Goal: Information Seeking & Learning: Compare options

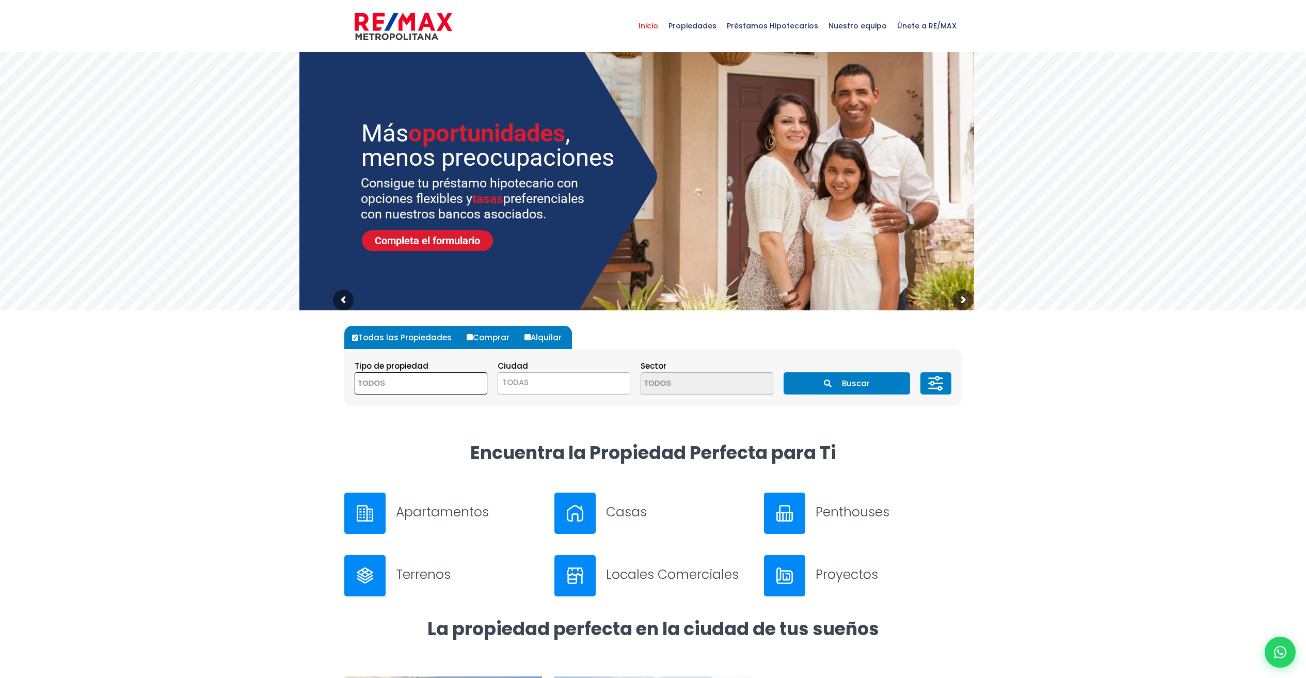
click at [410, 379] on textarea "Search" at bounding box center [405, 384] width 100 height 22
click at [410, 402] on li "APARTAMENTO" at bounding box center [421, 403] width 132 height 19
select select "apartment"
click at [562, 375] on span "TODAS" at bounding box center [564, 382] width 132 height 14
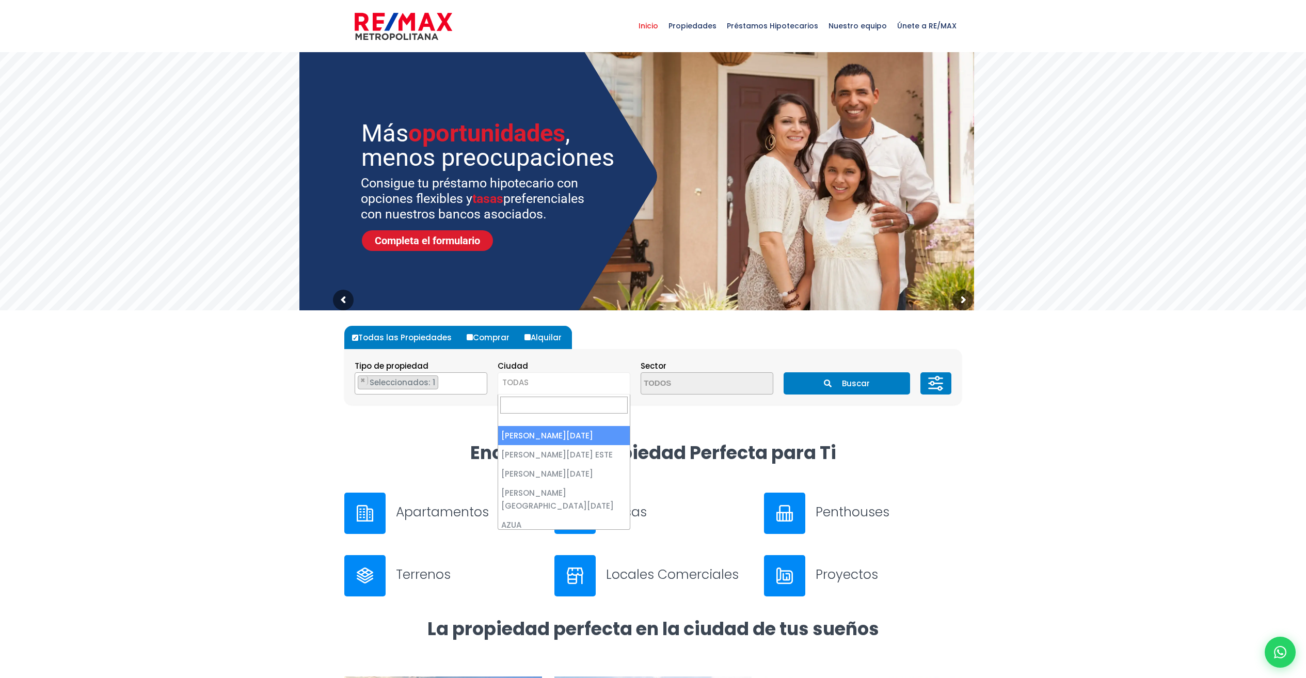
select select "1"
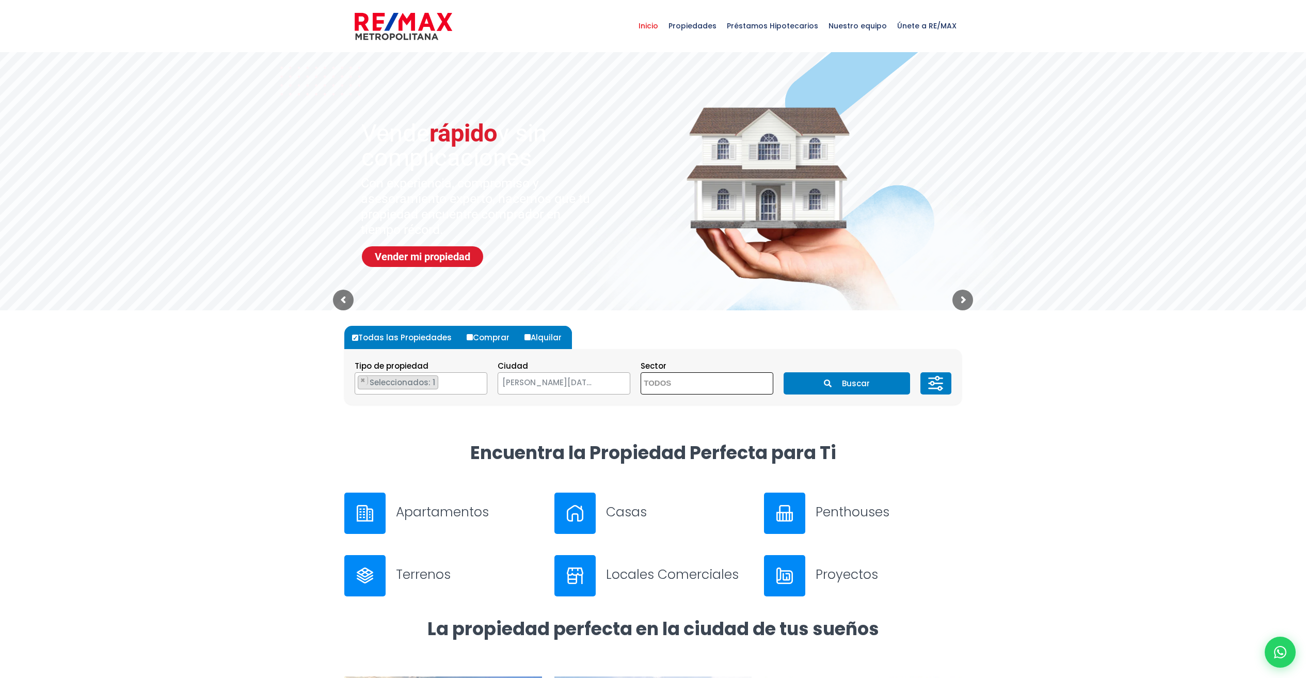
click at [706, 380] on textarea "Search" at bounding box center [691, 384] width 100 height 22
click at [937, 385] on icon at bounding box center [935, 383] width 21 height 31
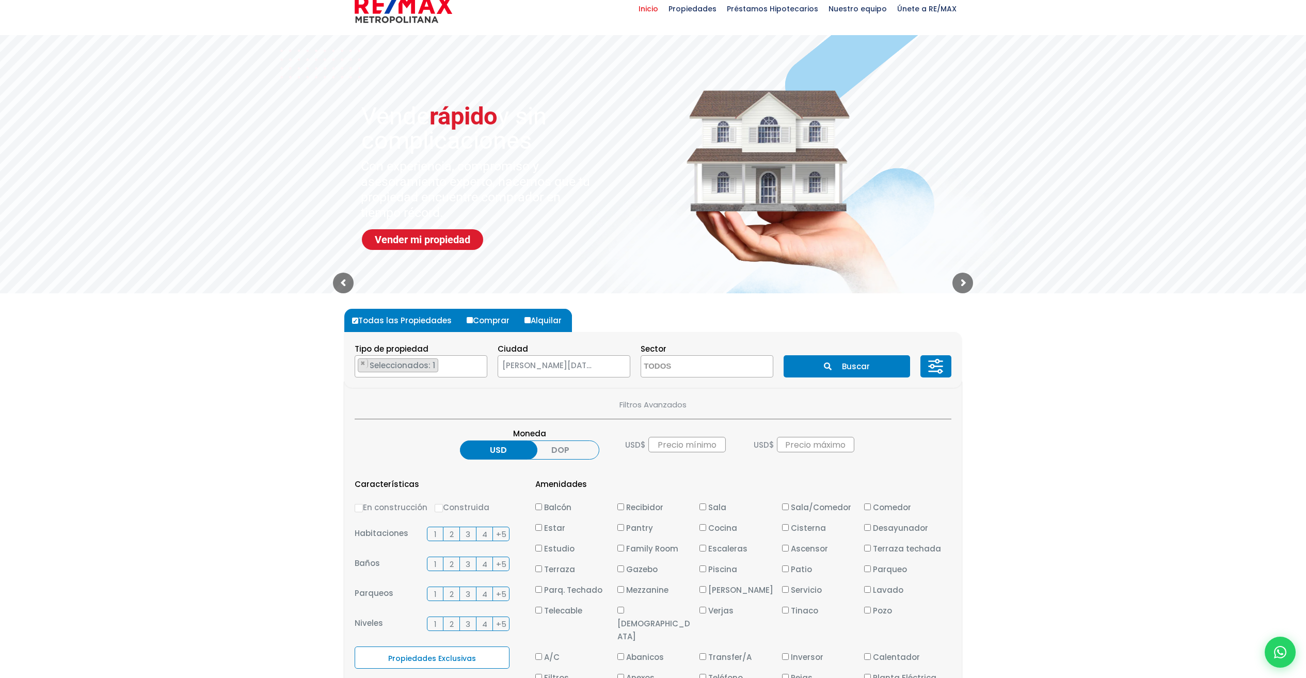
scroll to position [91, 0]
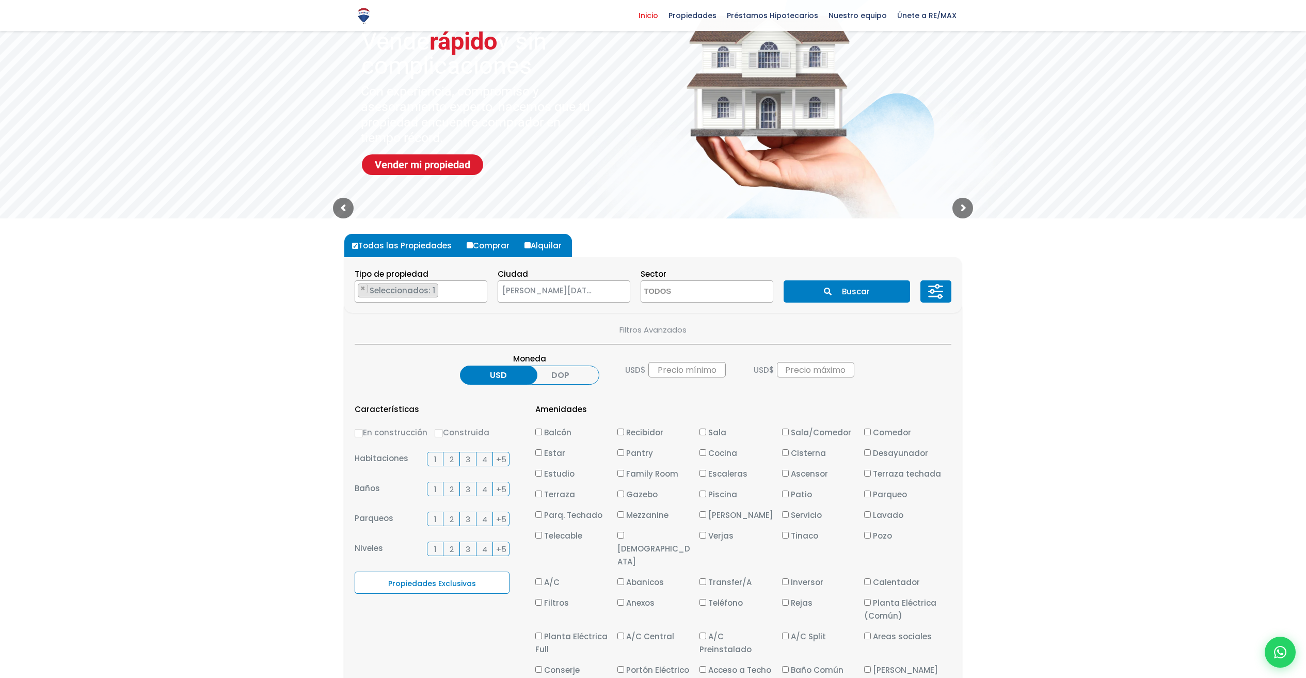
drag, startPoint x: 450, startPoint y: 455, endPoint x: 447, endPoint y: 463, distance: 8.3
click at [450, 455] on span "2" at bounding box center [451, 459] width 4 height 13
click at [0, 0] on input "2" at bounding box center [0, 0] width 0 height 0
click at [449, 491] on span "2" at bounding box center [451, 488] width 4 height 13
click at [0, 0] on input "2" at bounding box center [0, 0] width 0 height 0
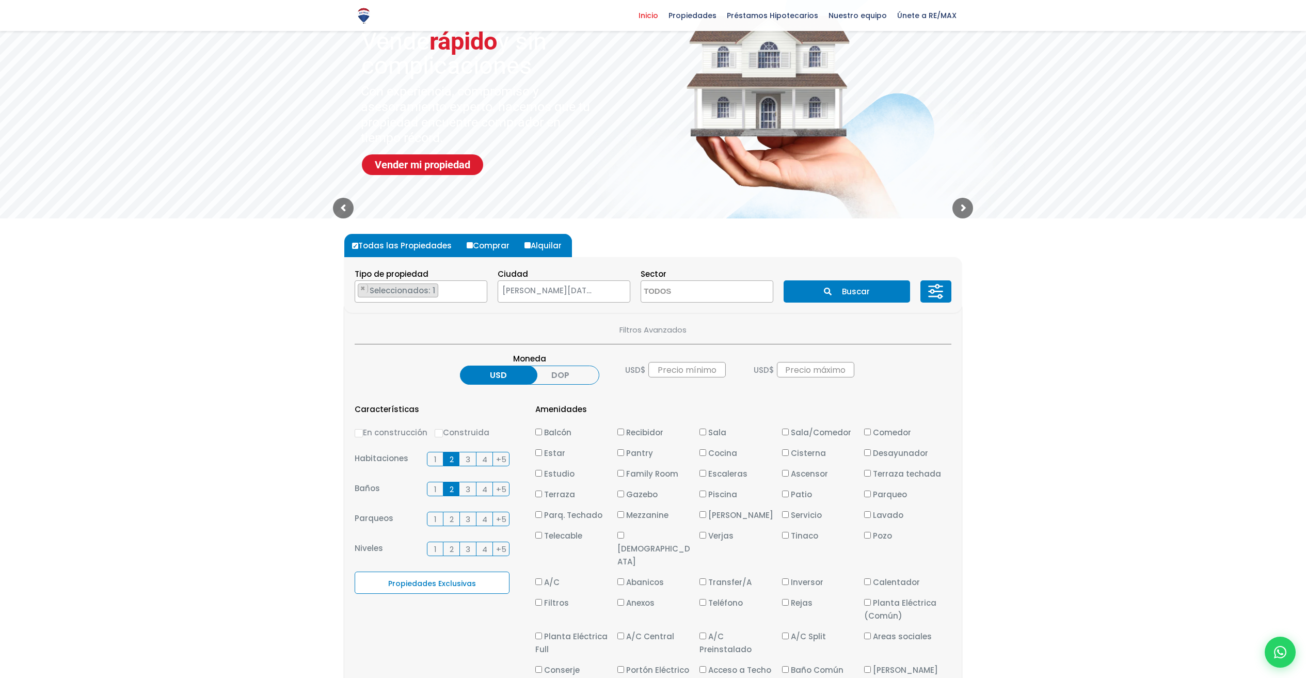
click at [450, 517] on span "2" at bounding box center [451, 518] width 4 height 13
click at [0, 0] on input "2" at bounding box center [0, 0] width 0 height 0
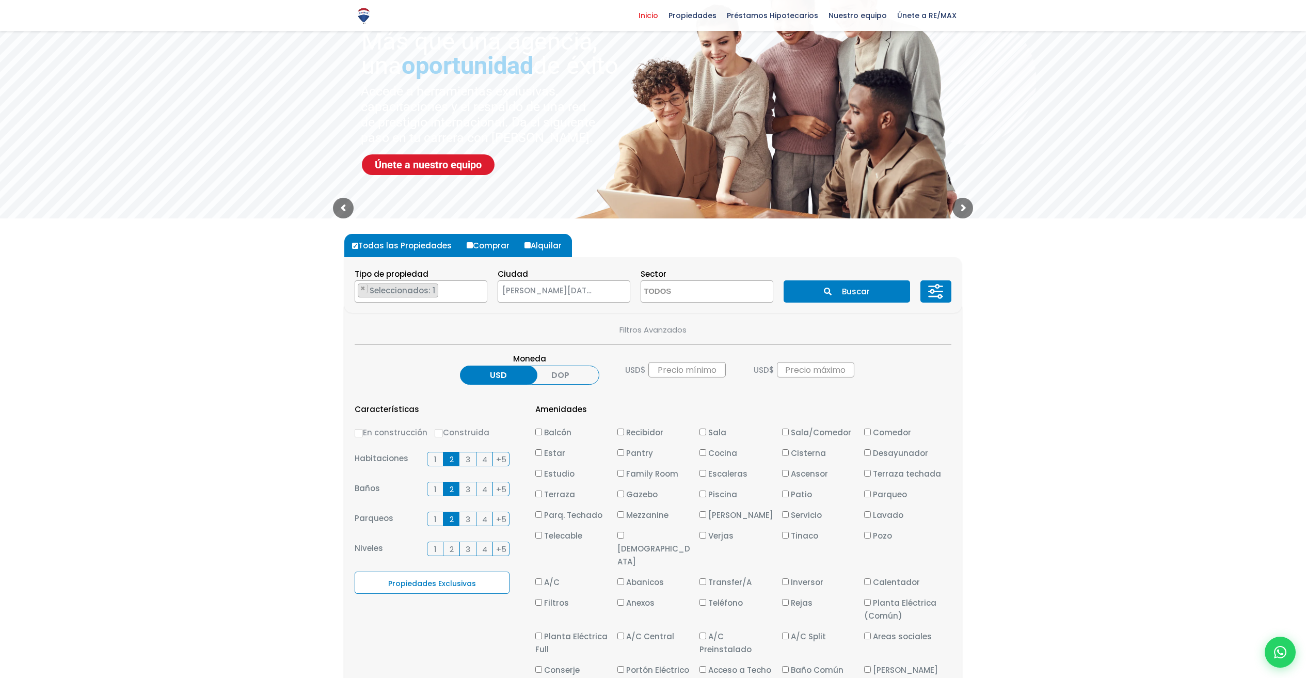
click at [537, 432] on input "Balcón" at bounding box center [538, 431] width 7 height 7
checkbox input "true"
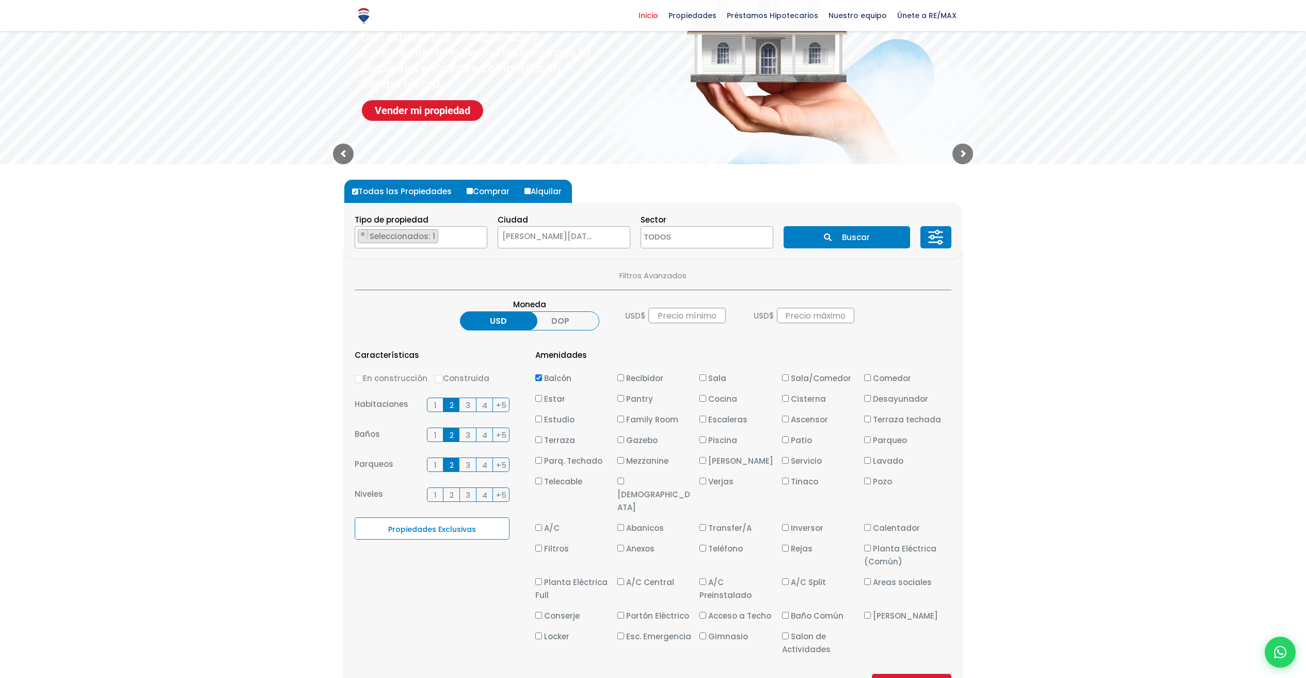
scroll to position [305, 0]
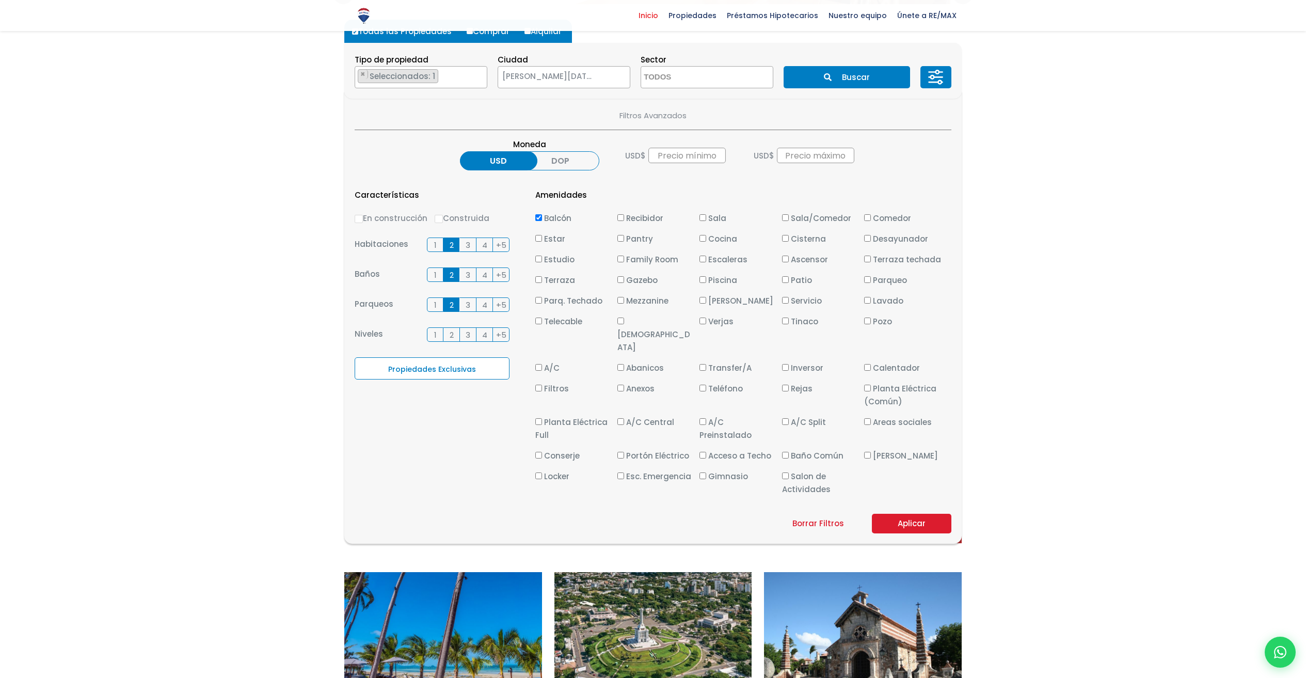
click at [700, 472] on input "Gimnasio" at bounding box center [702, 475] width 7 height 7
checkbox input "true"
click at [703, 278] on input "Piscina" at bounding box center [702, 279] width 7 height 7
checkbox input "true"
click at [941, 513] on button "Aplicar" at bounding box center [911, 523] width 79 height 20
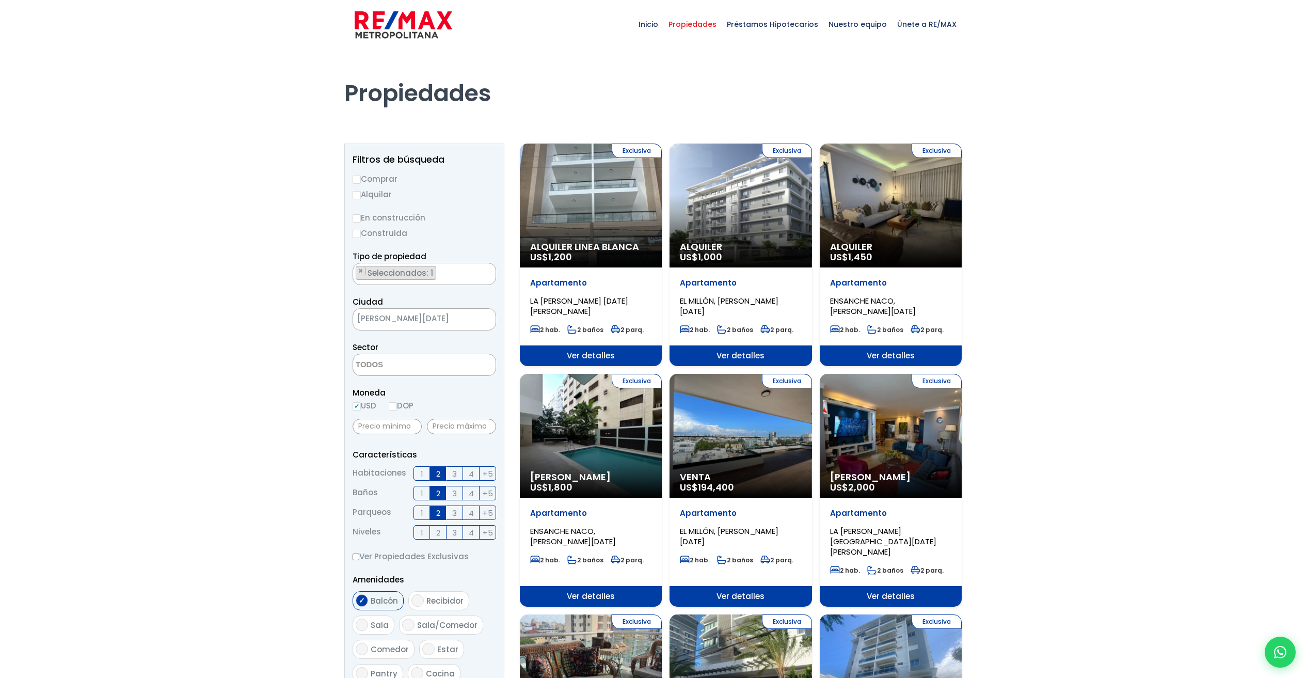
scroll to position [2, 0]
click at [582, 198] on div "Exclusiva Alquiler Linea Blanca US$ 1,200" at bounding box center [591, 205] width 142 height 124
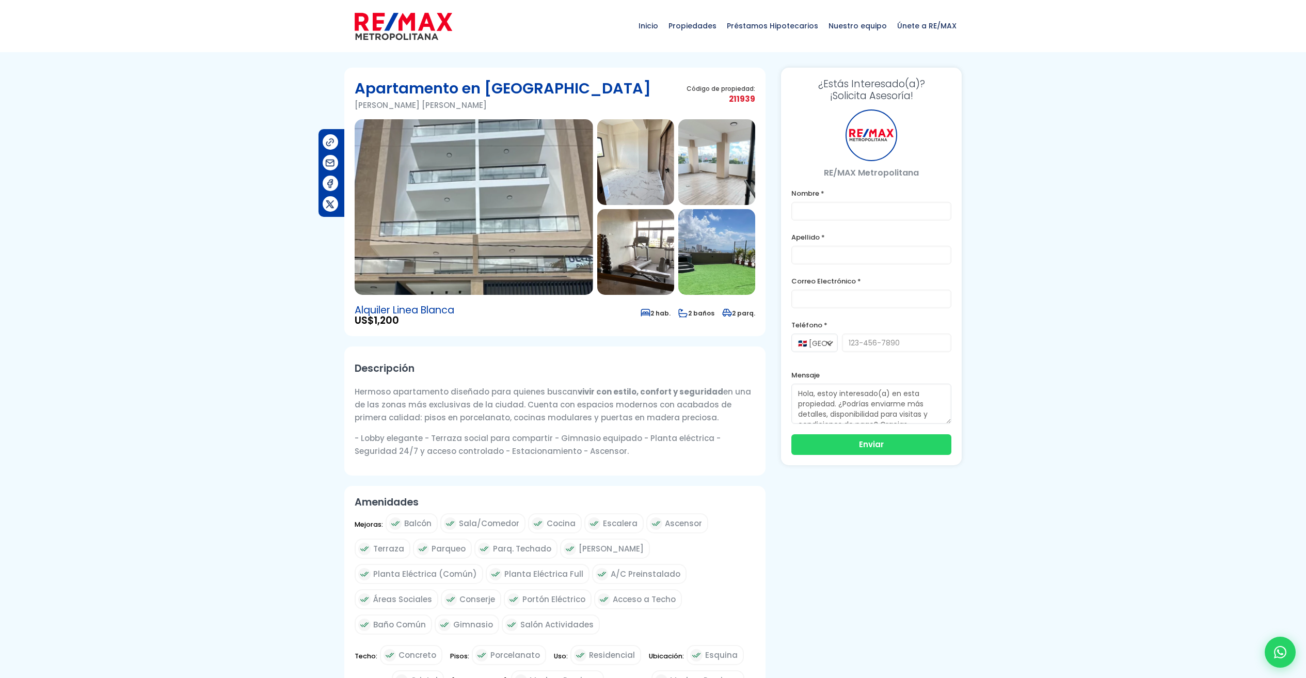
click at [474, 214] on img at bounding box center [474, 206] width 238 height 175
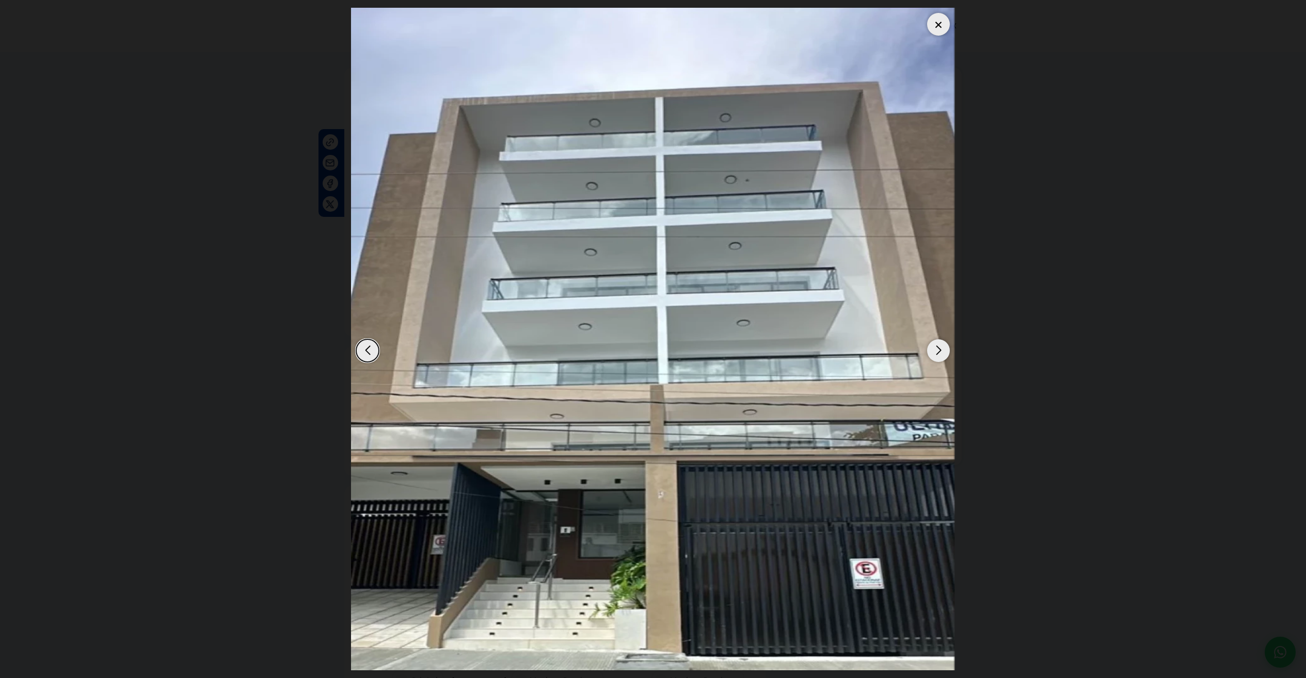
click at [933, 346] on div "Next slide" at bounding box center [938, 350] width 23 height 23
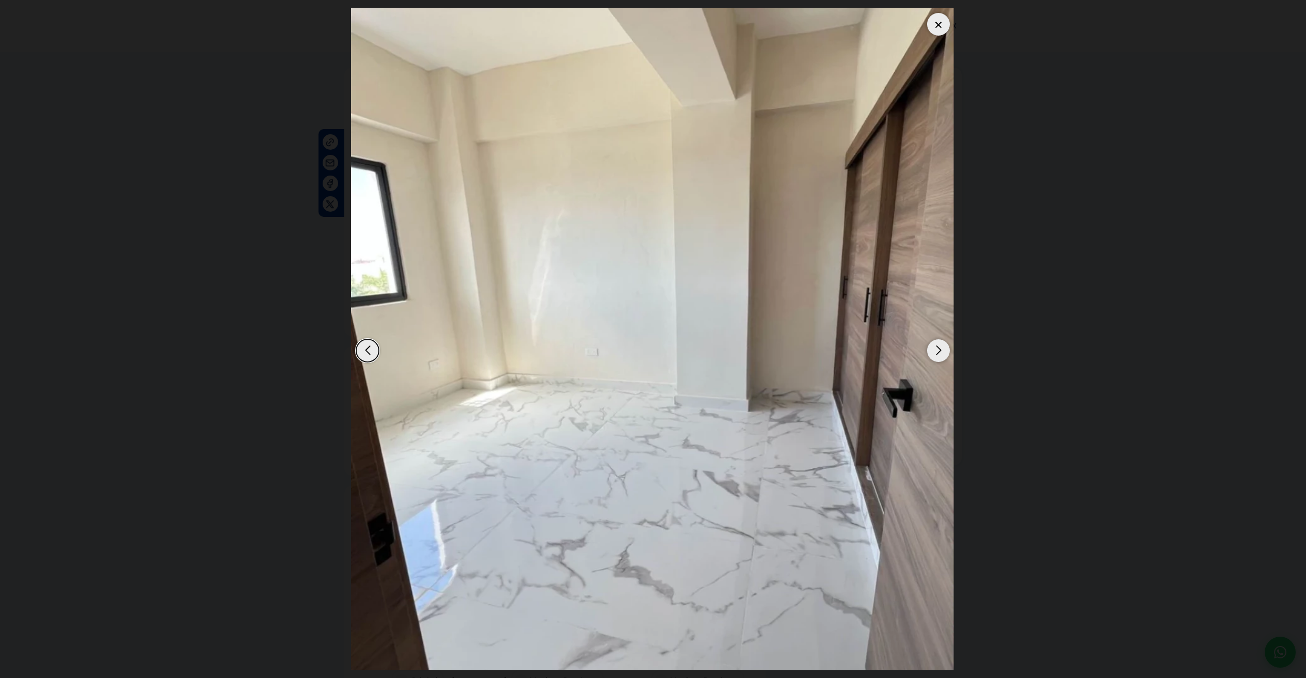
click at [935, 347] on div "Next slide" at bounding box center [938, 350] width 23 height 23
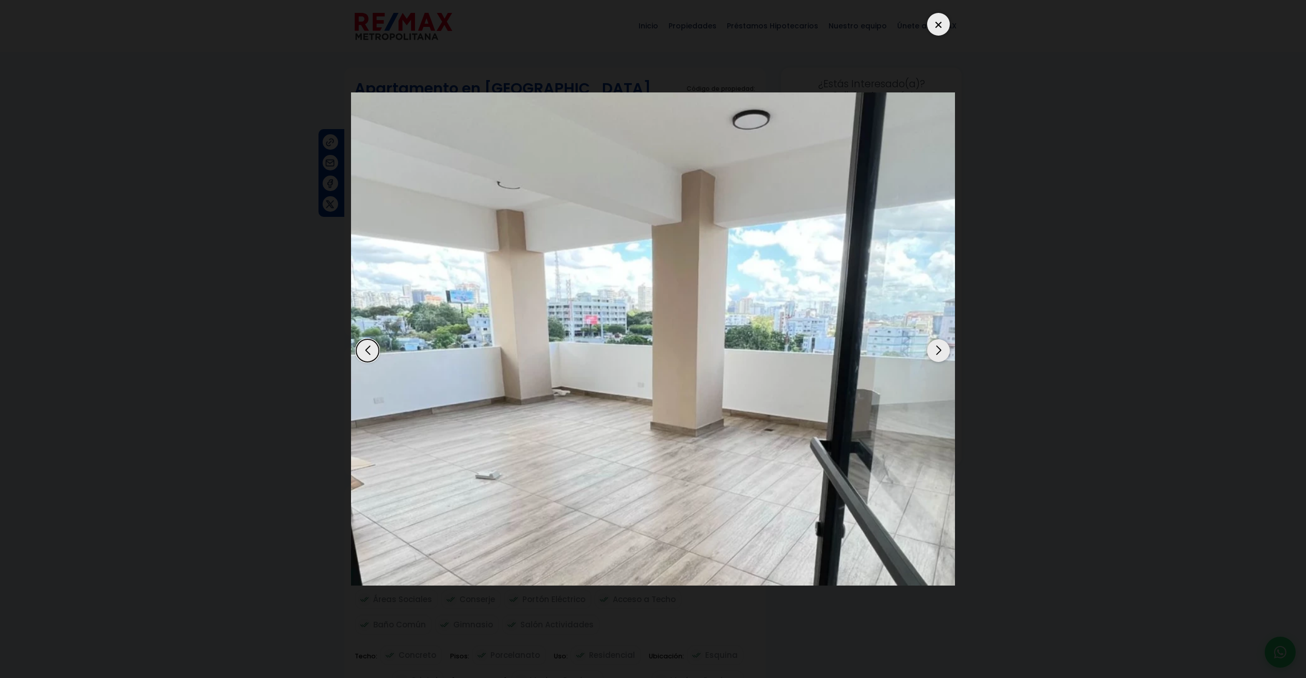
click at [936, 349] on div "Next slide" at bounding box center [938, 350] width 23 height 23
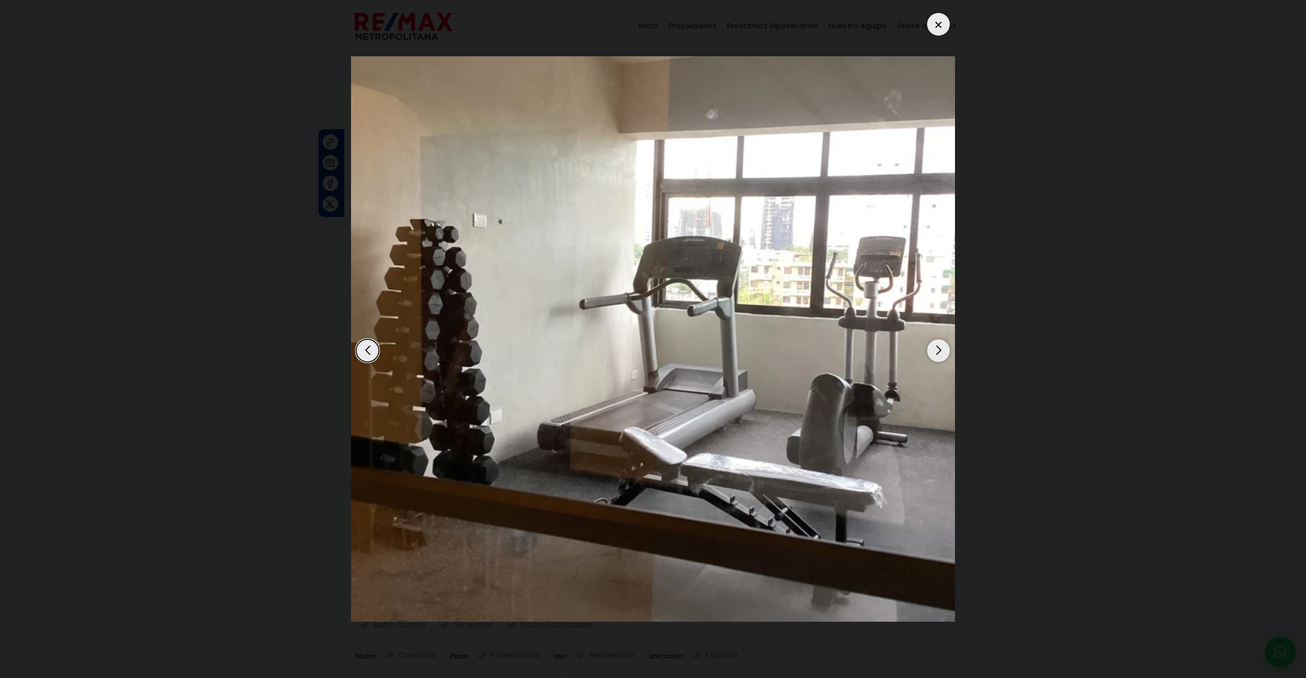
click at [935, 350] on div "Next slide" at bounding box center [938, 350] width 23 height 23
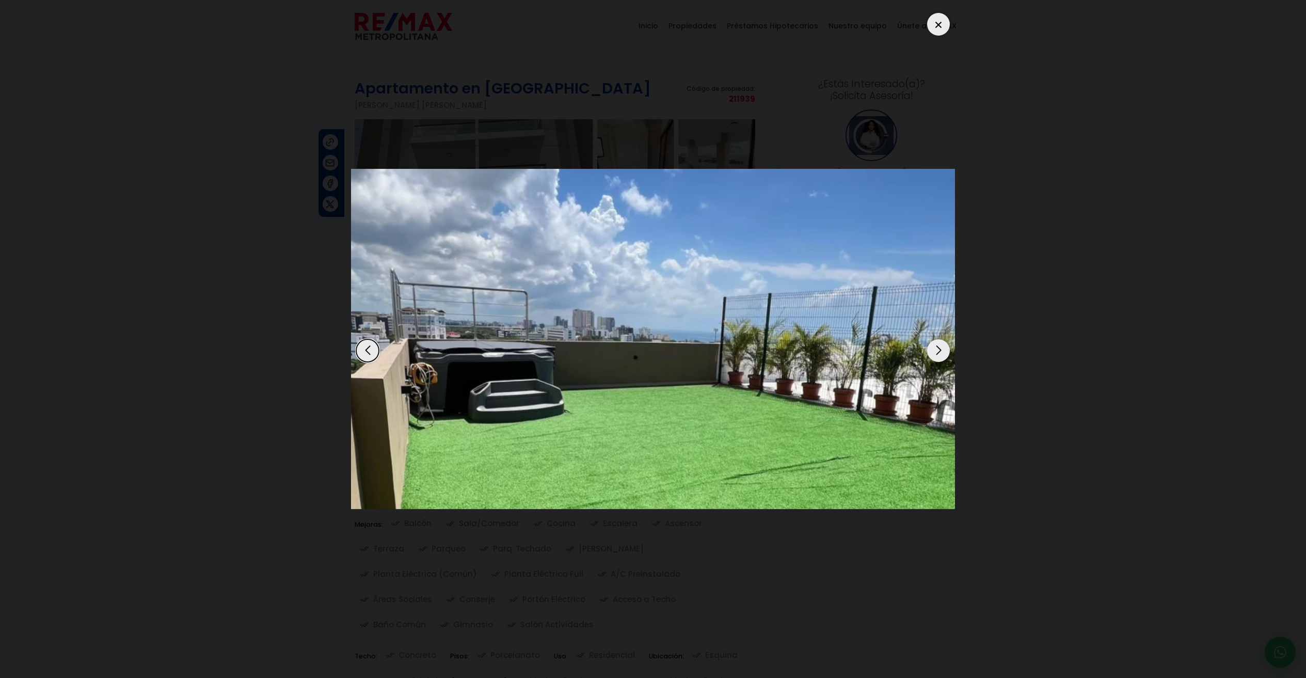
click at [935, 350] on div "Next slide" at bounding box center [938, 350] width 23 height 23
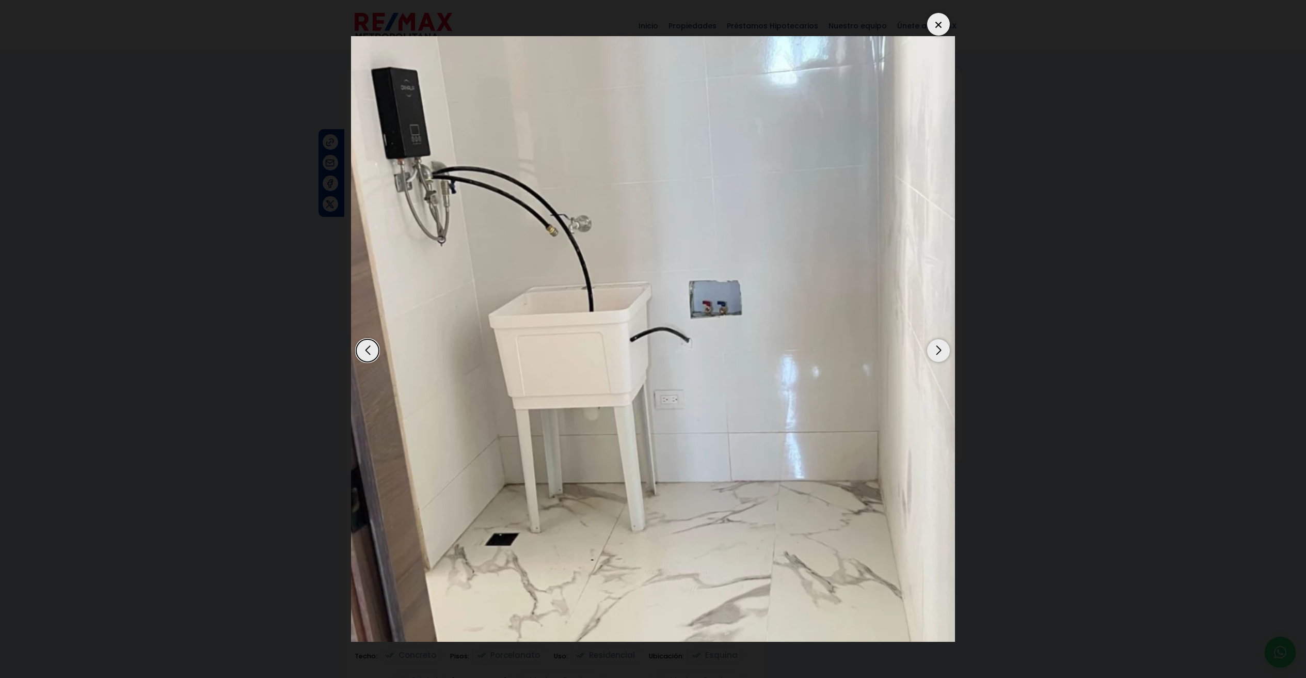
click at [935, 350] on div "Next slide" at bounding box center [938, 350] width 23 height 23
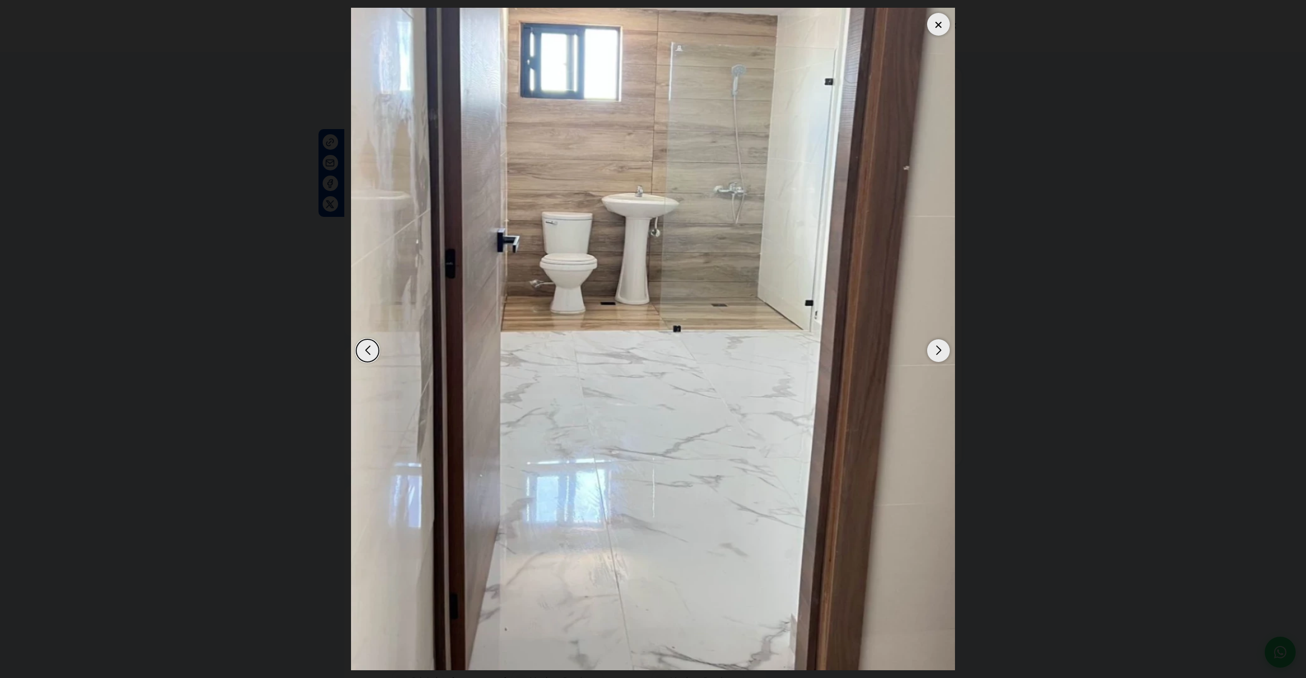
click at [935, 350] on div "Next slide" at bounding box center [938, 350] width 23 height 23
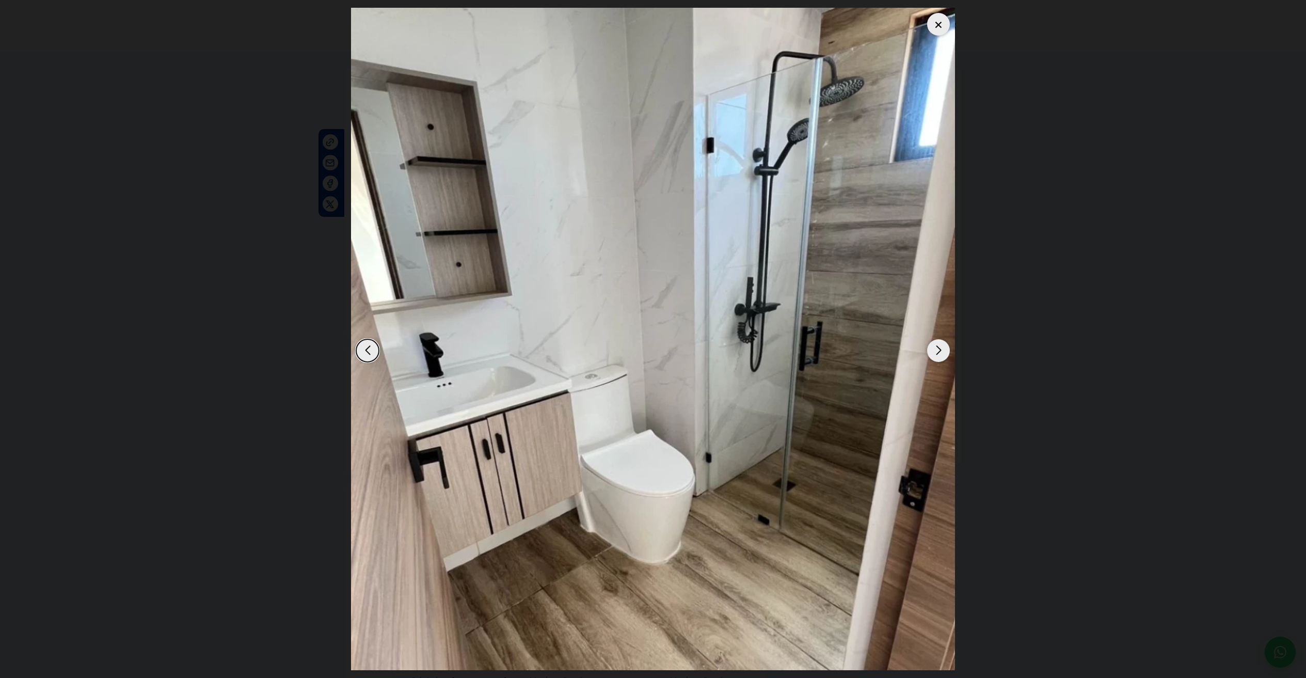
click at [935, 352] on div "Next slide" at bounding box center [938, 350] width 23 height 23
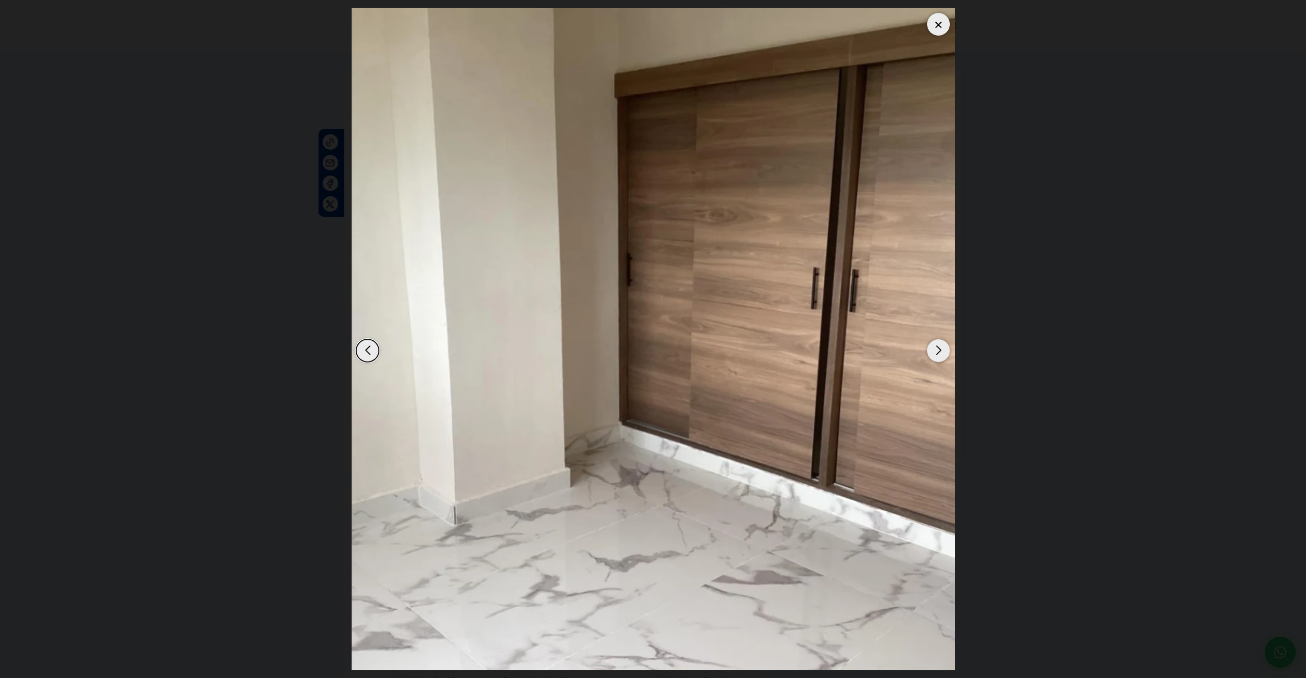
drag, startPoint x: 935, startPoint y: 352, endPoint x: 934, endPoint y: 345, distance: 6.8
click at [934, 345] on div "Next slide" at bounding box center [938, 350] width 23 height 23
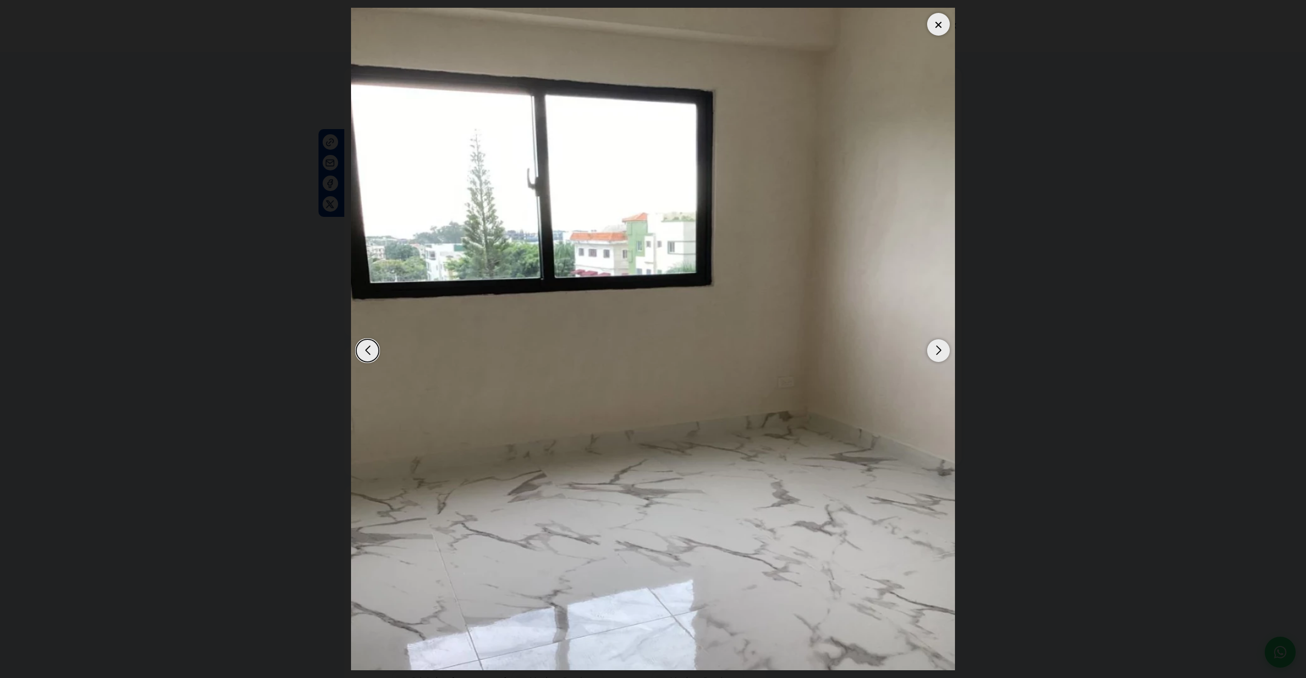
click at [936, 340] on div "Next slide" at bounding box center [938, 350] width 23 height 23
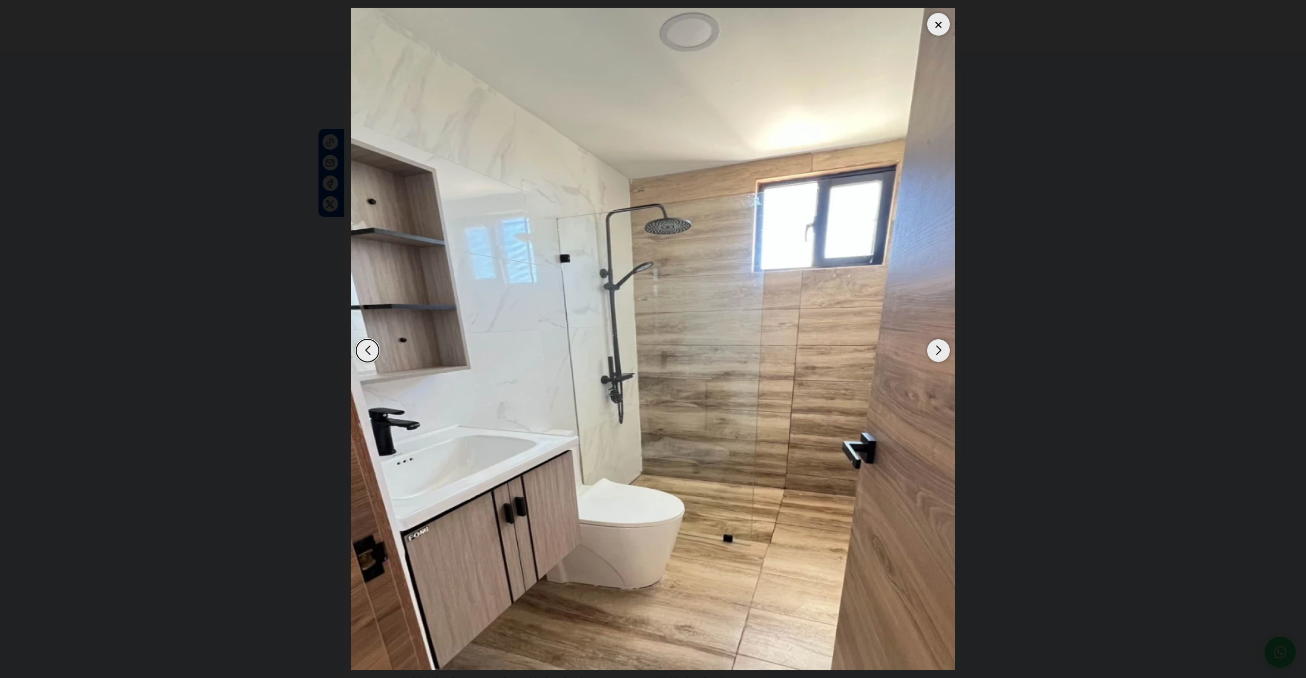
click at [938, 349] on div "Next slide" at bounding box center [938, 350] width 23 height 23
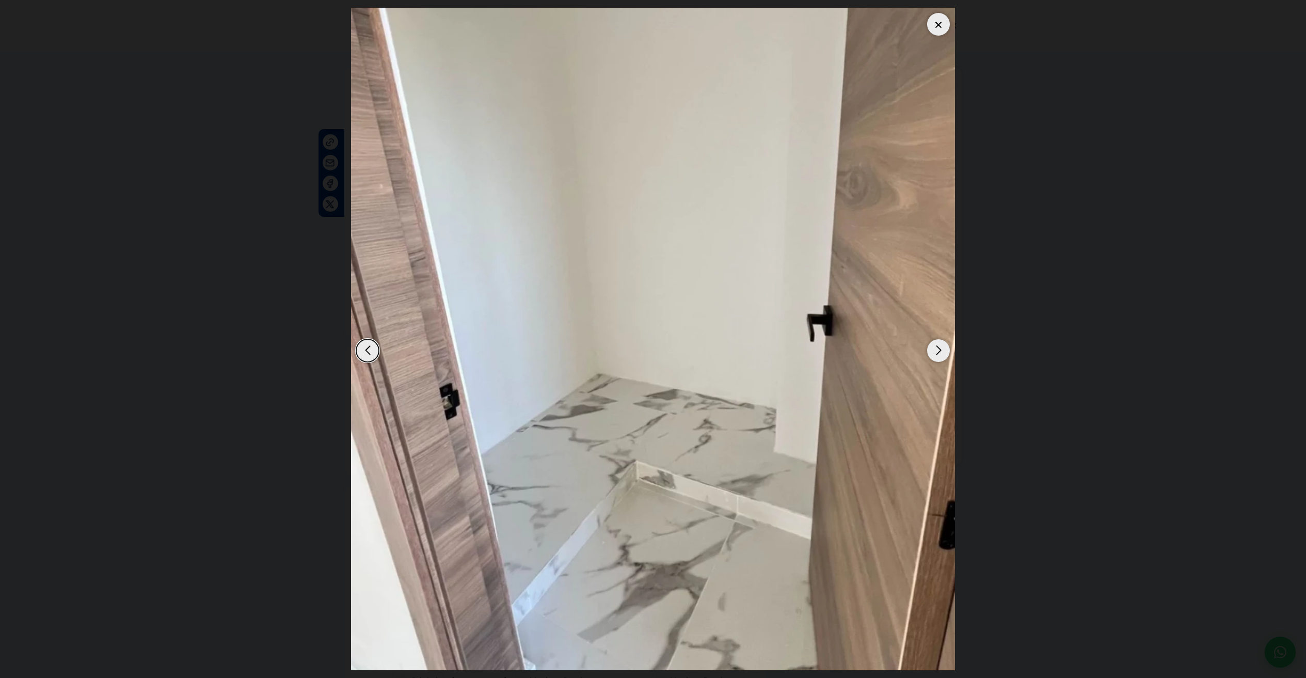
click at [938, 349] on div "Next slide" at bounding box center [938, 350] width 23 height 23
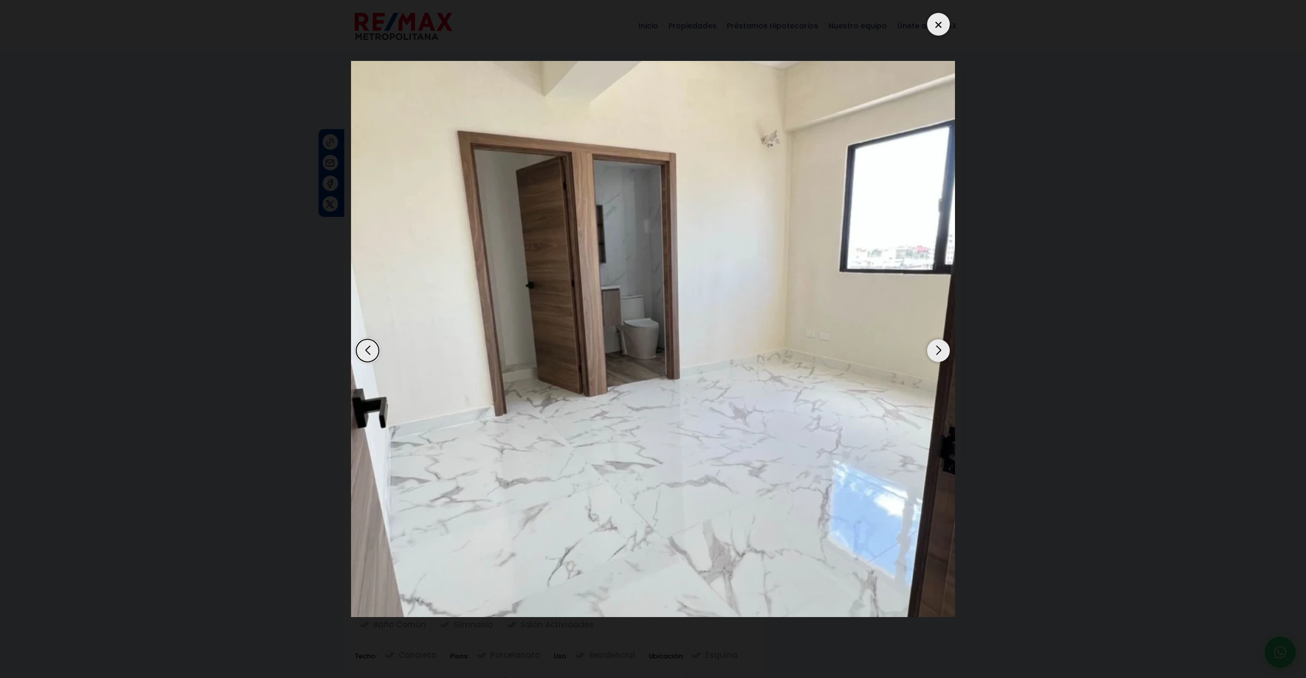
click at [938, 349] on div "Next slide" at bounding box center [938, 350] width 23 height 23
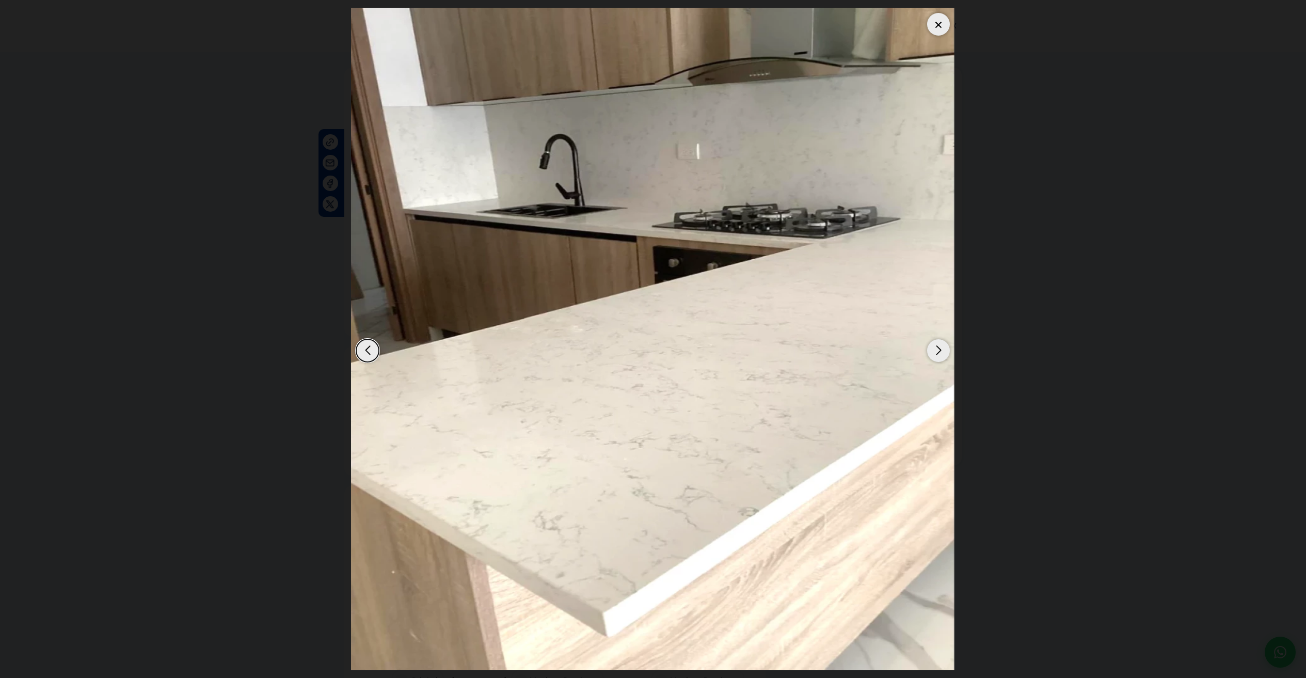
click at [938, 349] on div "Next slide" at bounding box center [938, 350] width 23 height 23
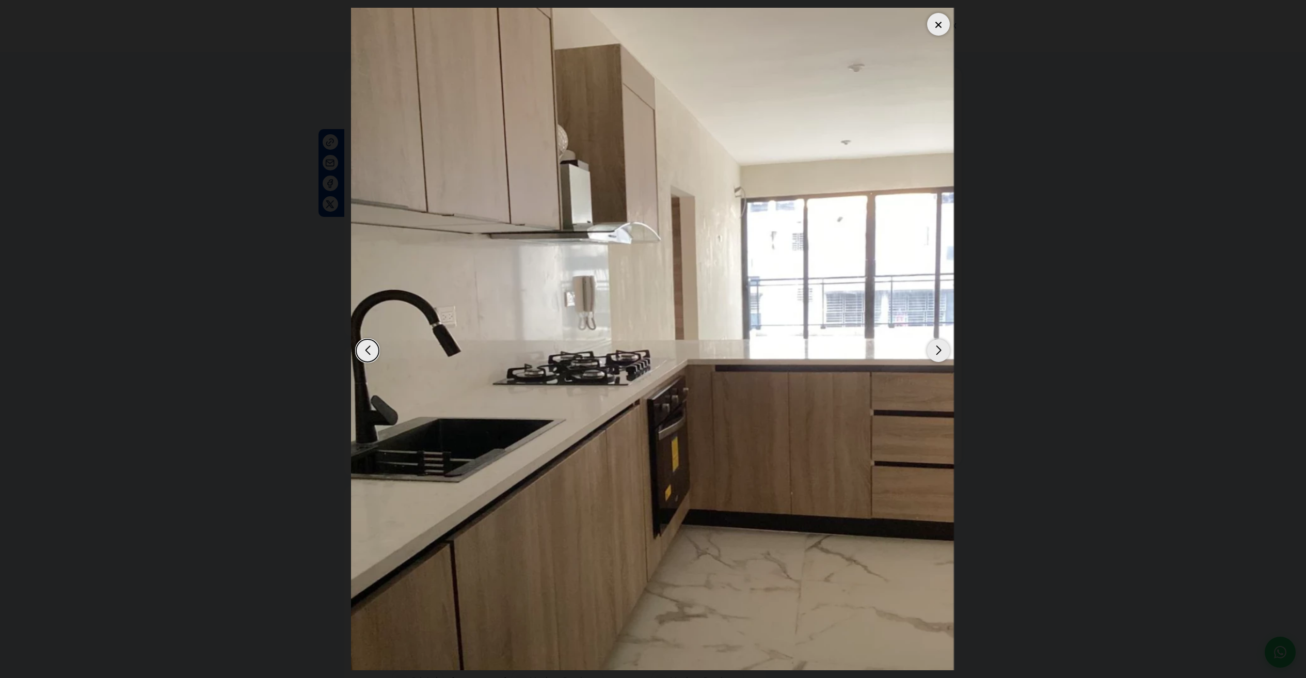
click at [938, 349] on div "Next slide" at bounding box center [938, 350] width 23 height 23
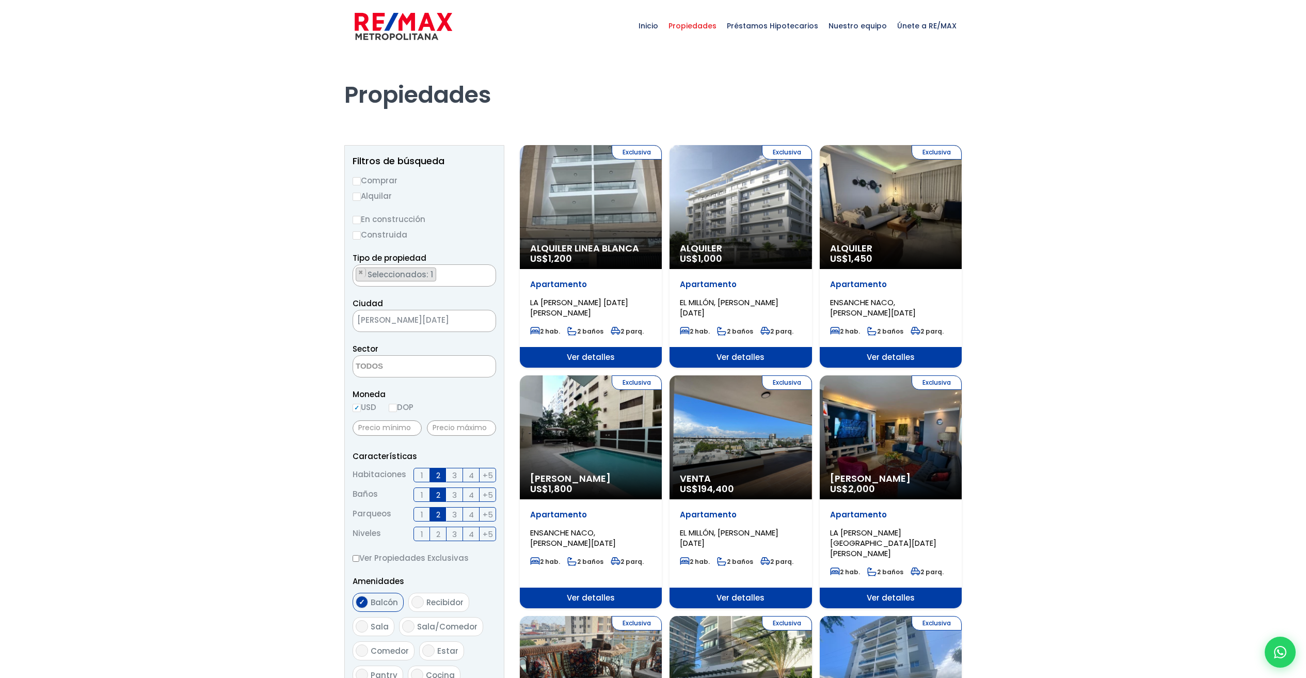
click at [367, 196] on label "Alquilar" at bounding box center [423, 195] width 143 height 13
click at [361, 196] on input "Alquilar" at bounding box center [356, 196] width 8 height 8
radio input "true"
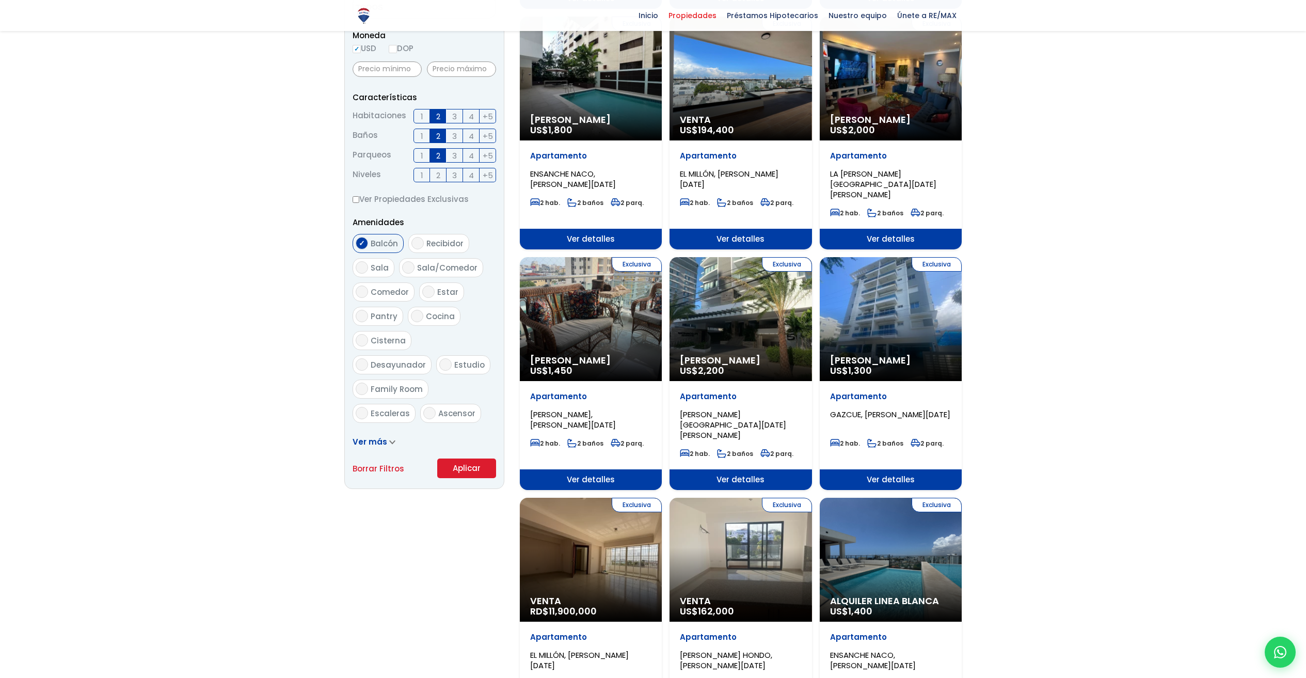
scroll to position [399, 0]
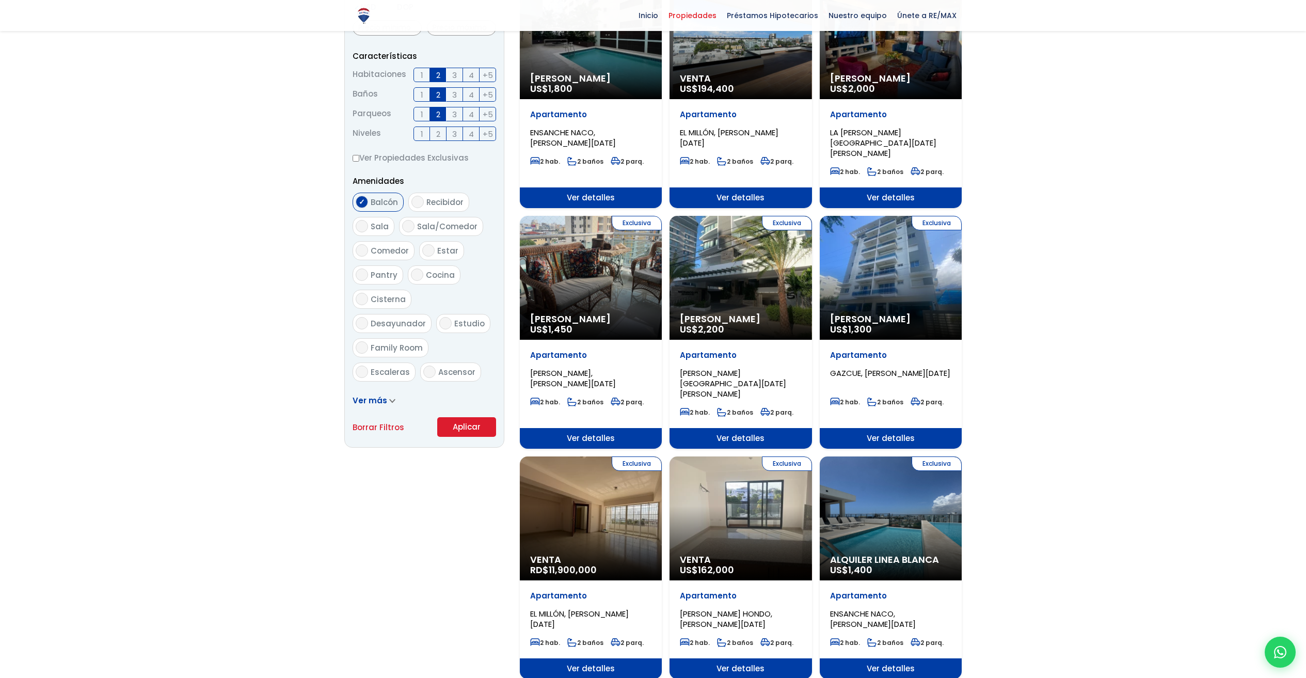
click at [472, 429] on button "Aplicar" at bounding box center [466, 427] width 59 height 20
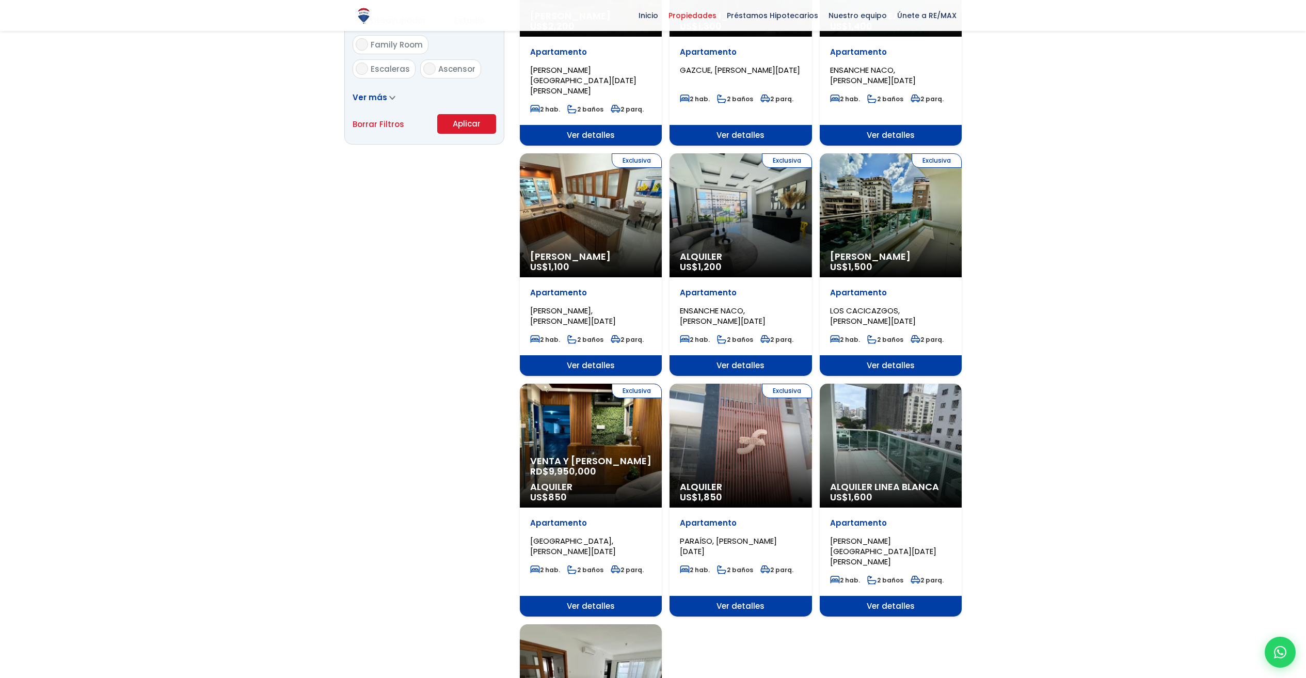
scroll to position [706, 0]
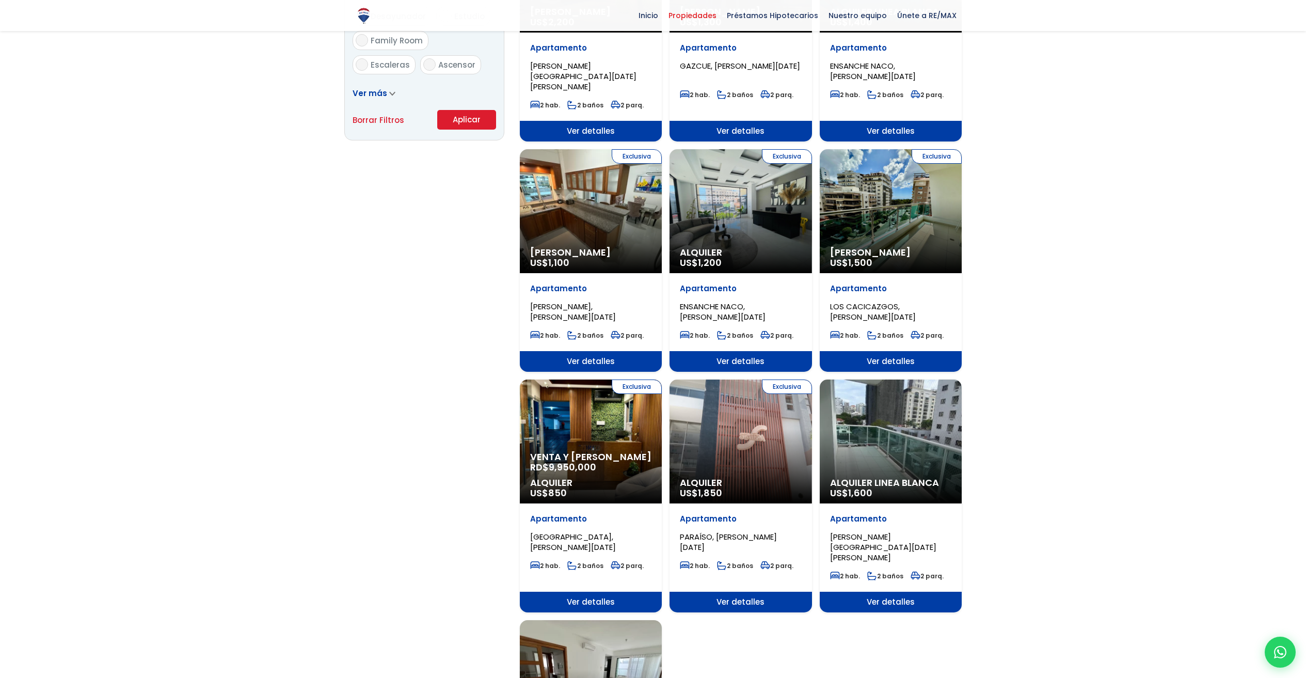
click at [608, 403] on div "Exclusiva Venta y Alquiler RD$ 9,950,000 Alquiler US$ 850" at bounding box center [591, 441] width 142 height 124
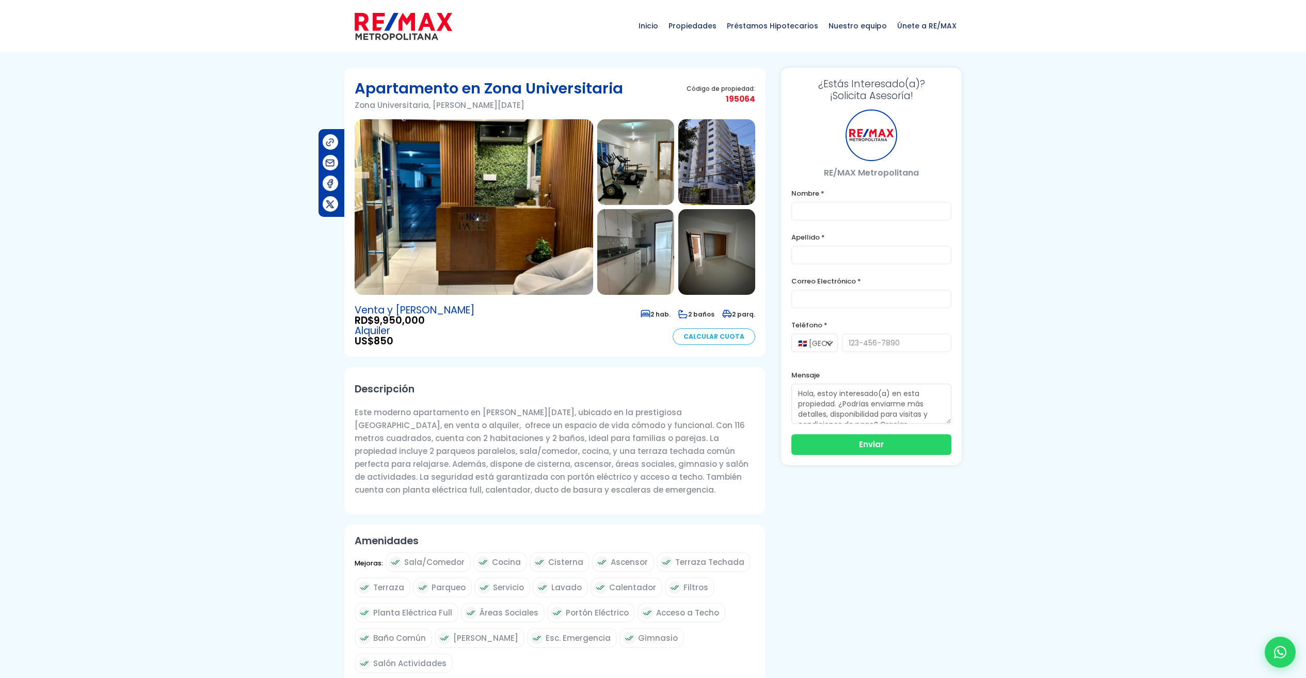
click at [374, 164] on img at bounding box center [474, 206] width 238 height 175
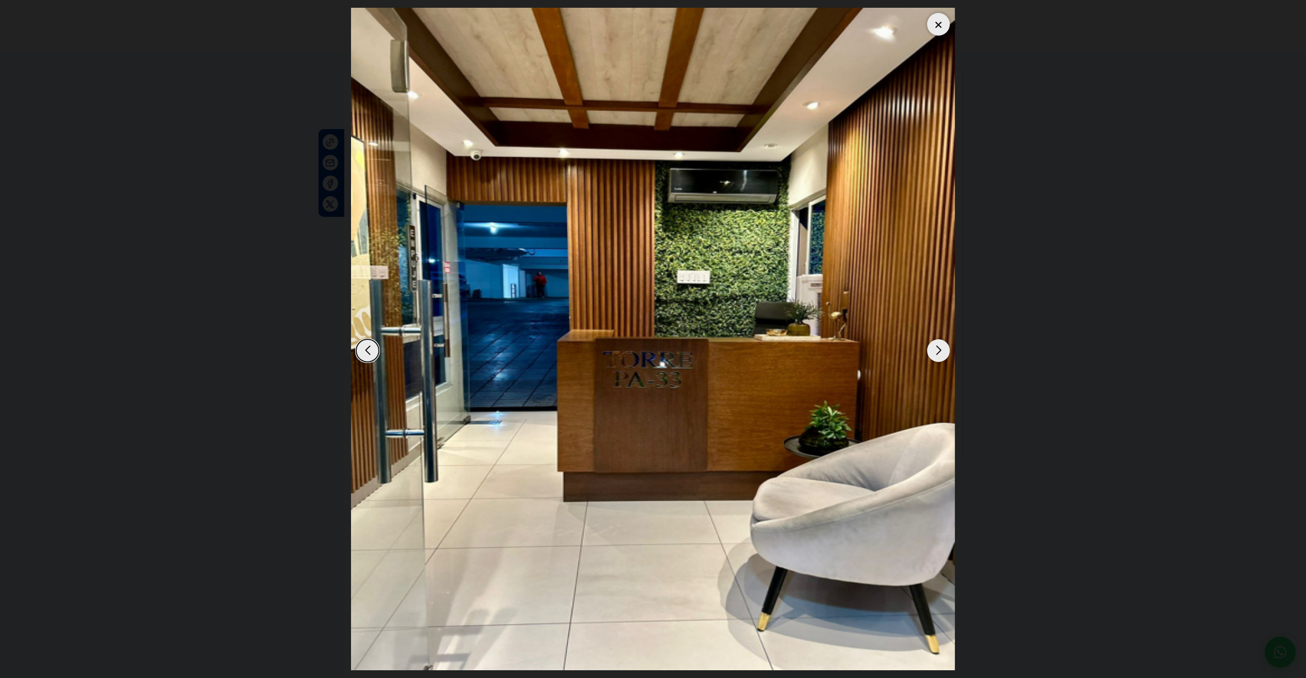
click at [935, 346] on div "Next slide" at bounding box center [938, 350] width 23 height 23
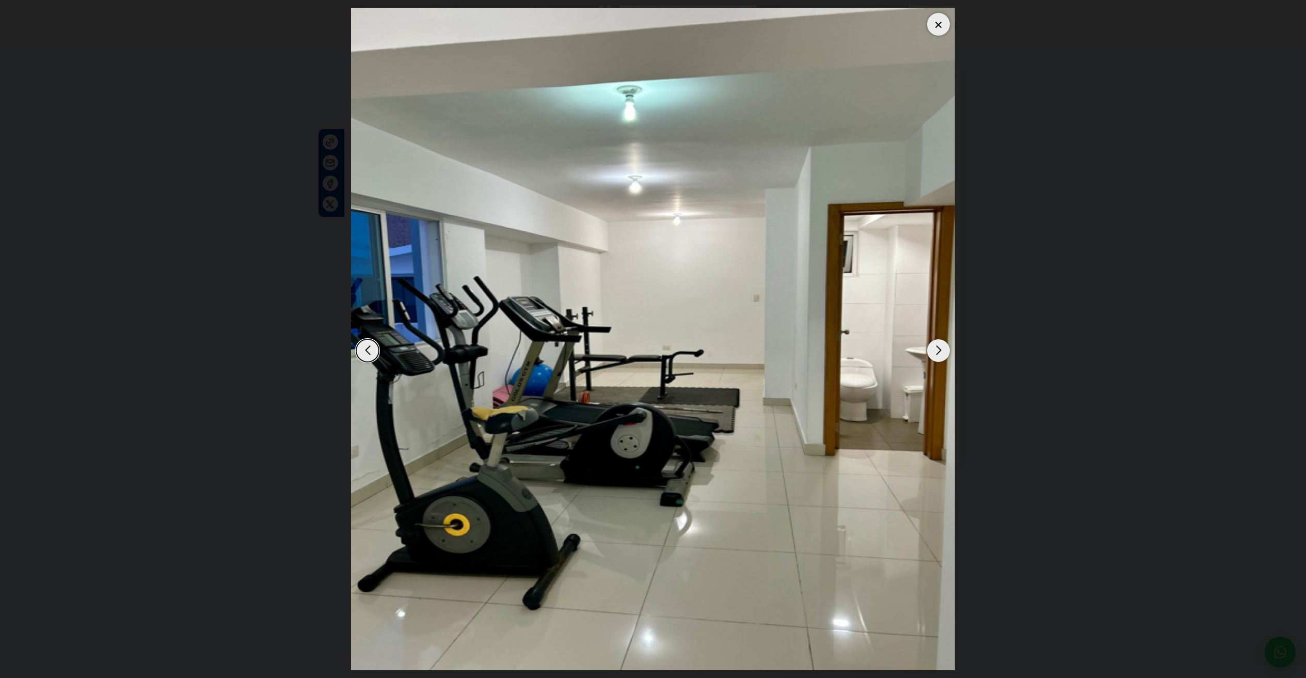
click at [935, 346] on div "Next slide" at bounding box center [938, 350] width 23 height 23
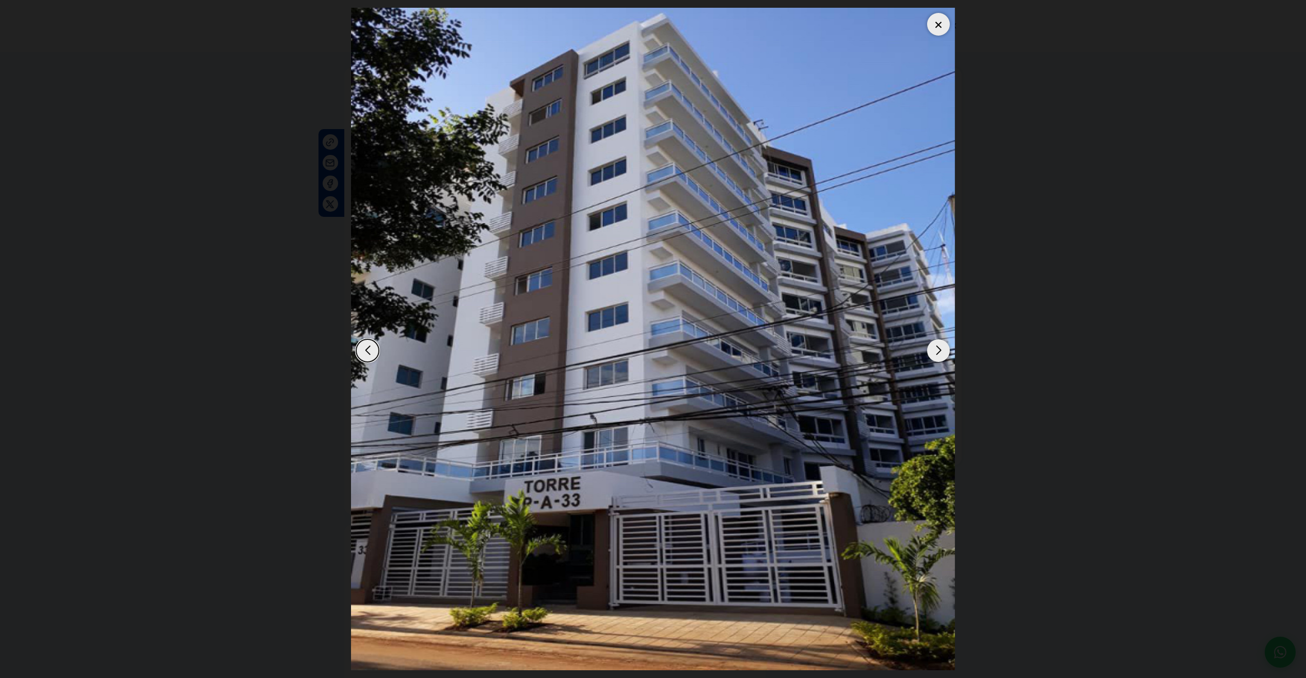
click at [935, 346] on div "Next slide" at bounding box center [938, 350] width 23 height 23
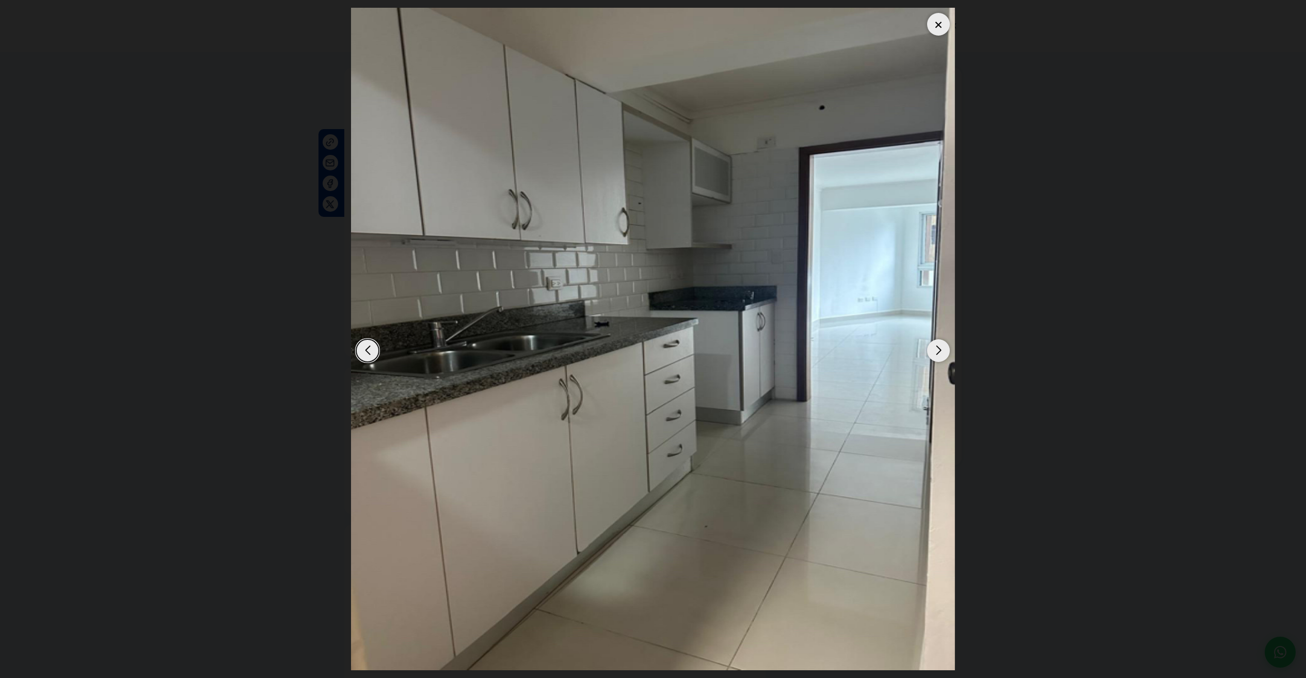
click at [935, 346] on div "Next slide" at bounding box center [938, 350] width 23 height 23
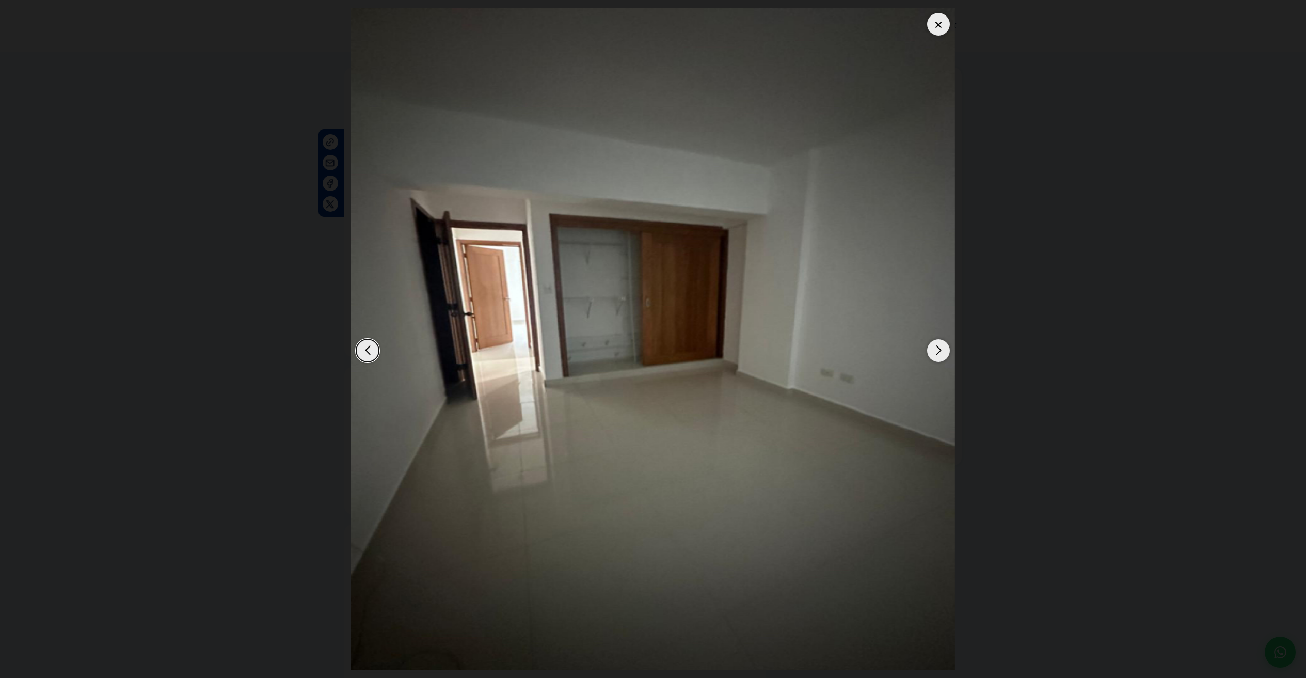
click at [935, 346] on div "Next slide" at bounding box center [938, 350] width 23 height 23
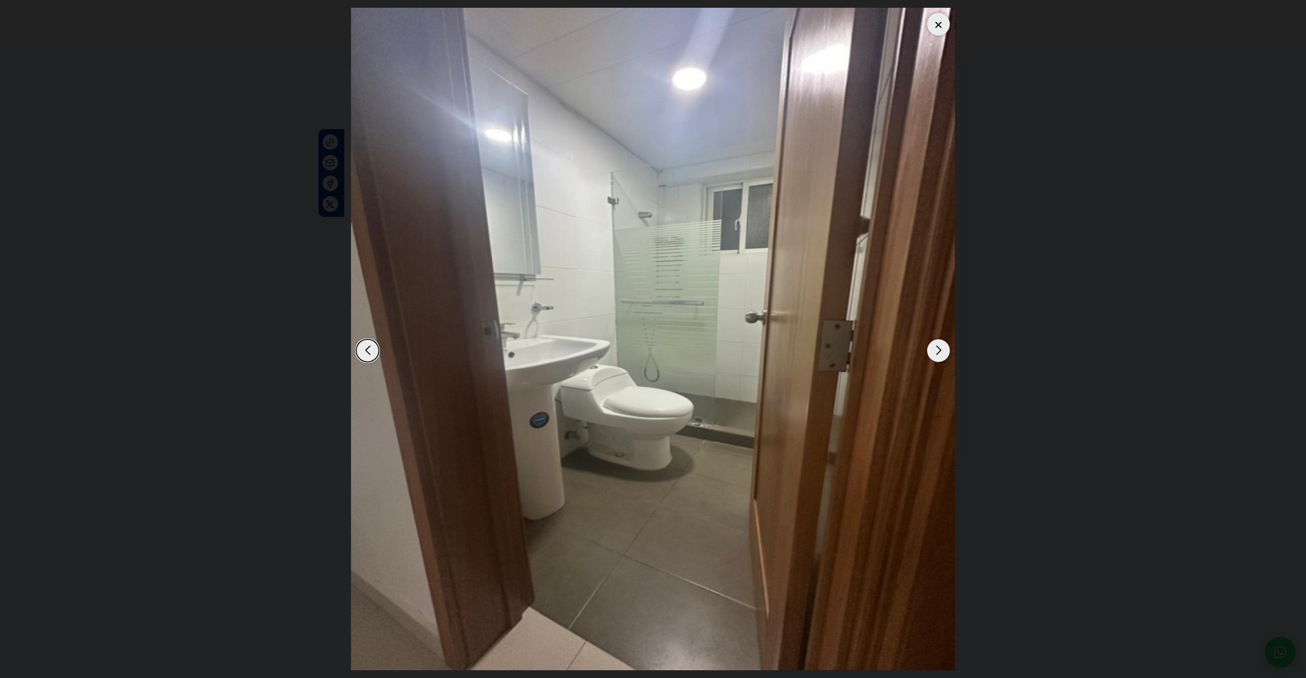
click at [935, 346] on div "Next slide" at bounding box center [938, 350] width 23 height 23
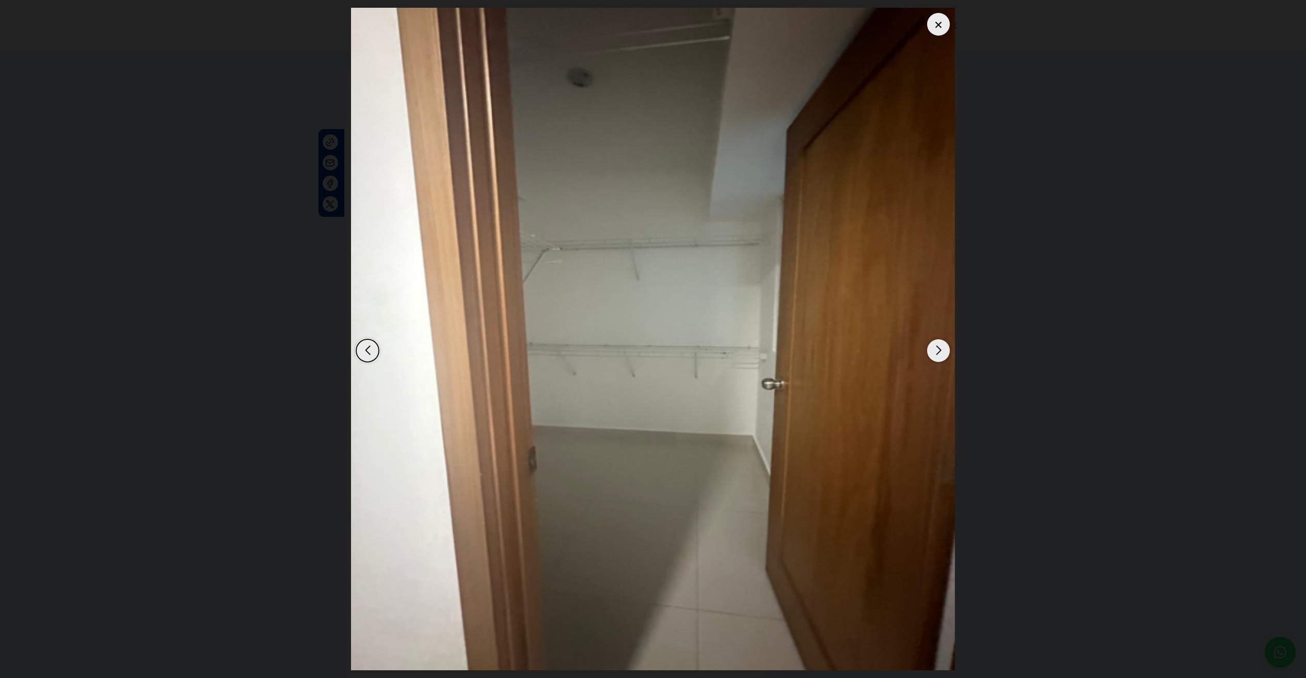
click at [935, 346] on div "Next slide" at bounding box center [938, 350] width 23 height 23
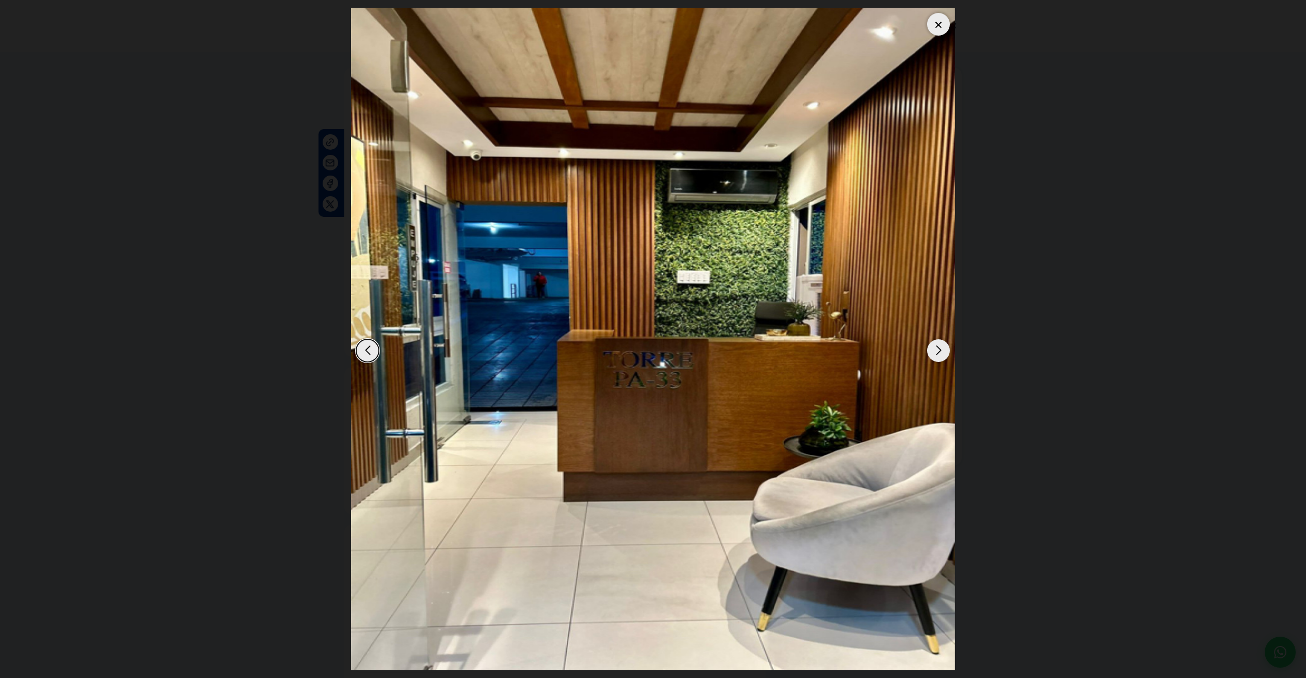
click at [935, 346] on div "Next slide" at bounding box center [938, 350] width 23 height 23
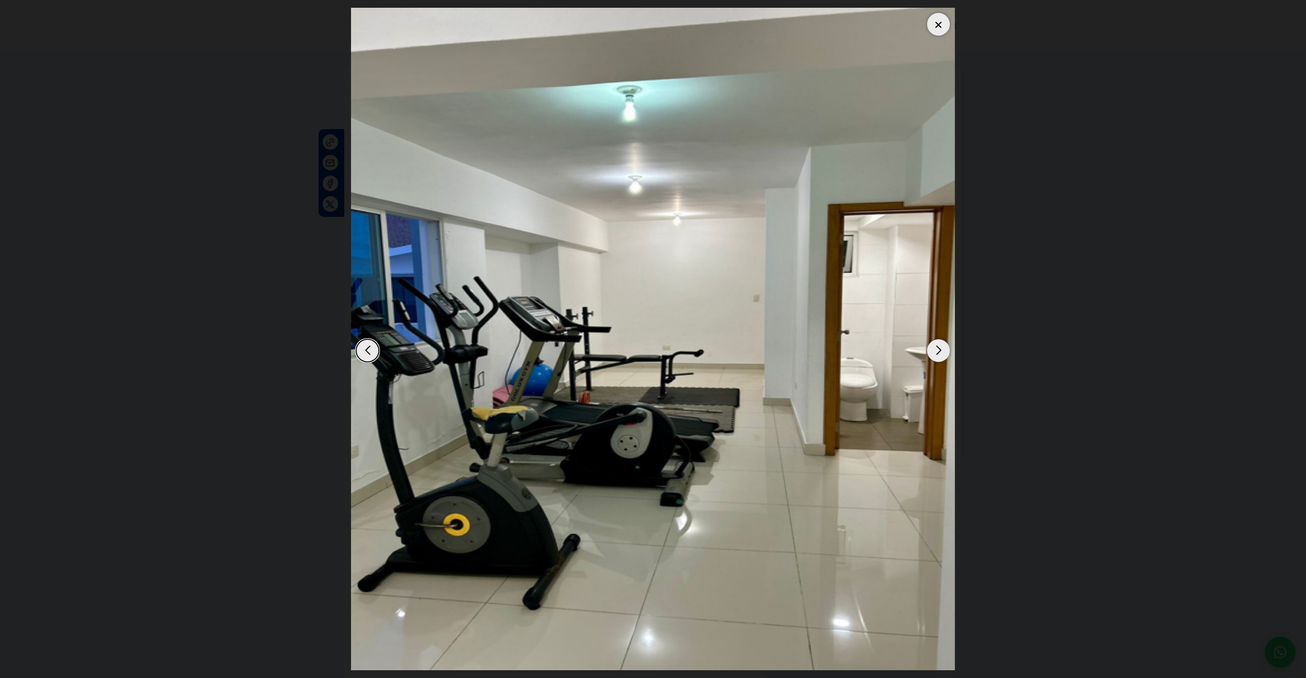
click at [935, 346] on div "Next slide" at bounding box center [938, 350] width 23 height 23
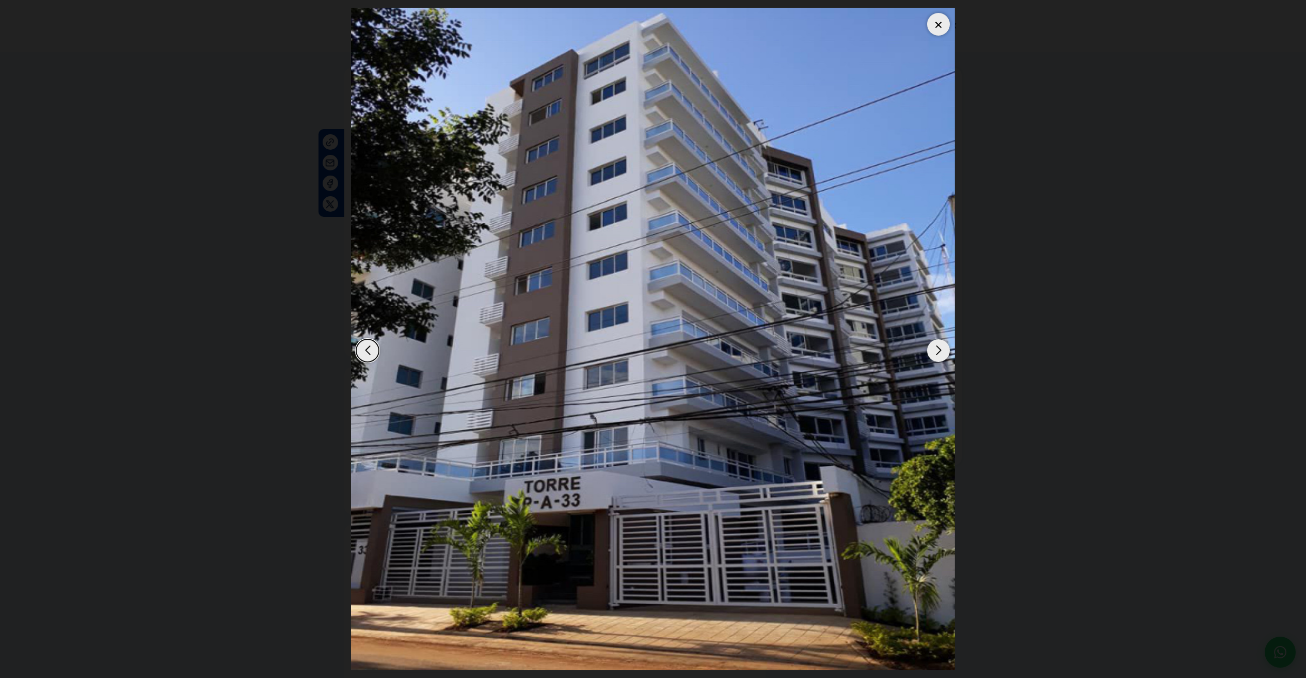
click at [935, 346] on div "Next slide" at bounding box center [938, 350] width 23 height 23
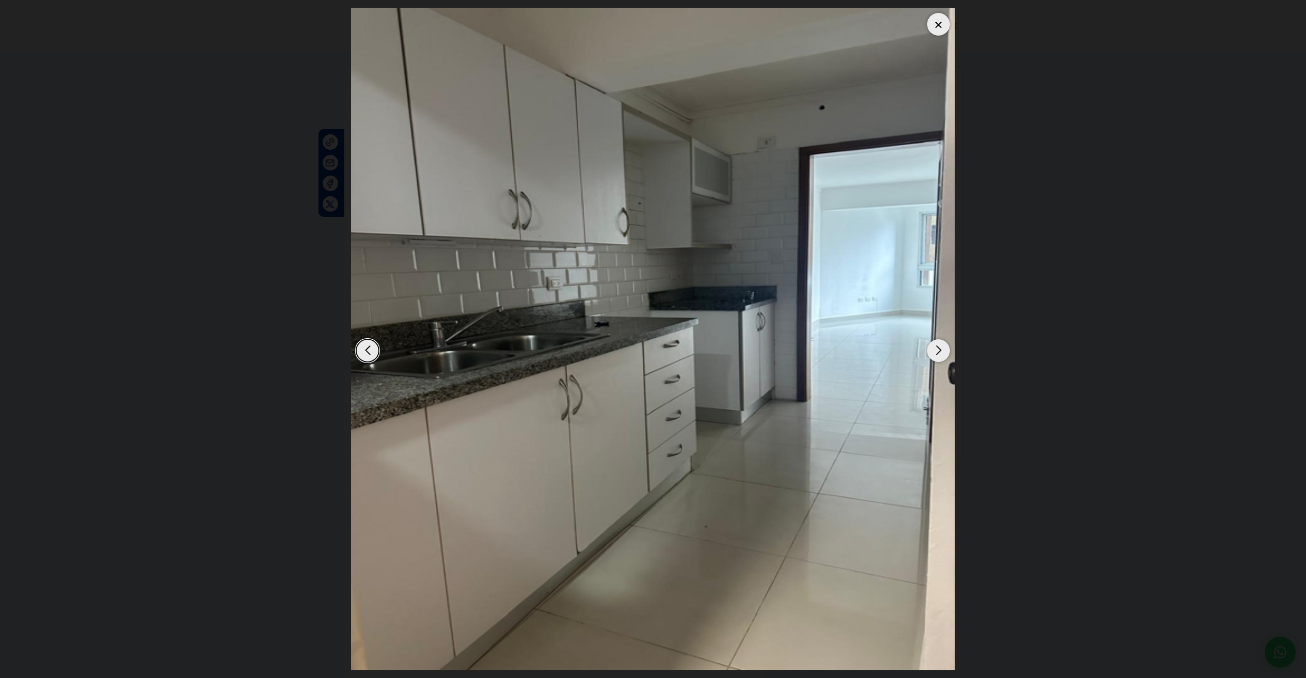
click at [935, 346] on div "Next slide" at bounding box center [938, 350] width 23 height 23
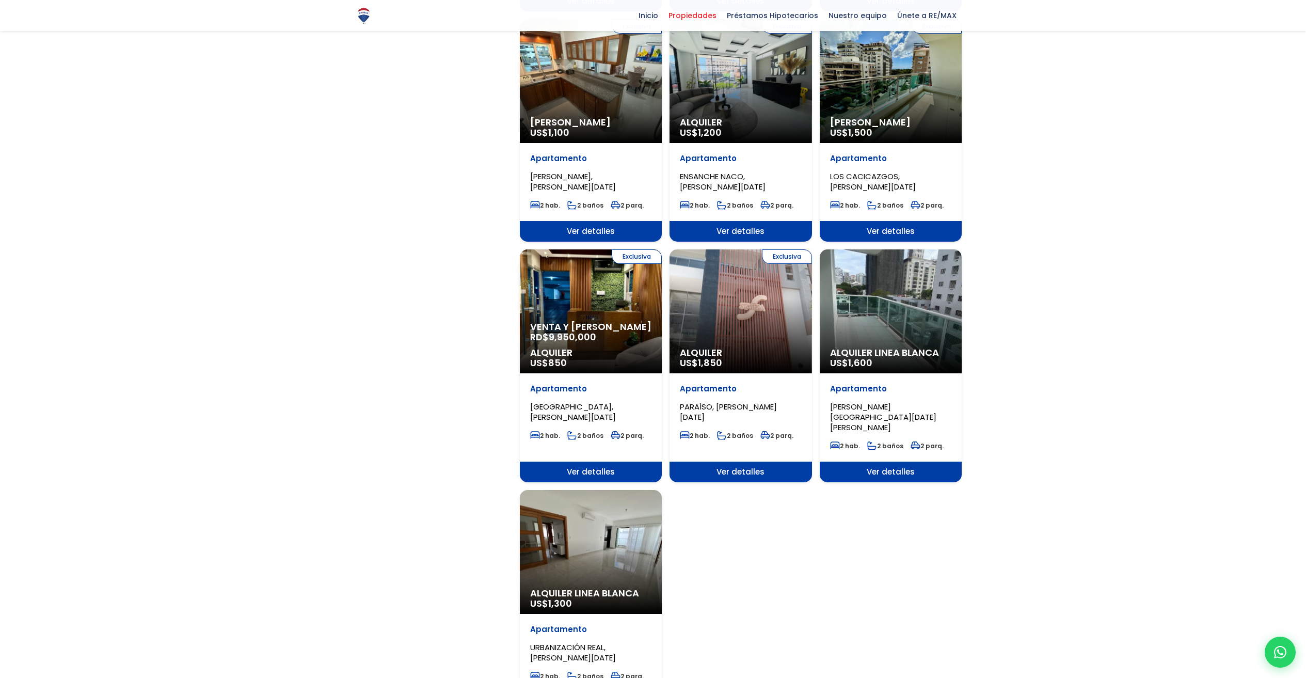
scroll to position [919, 0]
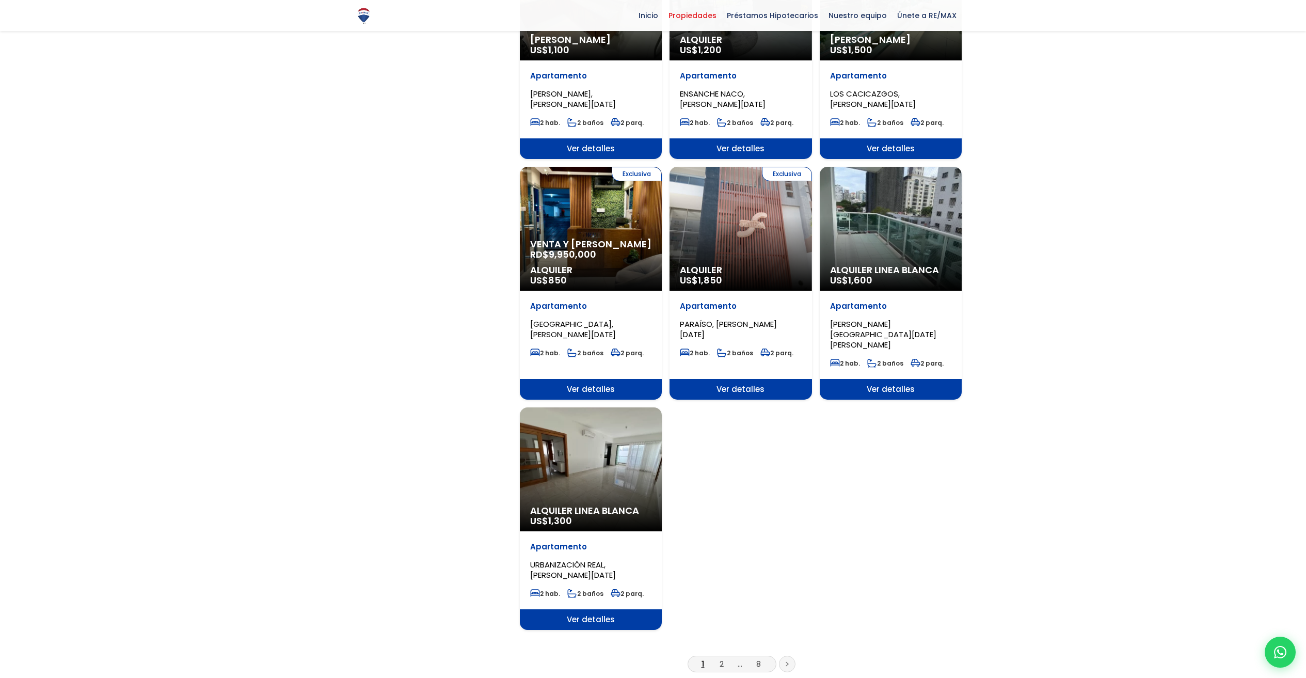
click at [862, 219] on div "Alquiler Linea Blanca US$ 1,600" at bounding box center [890, 229] width 142 height 124
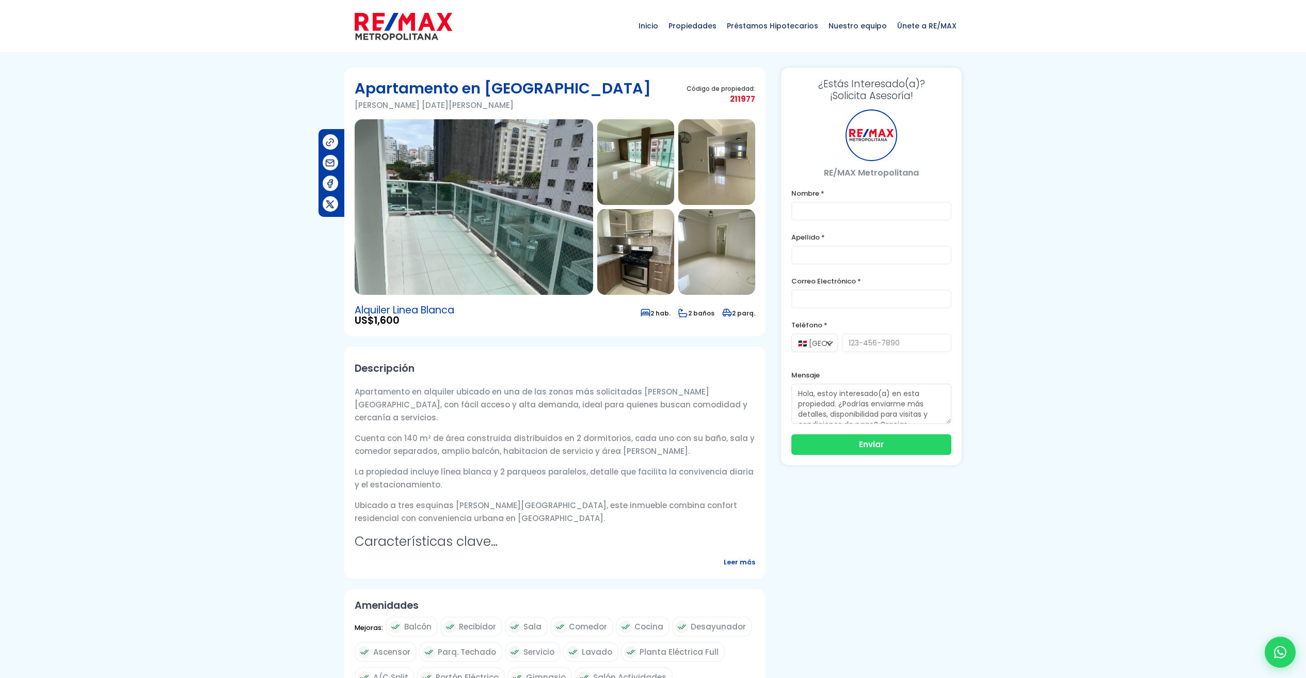
click at [412, 211] on img at bounding box center [474, 206] width 238 height 175
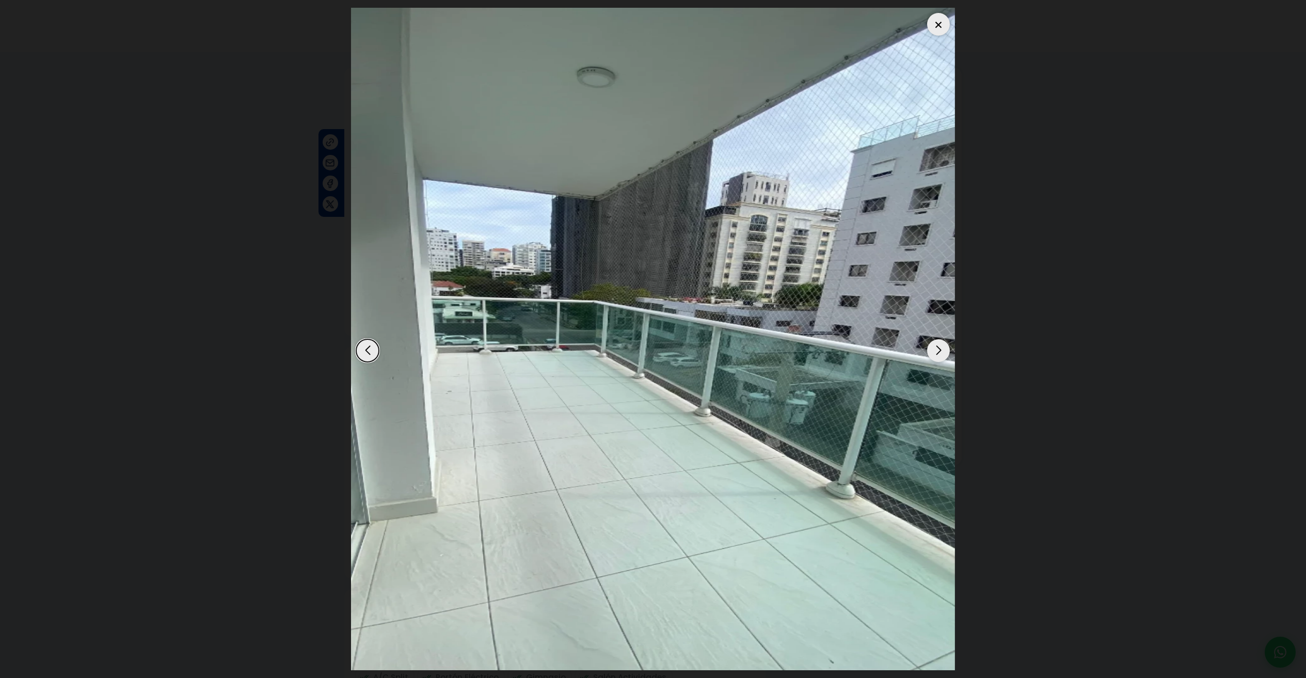
click at [943, 352] on div "Next slide" at bounding box center [938, 350] width 23 height 23
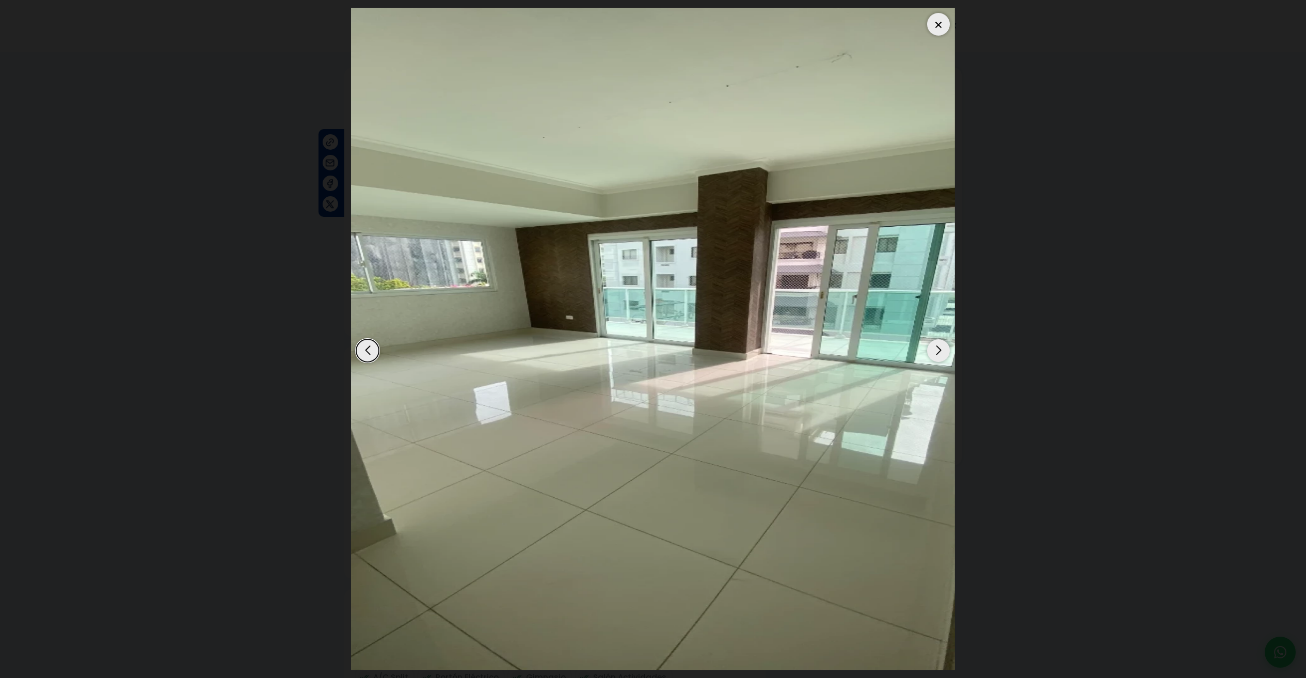
click at [943, 353] on div "Next slide" at bounding box center [938, 350] width 23 height 23
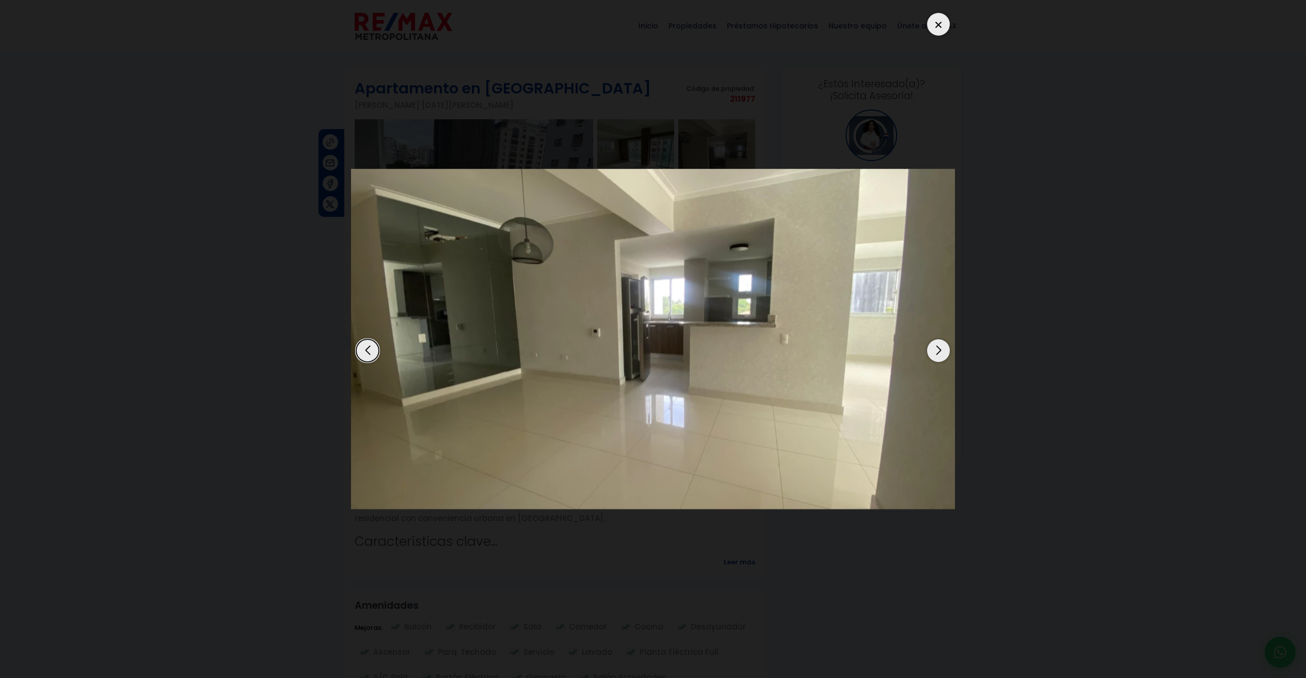
click at [943, 353] on div "Next slide" at bounding box center [938, 350] width 23 height 23
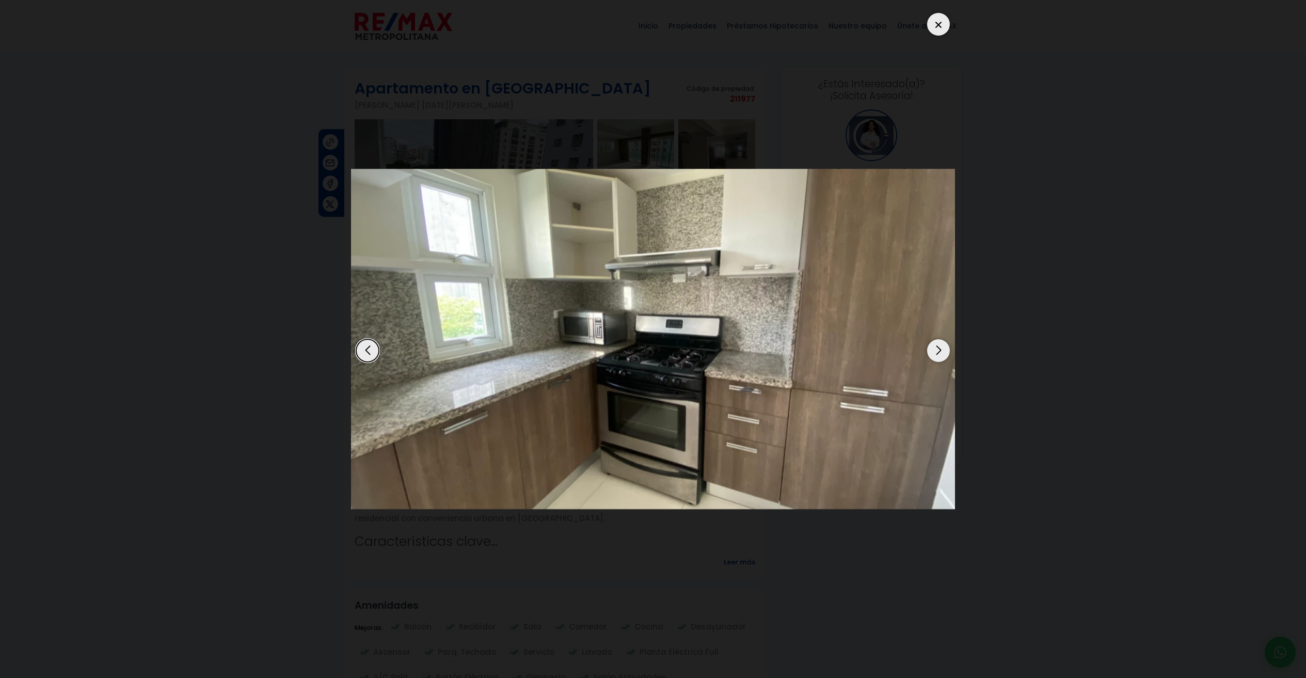
click at [943, 353] on div "Next slide" at bounding box center [938, 350] width 23 height 23
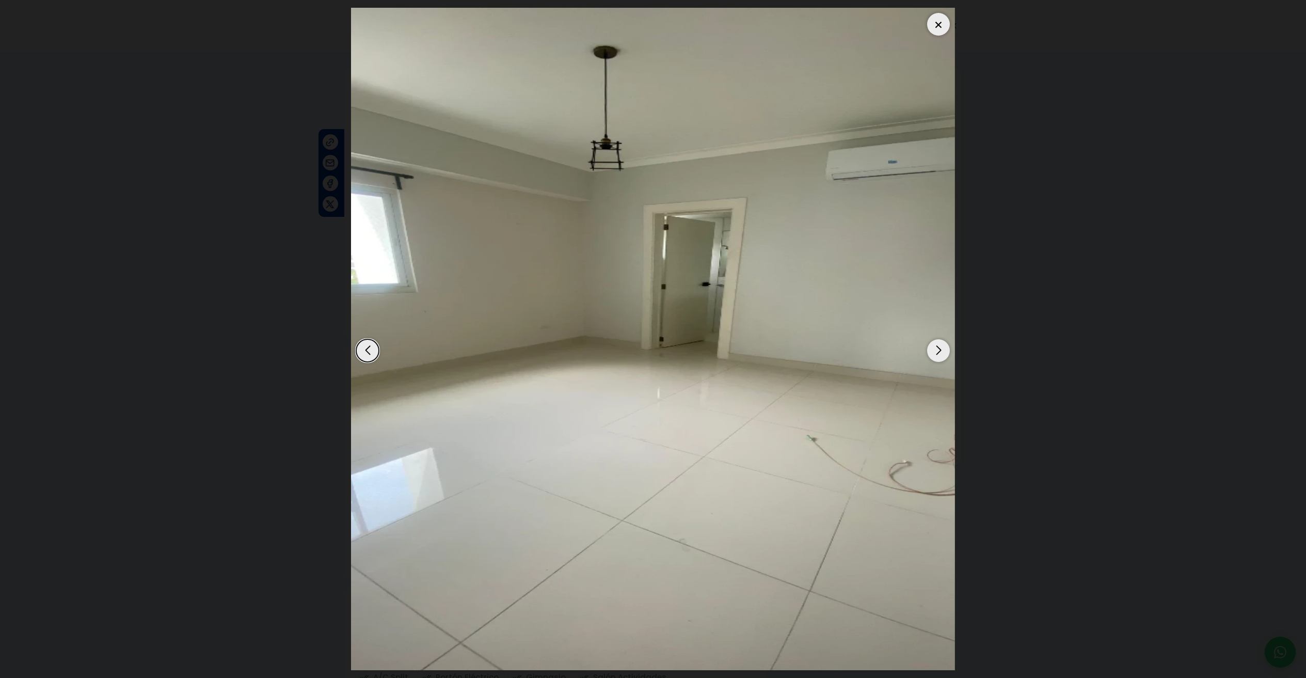
click at [943, 353] on div "Next slide" at bounding box center [938, 350] width 23 height 23
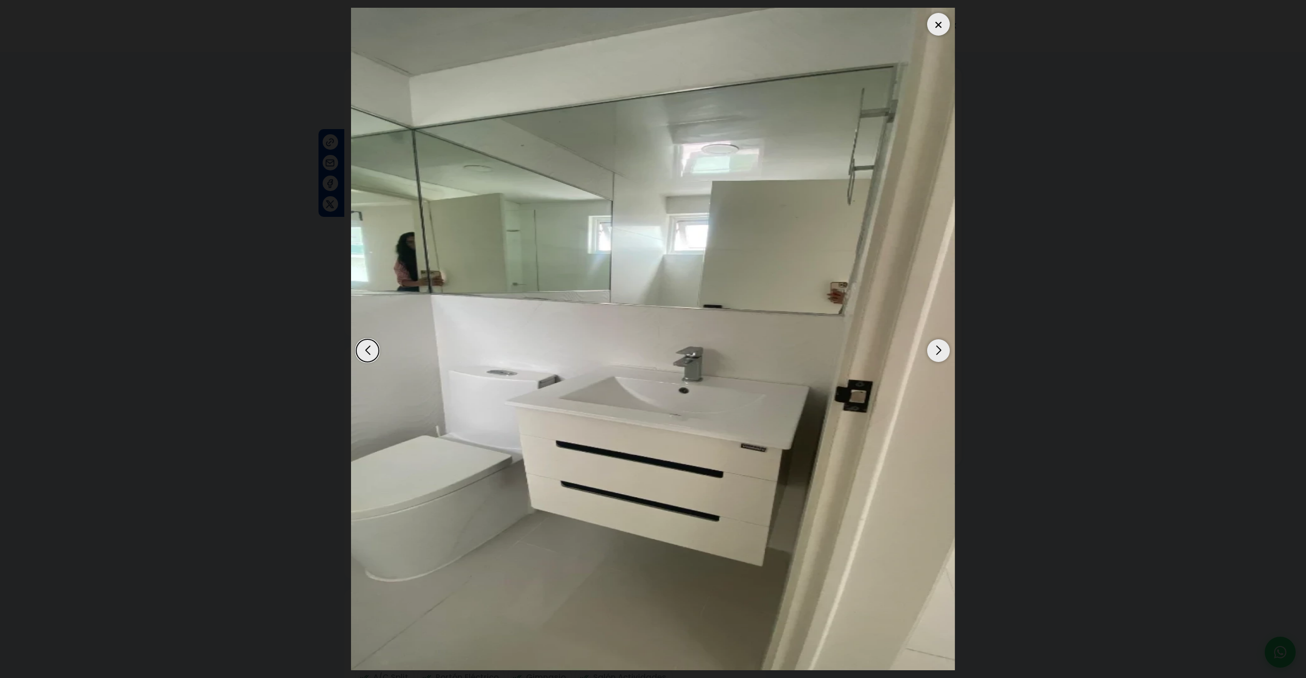
click at [943, 353] on div "Next slide" at bounding box center [938, 350] width 23 height 23
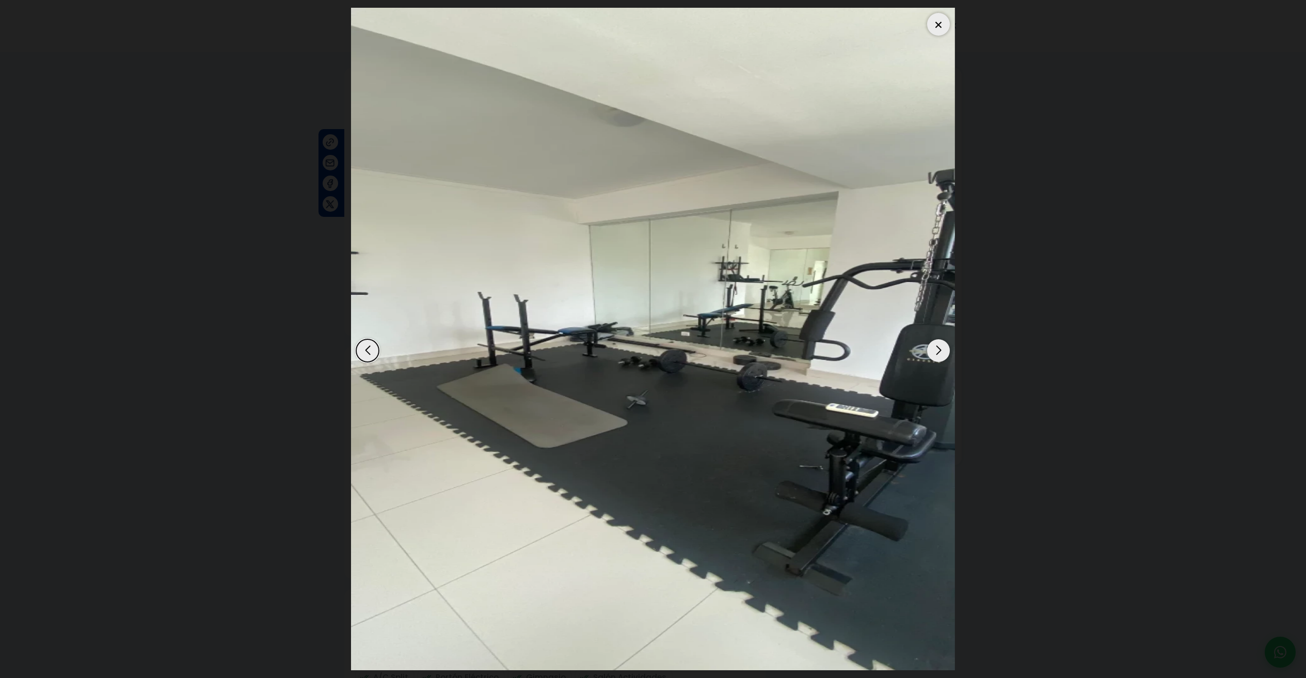
click at [374, 355] on div "Previous slide" at bounding box center [367, 350] width 23 height 23
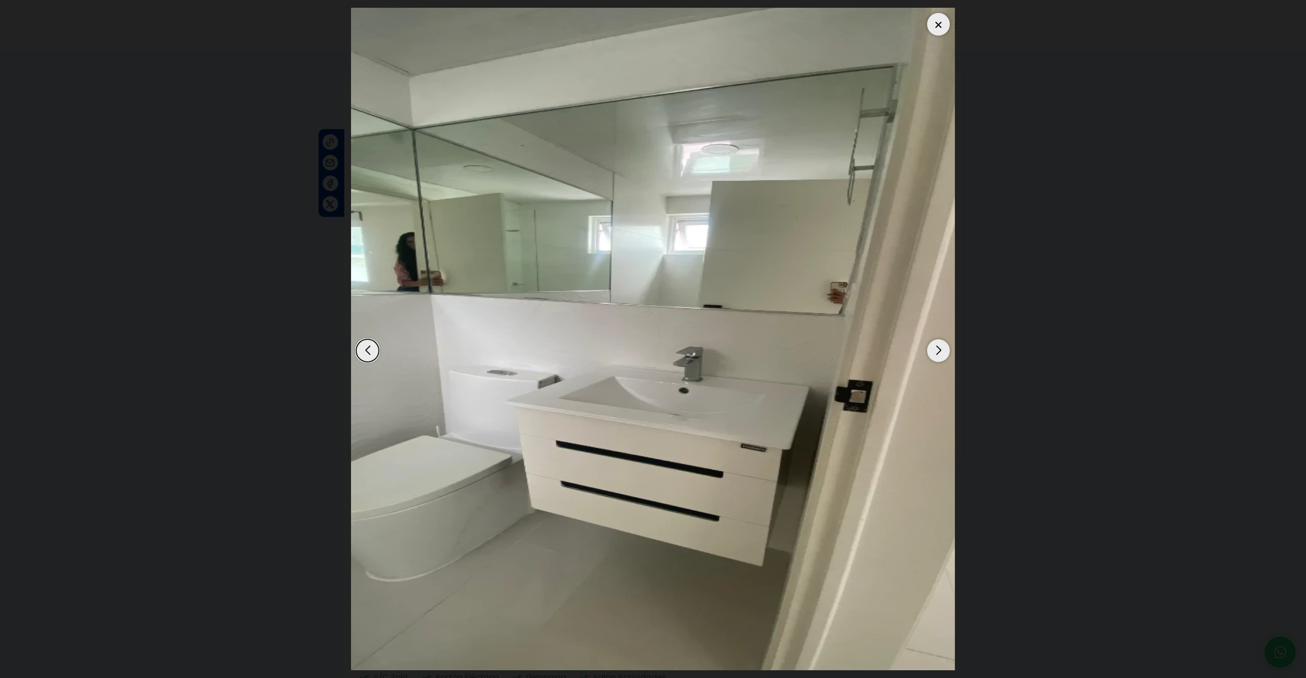
click at [943, 349] on div "Next slide" at bounding box center [938, 350] width 23 height 23
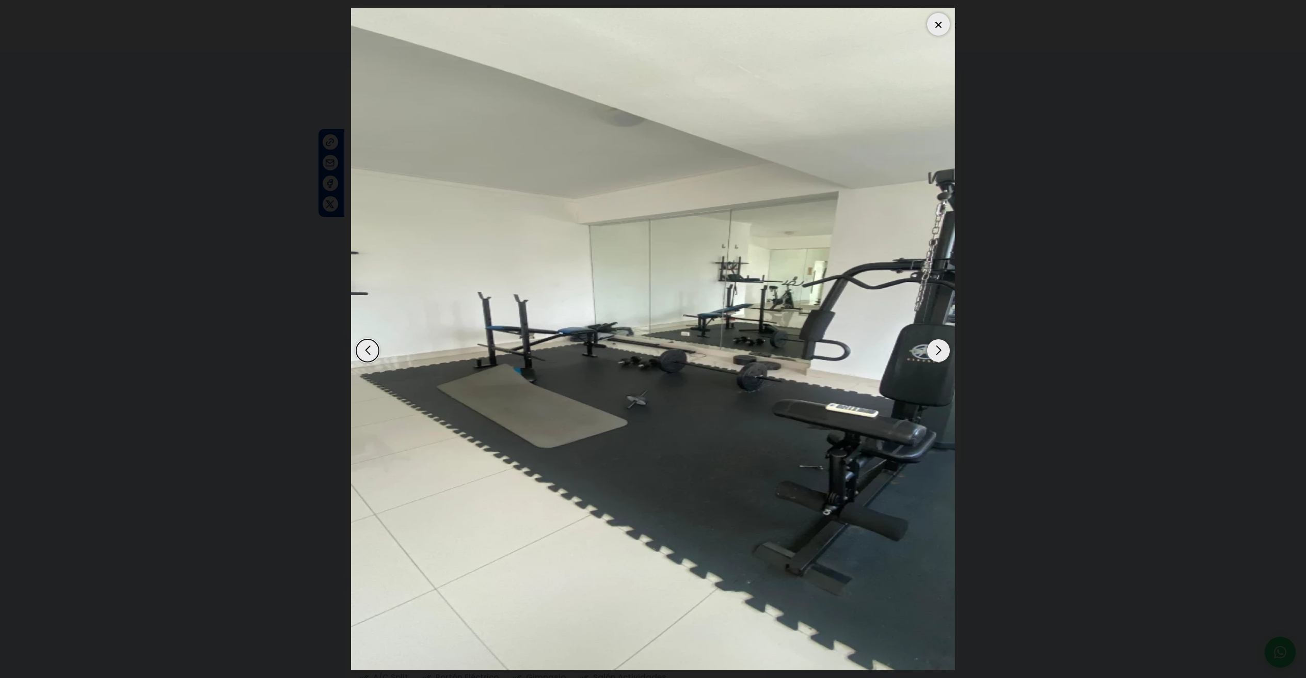
click at [944, 350] on div "Next slide" at bounding box center [938, 350] width 23 height 23
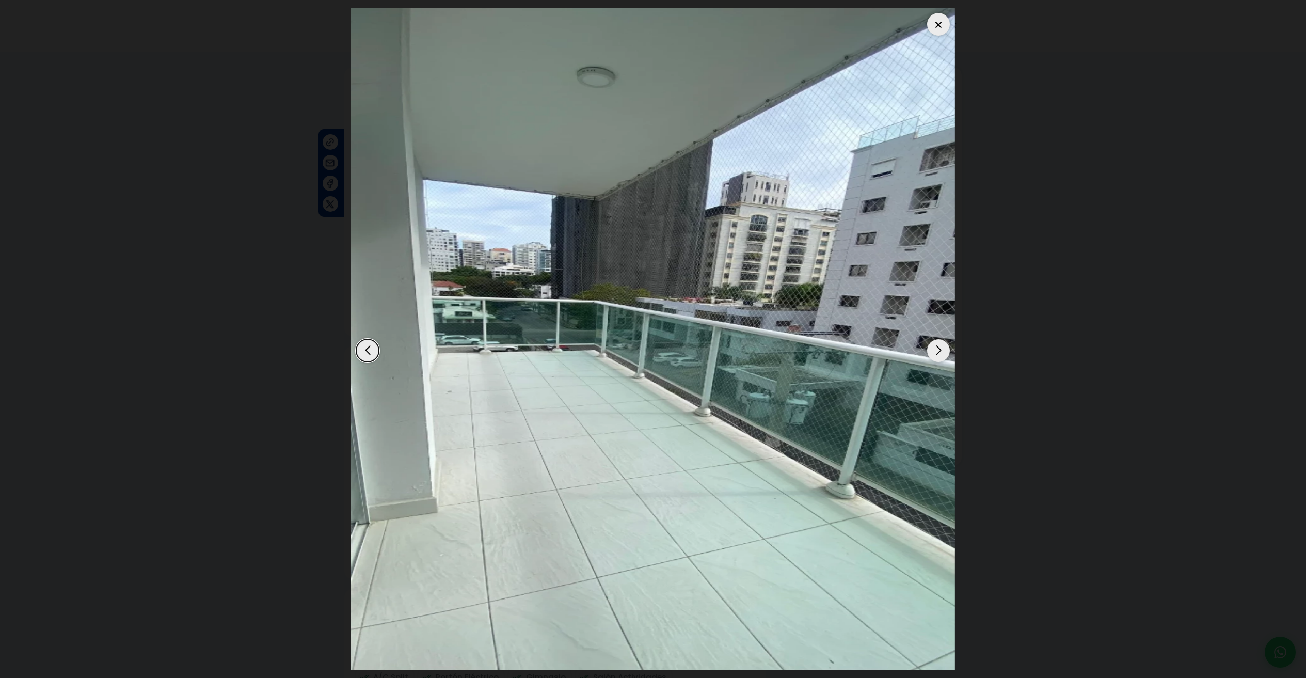
click at [944, 349] on div "Next slide" at bounding box center [938, 350] width 23 height 23
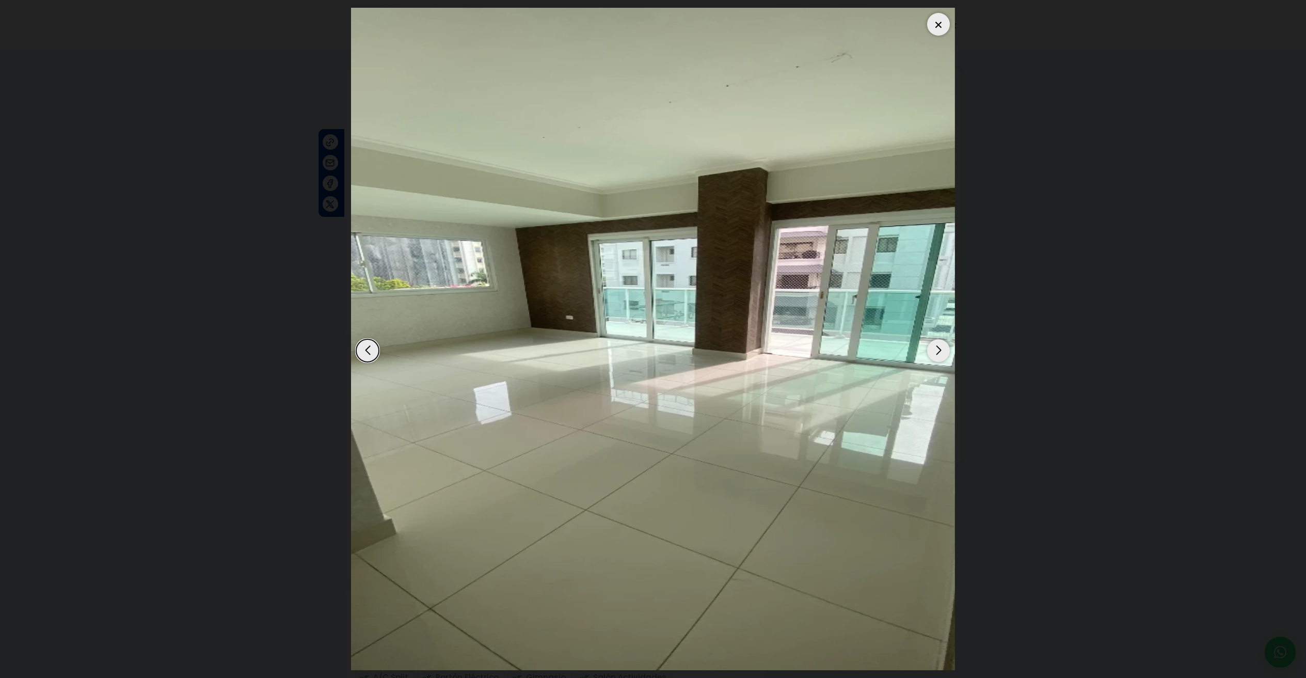
click at [944, 349] on div "Next slide" at bounding box center [938, 350] width 23 height 23
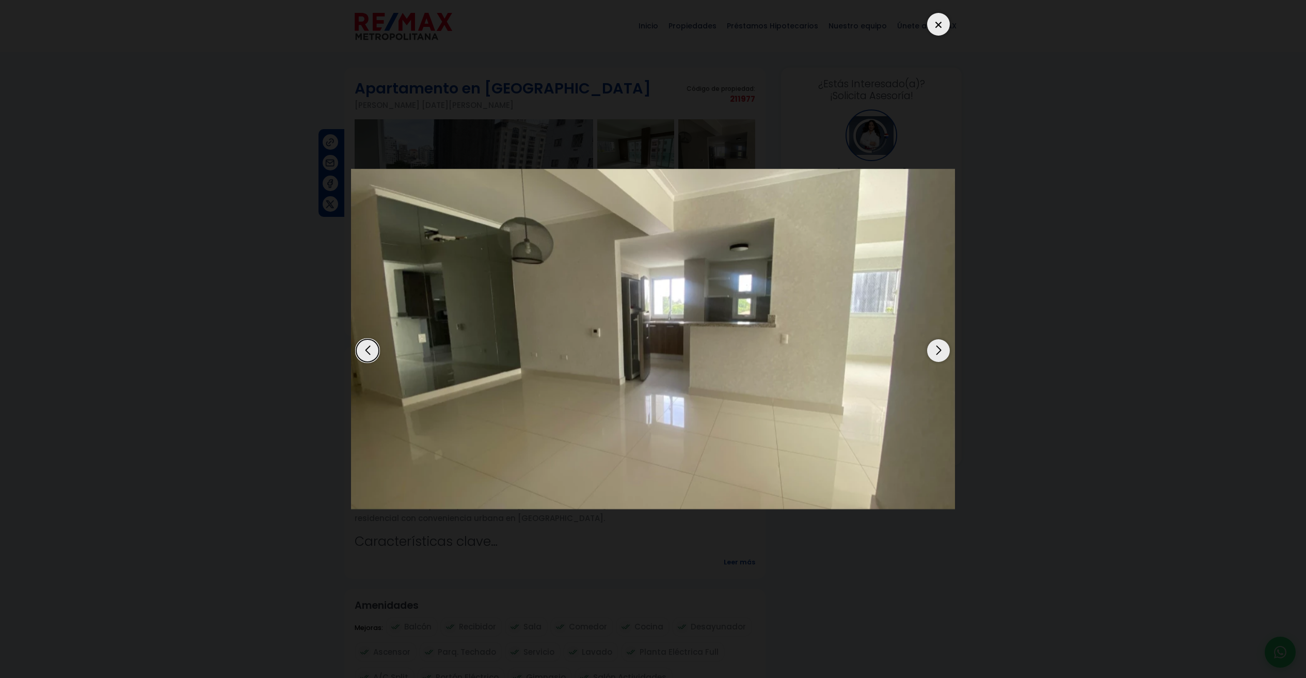
click at [944, 27] on div at bounding box center [938, 24] width 23 height 23
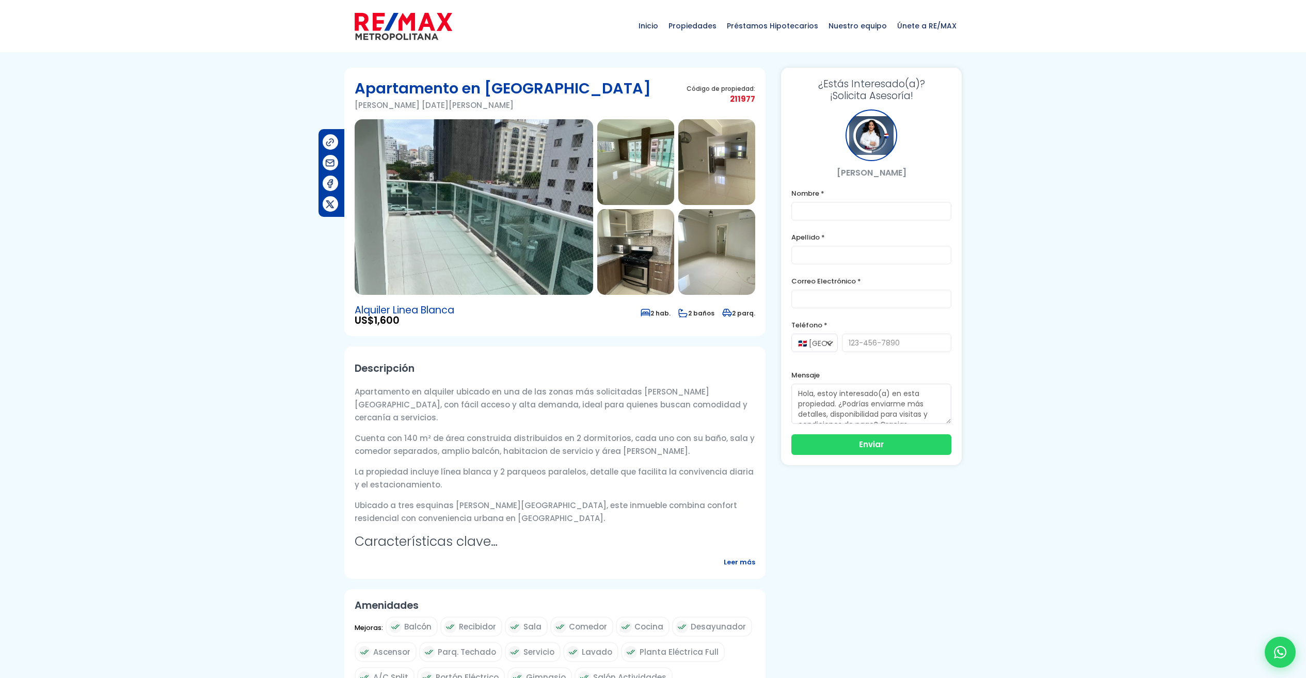
click at [472, 194] on img at bounding box center [474, 206] width 238 height 175
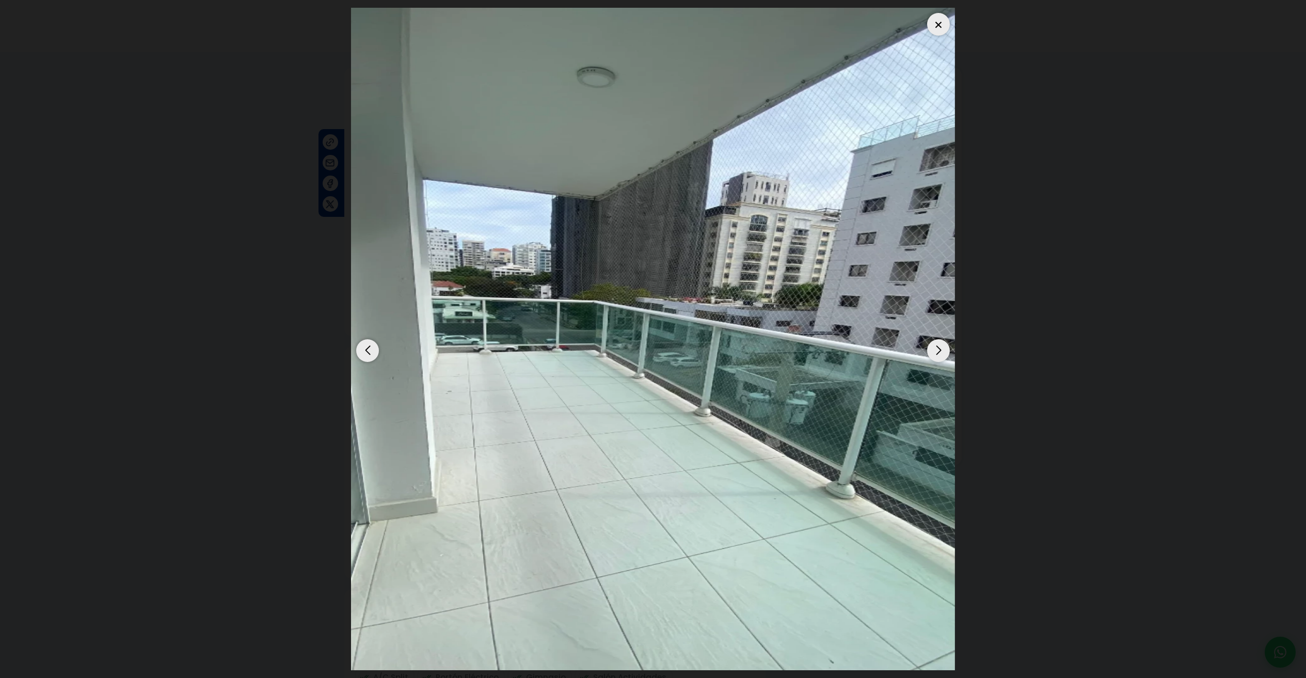
click at [946, 22] on div at bounding box center [938, 24] width 23 height 23
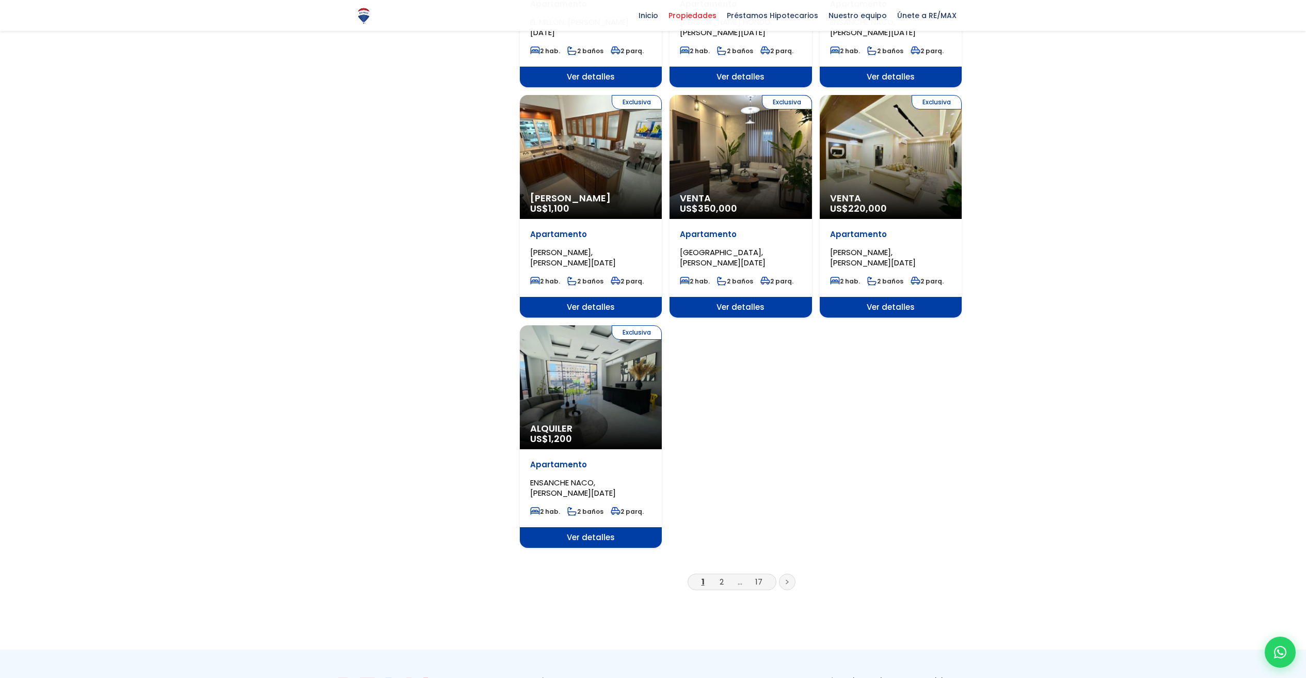
scroll to position [995, 0]
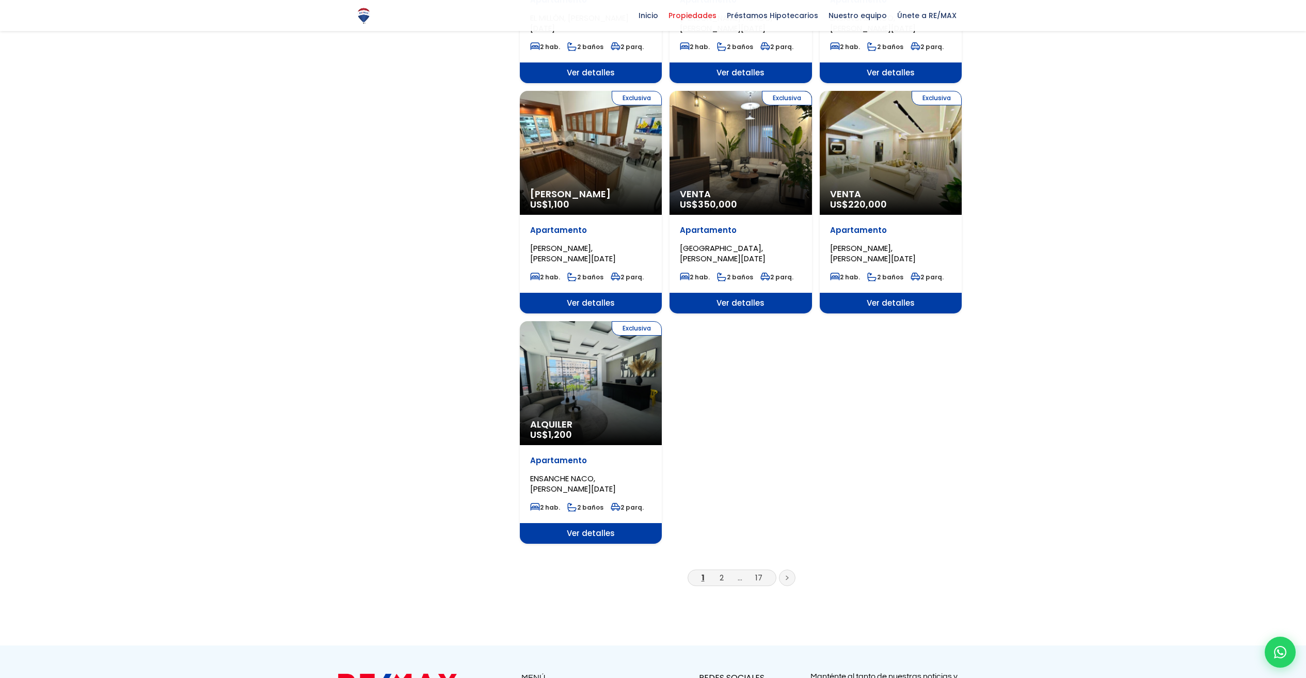
click at [718, 571] on li "2" at bounding box center [721, 577] width 17 height 13
click at [721, 572] on link "2" at bounding box center [721, 577] width 4 height 11
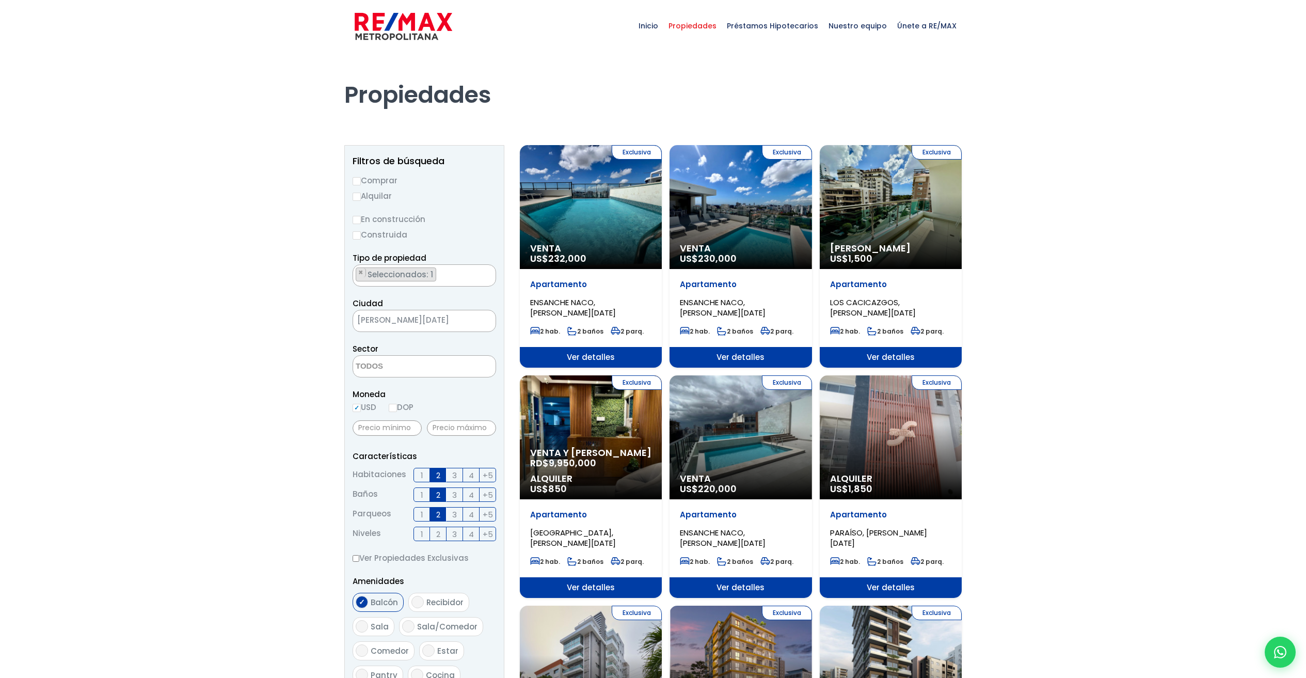
click at [358, 194] on input "Alquilar" at bounding box center [356, 196] width 8 height 8
radio input "true"
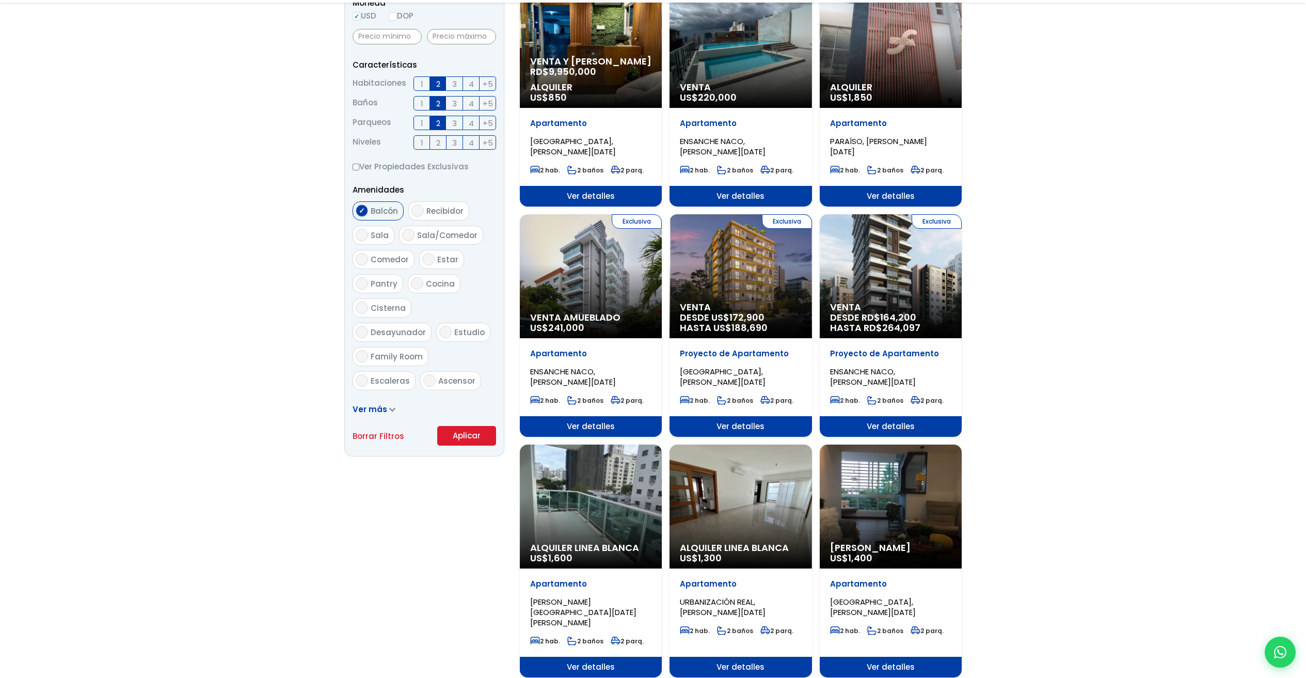
scroll to position [650, 0]
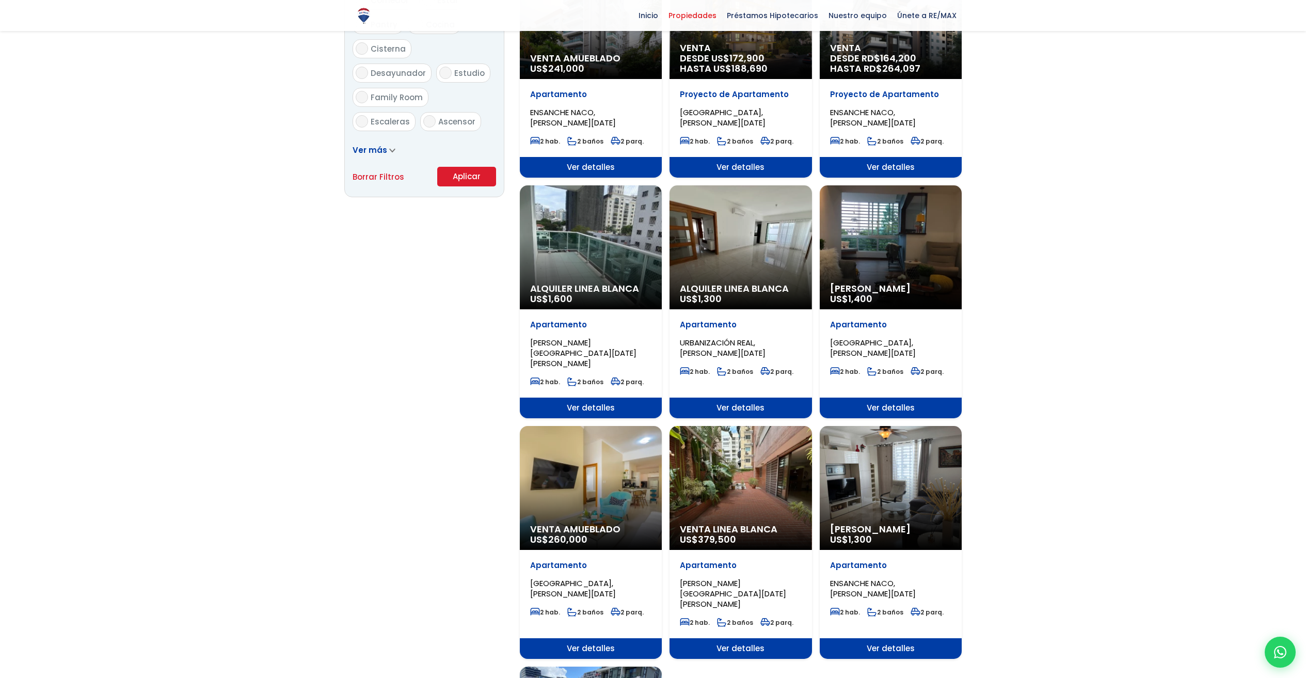
click at [461, 171] on button "Aplicar" at bounding box center [466, 177] width 59 height 20
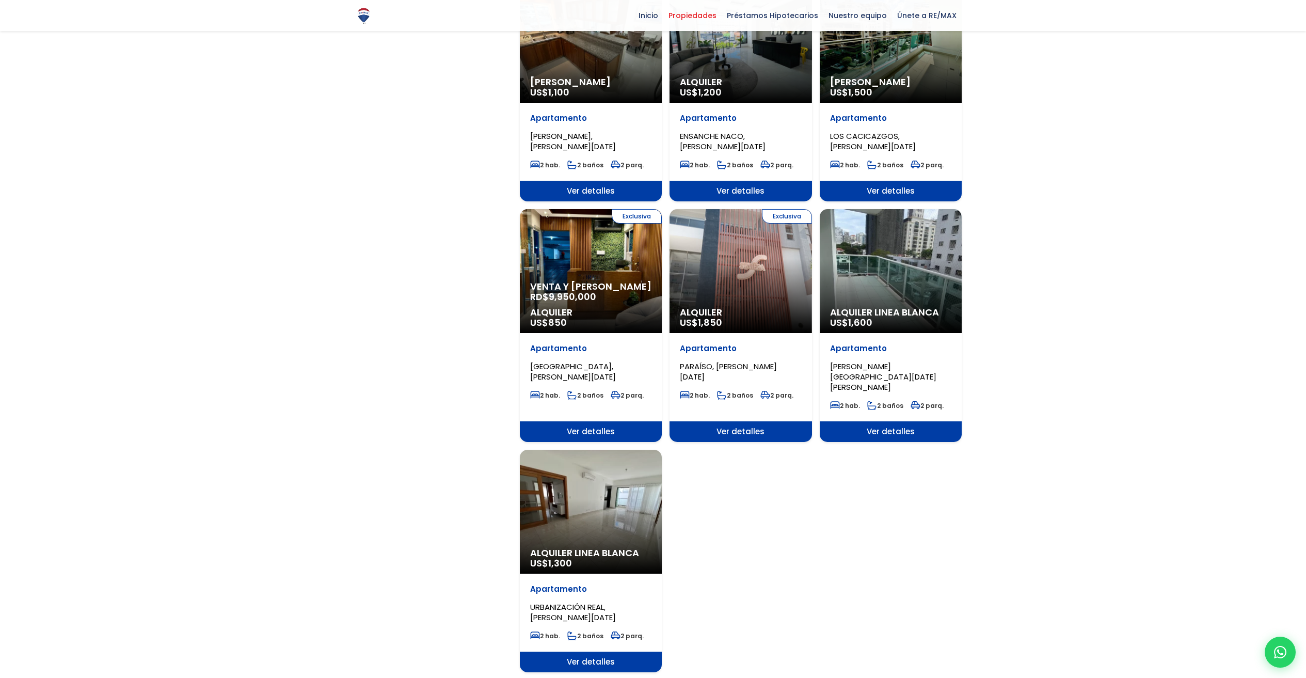
scroll to position [925, 0]
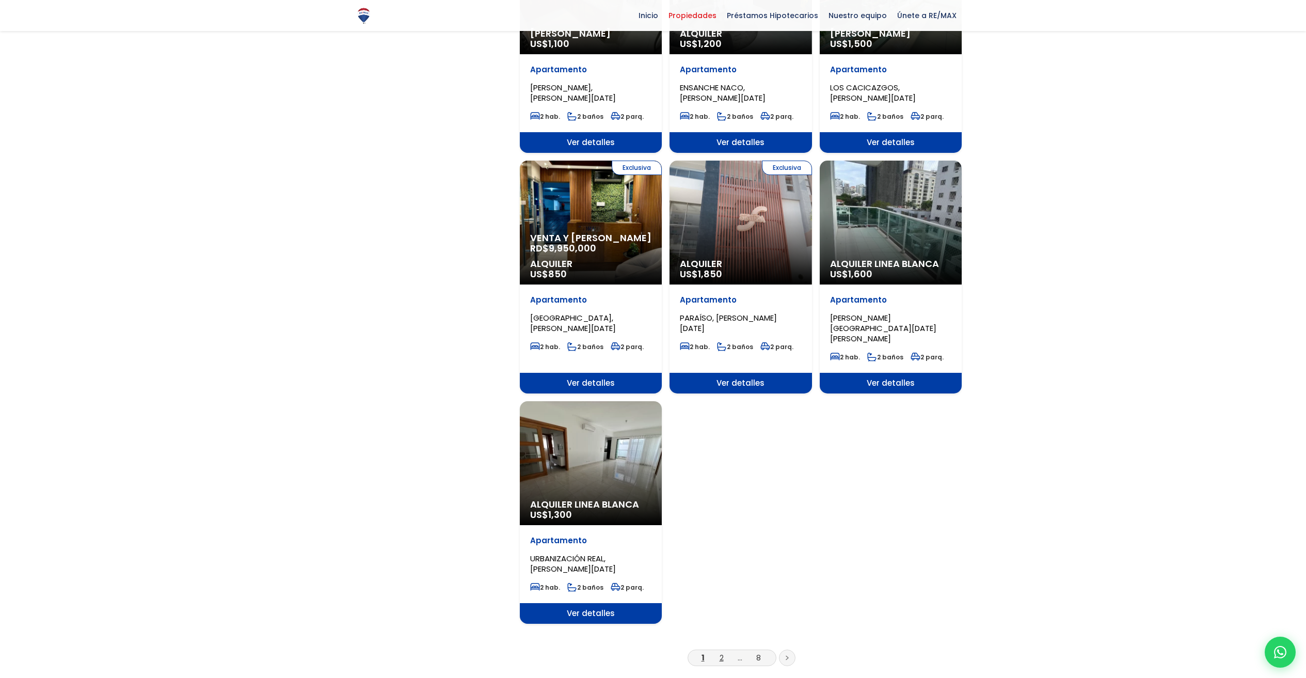
click at [720, 652] on link "2" at bounding box center [721, 657] width 4 height 11
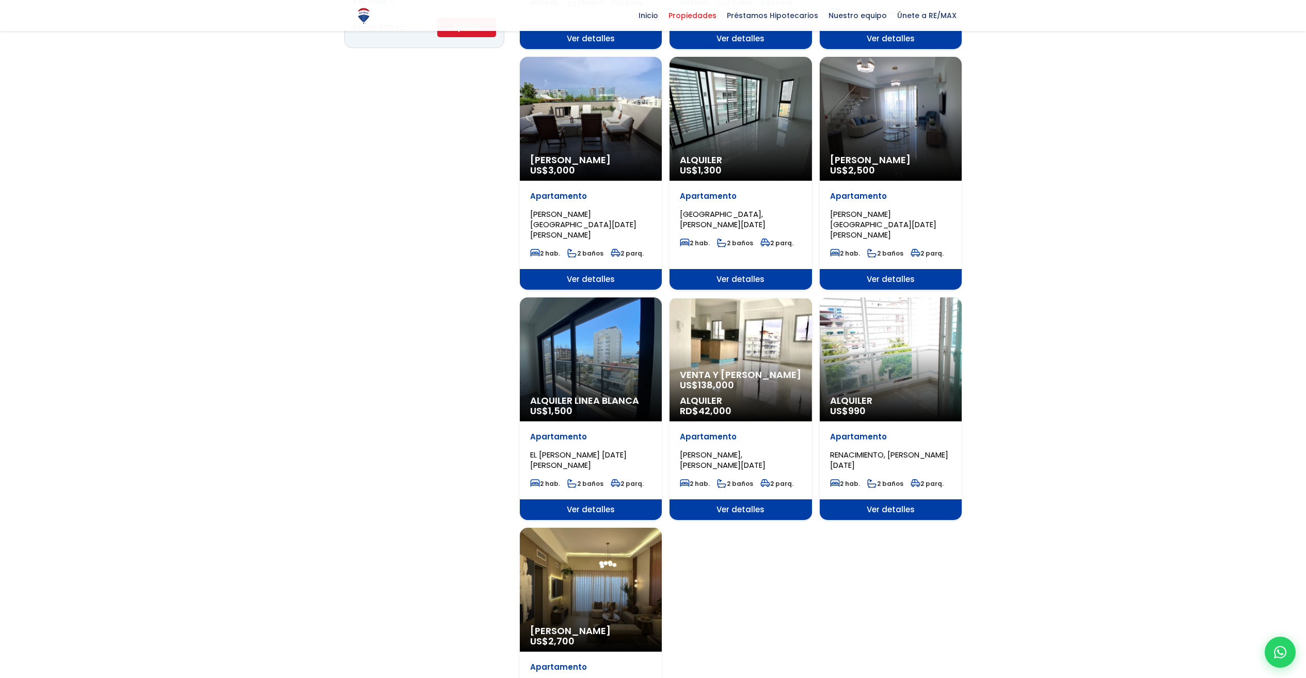
scroll to position [942, 0]
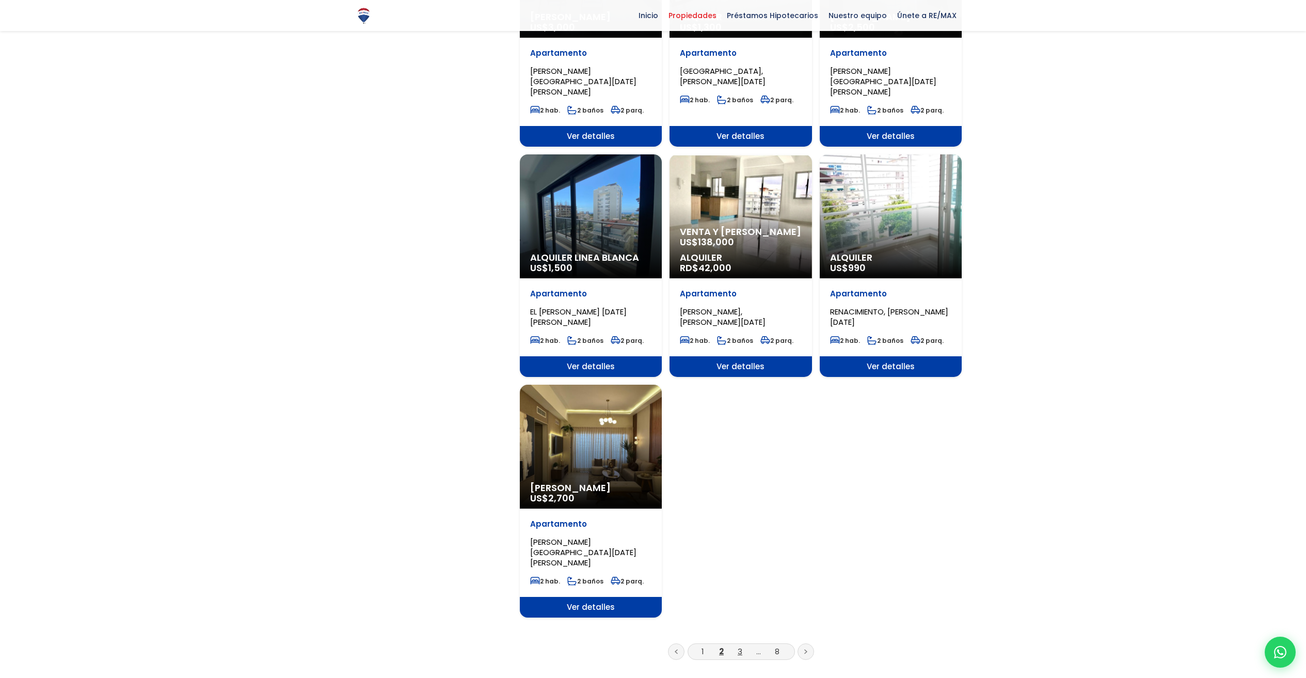
click at [742, 646] on link "3" at bounding box center [739, 651] width 5 height 11
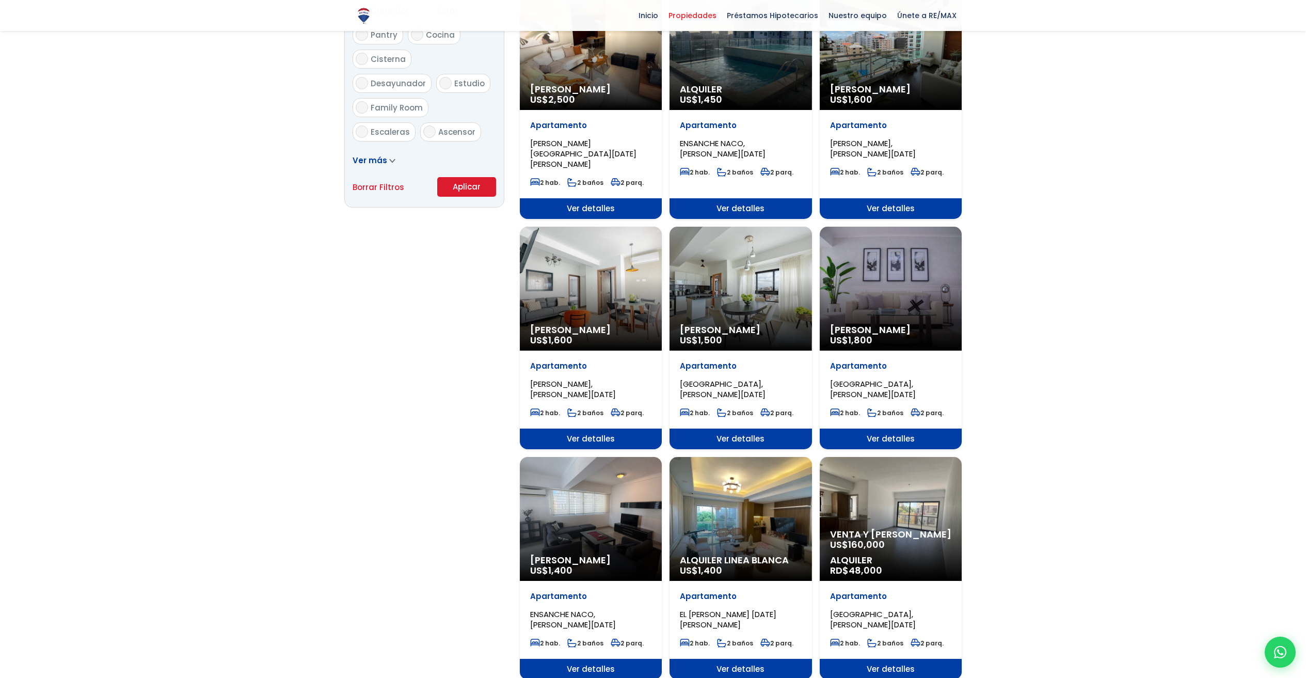
scroll to position [765, 0]
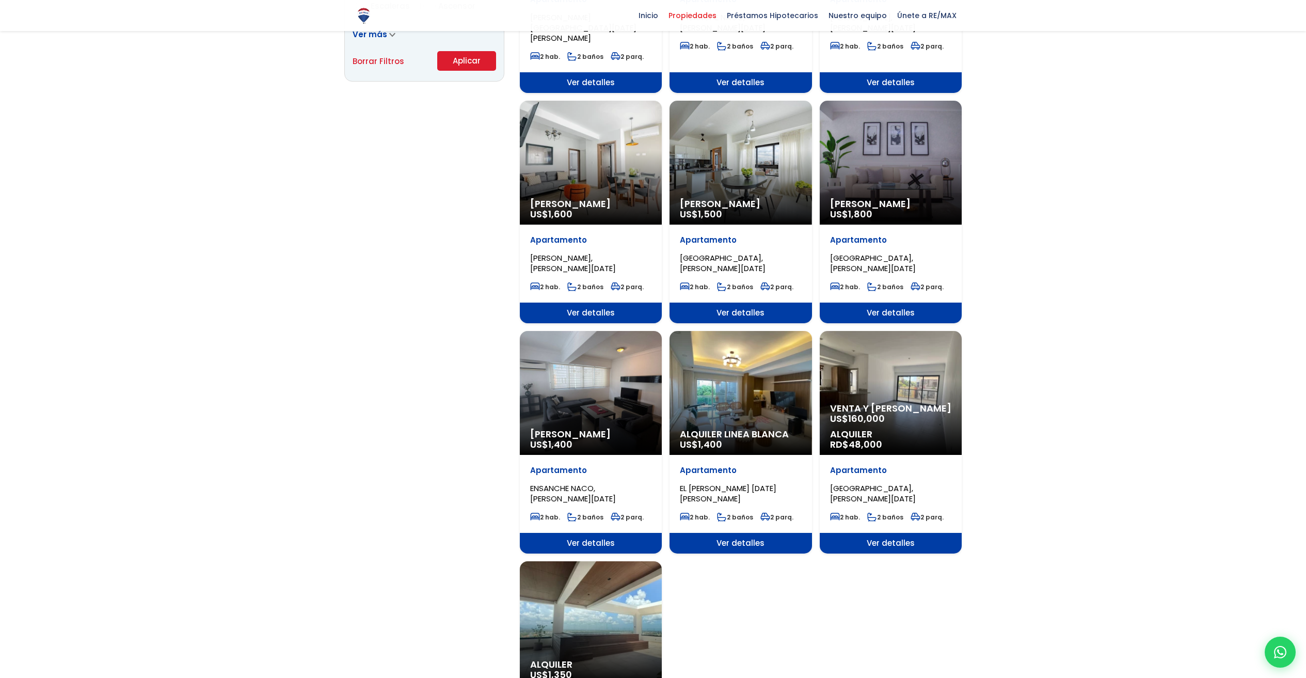
click at [731, 382] on div "Alquiler Linea Blanca US$ 1,400" at bounding box center [740, 393] width 142 height 124
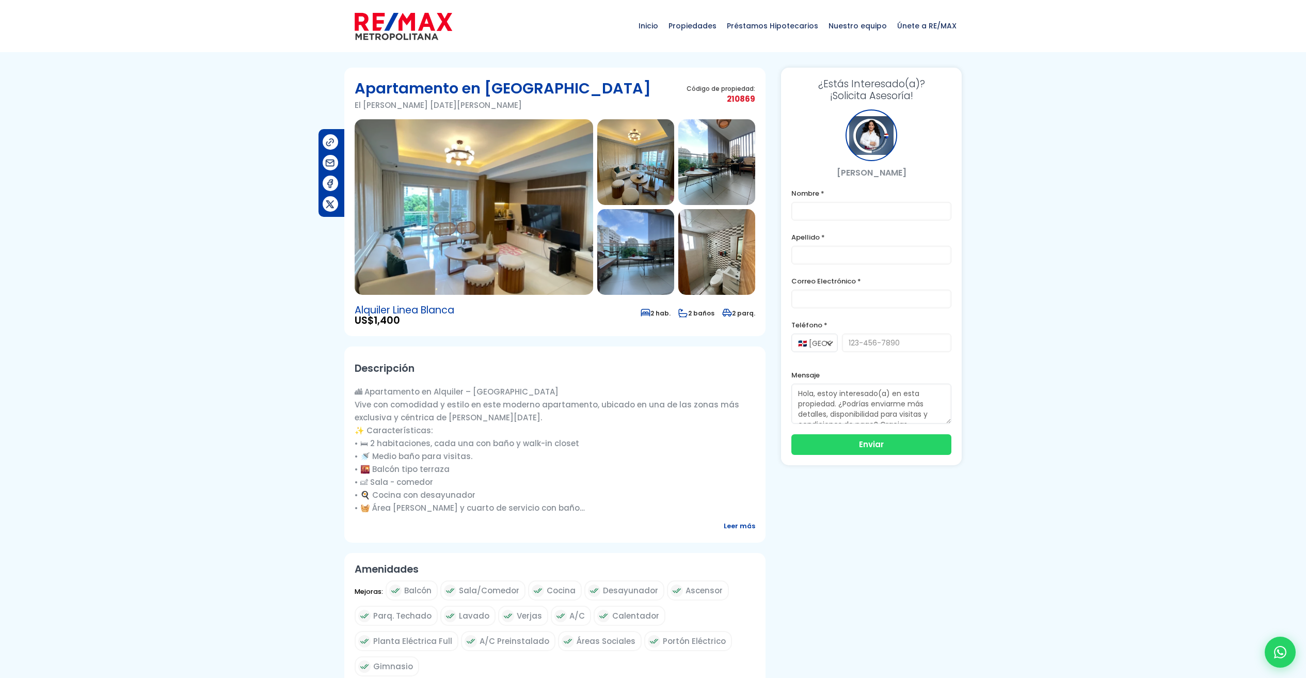
click at [481, 230] on img at bounding box center [474, 206] width 238 height 175
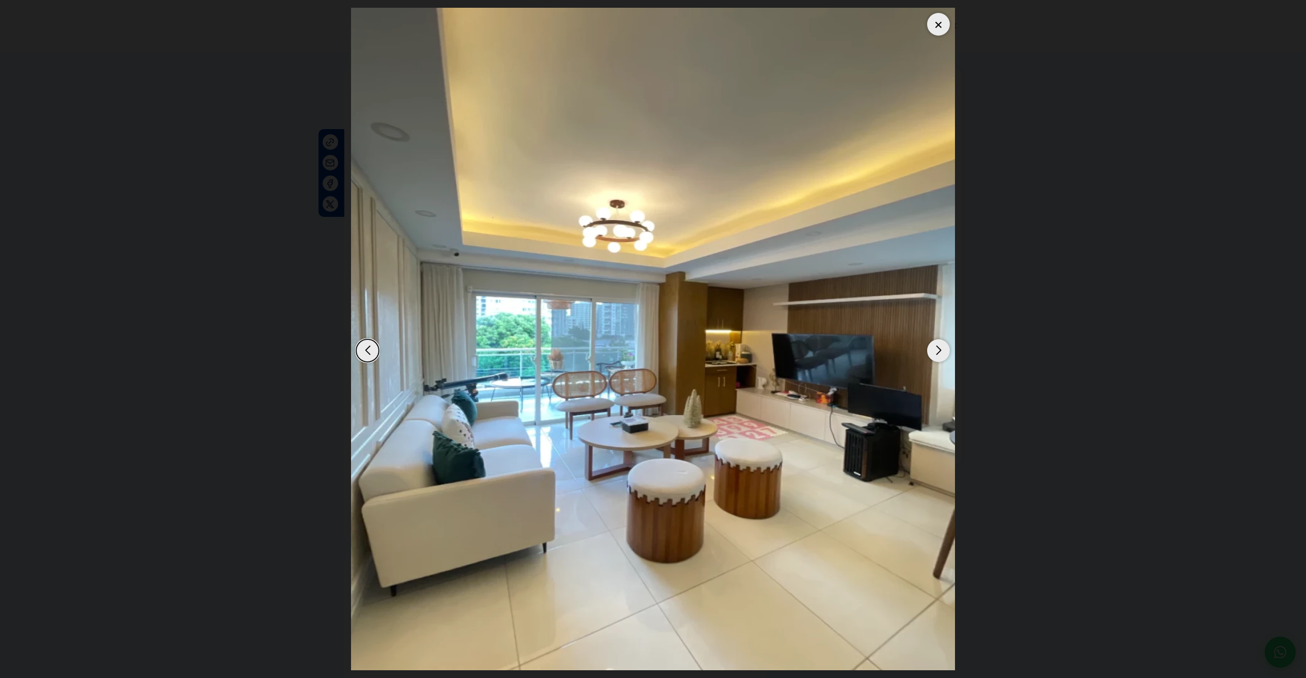
click at [938, 350] on div "Next slide" at bounding box center [938, 350] width 23 height 23
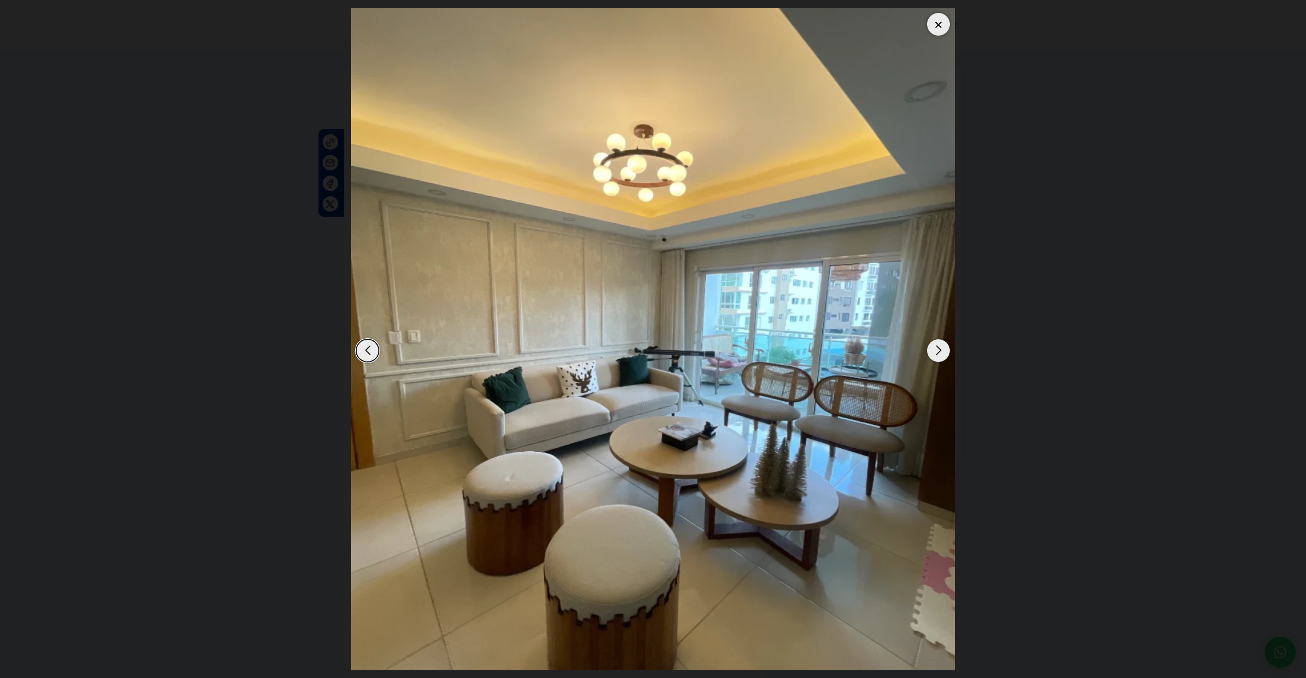
click at [938, 350] on div "Next slide" at bounding box center [938, 350] width 23 height 23
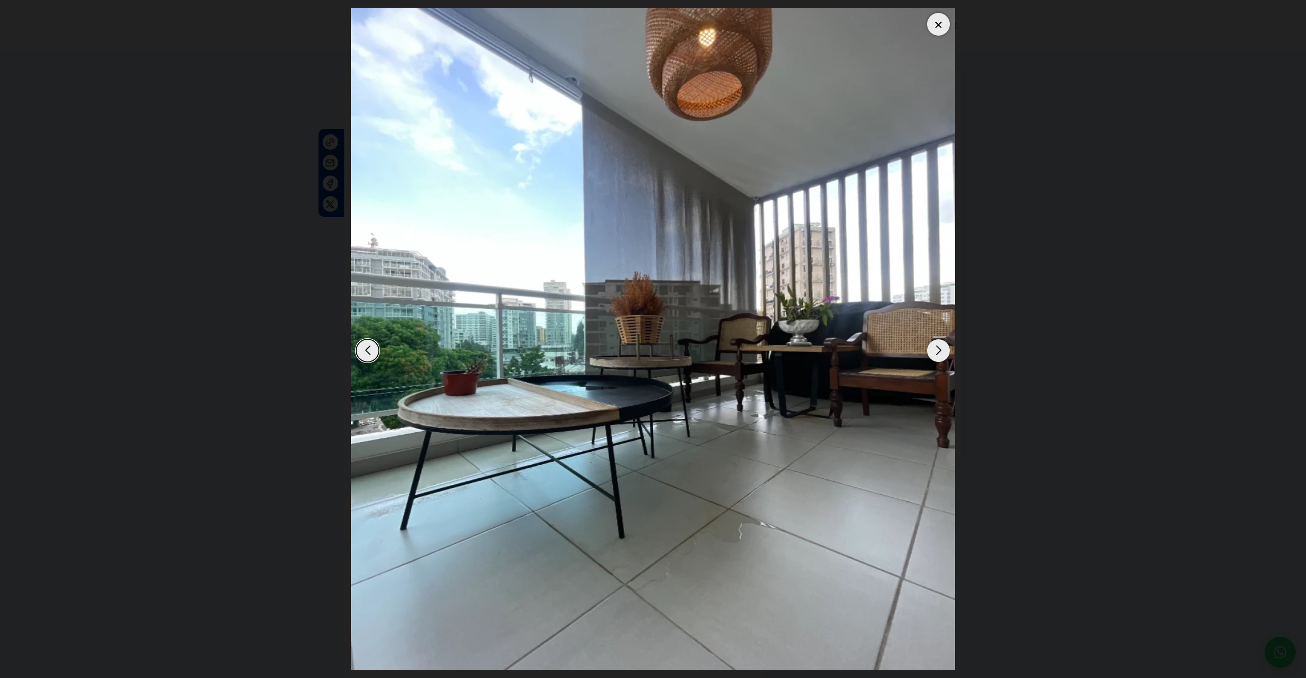
click at [937, 350] on div "Next slide" at bounding box center [938, 350] width 23 height 23
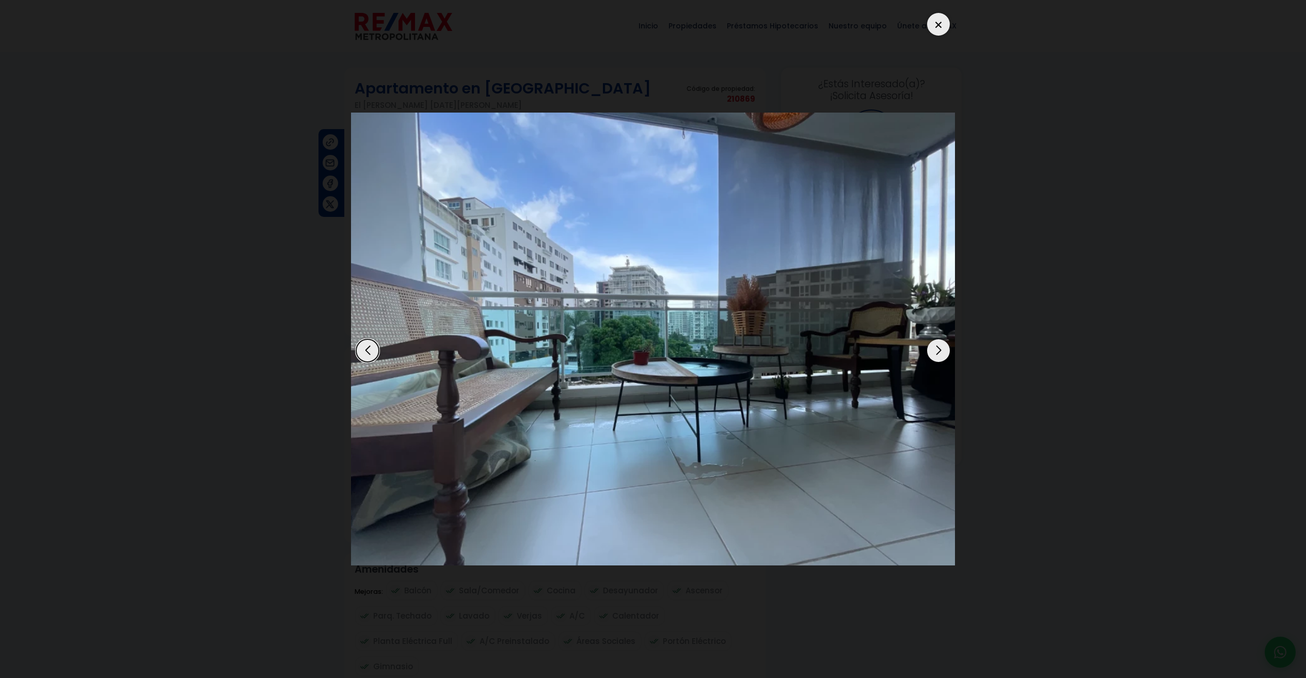
click at [936, 350] on div "Next slide" at bounding box center [938, 350] width 23 height 23
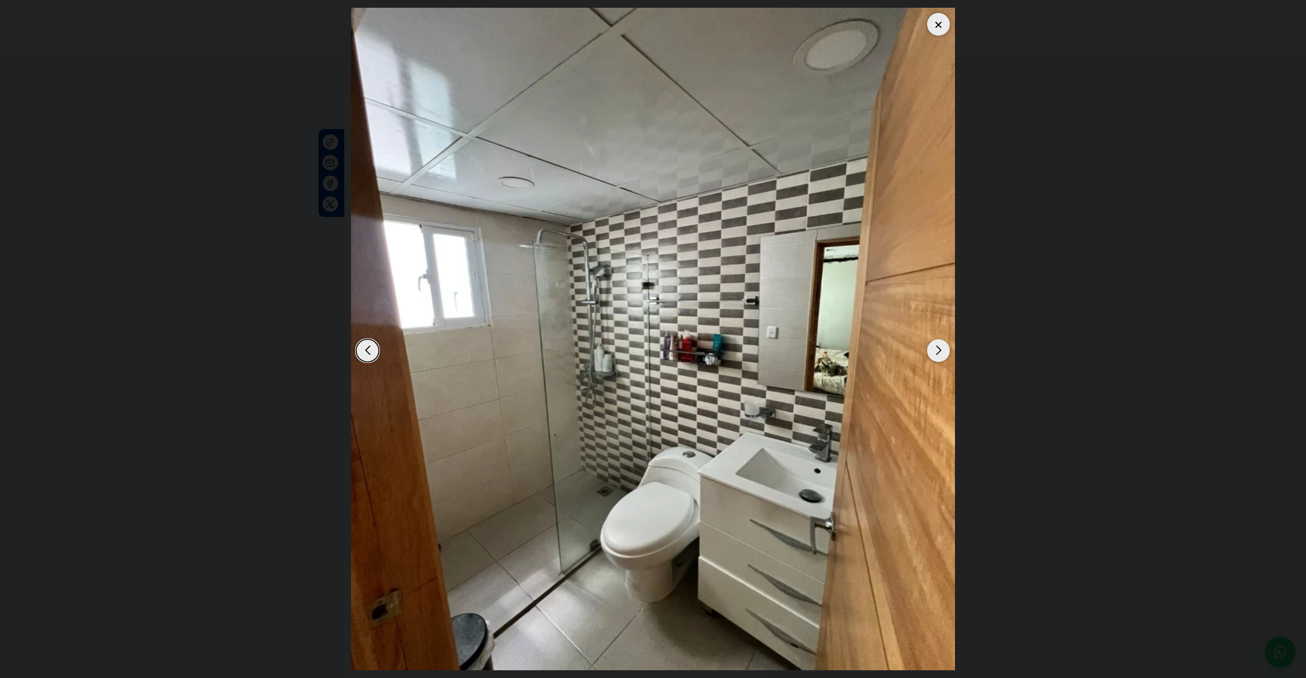
click at [936, 350] on div "Next slide" at bounding box center [938, 350] width 23 height 23
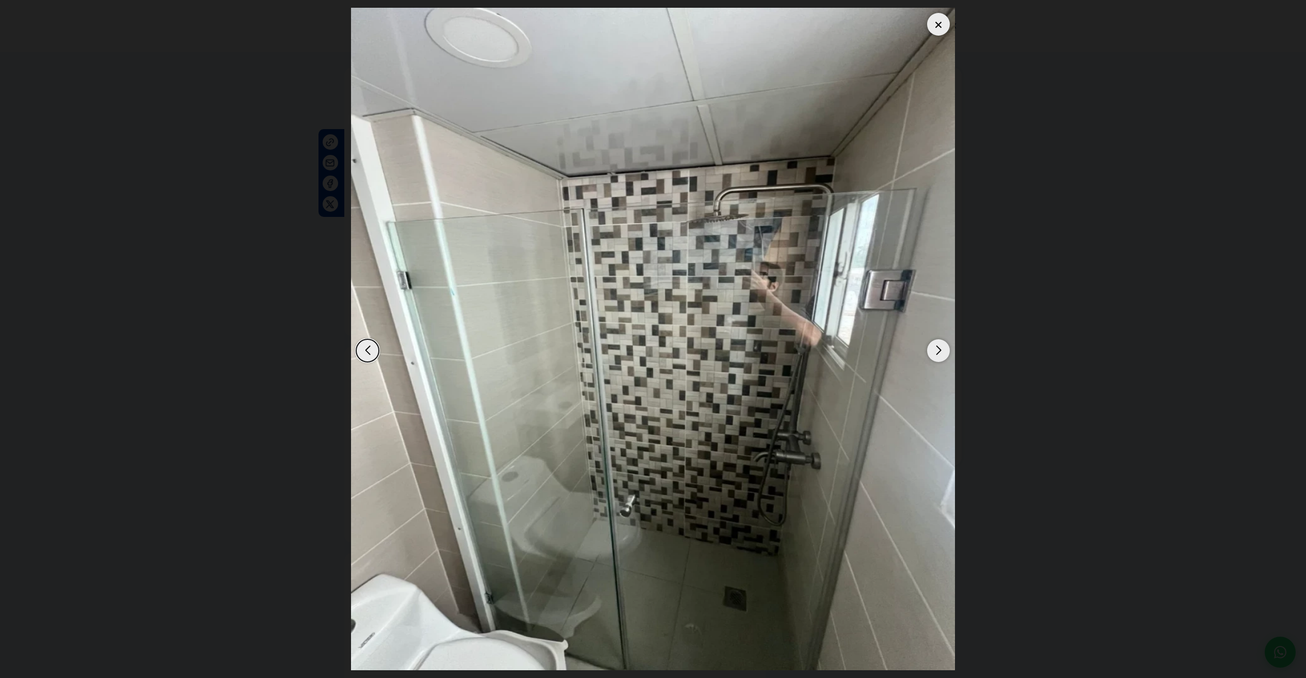
click at [936, 350] on div "Next slide" at bounding box center [938, 350] width 23 height 23
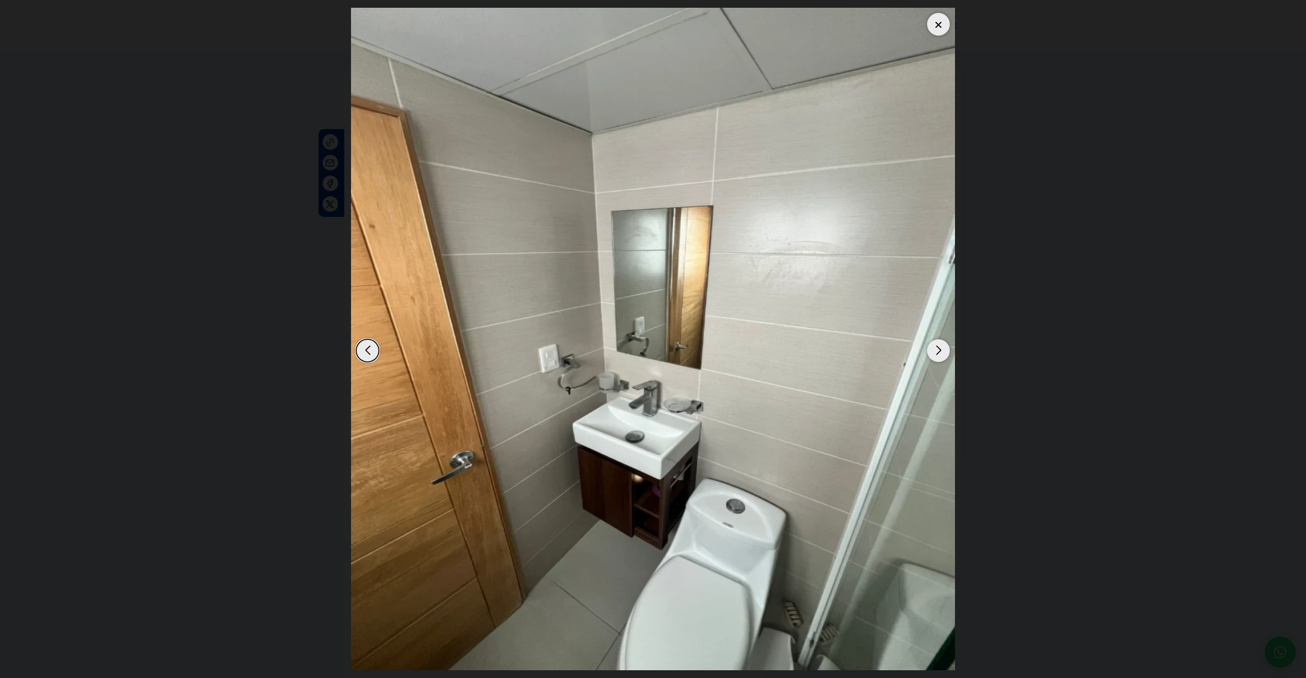
click at [936, 350] on div "Next slide" at bounding box center [938, 350] width 23 height 23
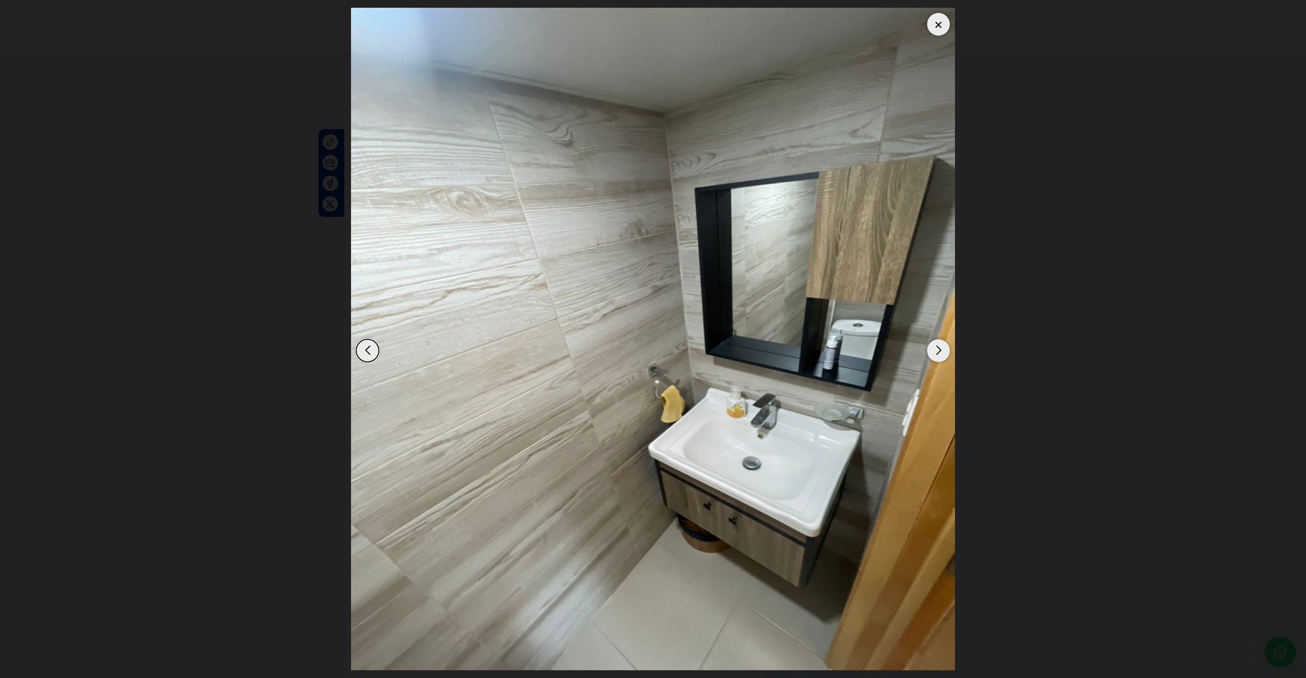
click at [936, 350] on div "Next slide" at bounding box center [938, 350] width 23 height 23
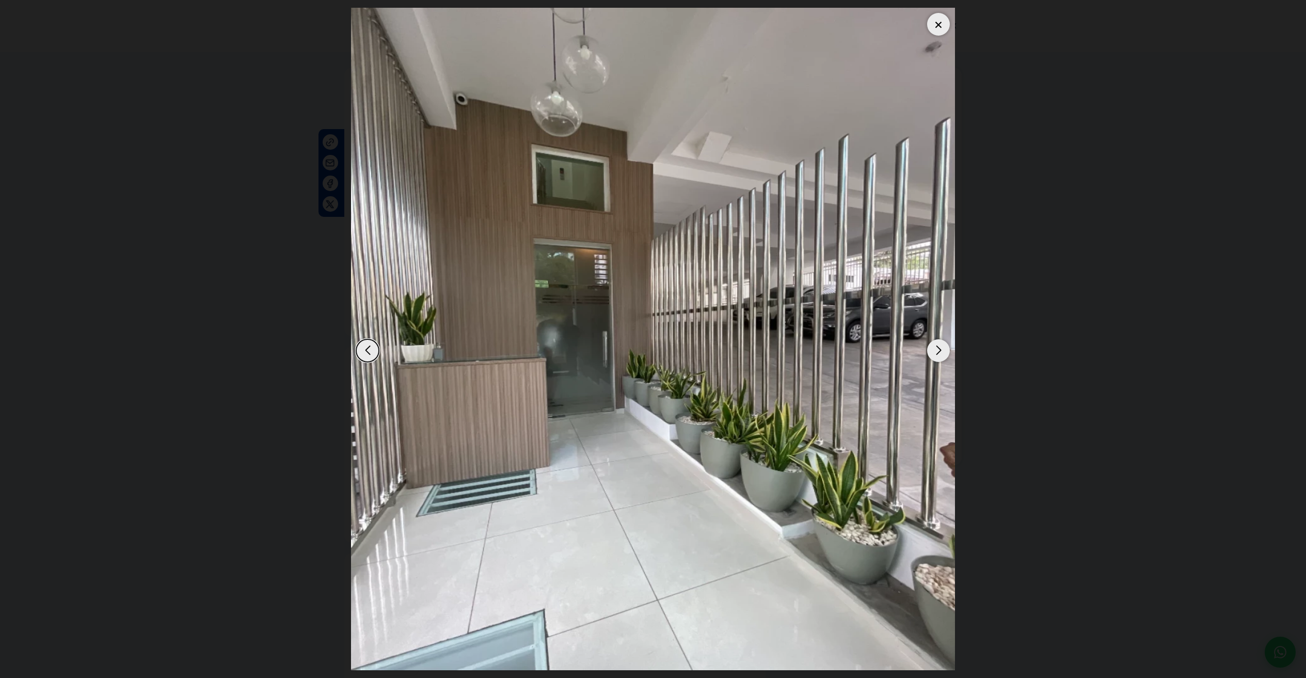
click at [936, 350] on div "Next slide" at bounding box center [938, 350] width 23 height 23
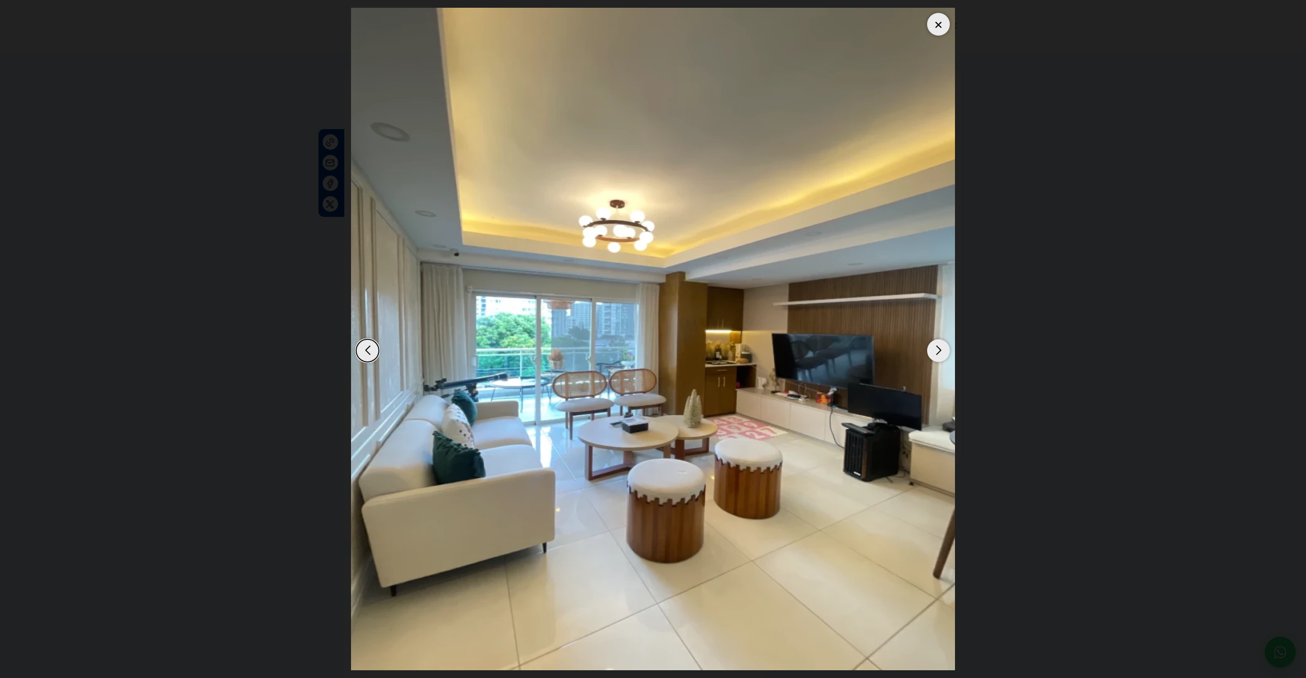
click at [936, 350] on div "Next slide" at bounding box center [938, 350] width 23 height 23
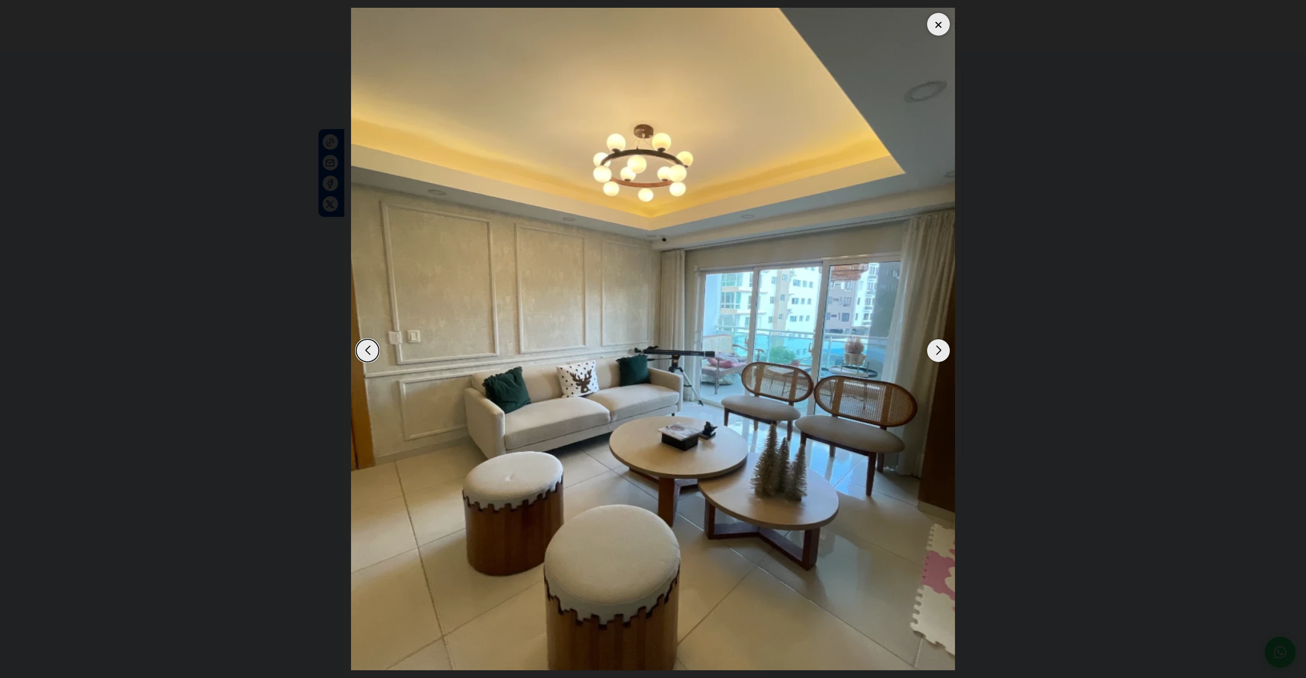
click at [935, 351] on div "Next slide" at bounding box center [938, 350] width 23 height 23
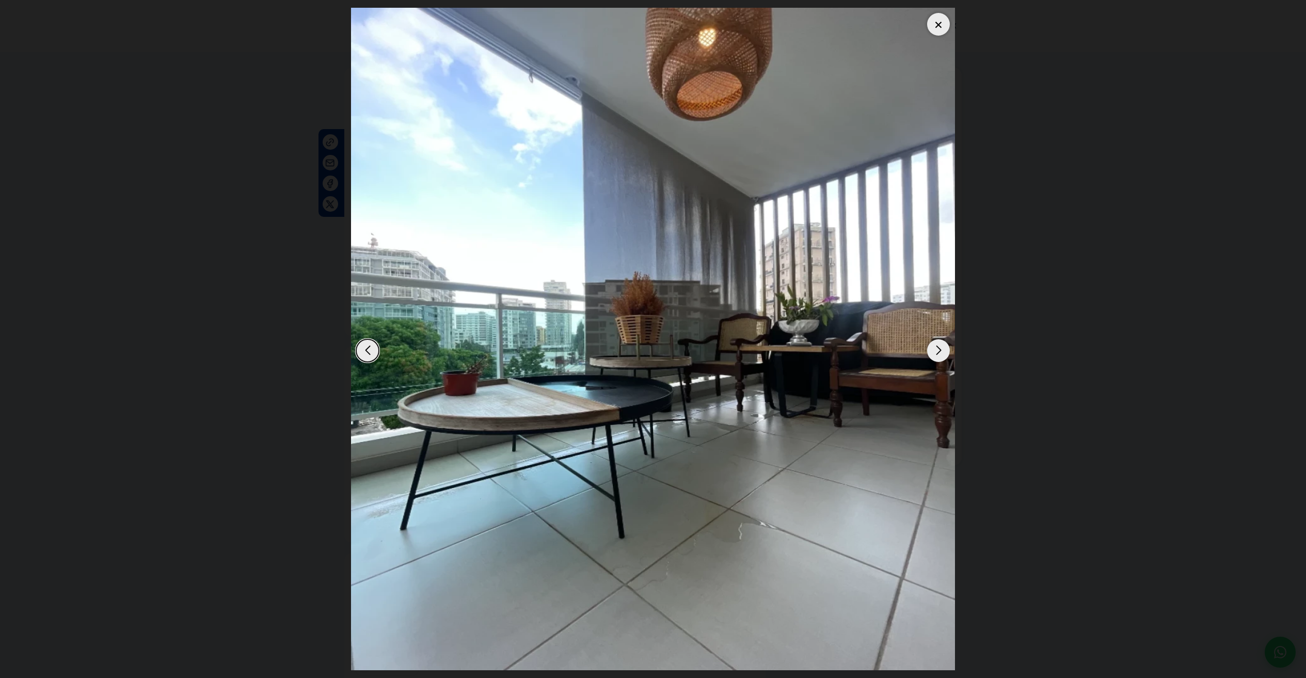
click at [935, 351] on div "Next slide" at bounding box center [938, 350] width 23 height 23
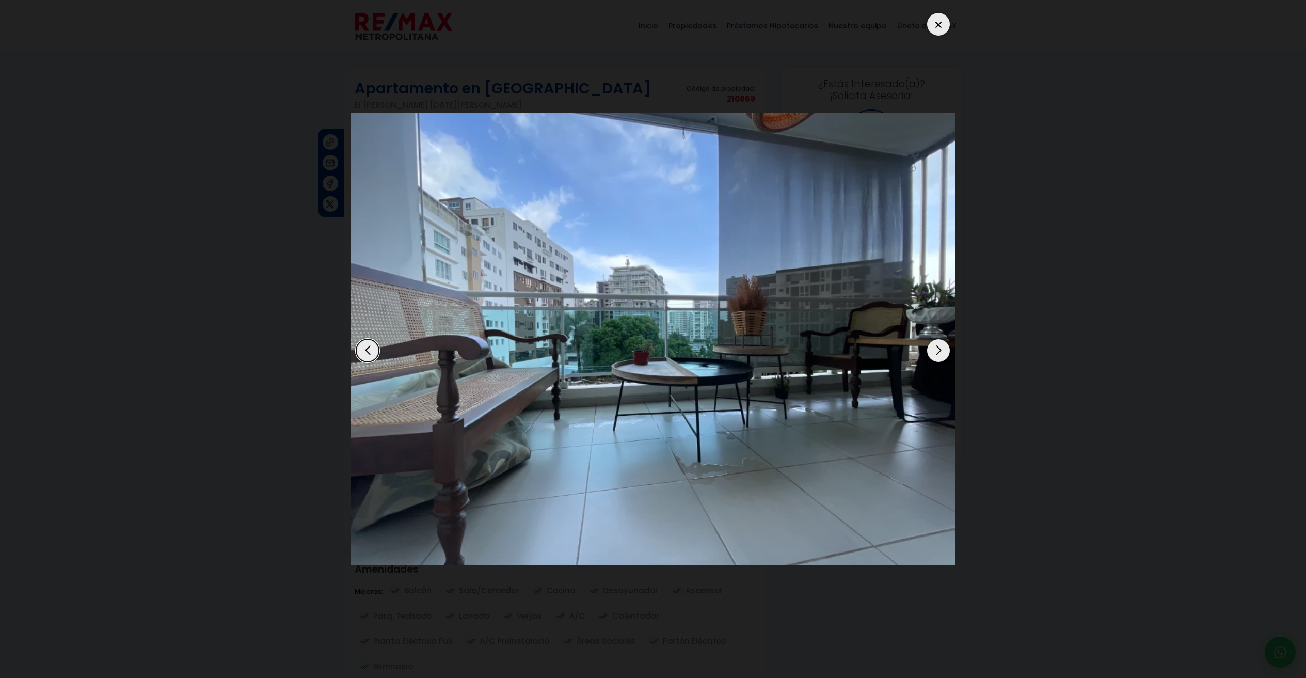
click at [935, 351] on div "Next slide" at bounding box center [938, 350] width 23 height 23
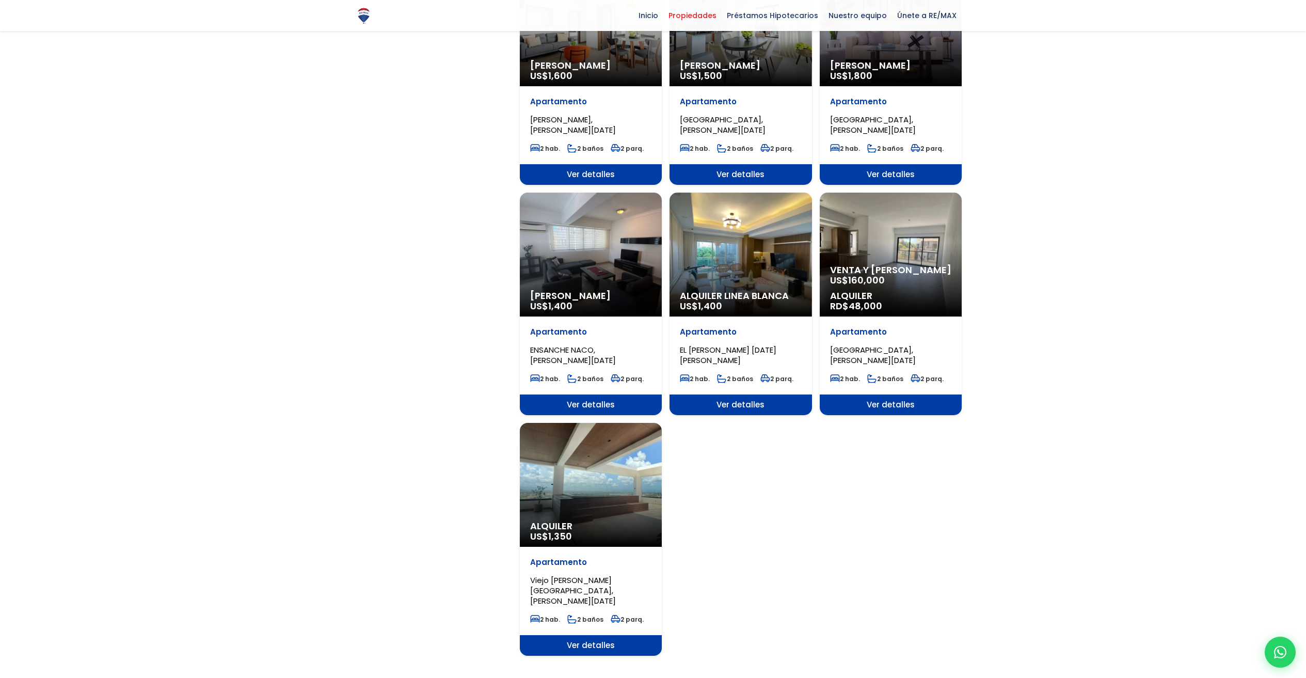
scroll to position [905, 0]
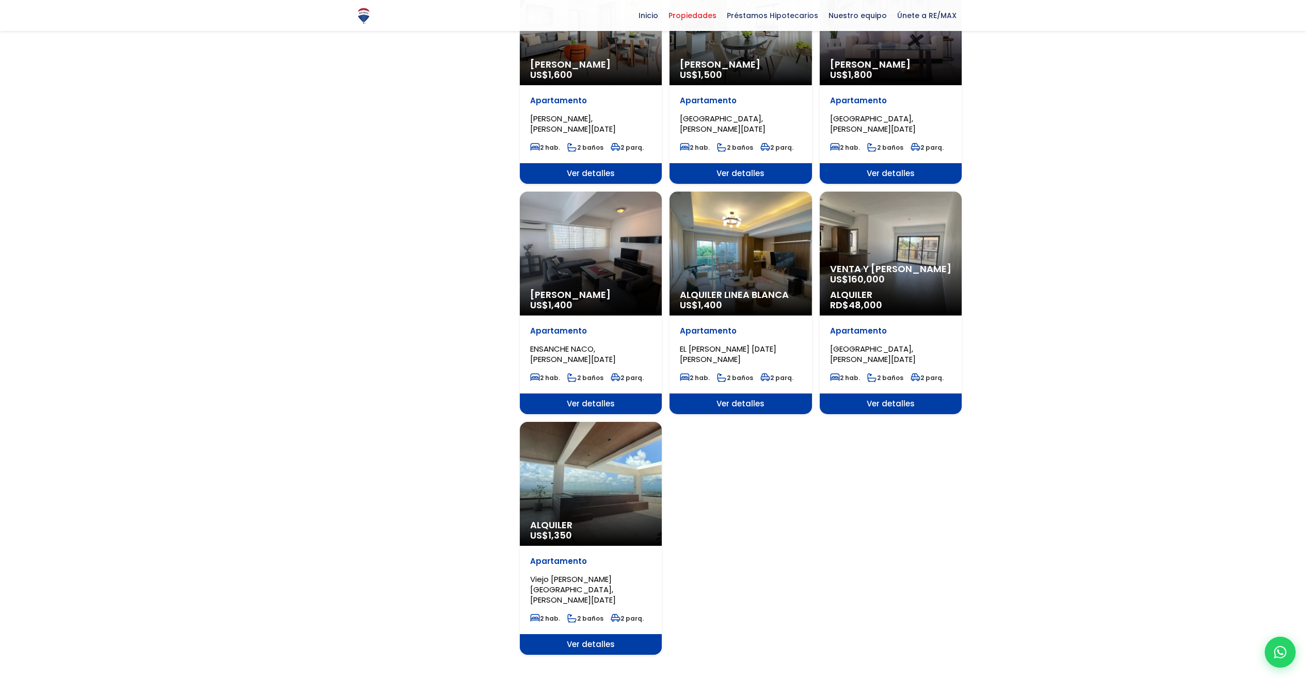
click at [739, 677] on link "4" at bounding box center [739, 688] width 5 height 11
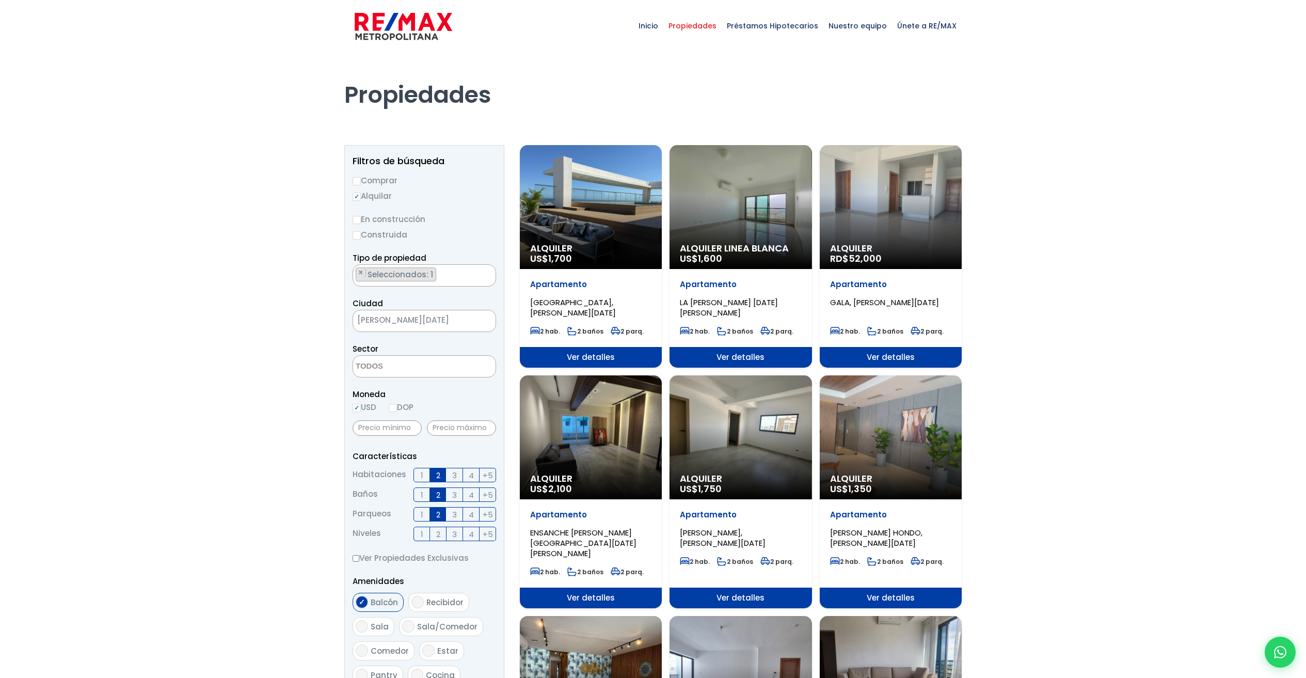
click at [903, 235] on div "Alquiler RD$ 52,000" at bounding box center [890, 207] width 142 height 124
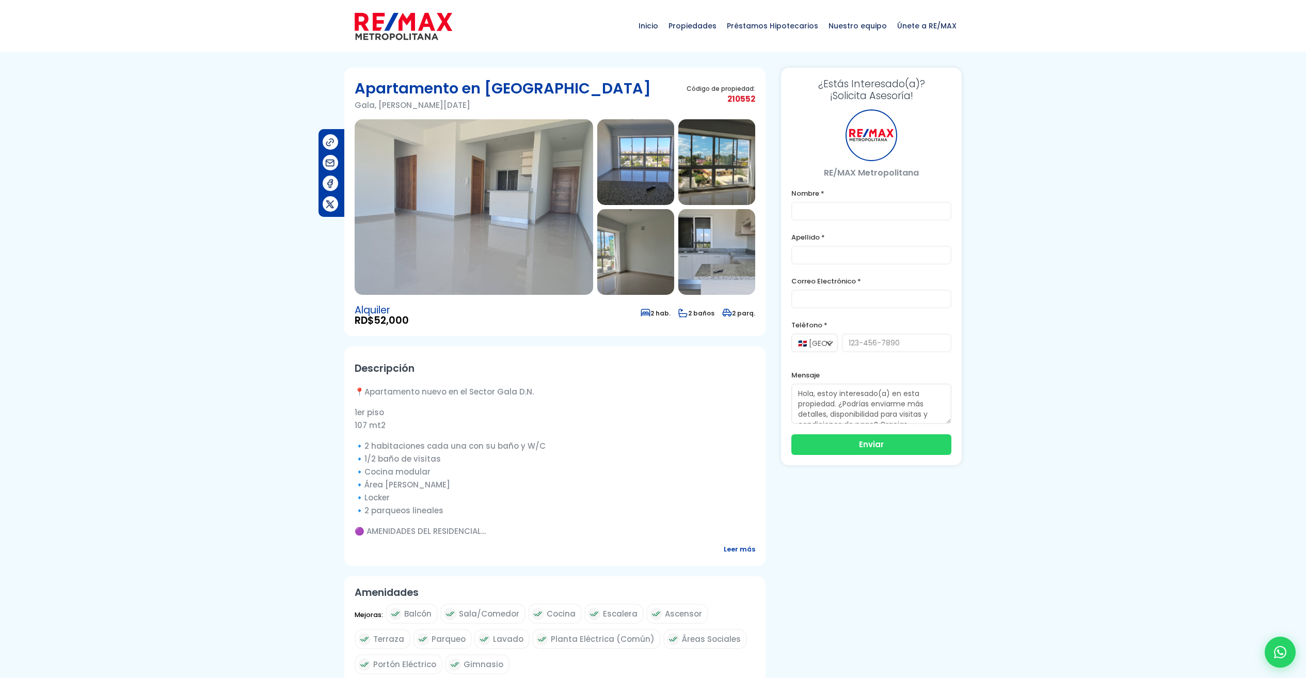
click at [509, 237] on img at bounding box center [474, 206] width 238 height 175
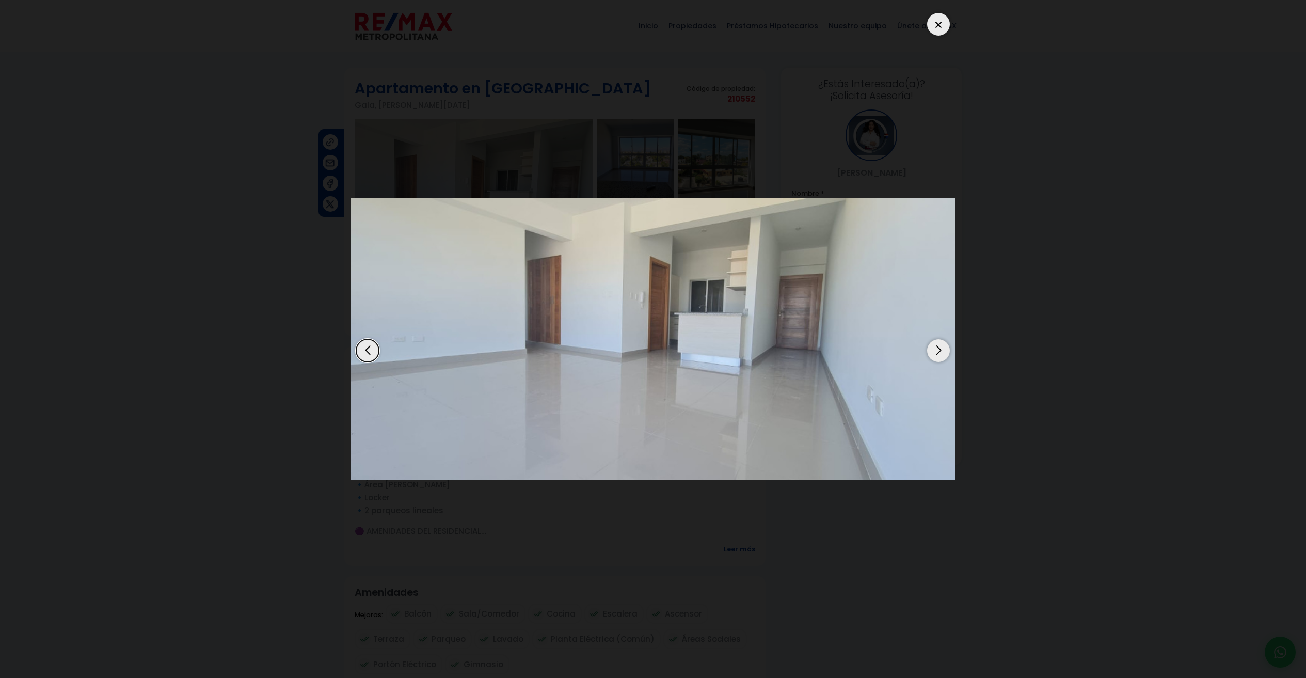
click at [927, 355] on img "1 / 9" at bounding box center [653, 339] width 604 height 282
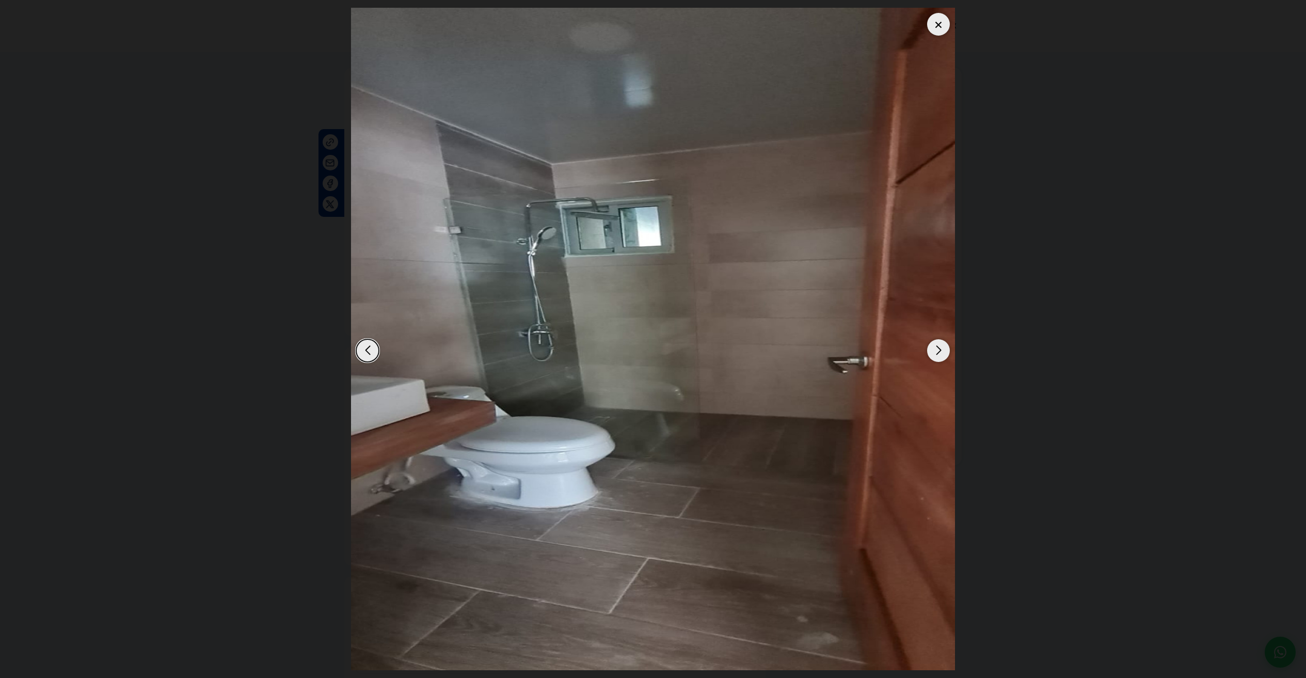
click at [927, 356] on div at bounding box center [653, 339] width 604 height 662
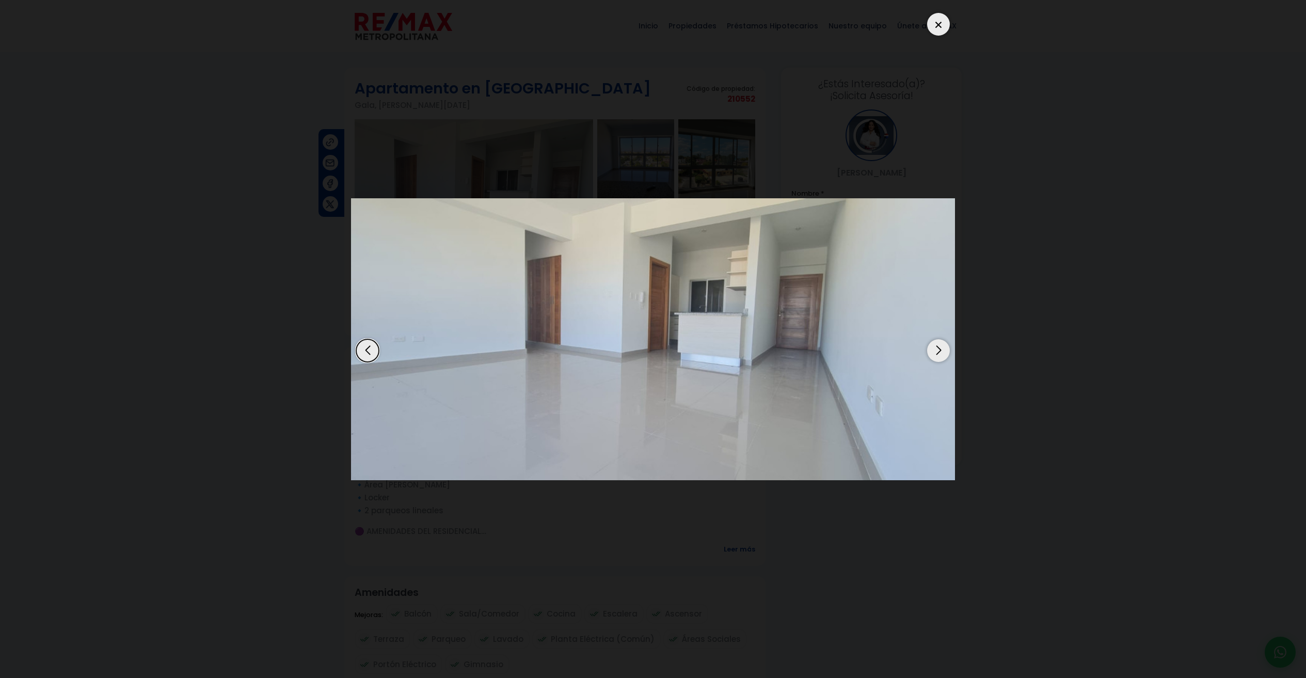
click at [926, 356] on img "1 / 9" at bounding box center [653, 339] width 604 height 282
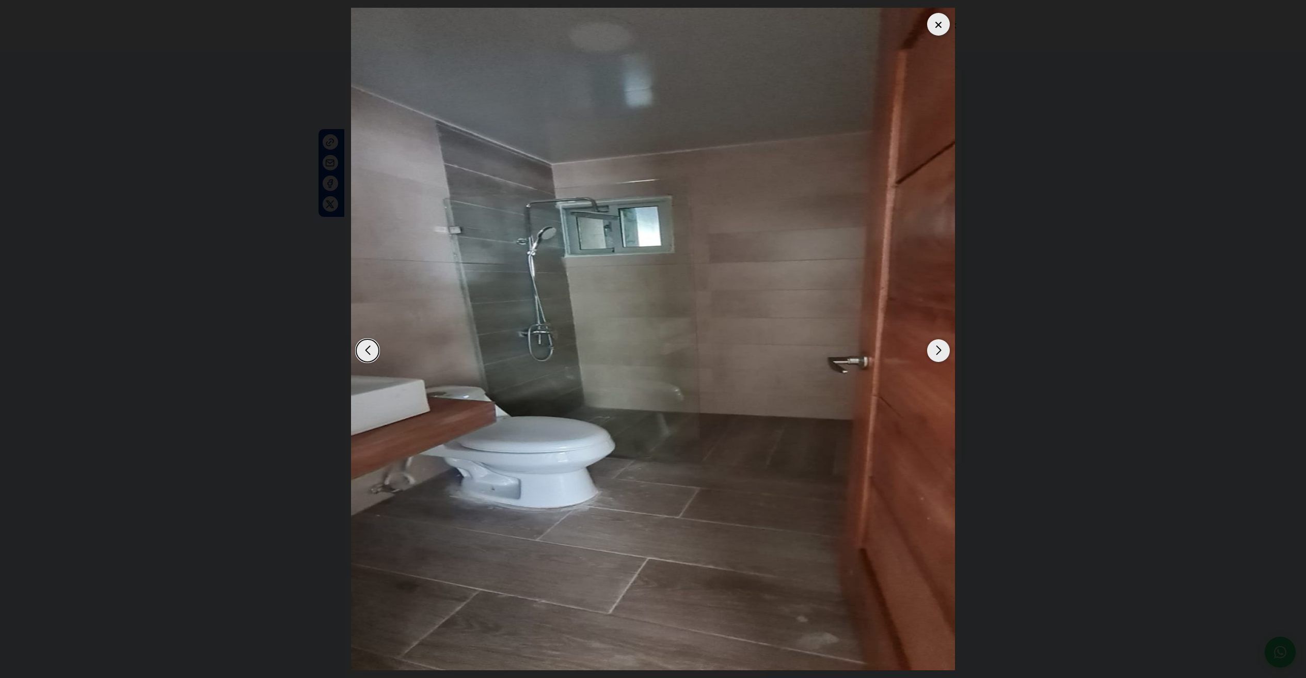
click at [926, 356] on img "9 / 9" at bounding box center [653, 339] width 604 height 662
click at [936, 351] on div "Next slide" at bounding box center [938, 350] width 23 height 23
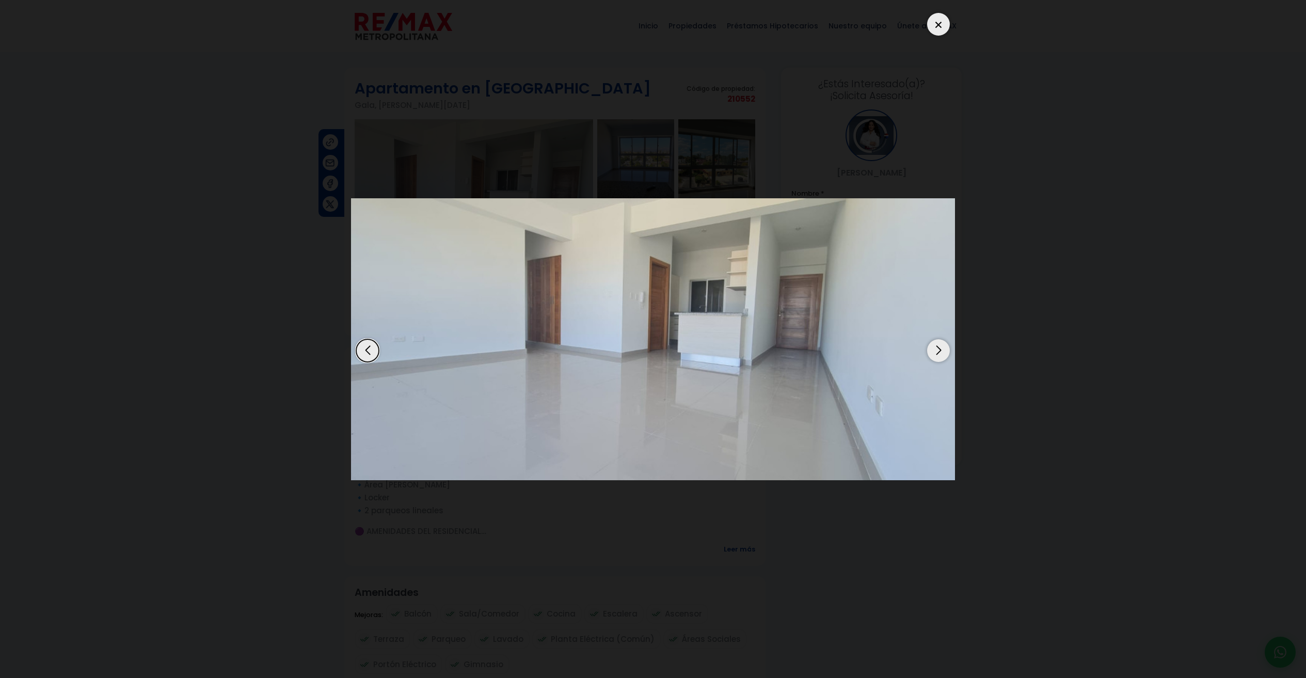
click at [936, 352] on div "Next slide" at bounding box center [938, 350] width 23 height 23
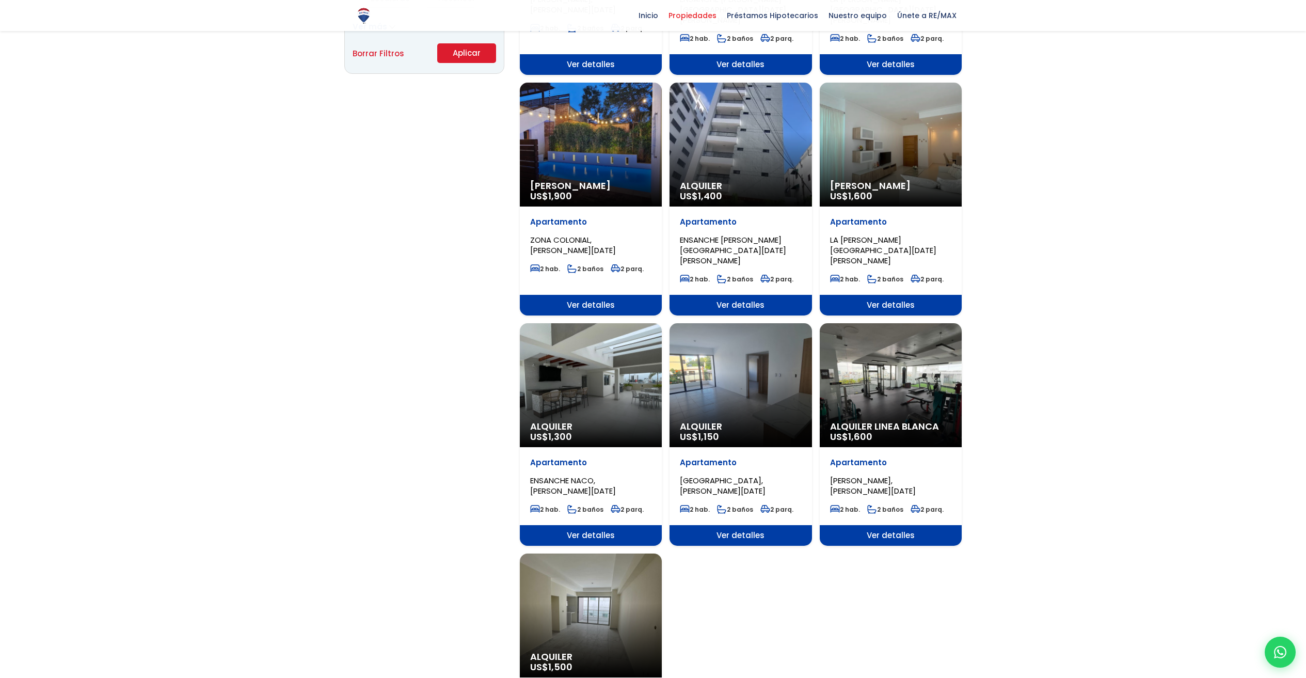
scroll to position [776, 0]
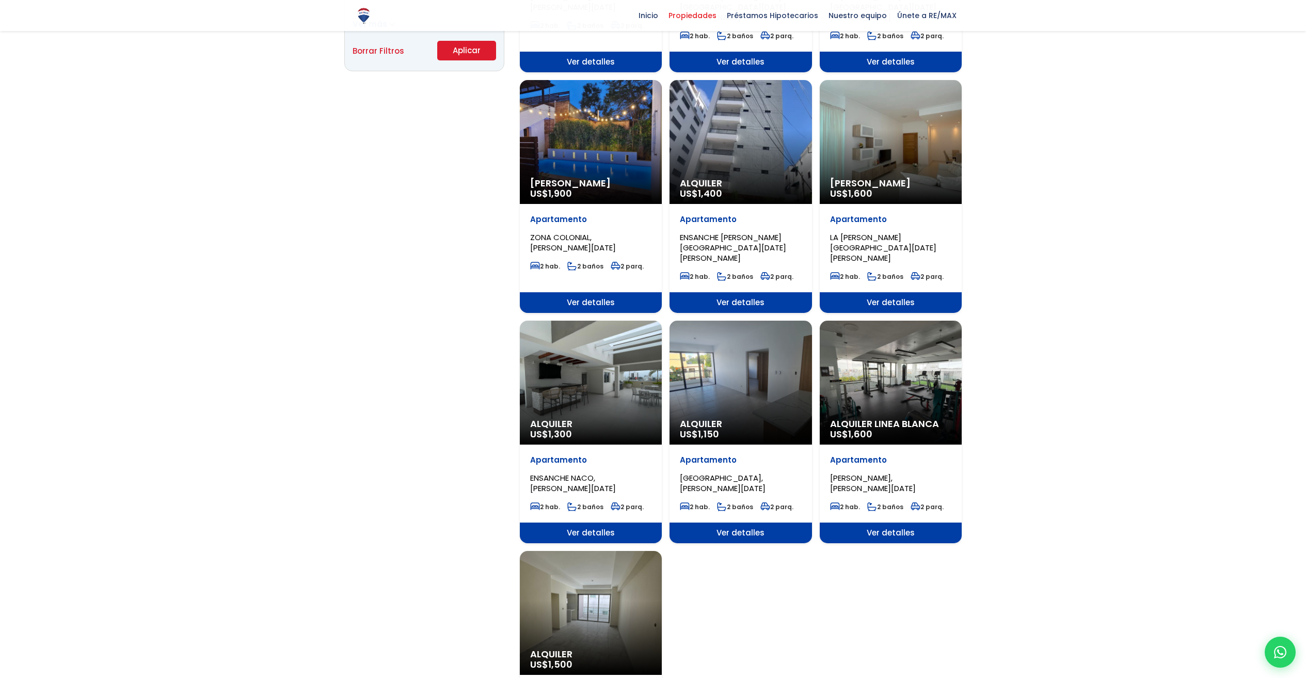
click at [572, 353] on div "Alquiler US$ 1,300" at bounding box center [591, 382] width 142 height 124
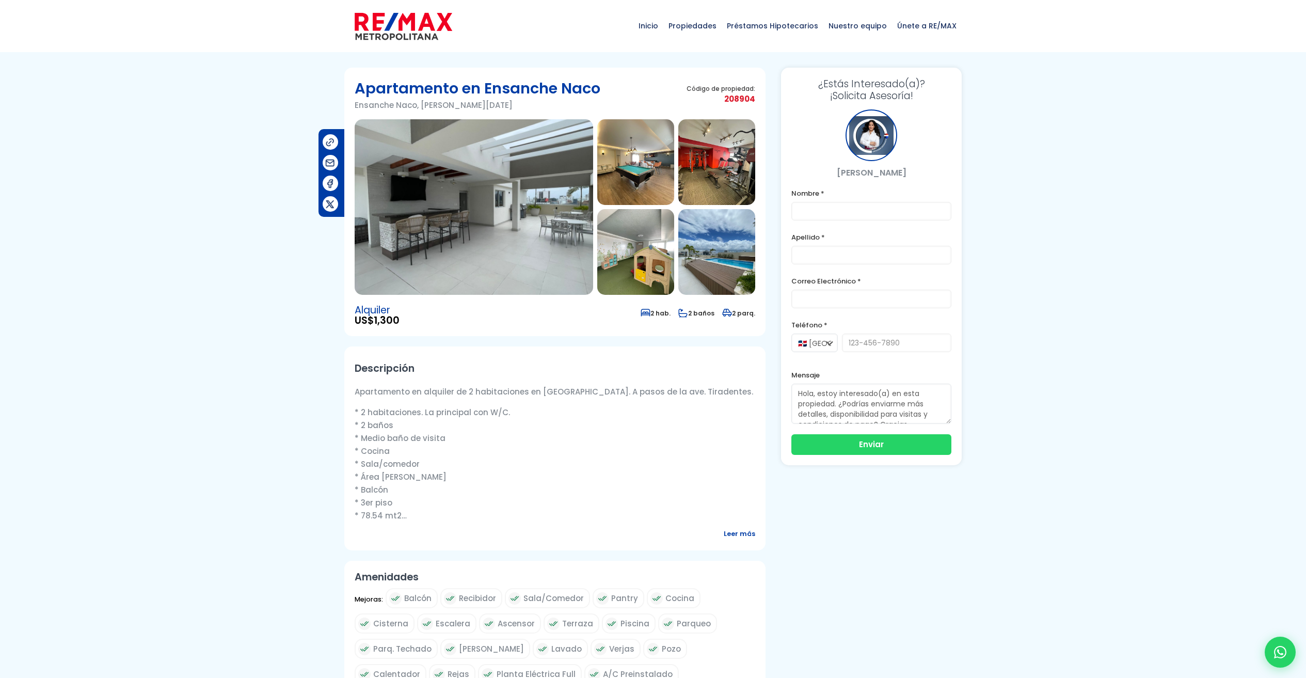
click at [471, 247] on img at bounding box center [474, 206] width 238 height 175
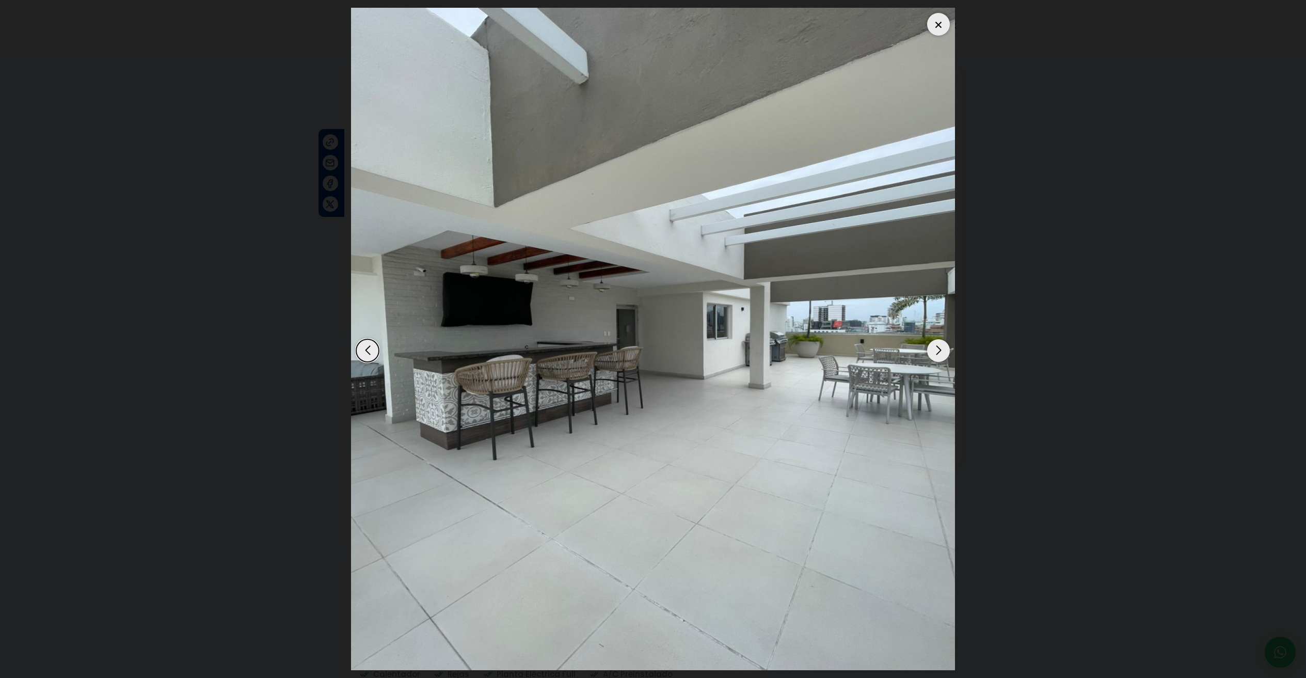
click at [931, 345] on div "Next slide" at bounding box center [938, 350] width 23 height 23
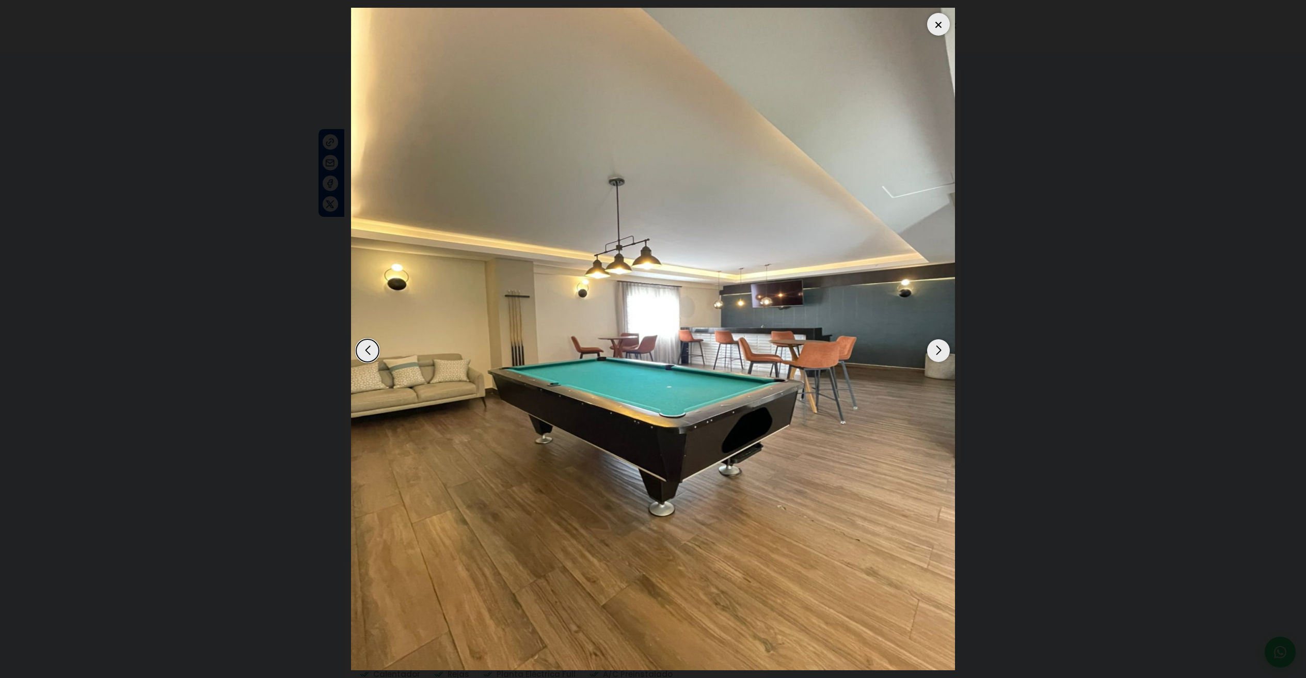
click at [931, 345] on div "Next slide" at bounding box center [938, 350] width 23 height 23
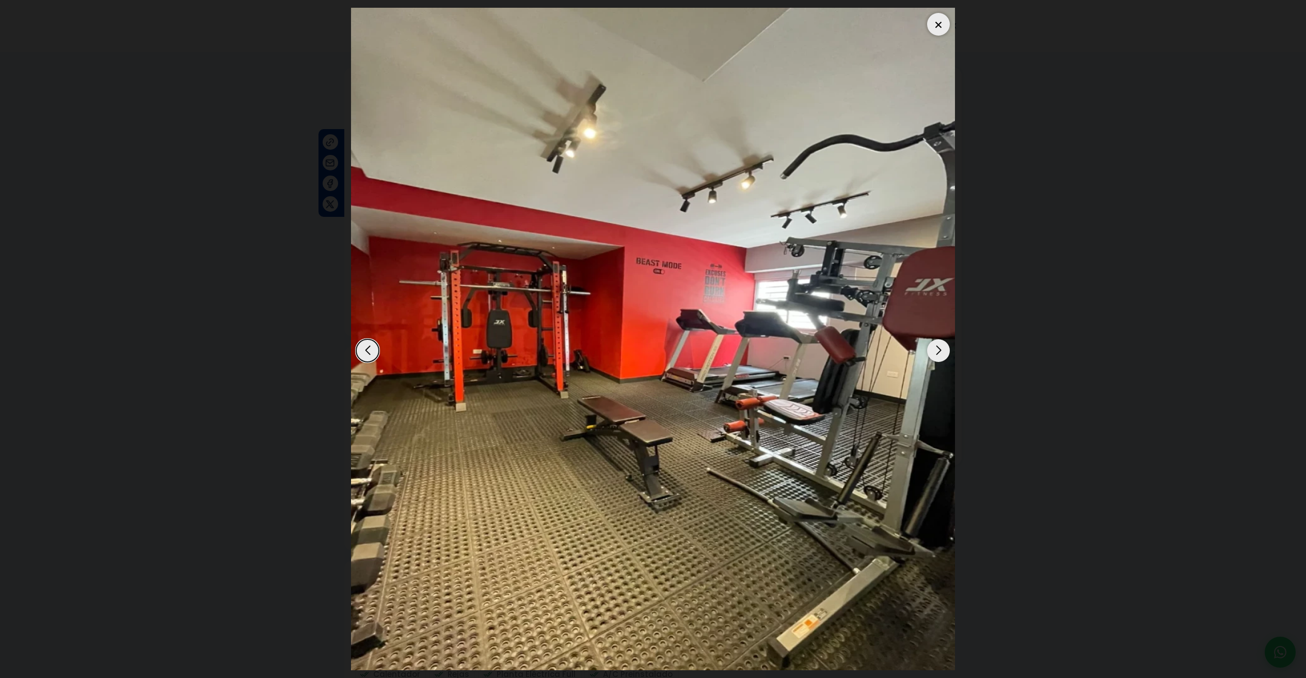
click at [931, 345] on div "Next slide" at bounding box center [938, 350] width 23 height 23
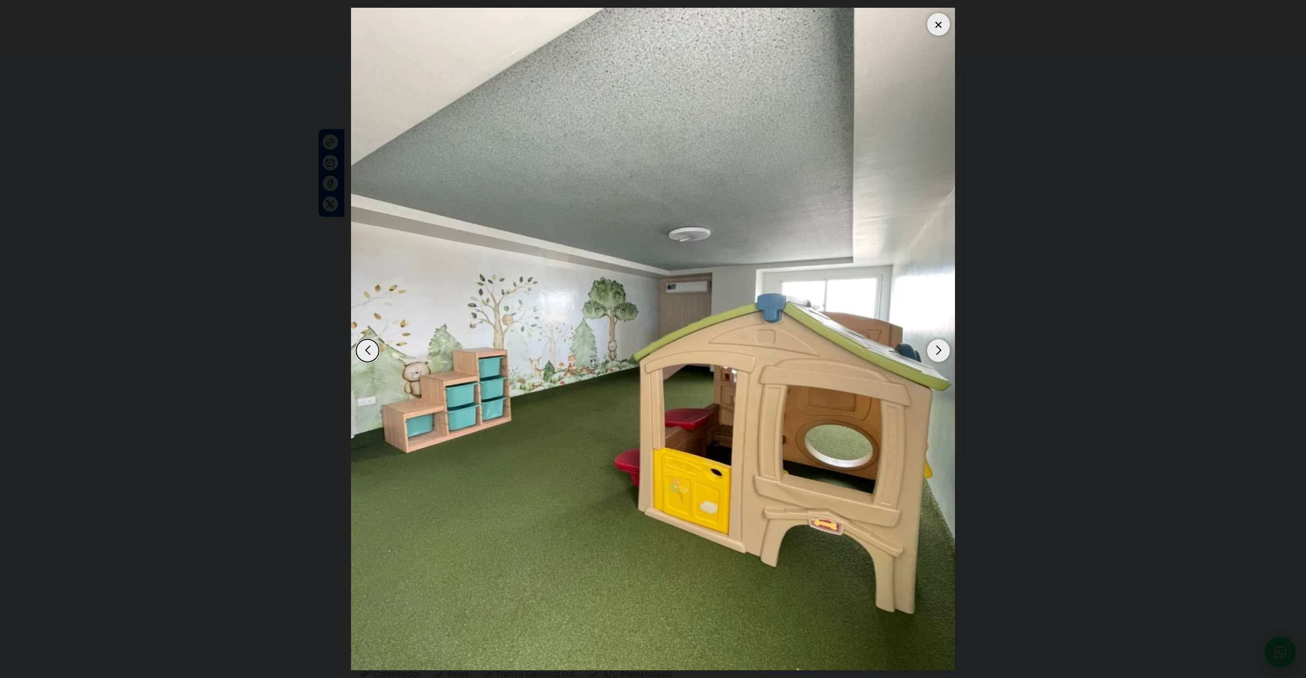
click at [931, 345] on div "Next slide" at bounding box center [938, 350] width 23 height 23
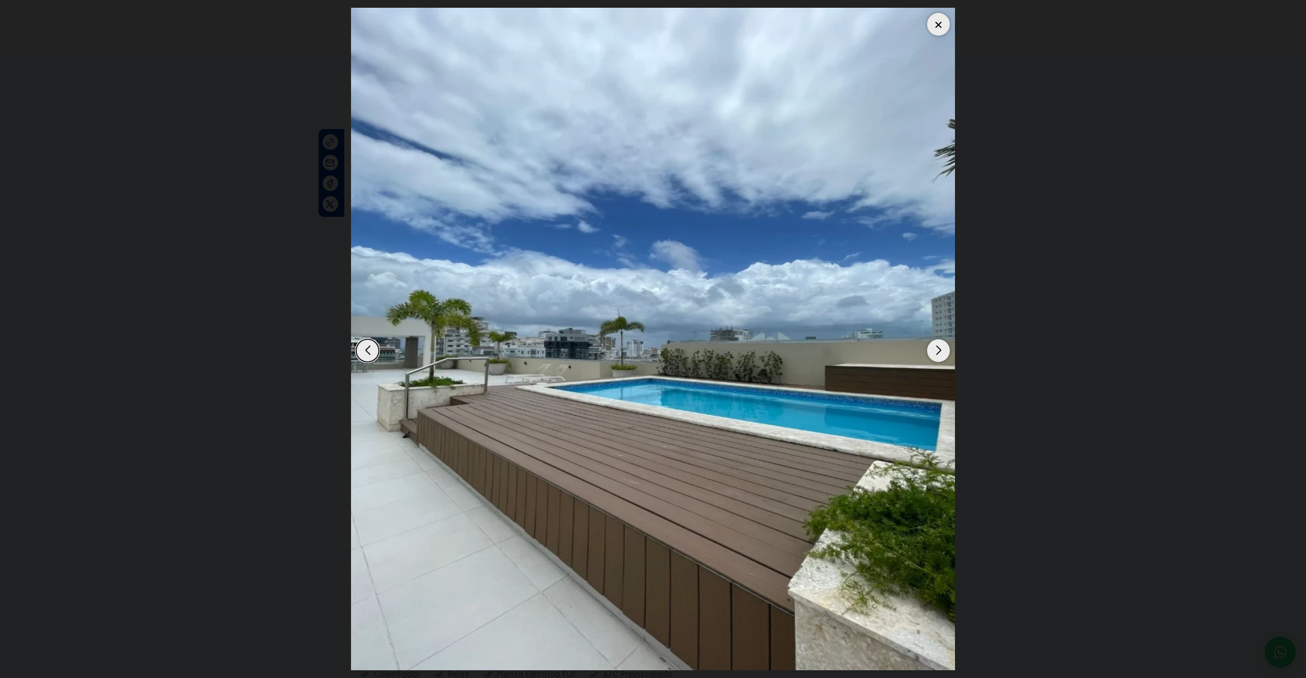
click at [931, 345] on div "Next slide" at bounding box center [938, 350] width 23 height 23
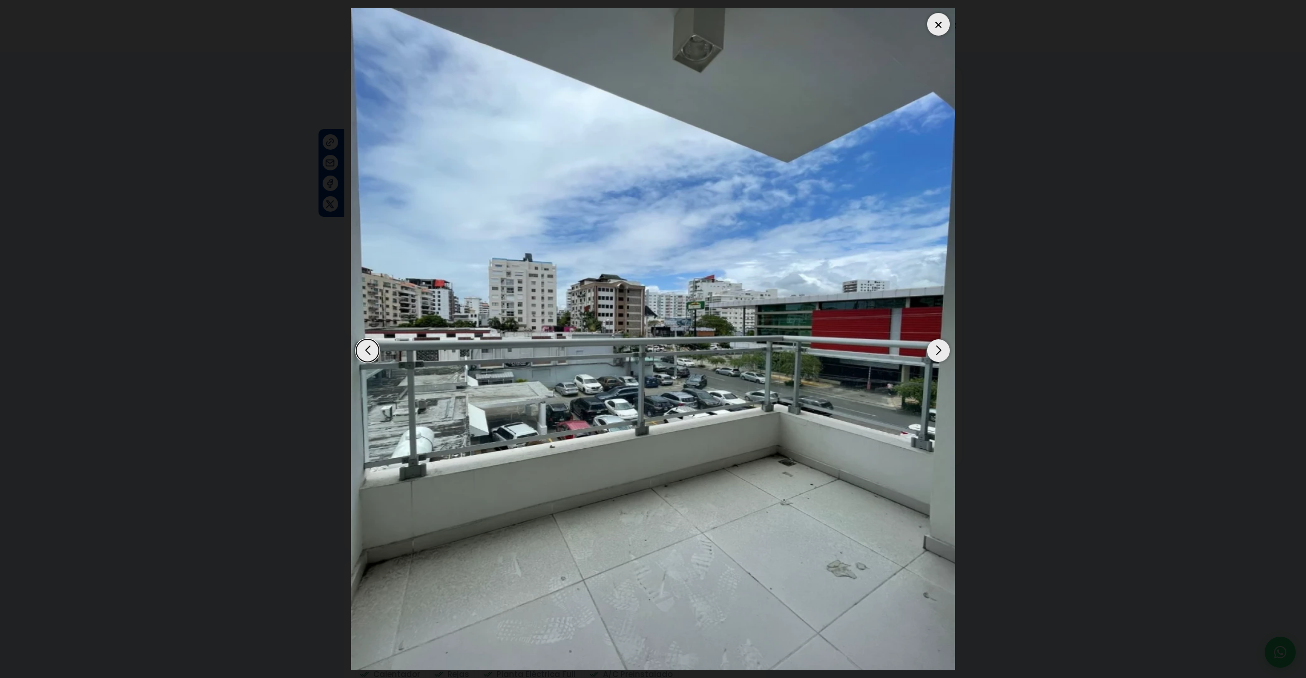
click at [931, 345] on div "Next slide" at bounding box center [938, 350] width 23 height 23
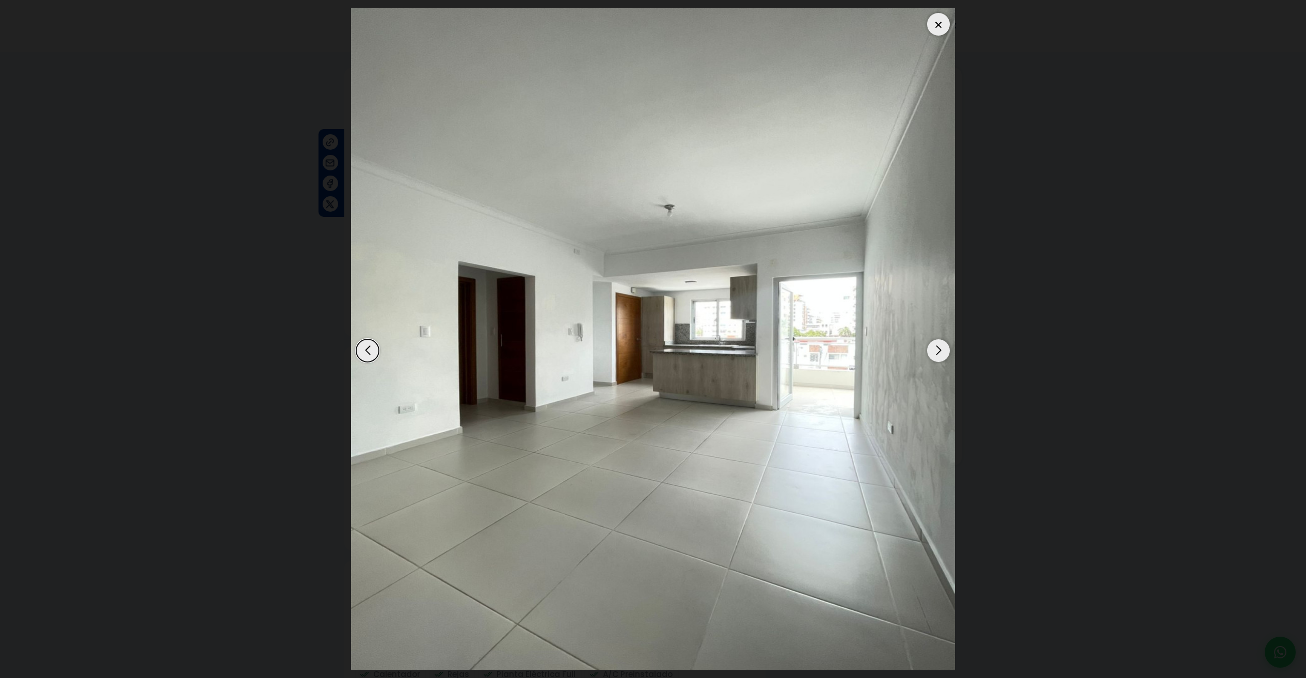
click at [931, 345] on div "Next slide" at bounding box center [938, 350] width 23 height 23
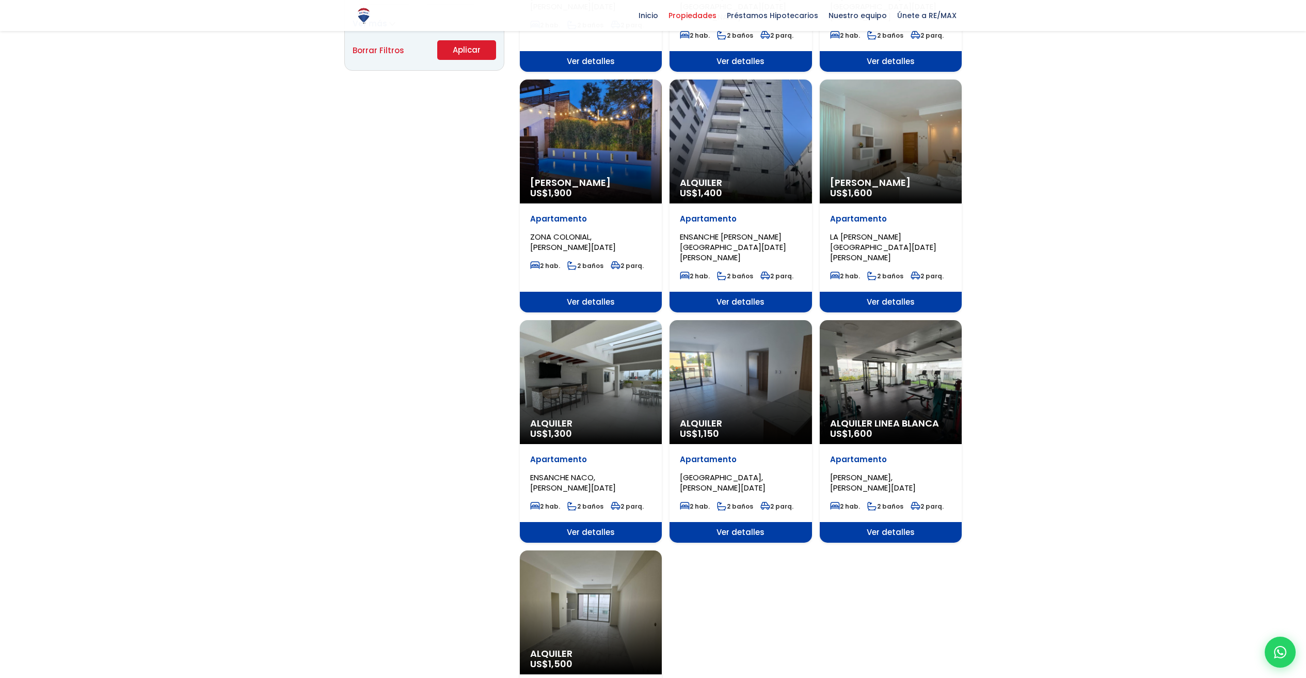
scroll to position [776, 0]
click at [878, 348] on div "Alquiler Linea Blanca US$ 1,600" at bounding box center [890, 382] width 142 height 124
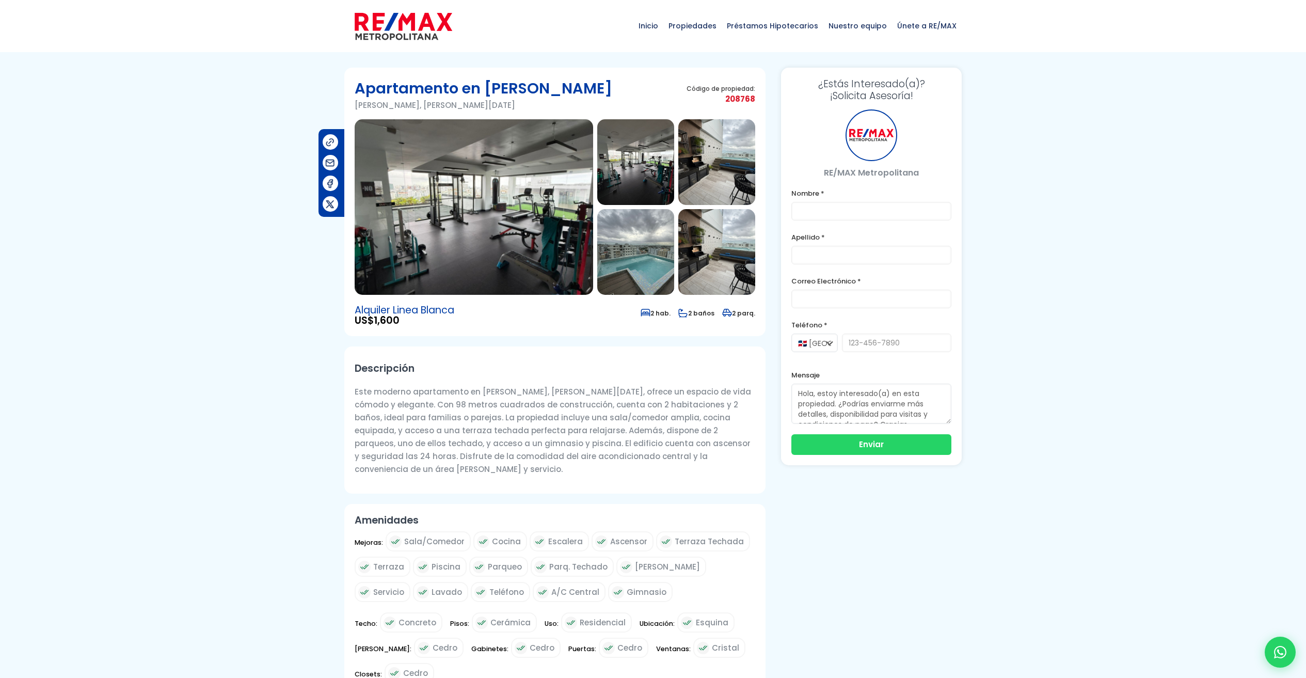
click at [463, 227] on img at bounding box center [474, 206] width 238 height 175
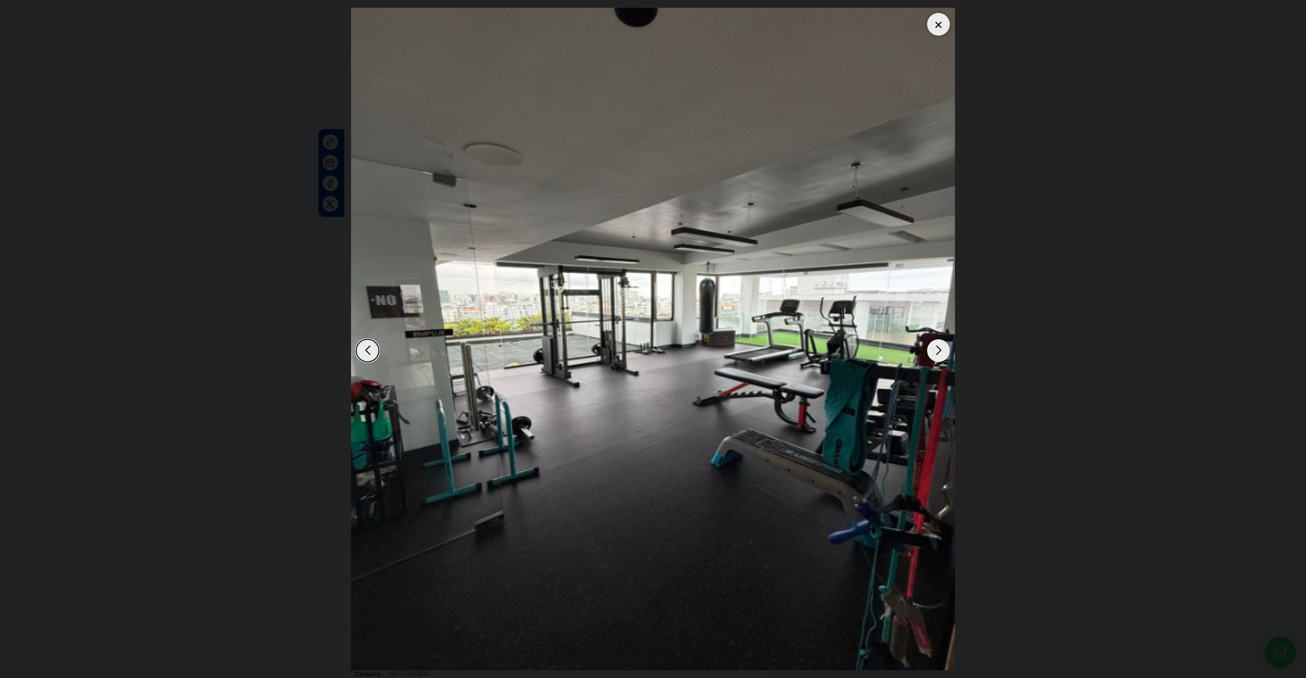
click at [937, 348] on div "Next slide" at bounding box center [938, 350] width 23 height 23
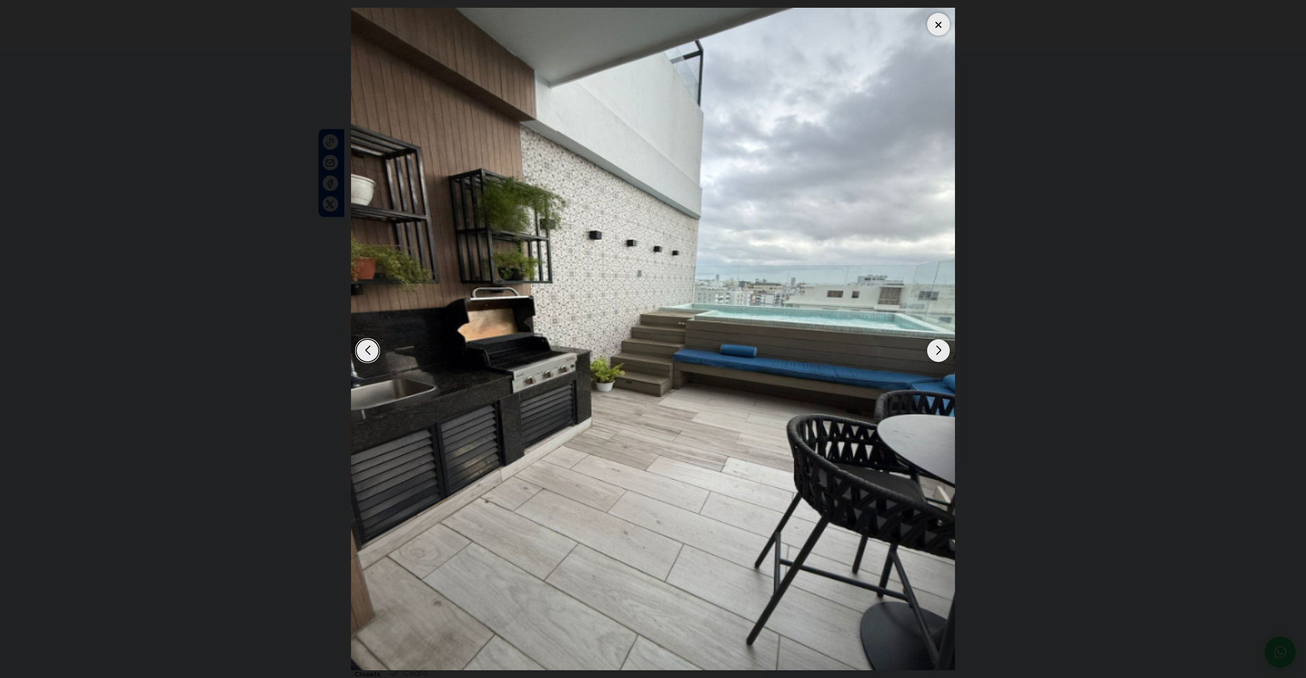
click at [938, 349] on div "Next slide" at bounding box center [938, 350] width 23 height 23
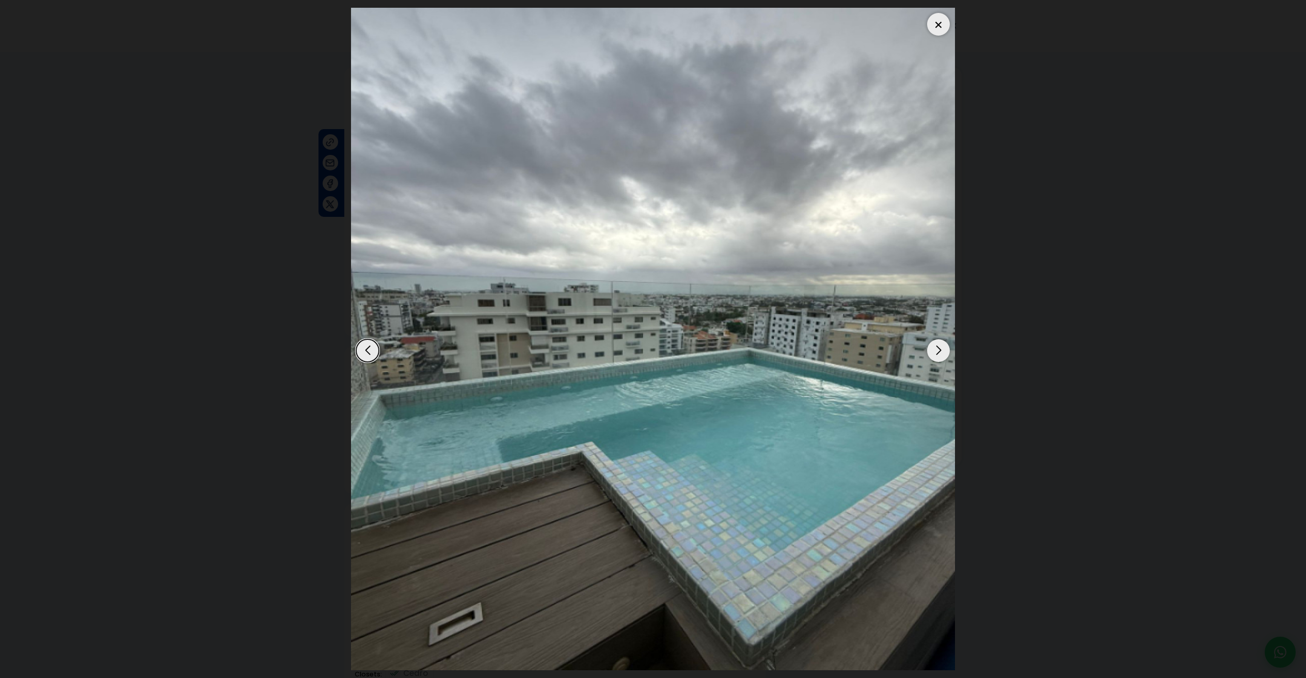
click at [938, 349] on div "Next slide" at bounding box center [938, 350] width 23 height 23
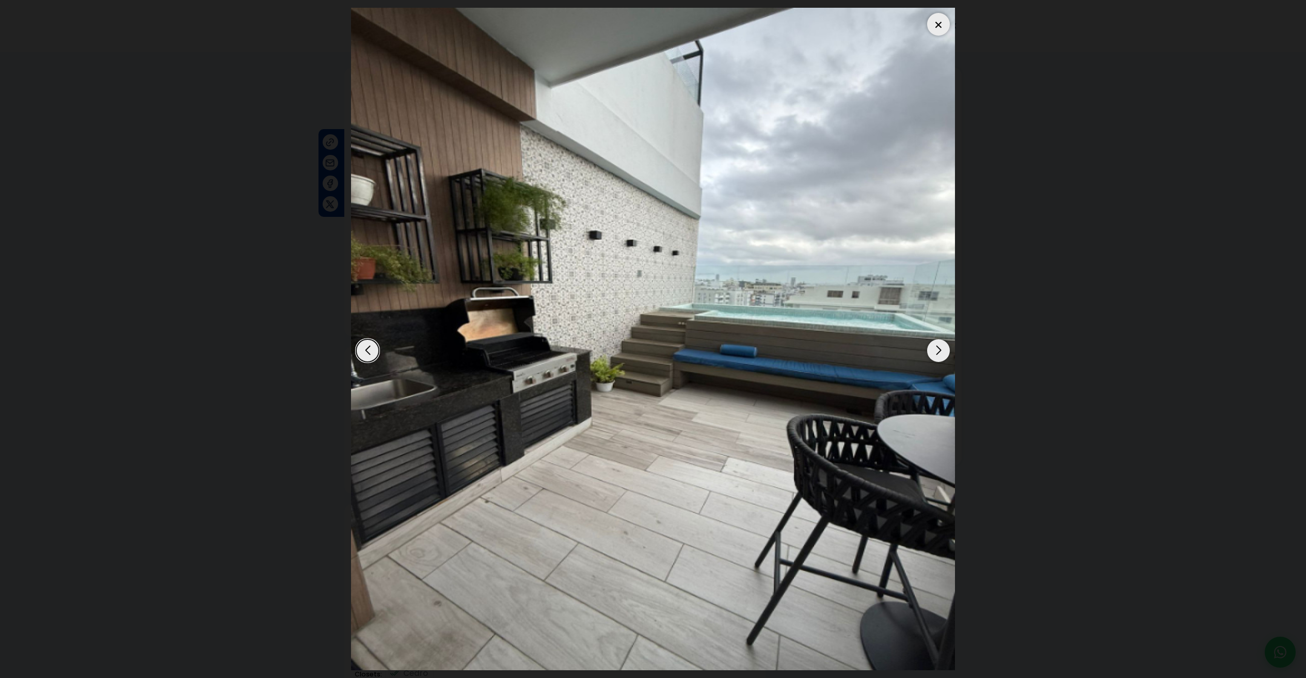
click at [938, 349] on div "Next slide" at bounding box center [938, 350] width 23 height 23
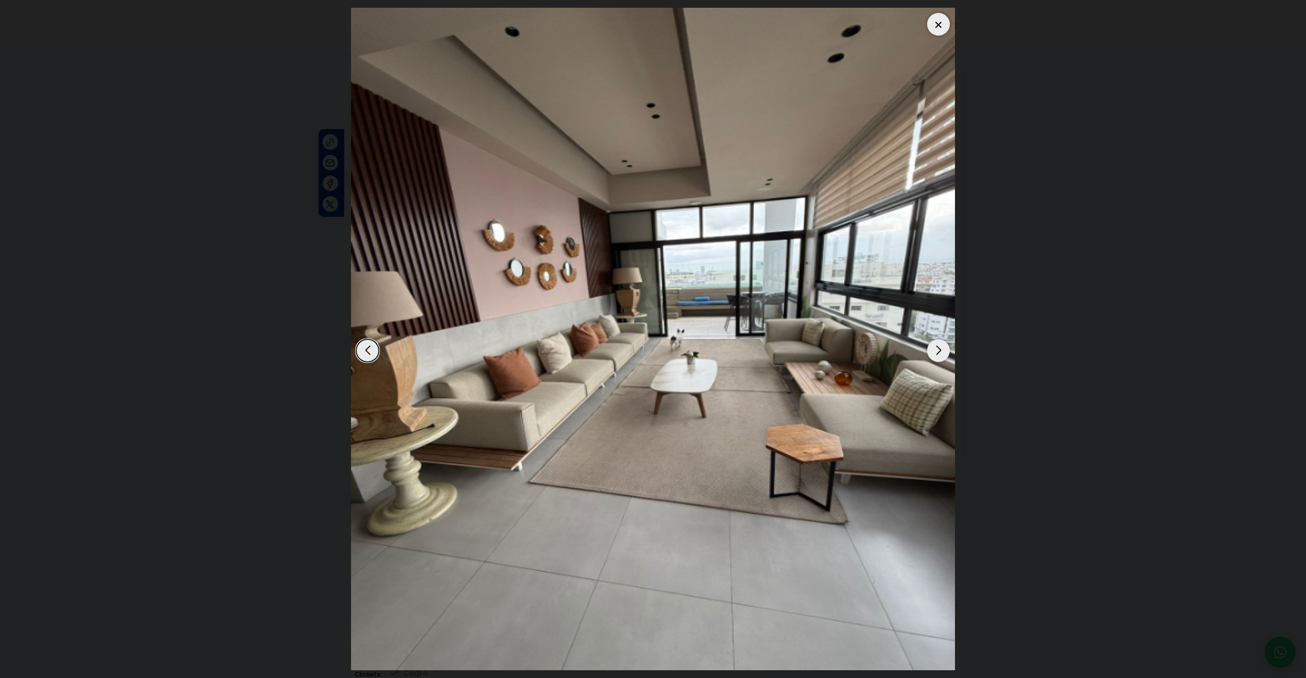
click at [938, 349] on div "Next slide" at bounding box center [938, 350] width 23 height 23
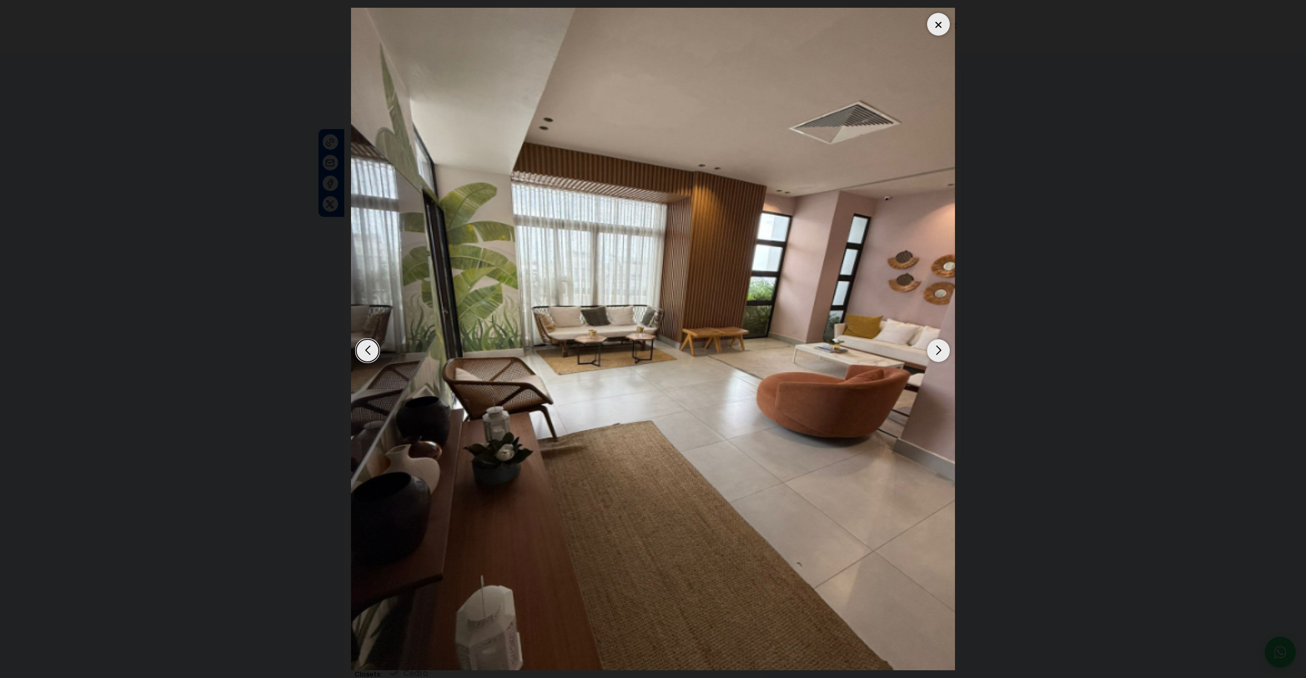
click at [938, 350] on div "Next slide" at bounding box center [938, 350] width 23 height 23
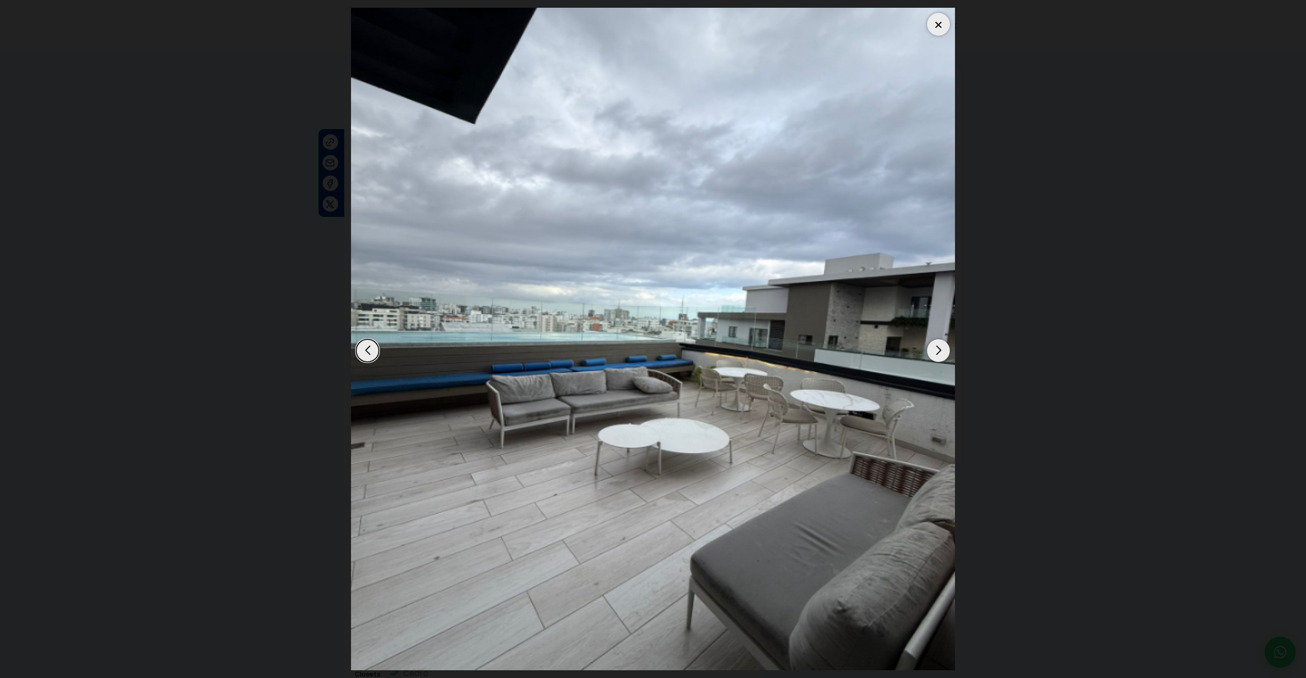
click at [938, 350] on div "Next slide" at bounding box center [938, 350] width 23 height 23
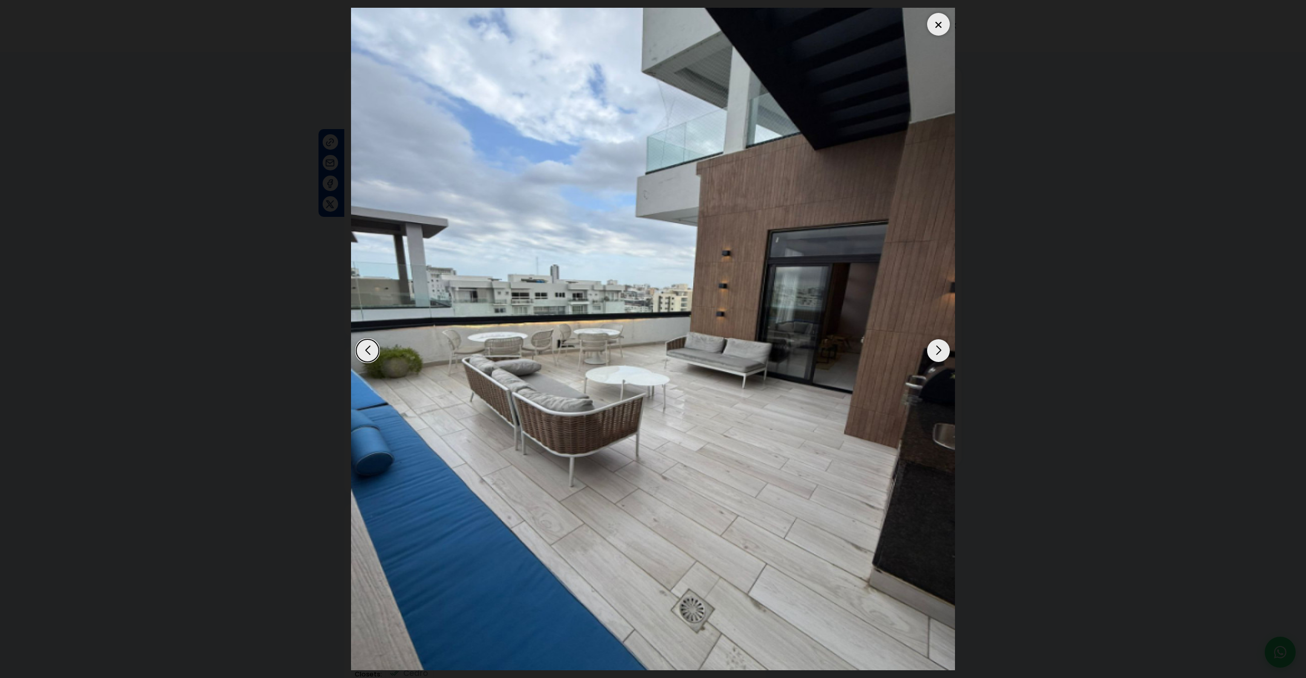
click at [938, 353] on div "Next slide" at bounding box center [938, 350] width 23 height 23
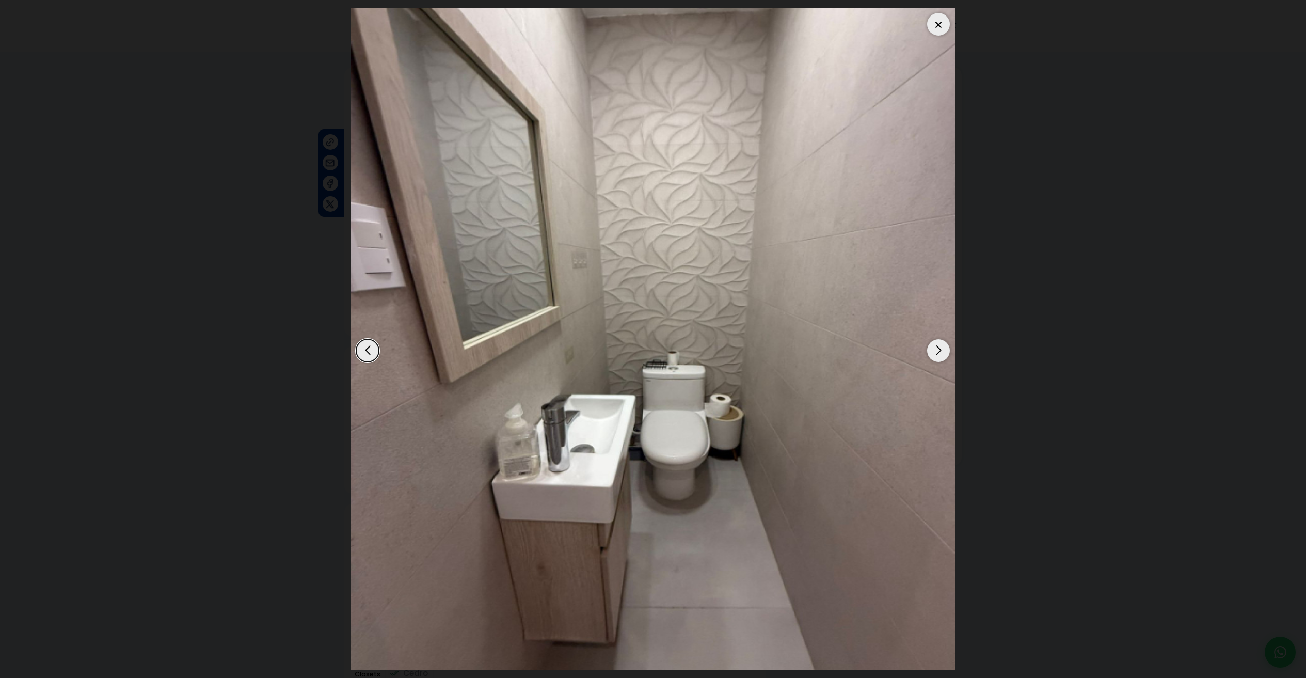
click at [938, 353] on div "Next slide" at bounding box center [938, 350] width 23 height 23
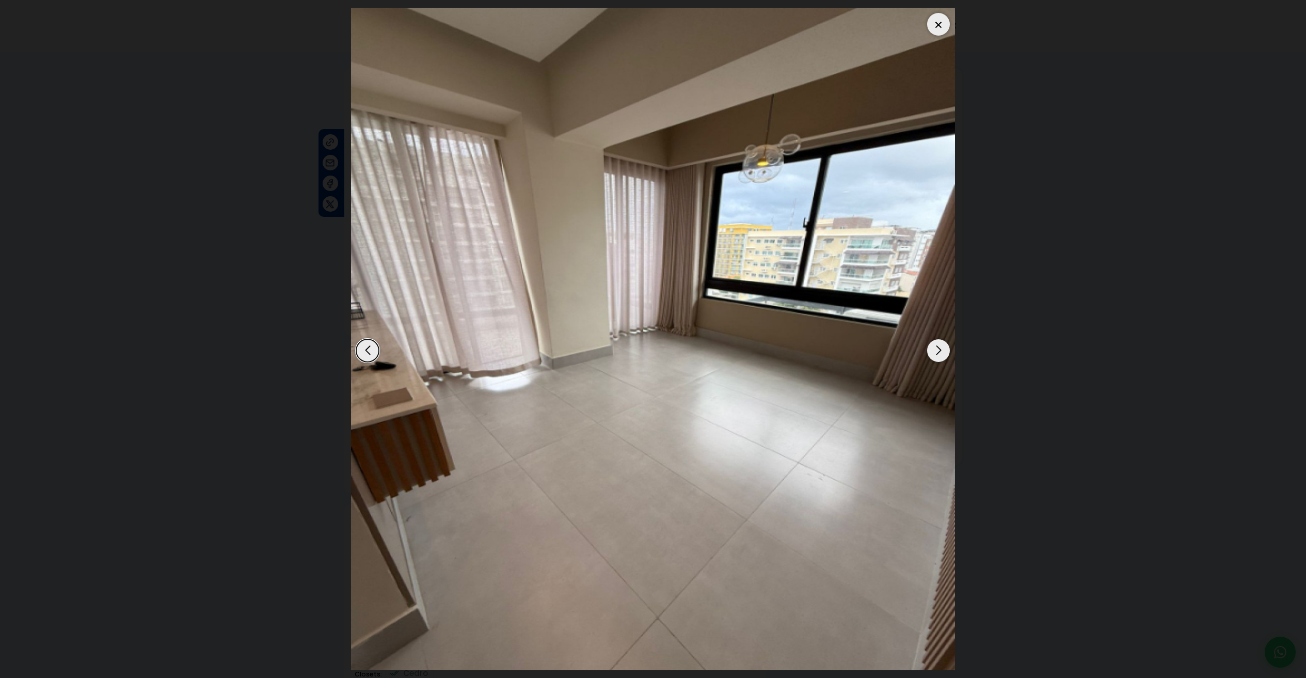
click at [938, 353] on div "Next slide" at bounding box center [938, 350] width 23 height 23
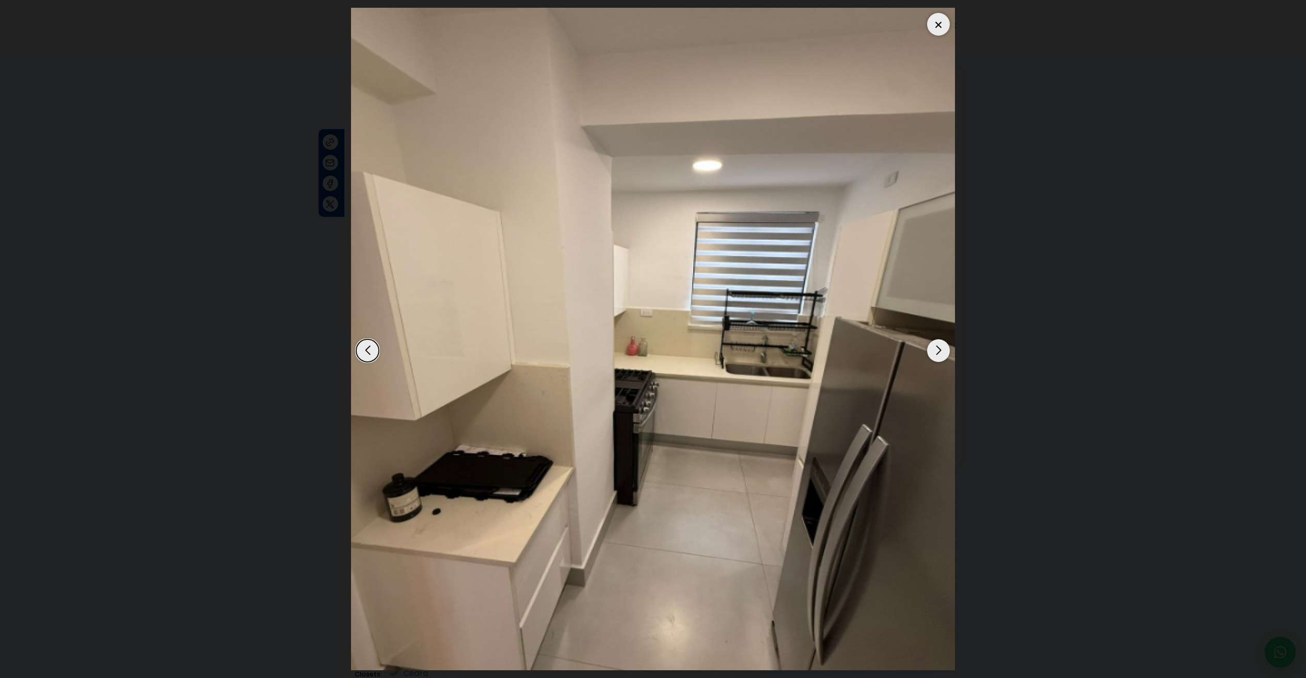
click at [938, 354] on div "Next slide" at bounding box center [938, 350] width 23 height 23
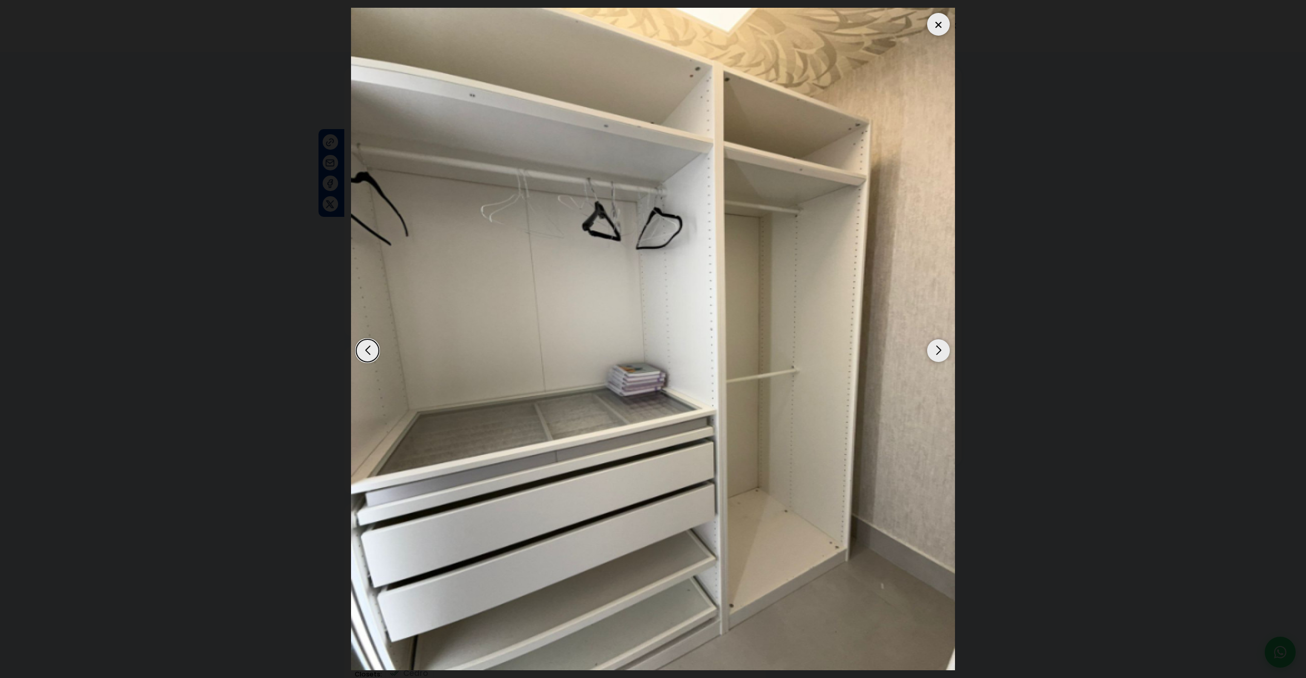
click at [938, 355] on div "Next slide" at bounding box center [938, 350] width 23 height 23
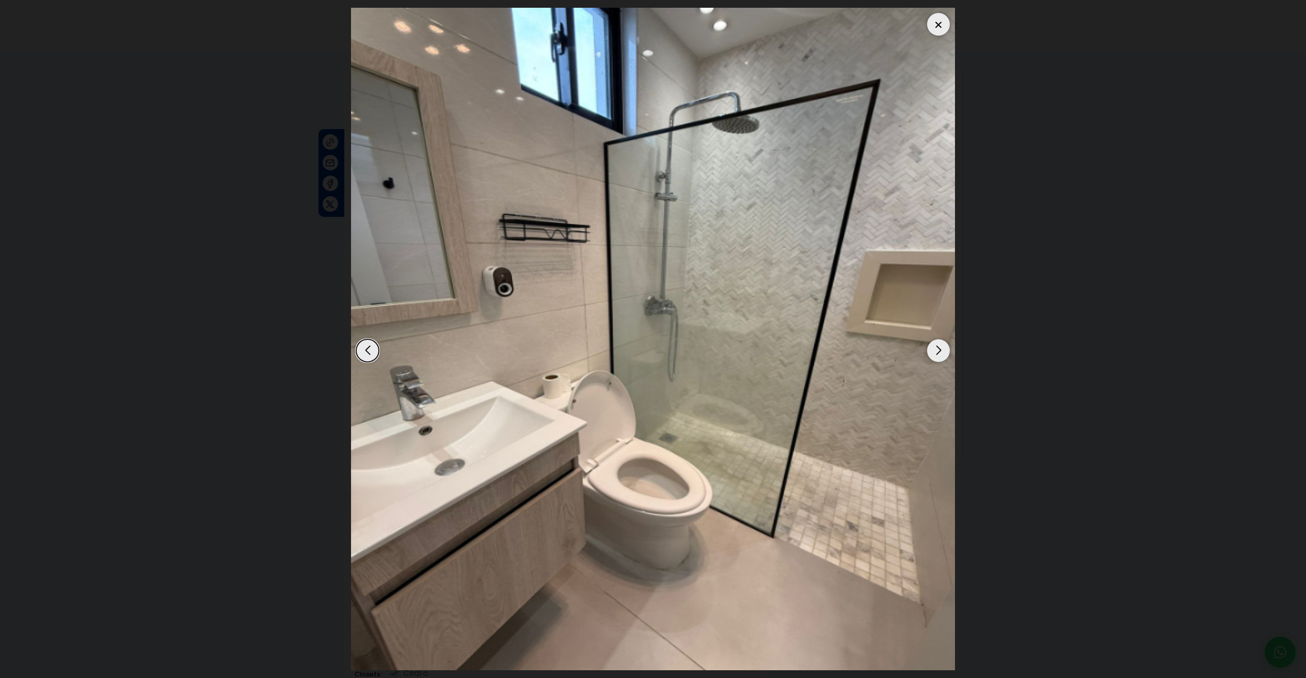
click at [938, 355] on div "Next slide" at bounding box center [938, 350] width 23 height 23
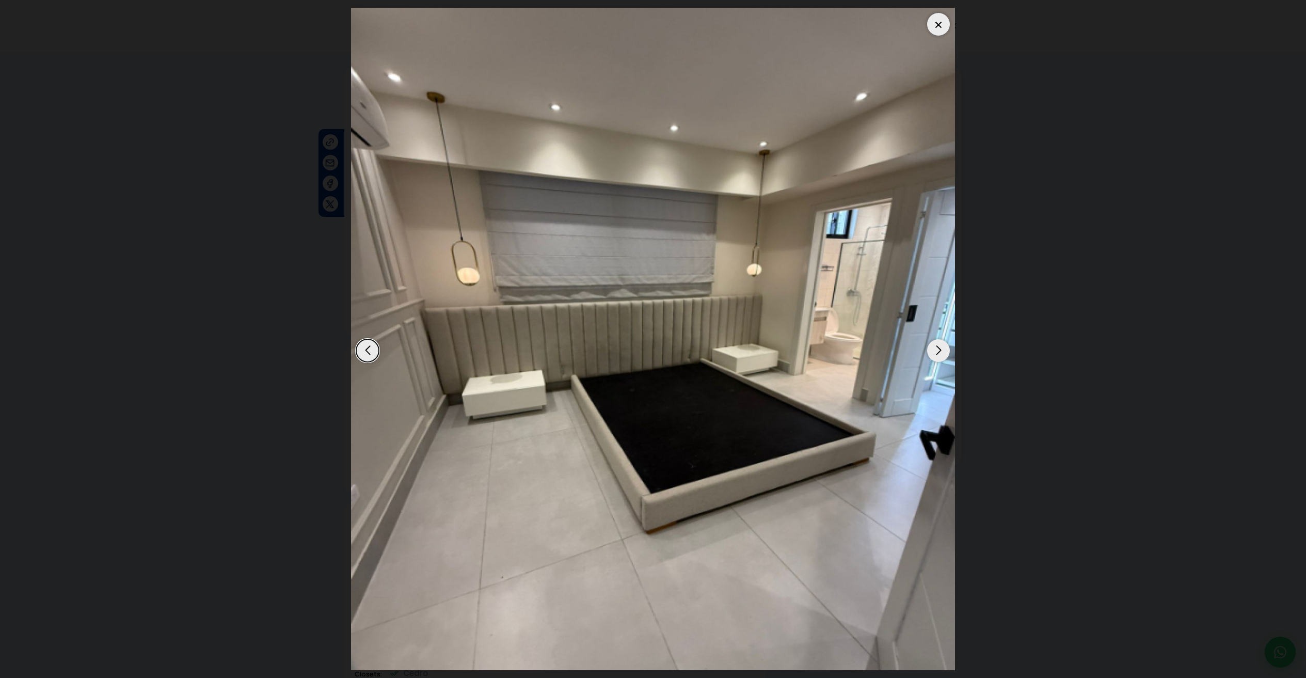
click at [938, 355] on div "Next slide" at bounding box center [938, 350] width 23 height 23
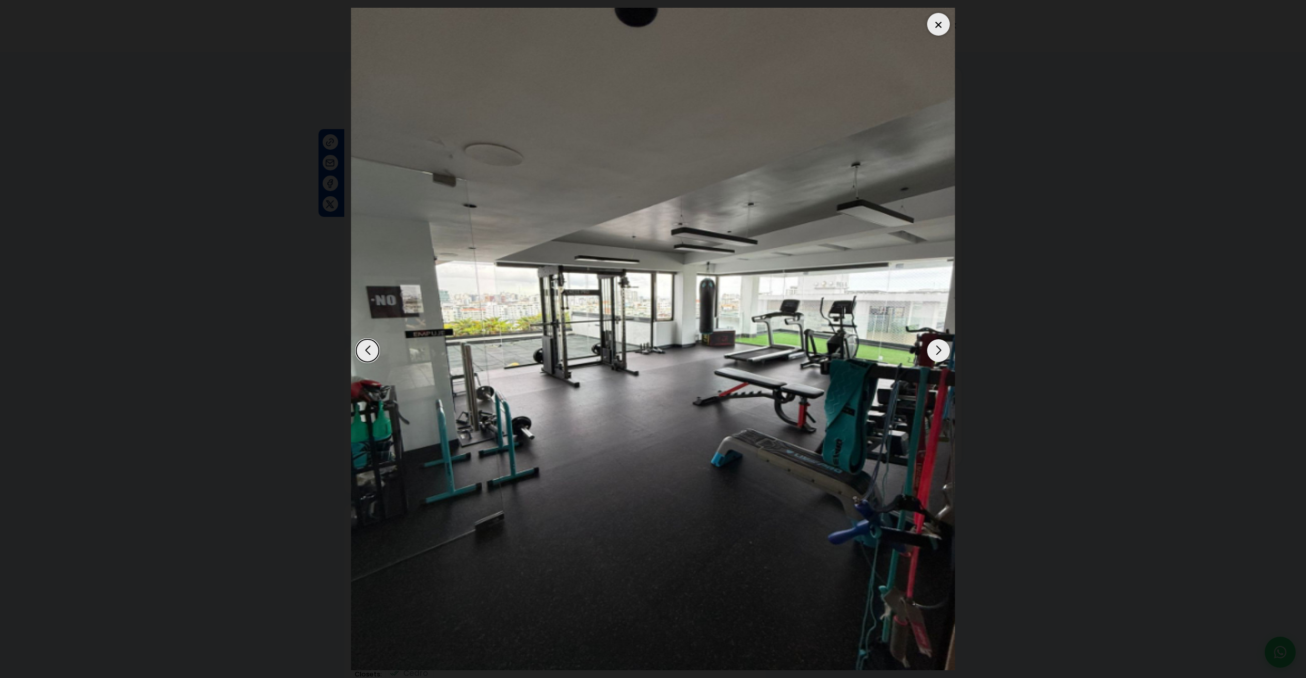
click at [938, 355] on div "Next slide" at bounding box center [938, 350] width 23 height 23
click at [939, 356] on div "Next slide" at bounding box center [938, 350] width 23 height 23
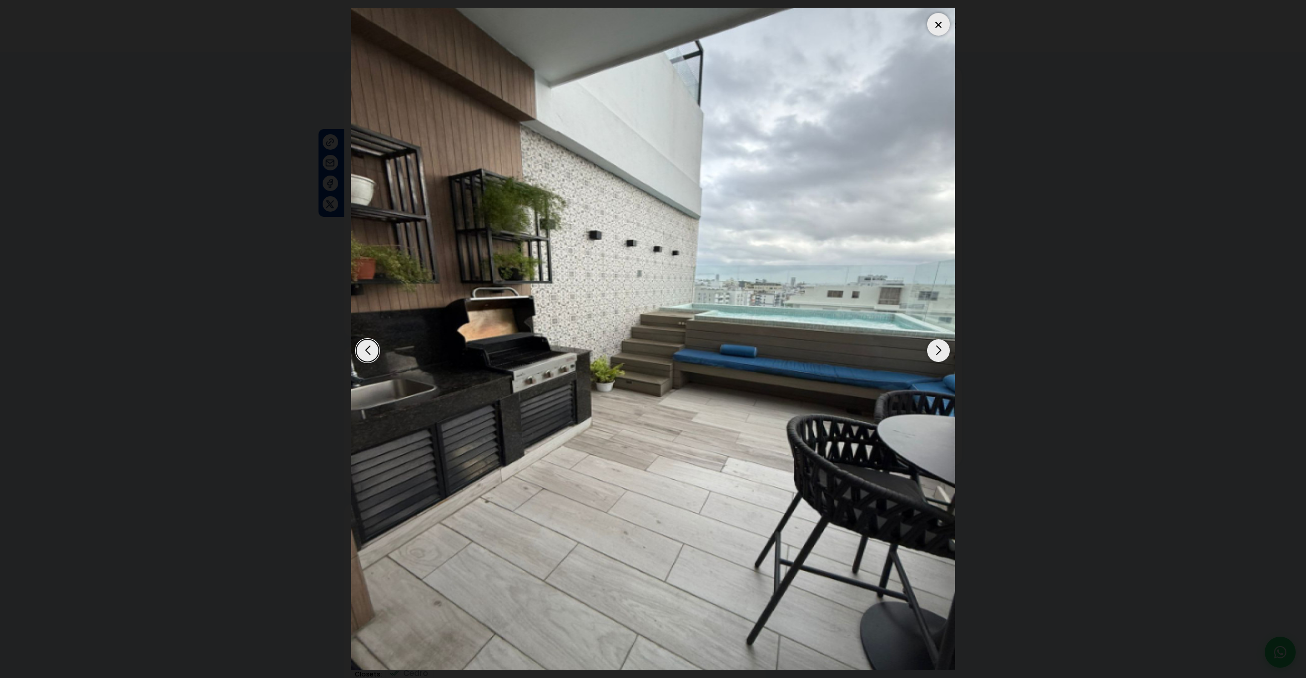
click at [939, 357] on div "Next slide" at bounding box center [938, 350] width 23 height 23
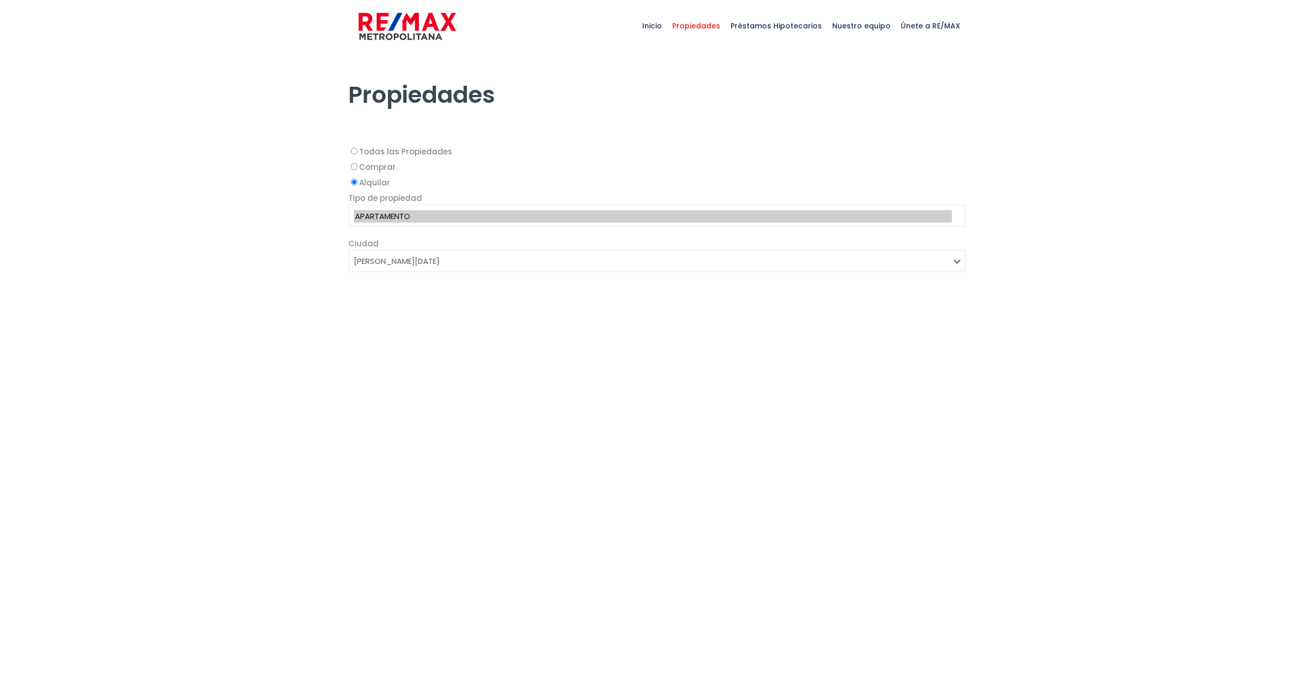
select select "1"
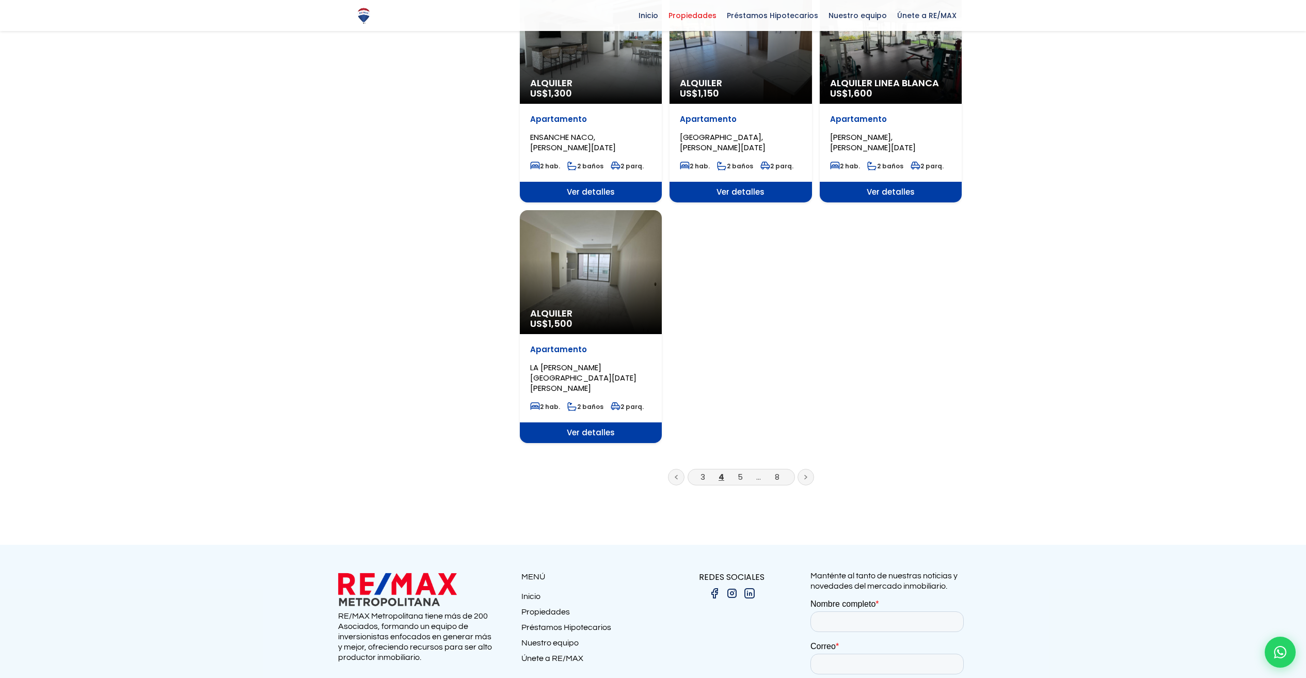
scroll to position [1128, 0]
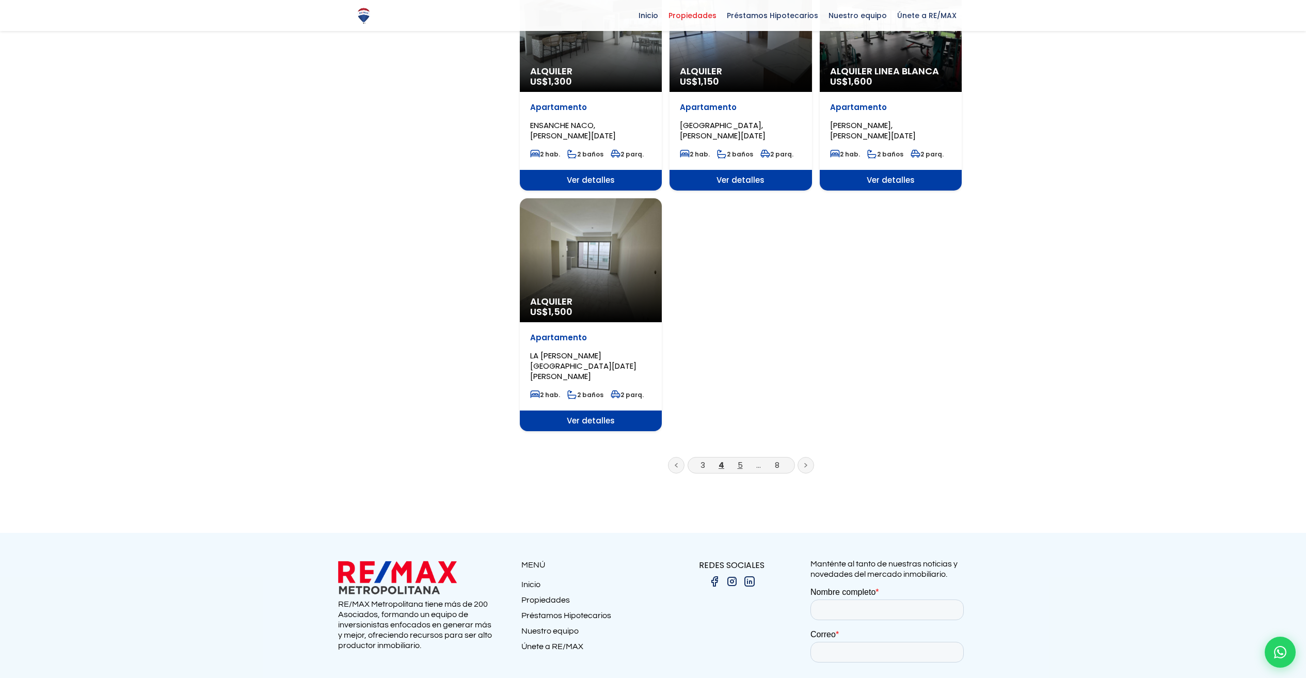
click at [739, 459] on link "5" at bounding box center [739, 464] width 5 height 11
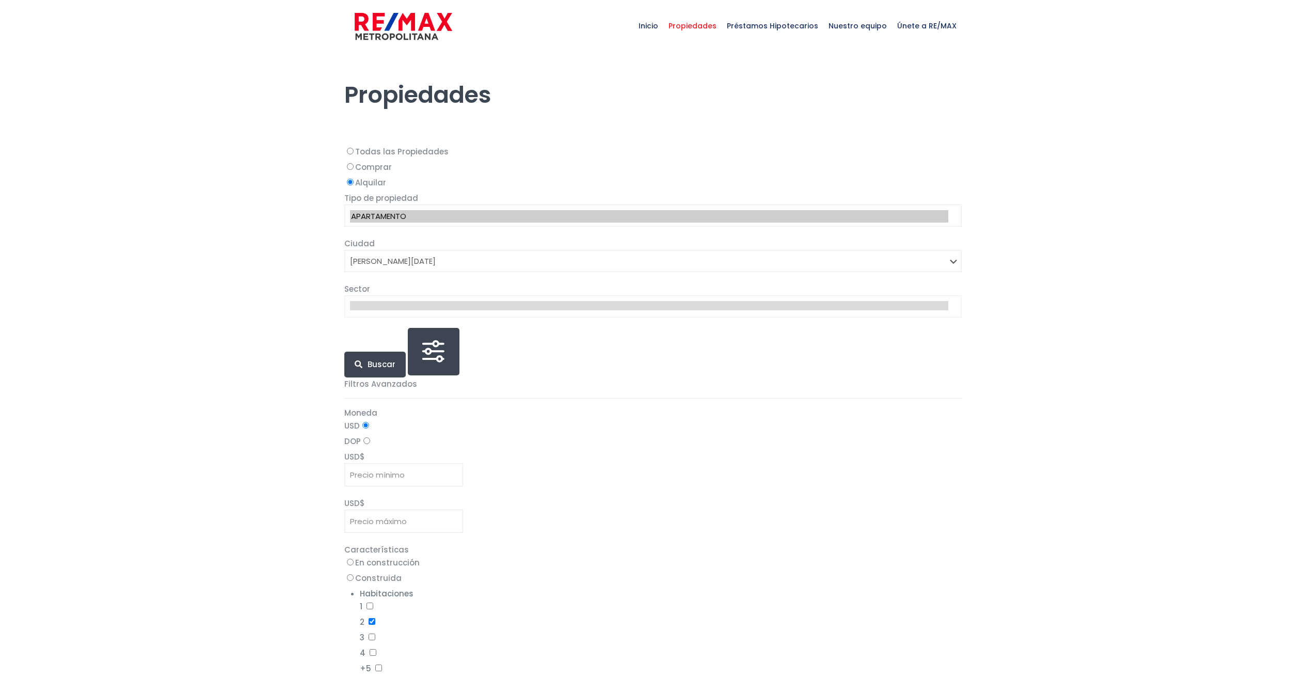
select select "1"
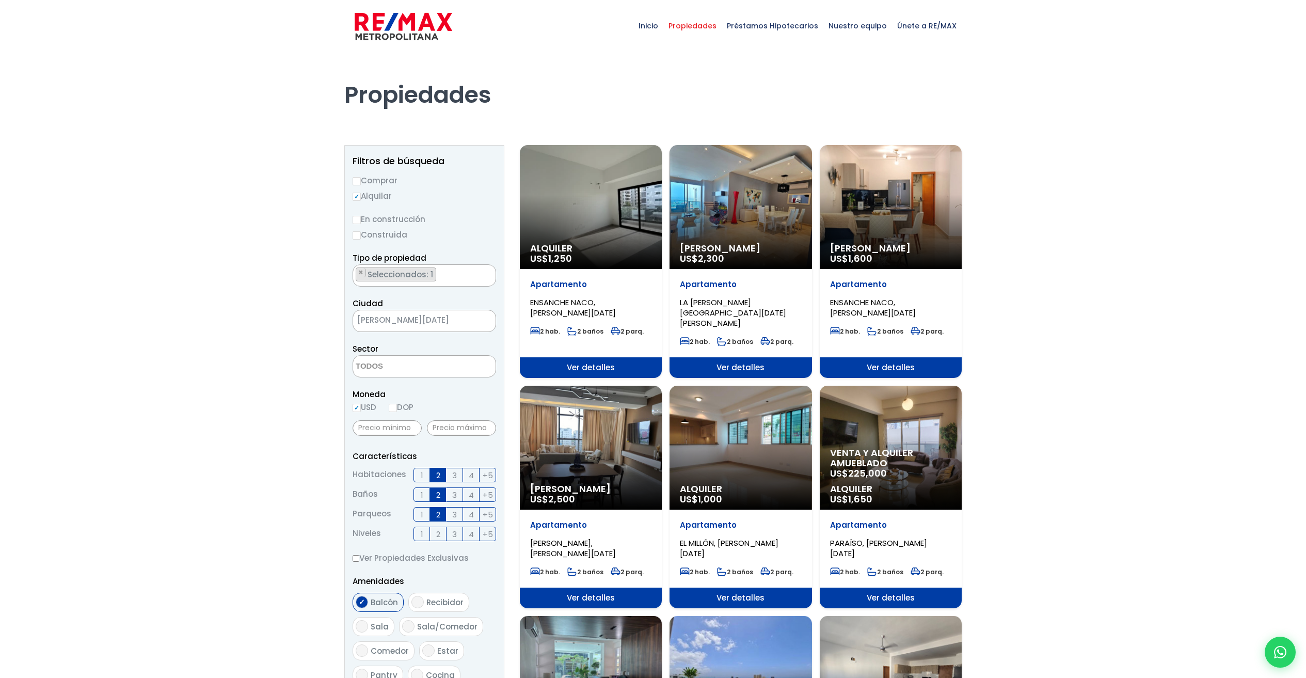
click at [623, 214] on div "Alquiler US$ 1,250" at bounding box center [591, 207] width 142 height 124
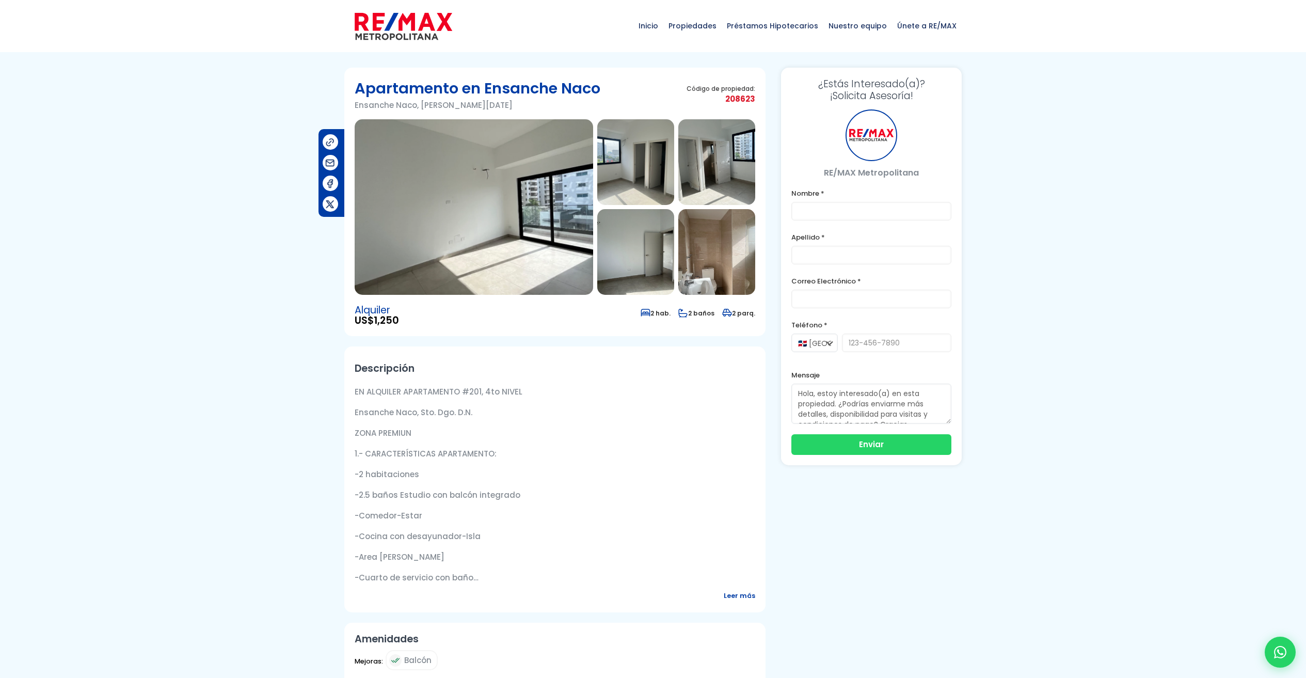
click at [505, 221] on img at bounding box center [474, 206] width 238 height 175
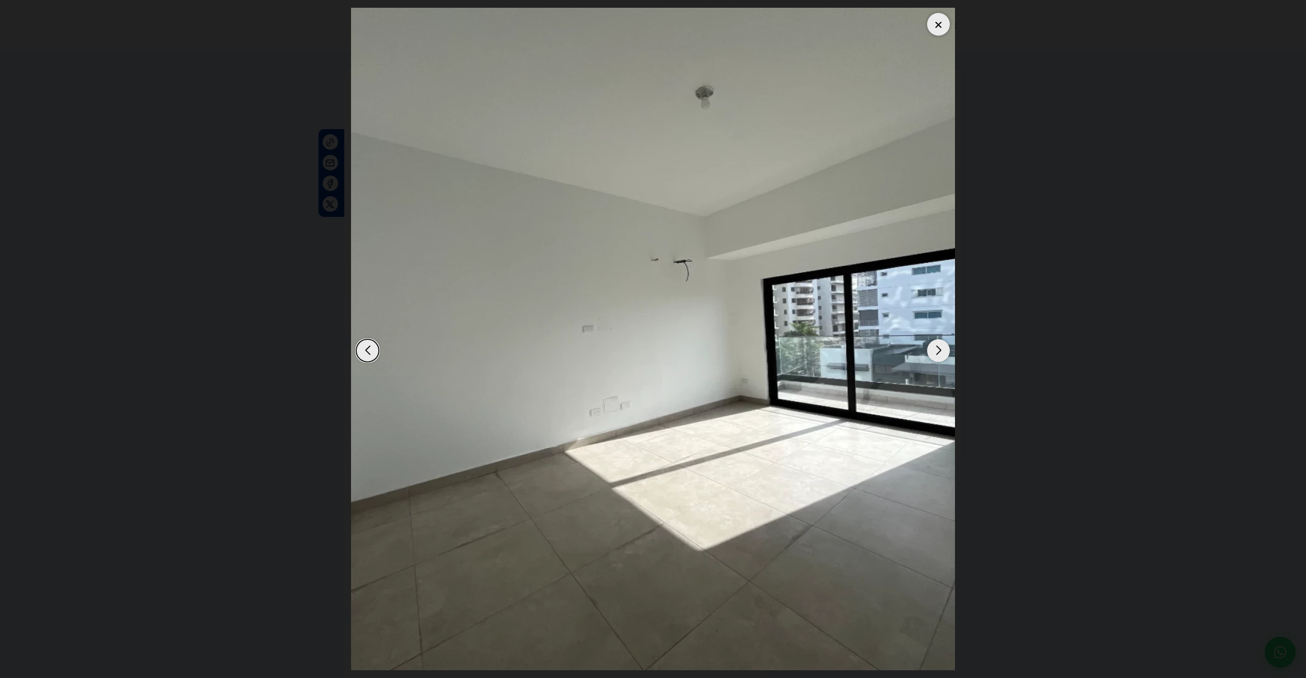
click at [935, 357] on div "Next slide" at bounding box center [938, 350] width 23 height 23
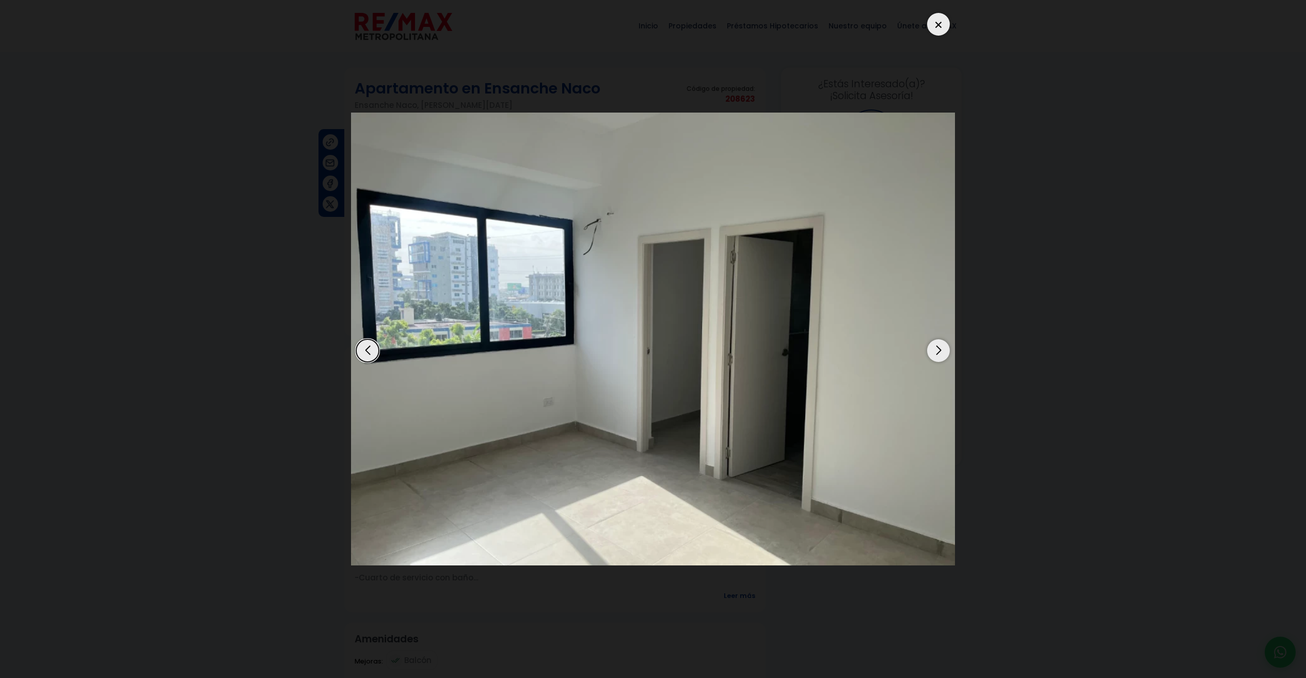
click at [935, 357] on div "Next slide" at bounding box center [938, 350] width 23 height 23
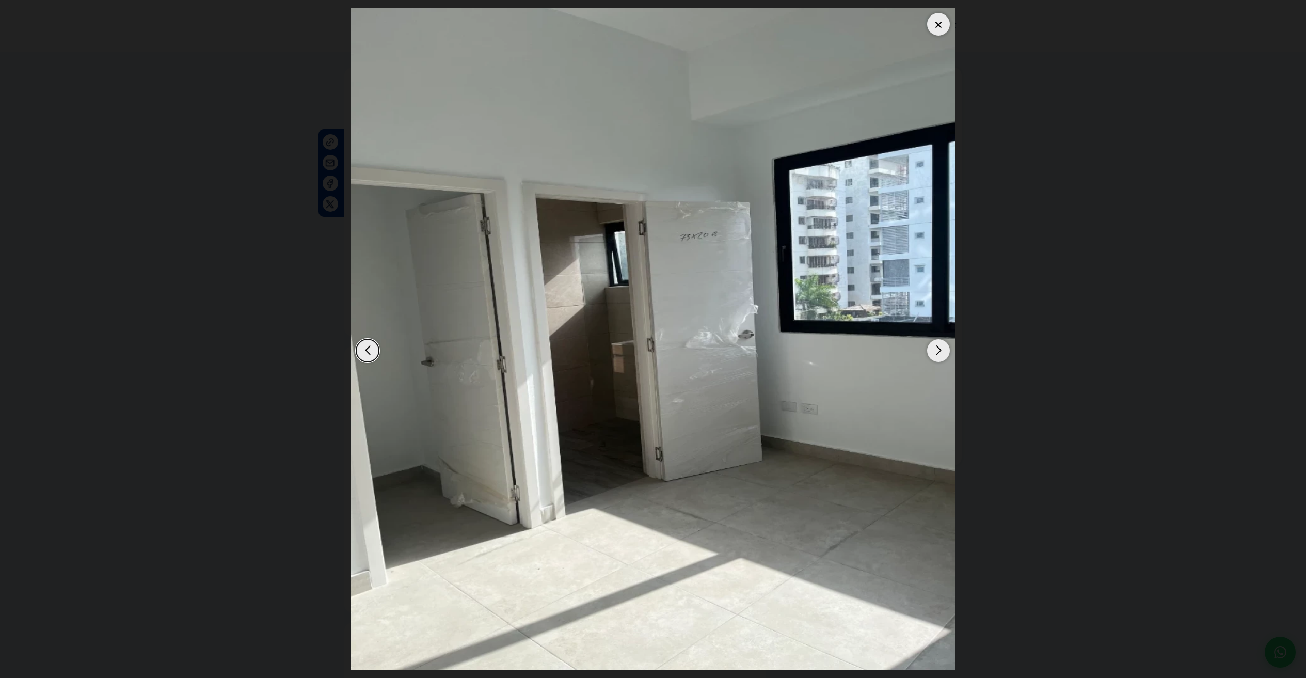
click at [935, 357] on div "Next slide" at bounding box center [938, 350] width 23 height 23
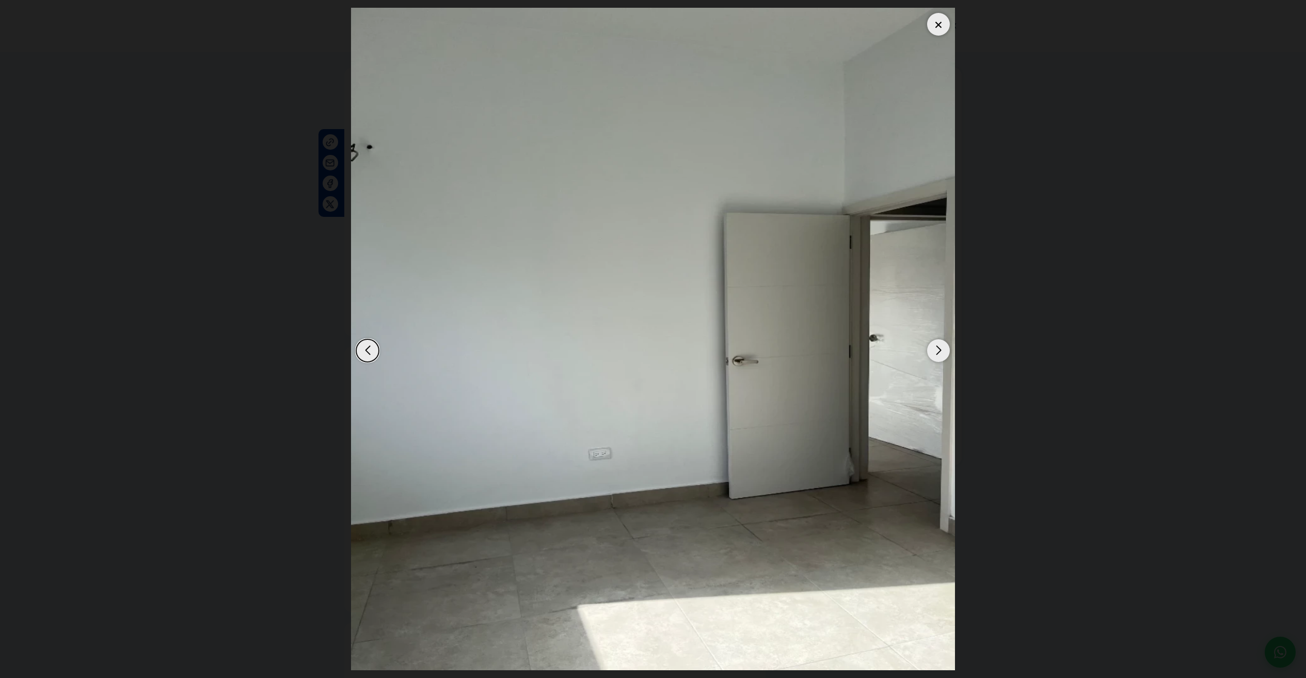
click at [935, 358] on div "Next slide" at bounding box center [938, 350] width 23 height 23
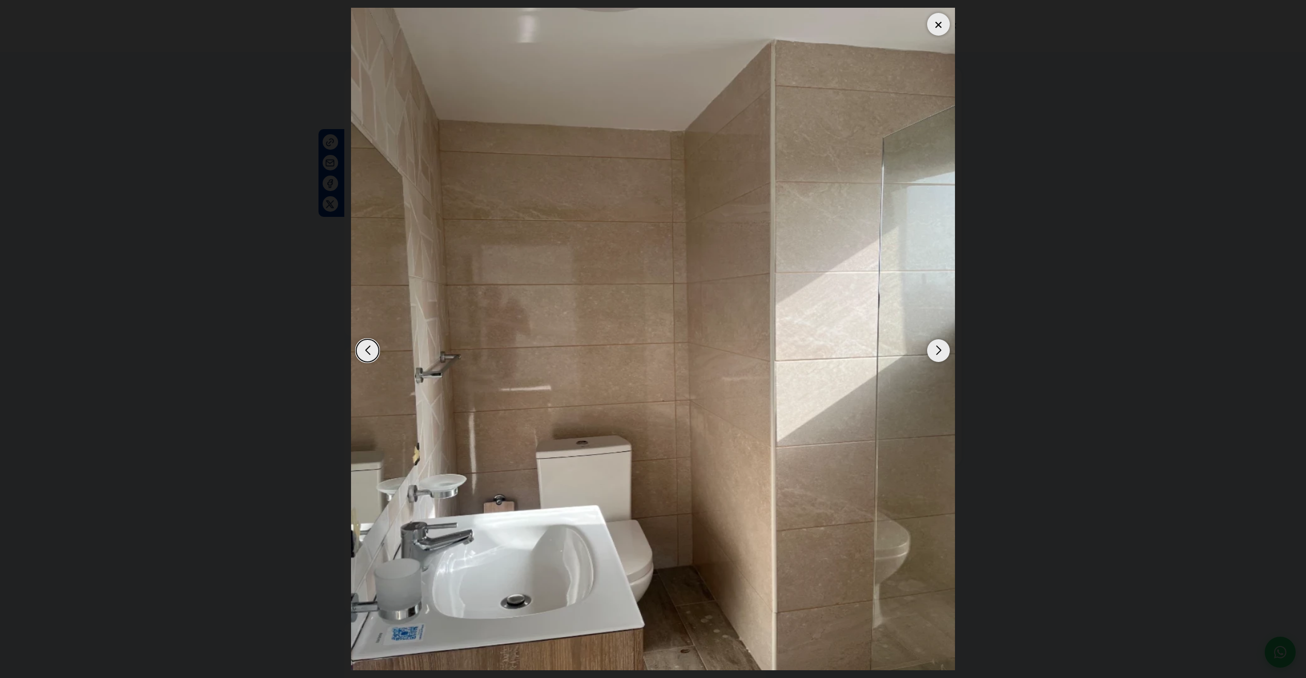
click at [935, 358] on div "Next slide" at bounding box center [938, 350] width 23 height 23
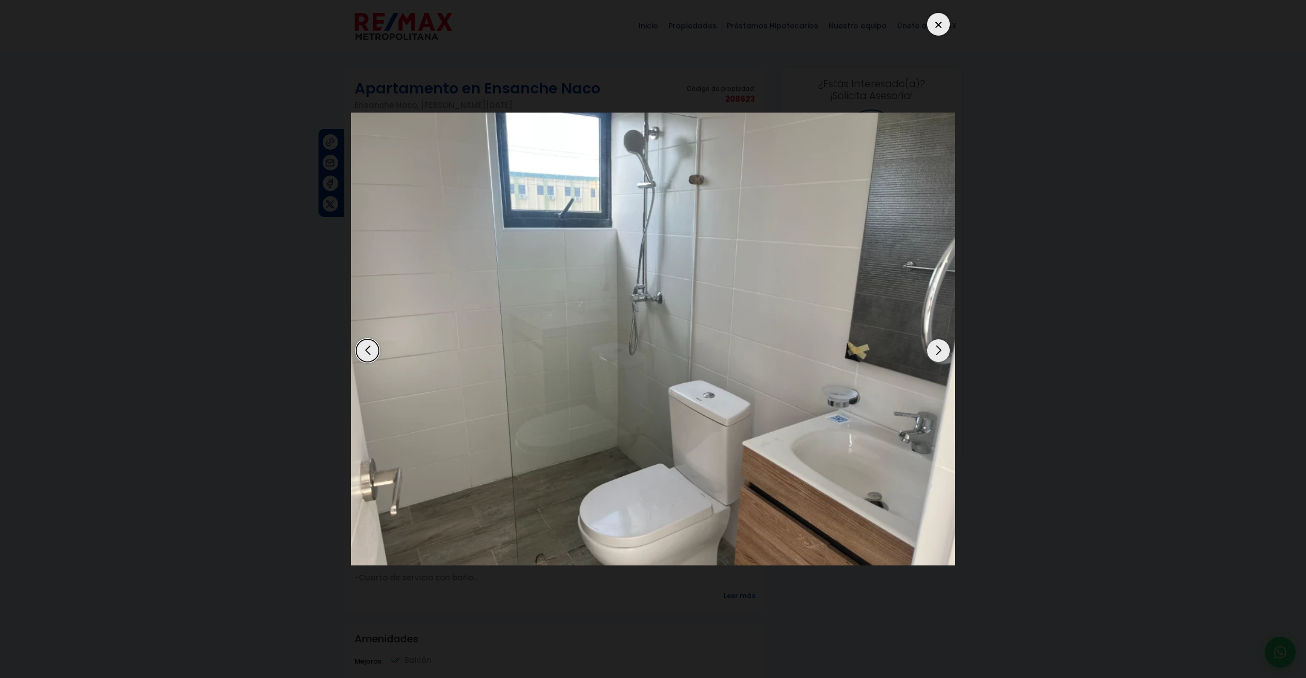
click at [935, 358] on div "Next slide" at bounding box center [938, 350] width 23 height 23
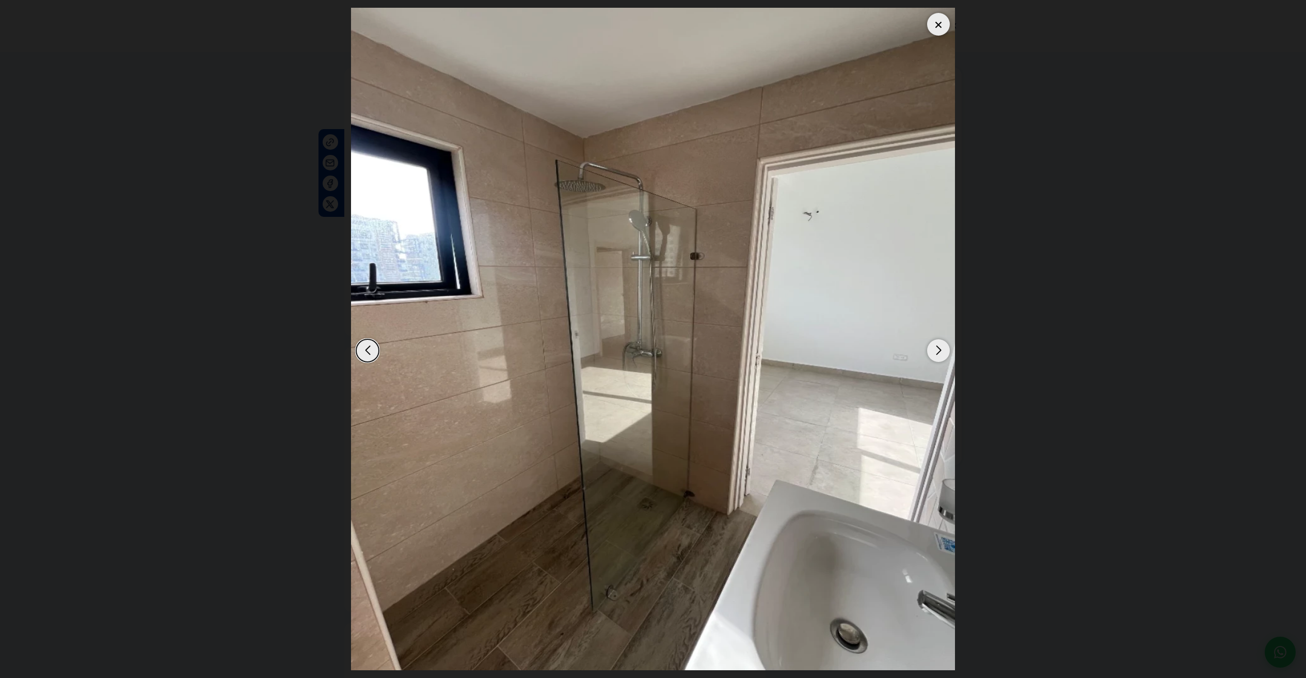
click at [935, 358] on div "Next slide" at bounding box center [938, 350] width 23 height 23
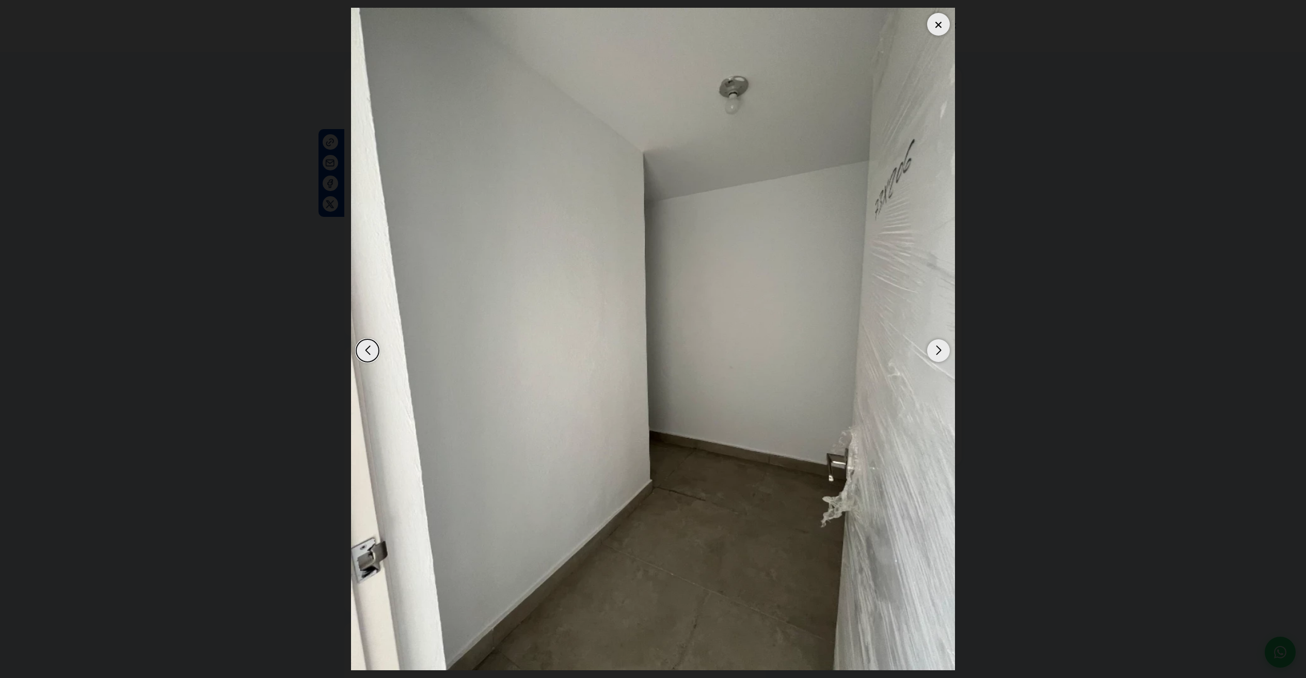
click at [935, 358] on div "Next slide" at bounding box center [938, 350] width 23 height 23
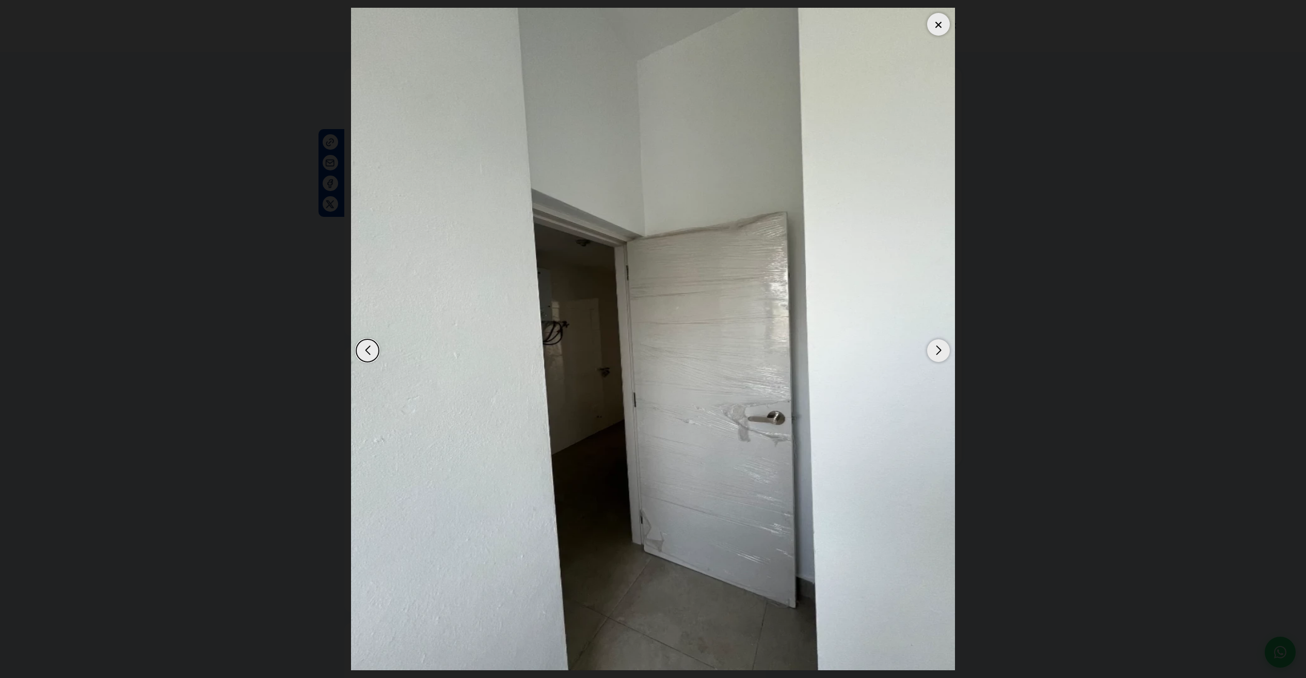
click at [935, 358] on div "Next slide" at bounding box center [938, 350] width 23 height 23
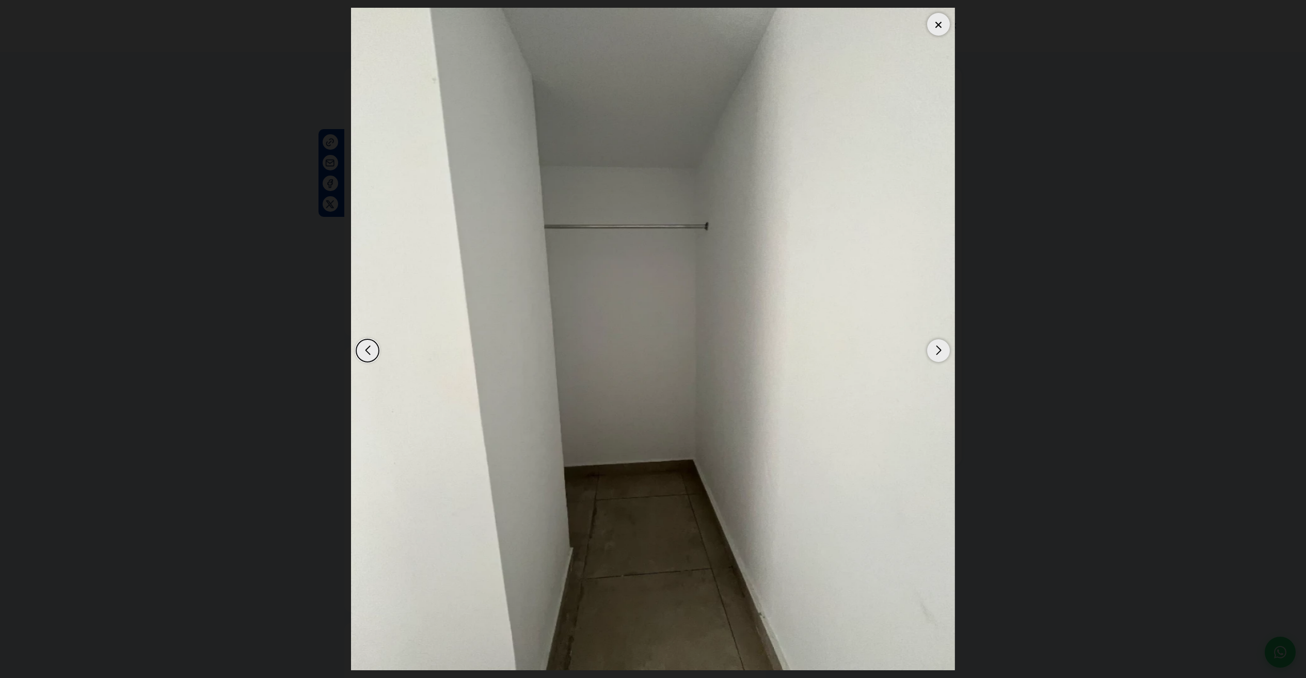
click at [935, 359] on div "Next slide" at bounding box center [938, 350] width 23 height 23
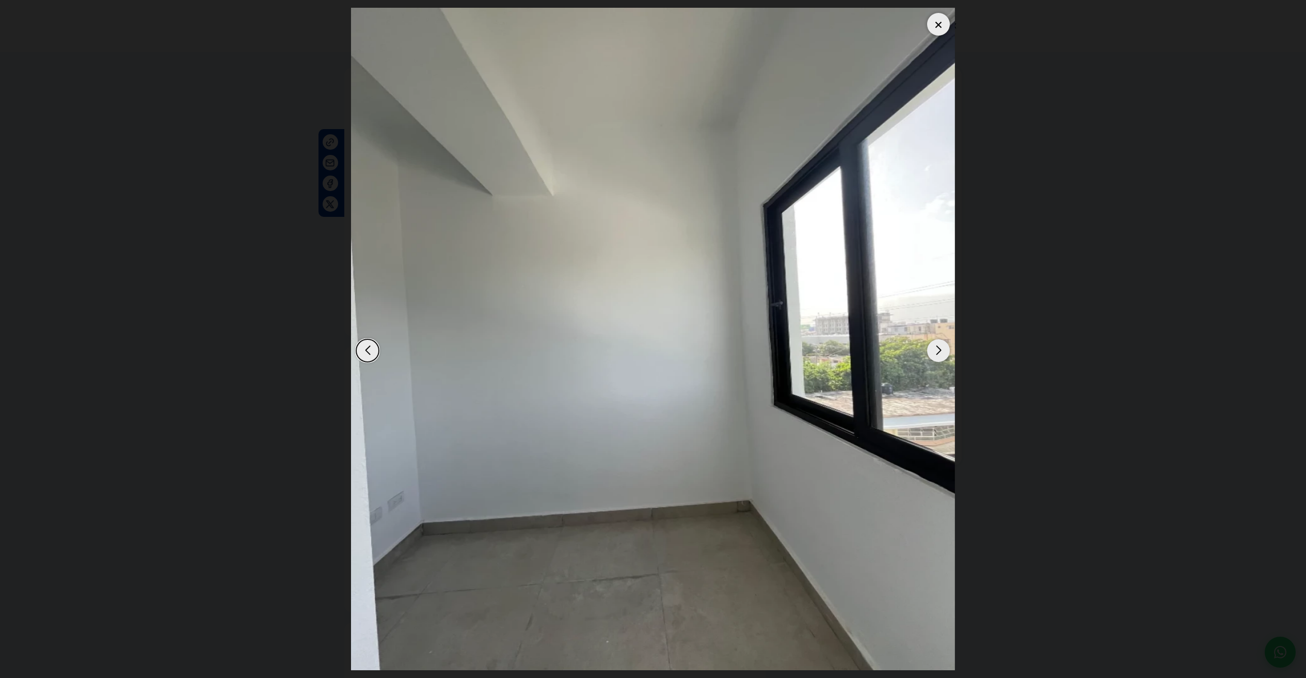
click at [935, 359] on div "Next slide" at bounding box center [938, 350] width 23 height 23
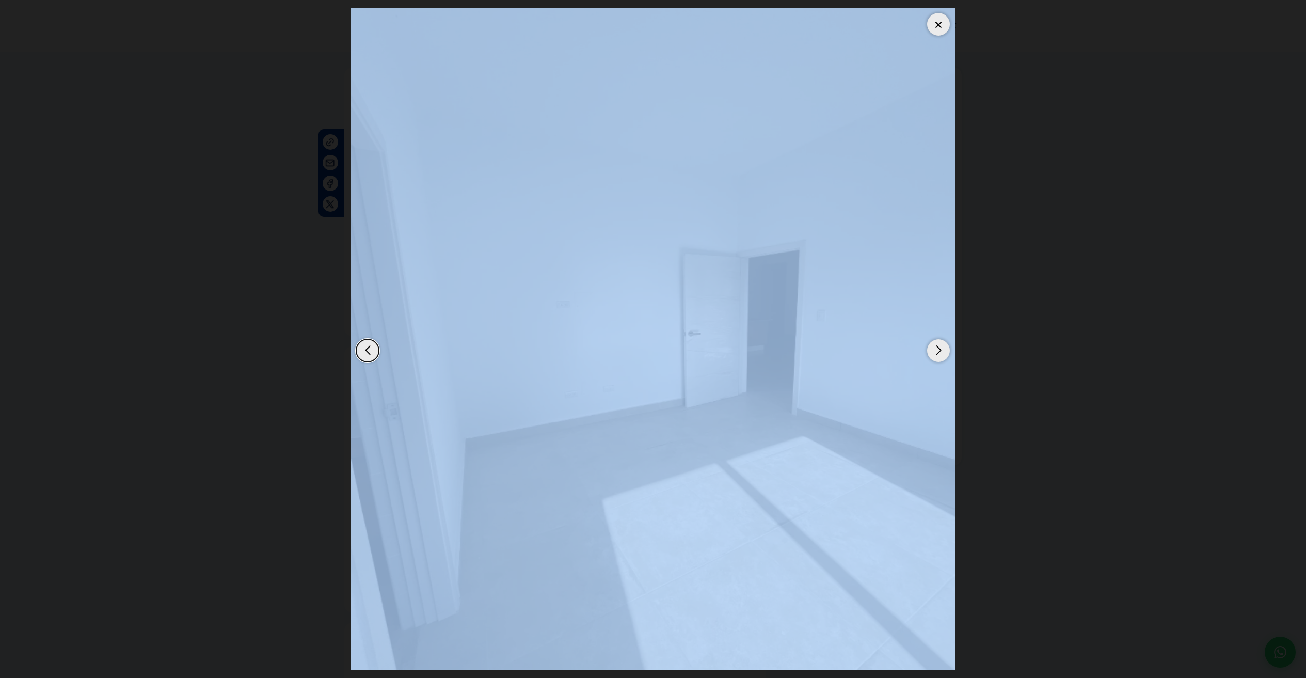
click at [935, 359] on div "Next slide" at bounding box center [938, 350] width 23 height 23
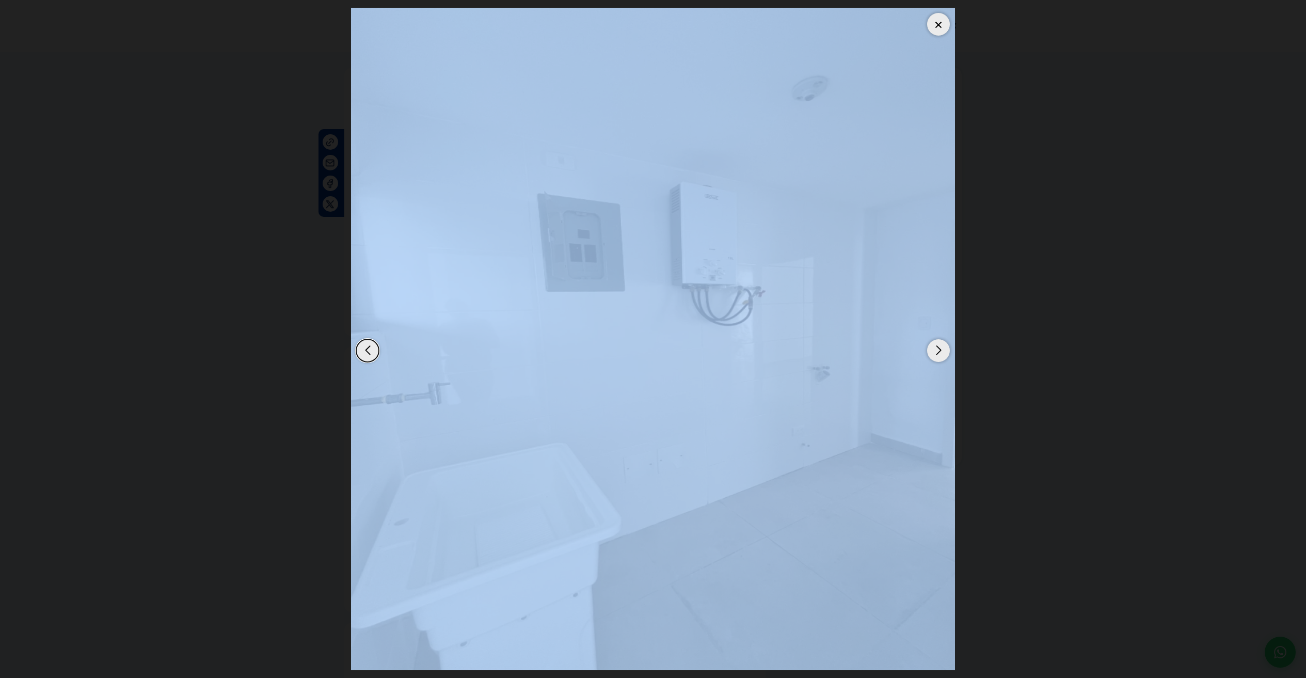
click at [935, 359] on div "Next slide" at bounding box center [938, 350] width 23 height 23
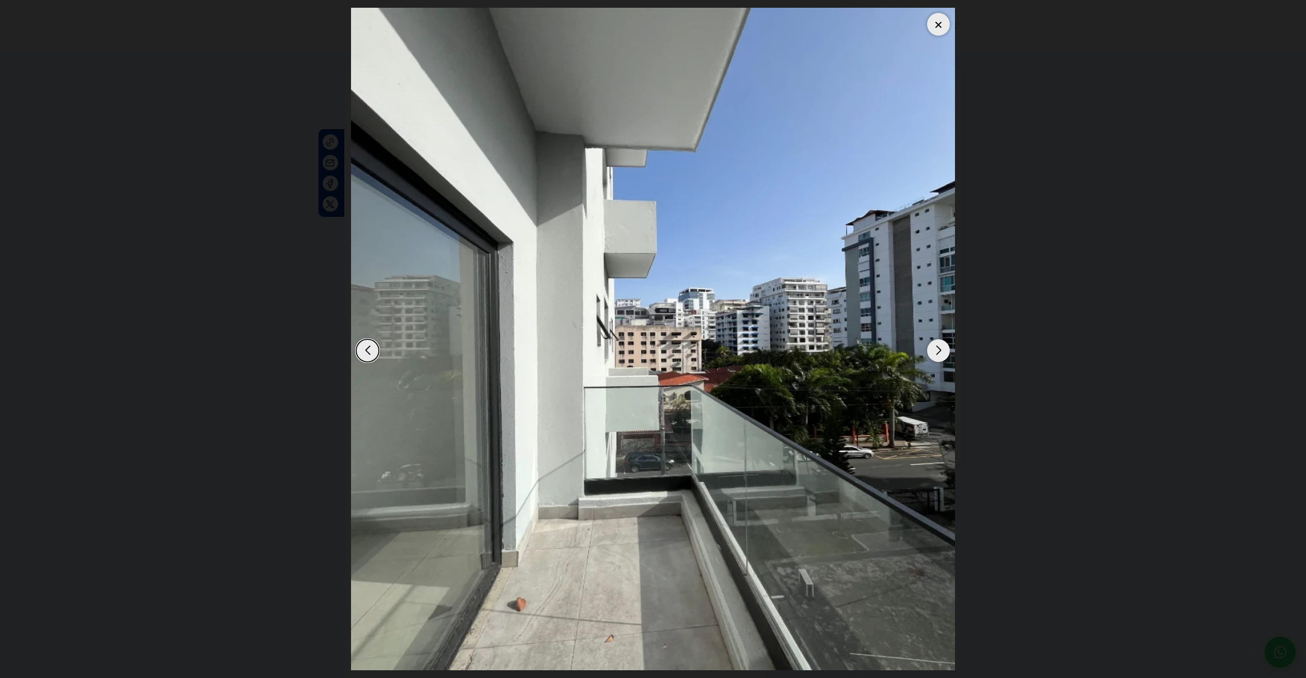
click at [935, 359] on div "Next slide" at bounding box center [938, 350] width 23 height 23
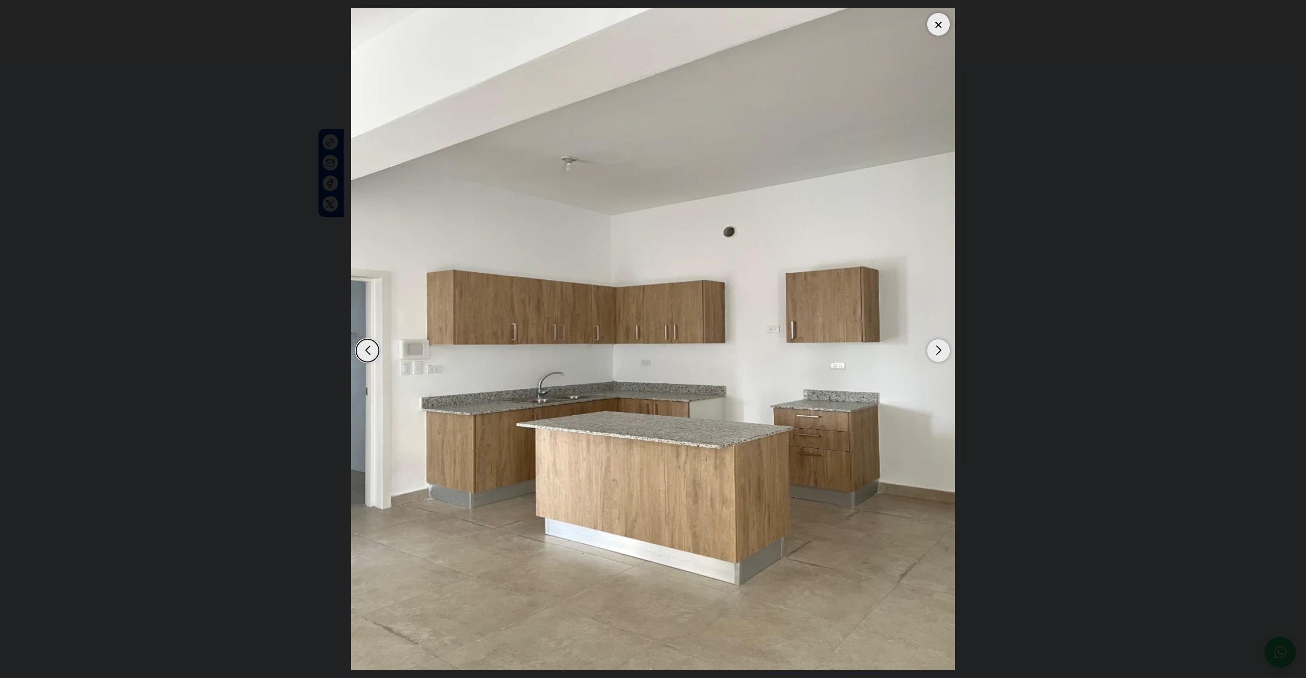
click at [374, 346] on div "Previous slide" at bounding box center [367, 350] width 23 height 23
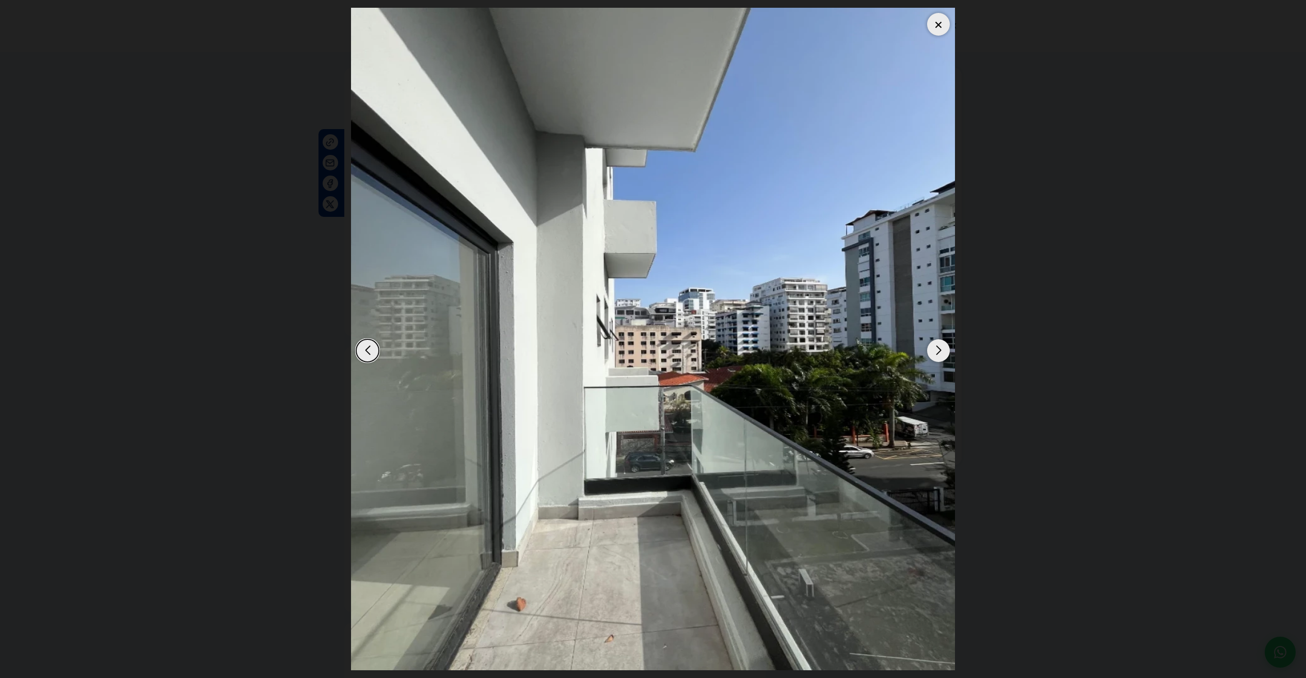
click at [944, 346] on div "Next slide" at bounding box center [938, 350] width 23 height 23
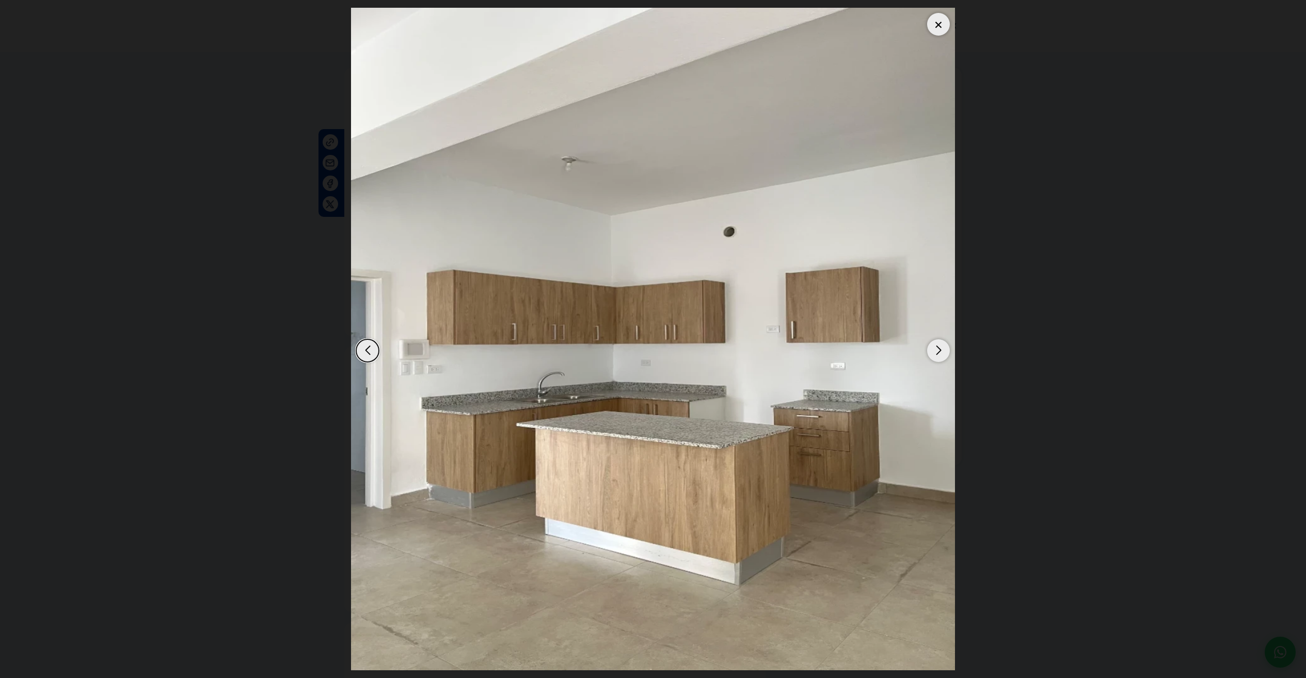
click at [944, 348] on div "Next slide" at bounding box center [938, 350] width 23 height 23
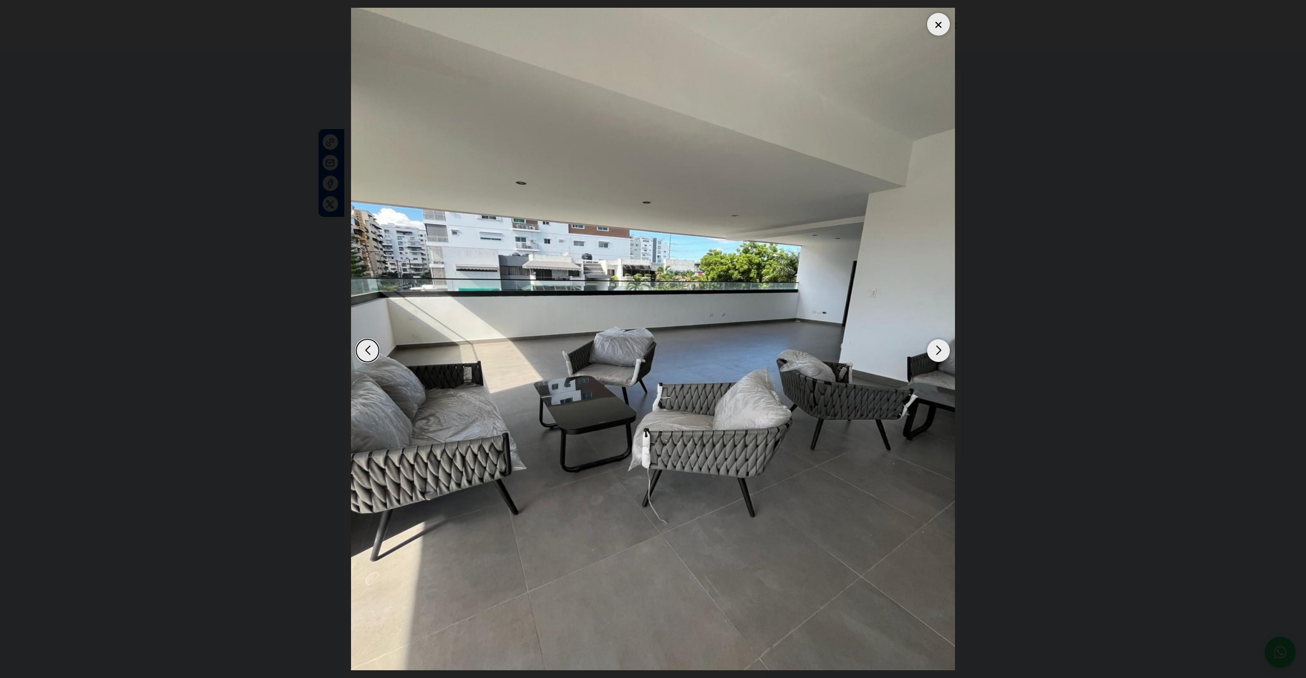
click at [944, 352] on div "Next slide" at bounding box center [938, 350] width 23 height 23
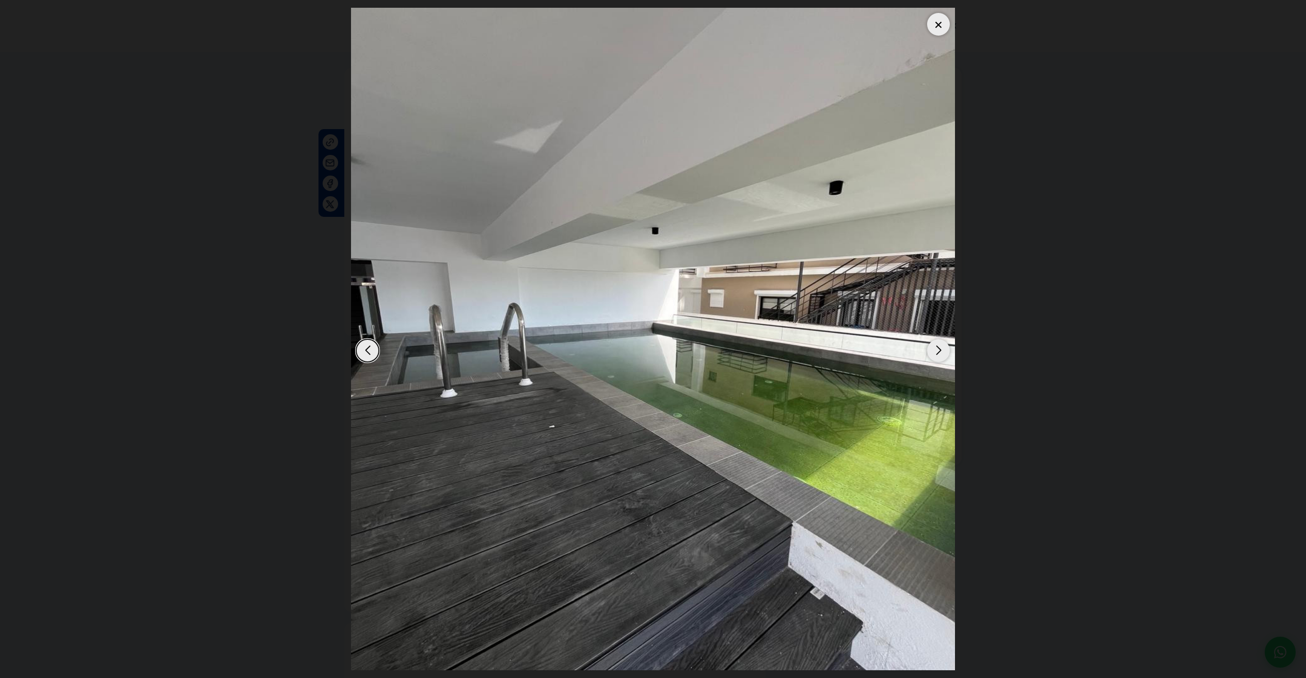
click at [944, 355] on div "Next slide" at bounding box center [938, 350] width 23 height 23
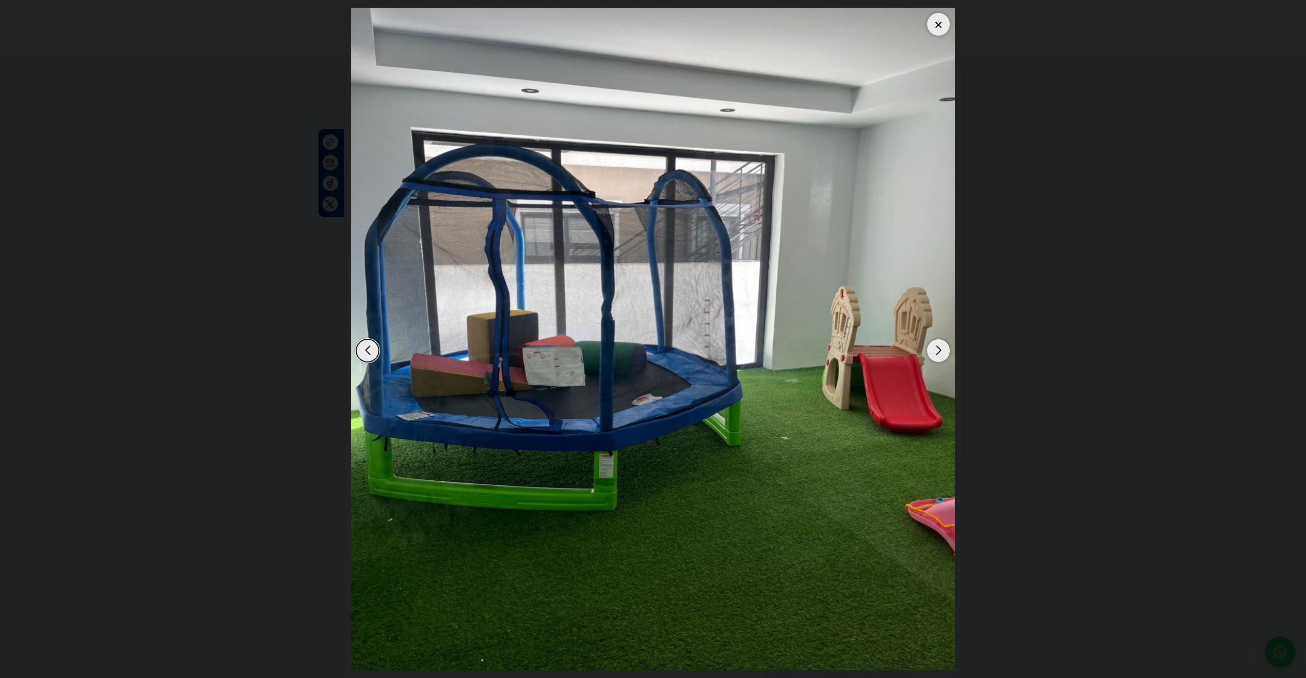
click at [944, 355] on div "Next slide" at bounding box center [938, 350] width 23 height 23
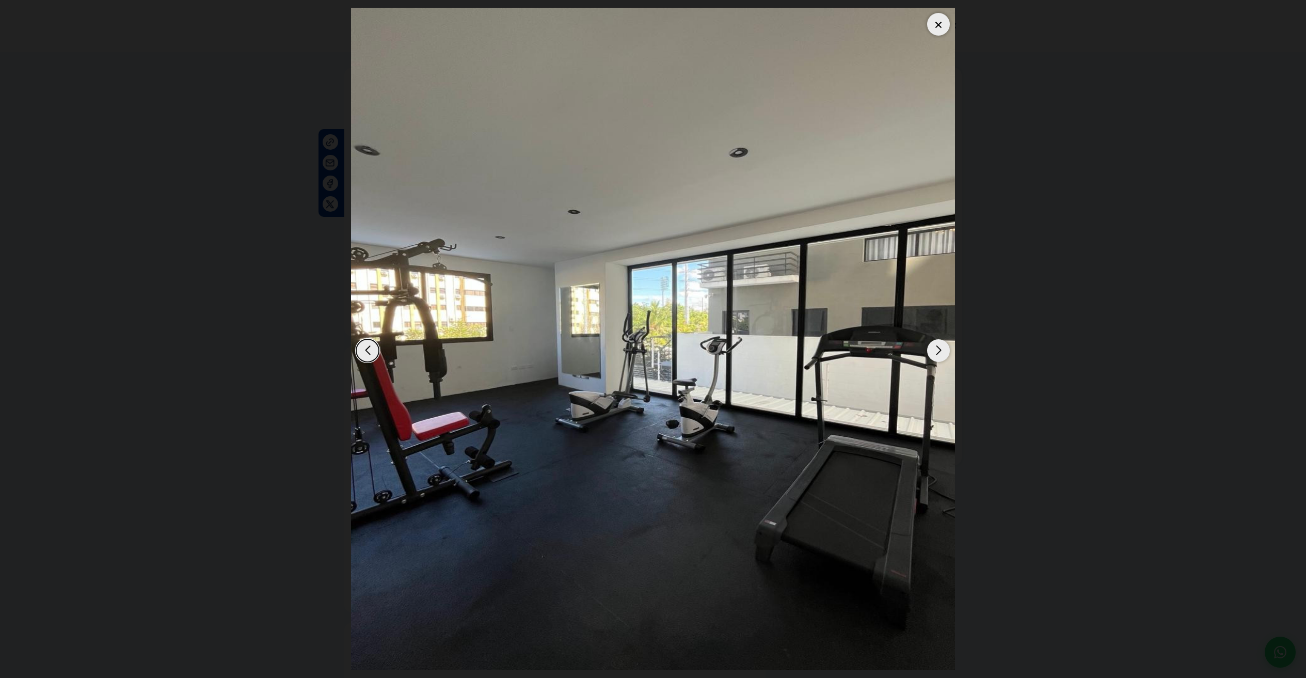
click at [944, 355] on div "Next slide" at bounding box center [938, 350] width 23 height 23
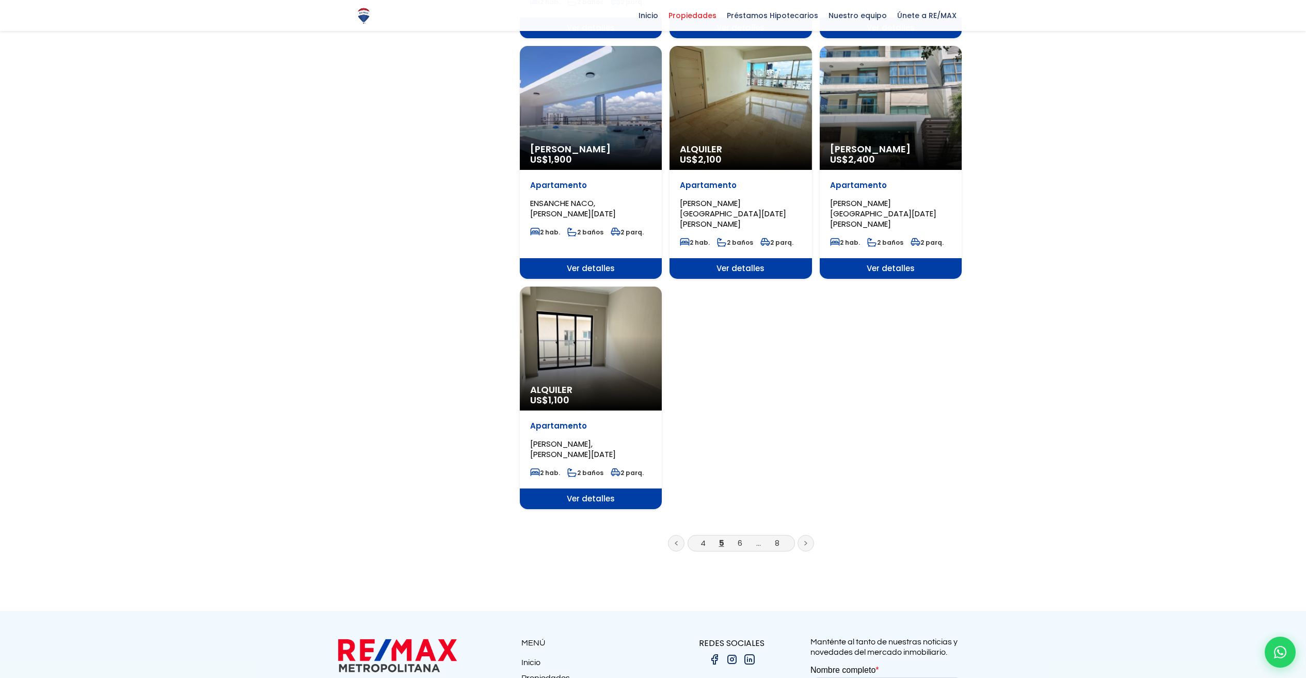
scroll to position [1051, 0]
click at [742, 537] on link "6" at bounding box center [739, 542] width 5 height 11
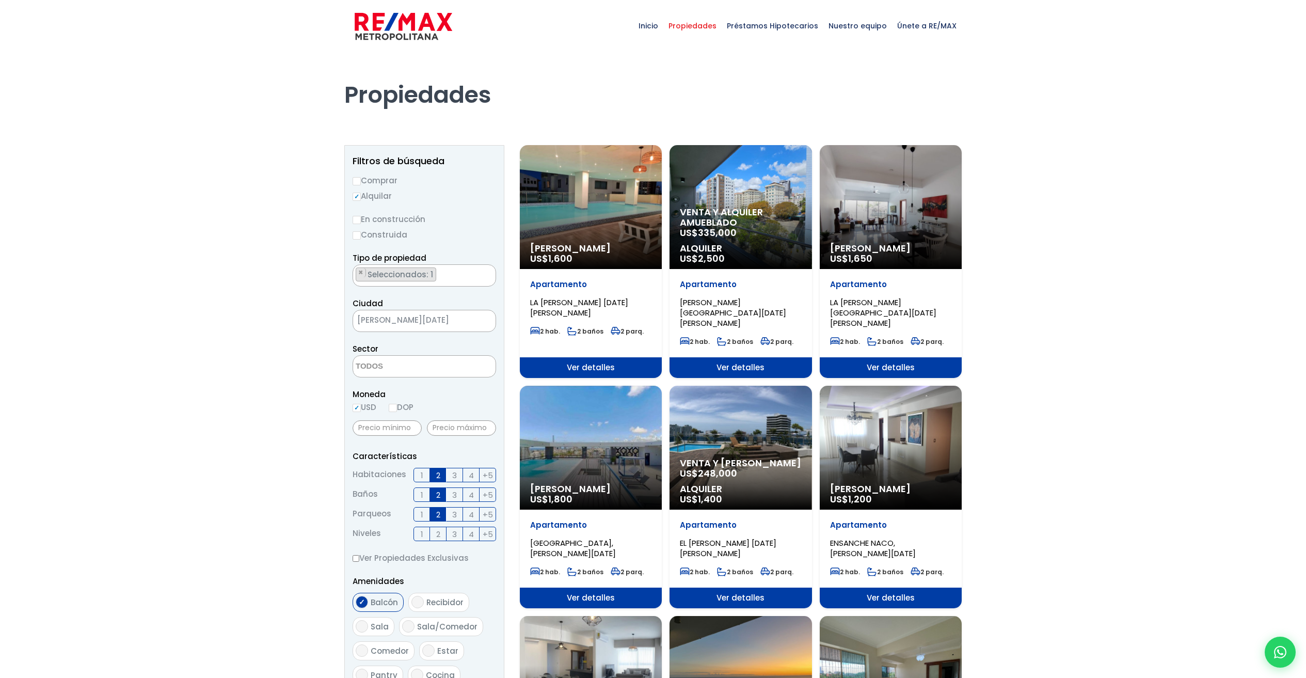
click at [591, 424] on div "Alquiler Amueblado US$ 1,800" at bounding box center [591, 447] width 142 height 124
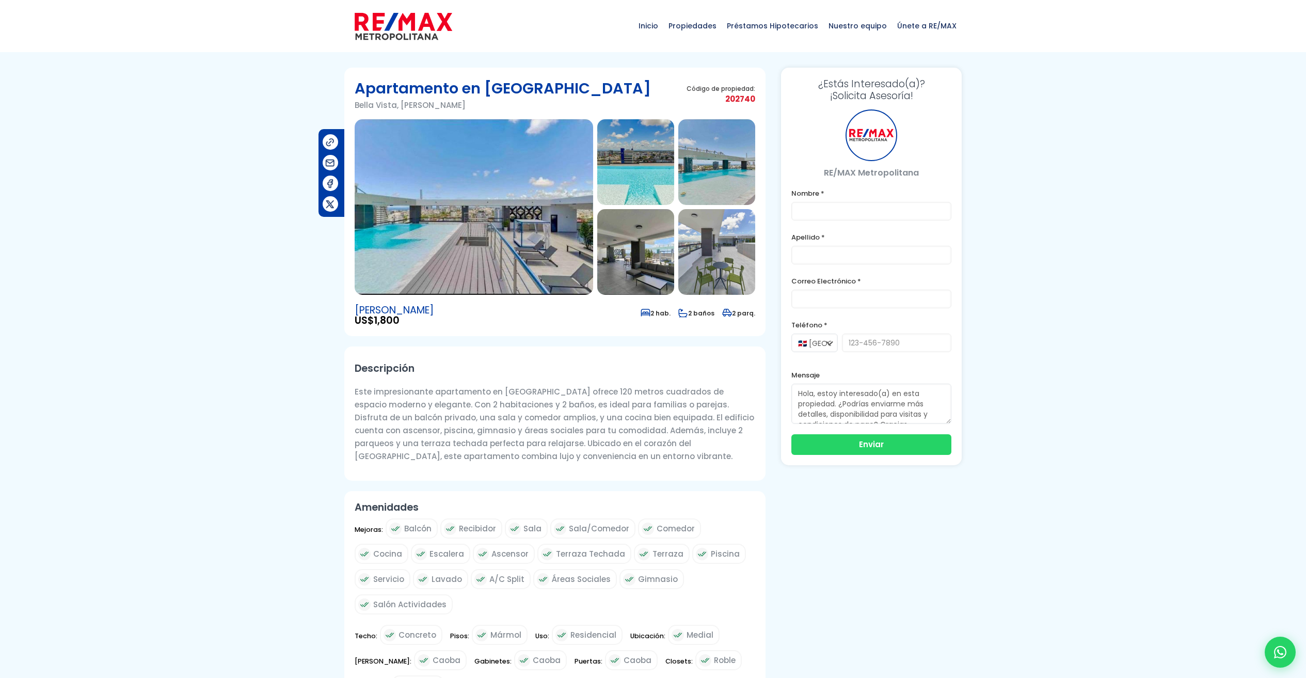
click at [514, 260] on img at bounding box center [474, 206] width 238 height 175
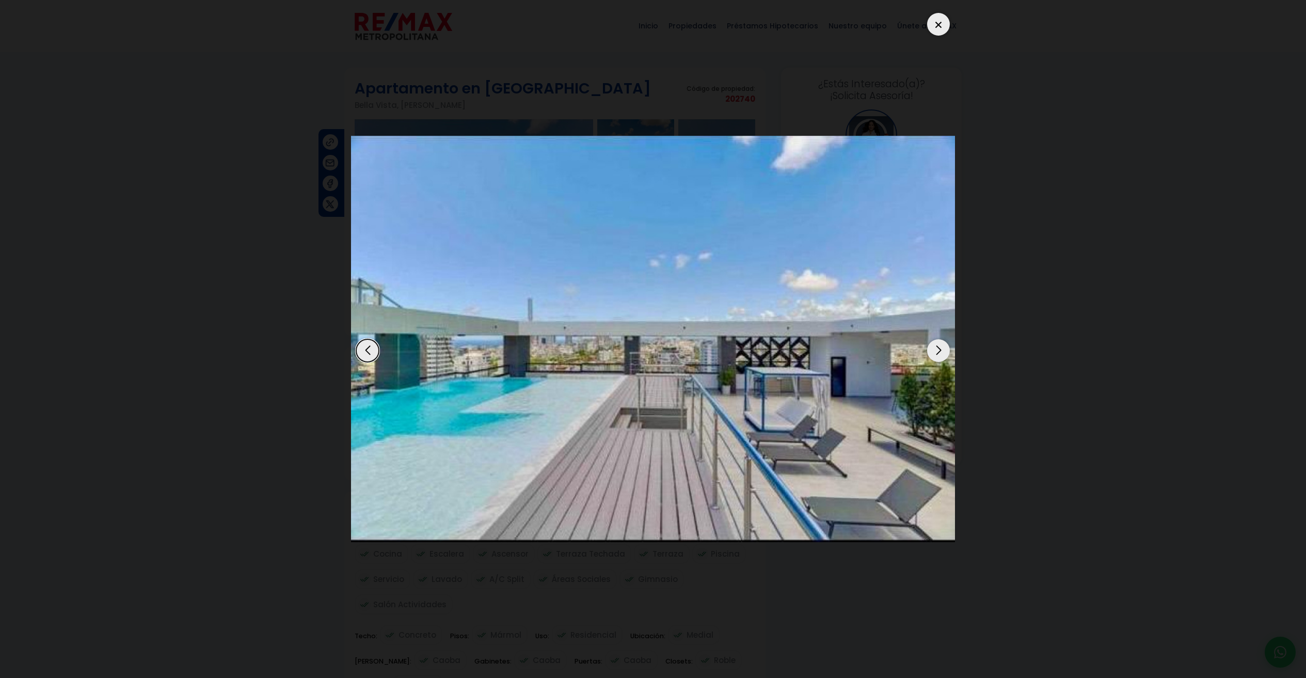
click at [942, 351] on div "Next slide" at bounding box center [938, 350] width 23 height 23
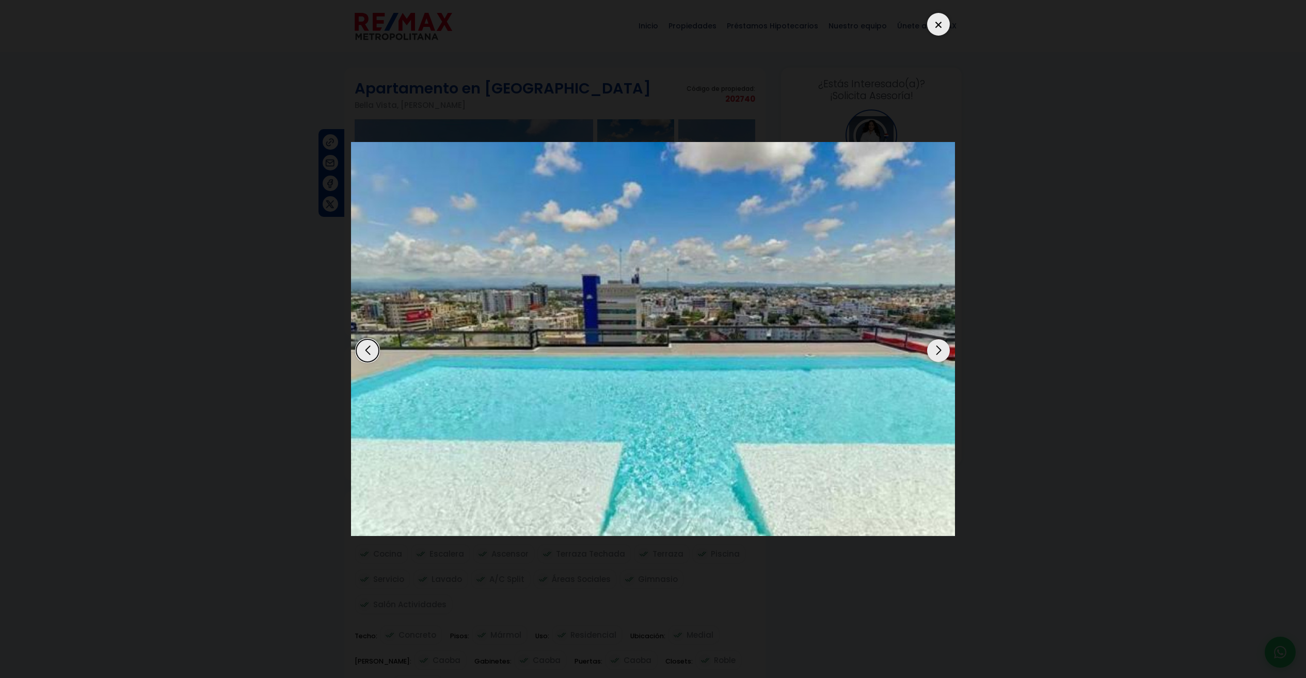
click at [942, 351] on div "Next slide" at bounding box center [938, 350] width 23 height 23
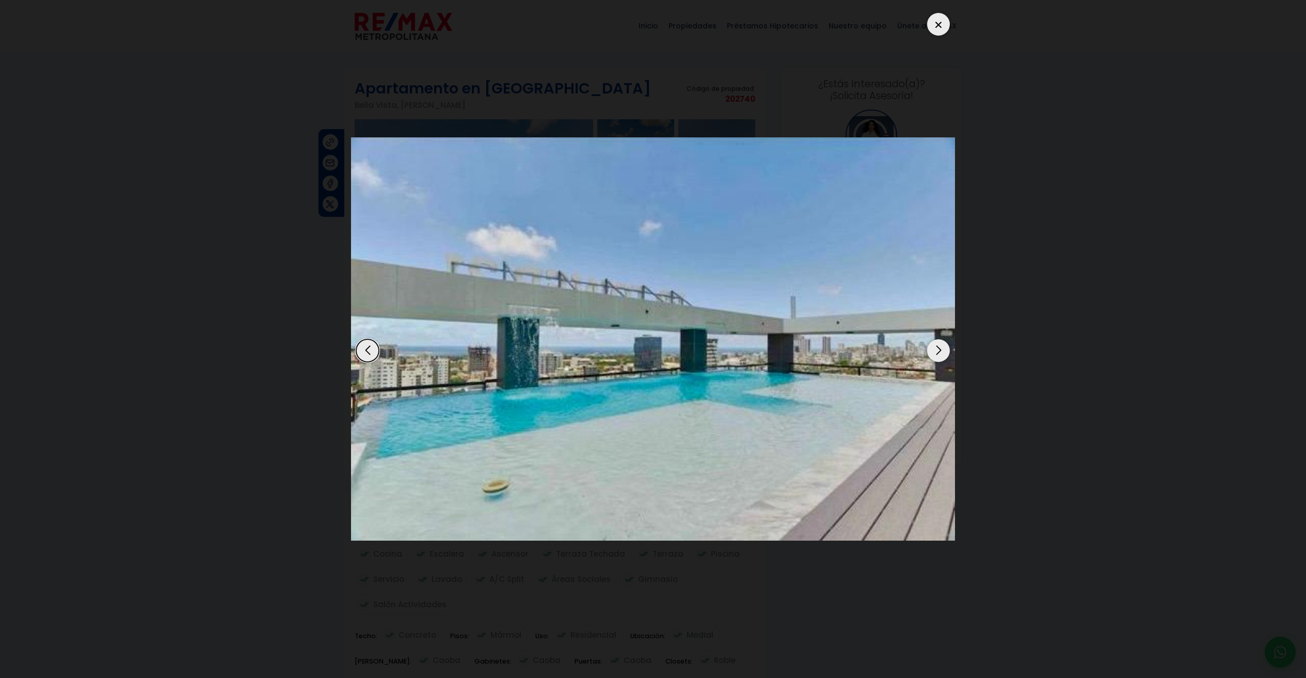
click at [942, 351] on div "Next slide" at bounding box center [938, 350] width 23 height 23
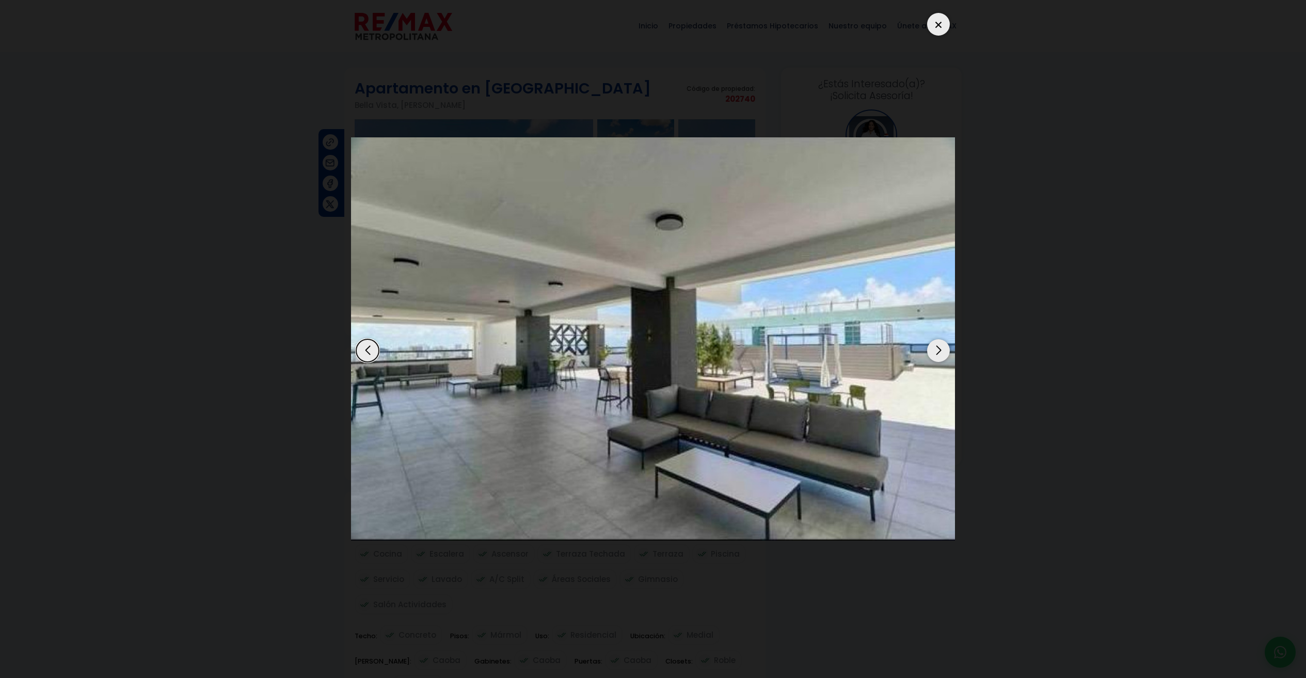
click at [942, 351] on div "Next slide" at bounding box center [938, 350] width 23 height 23
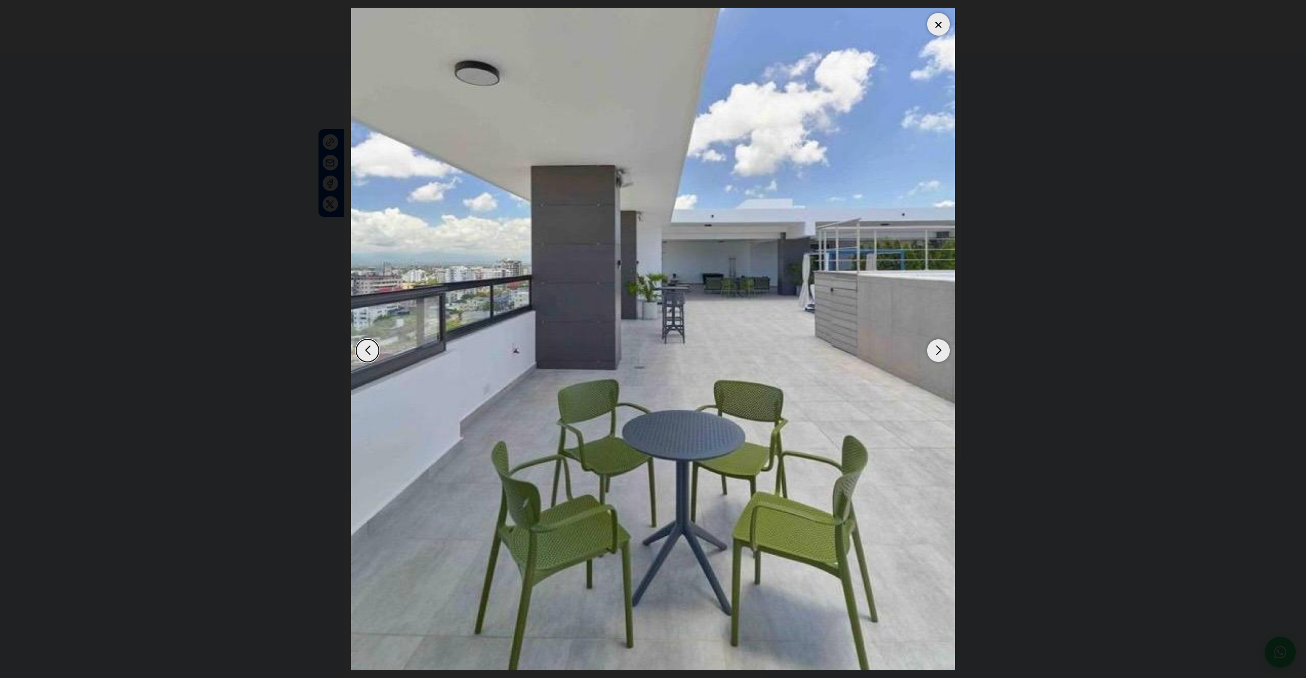
click at [942, 351] on div "Next slide" at bounding box center [938, 350] width 23 height 23
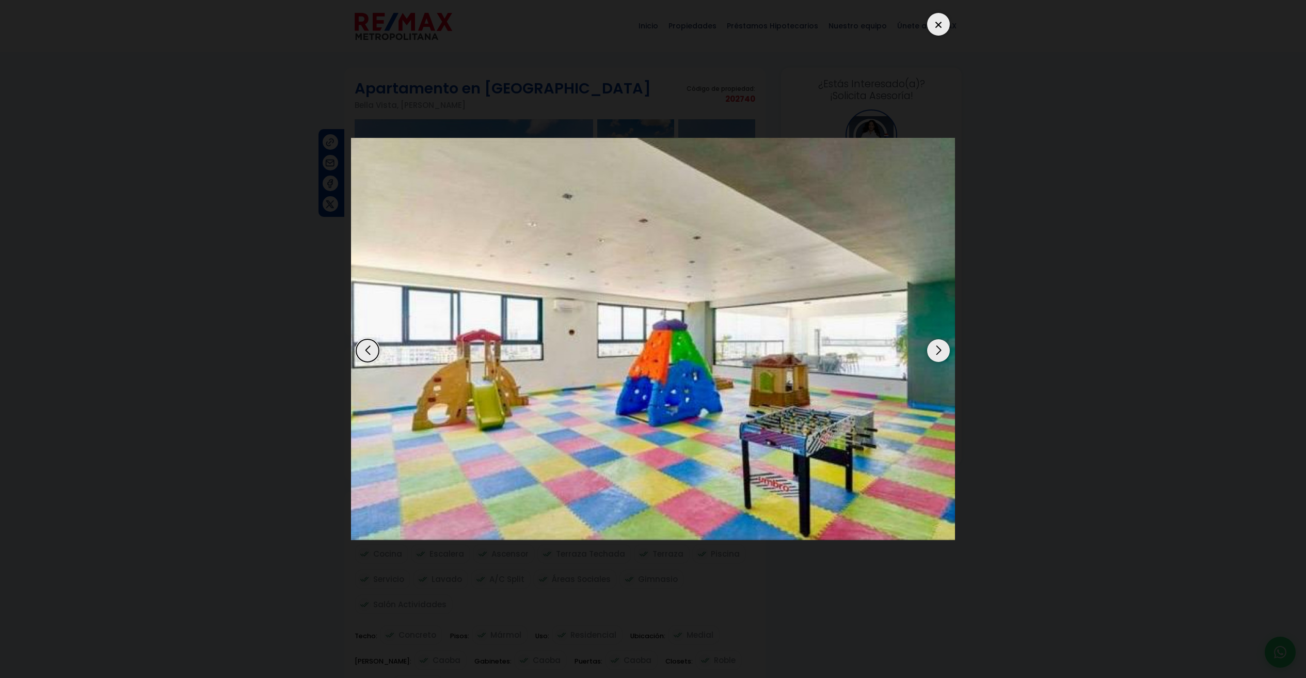
click at [942, 352] on div "Next slide" at bounding box center [938, 350] width 23 height 23
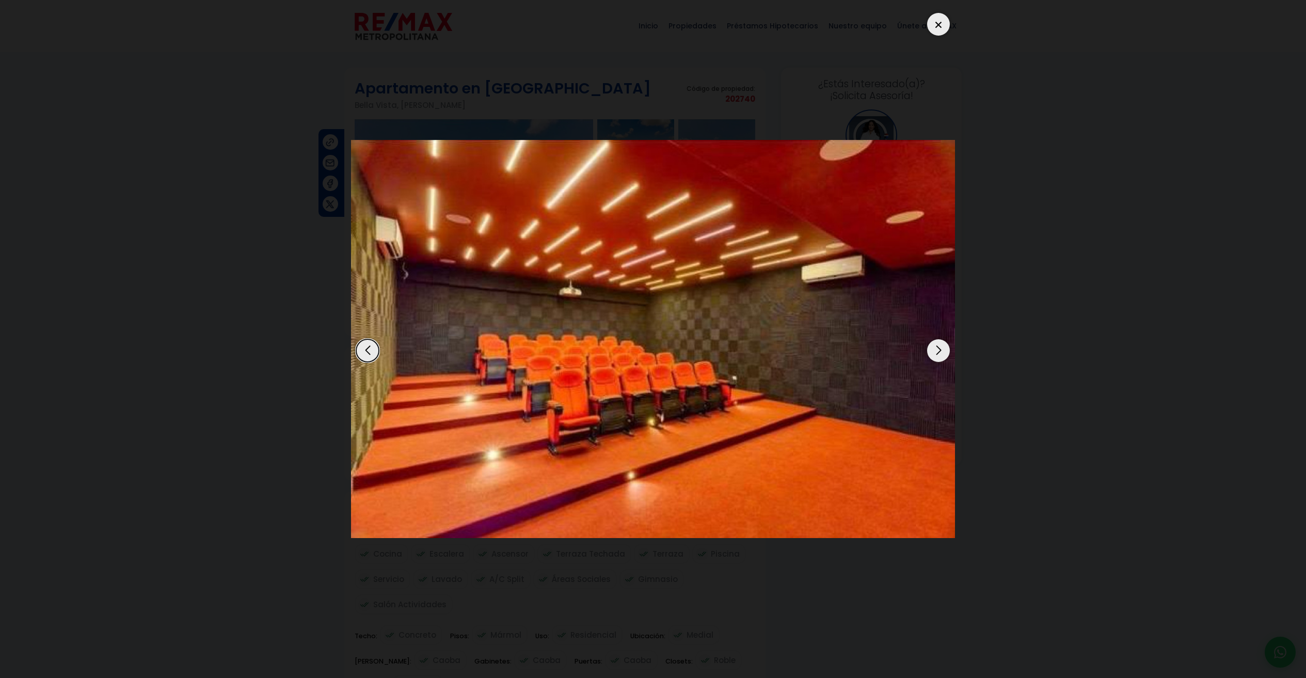
click at [942, 351] on div "Next slide" at bounding box center [938, 350] width 23 height 23
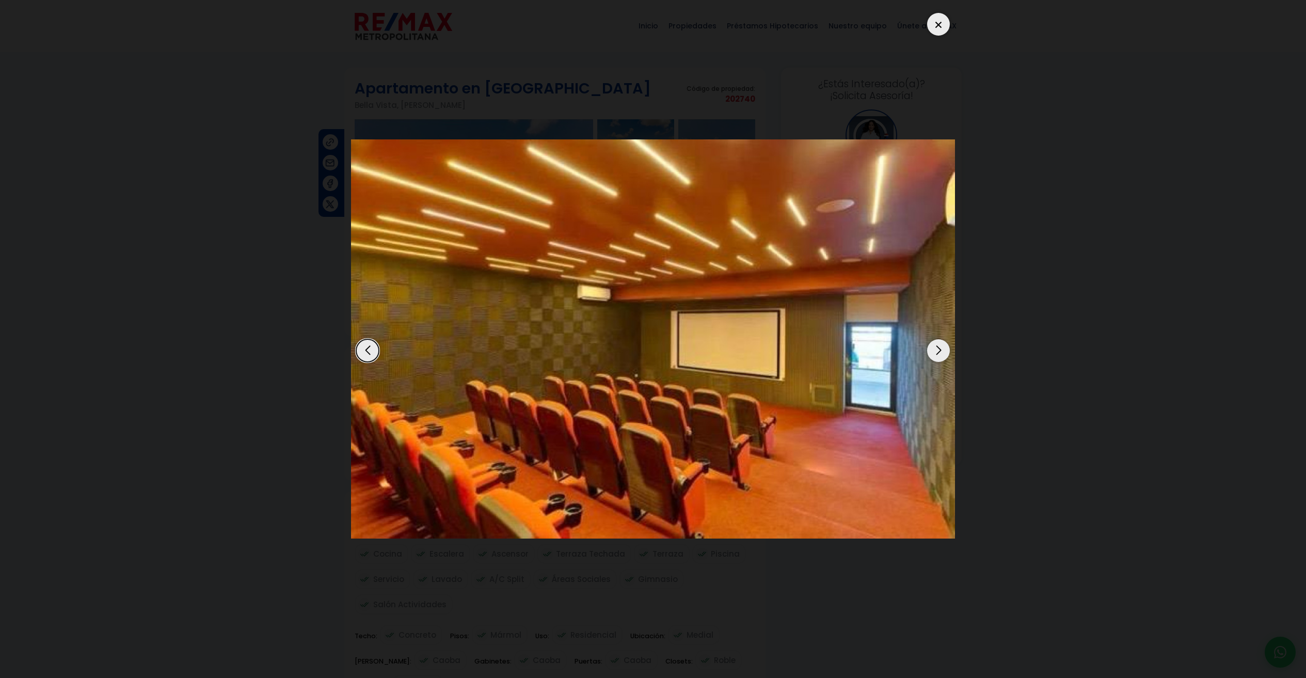
click at [942, 351] on div "Next slide" at bounding box center [938, 350] width 23 height 23
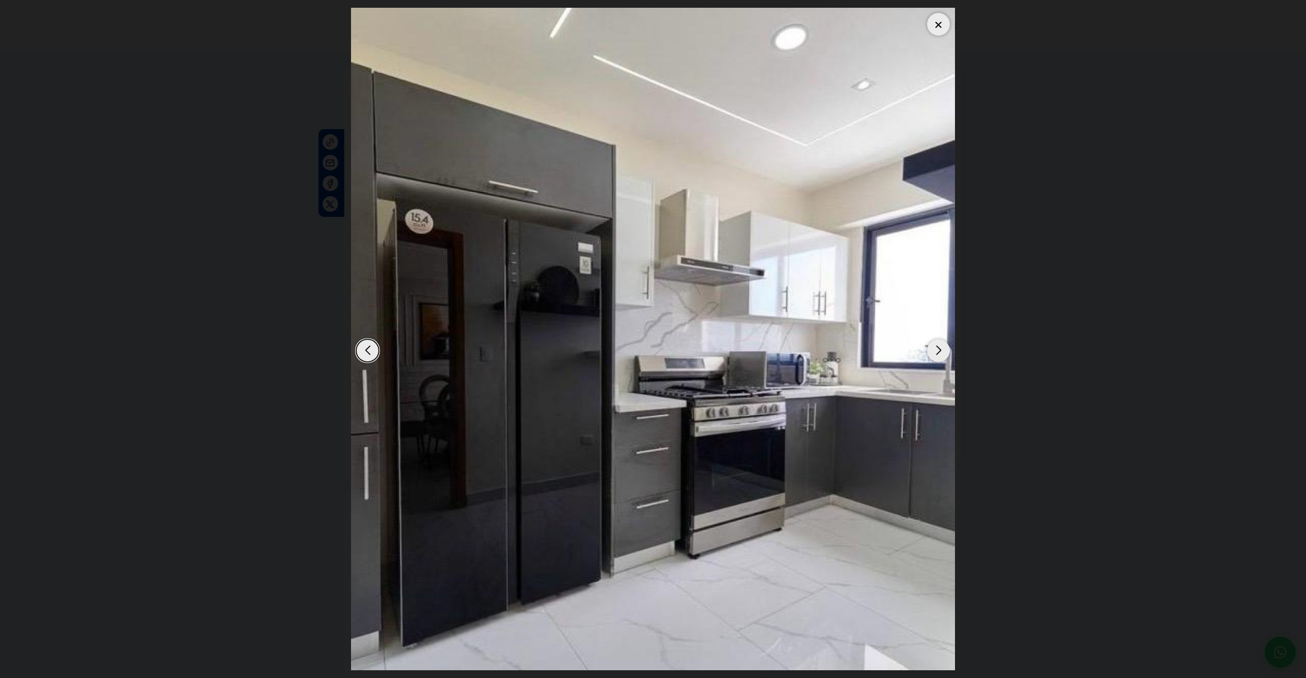
click at [942, 351] on div "Next slide" at bounding box center [938, 350] width 23 height 23
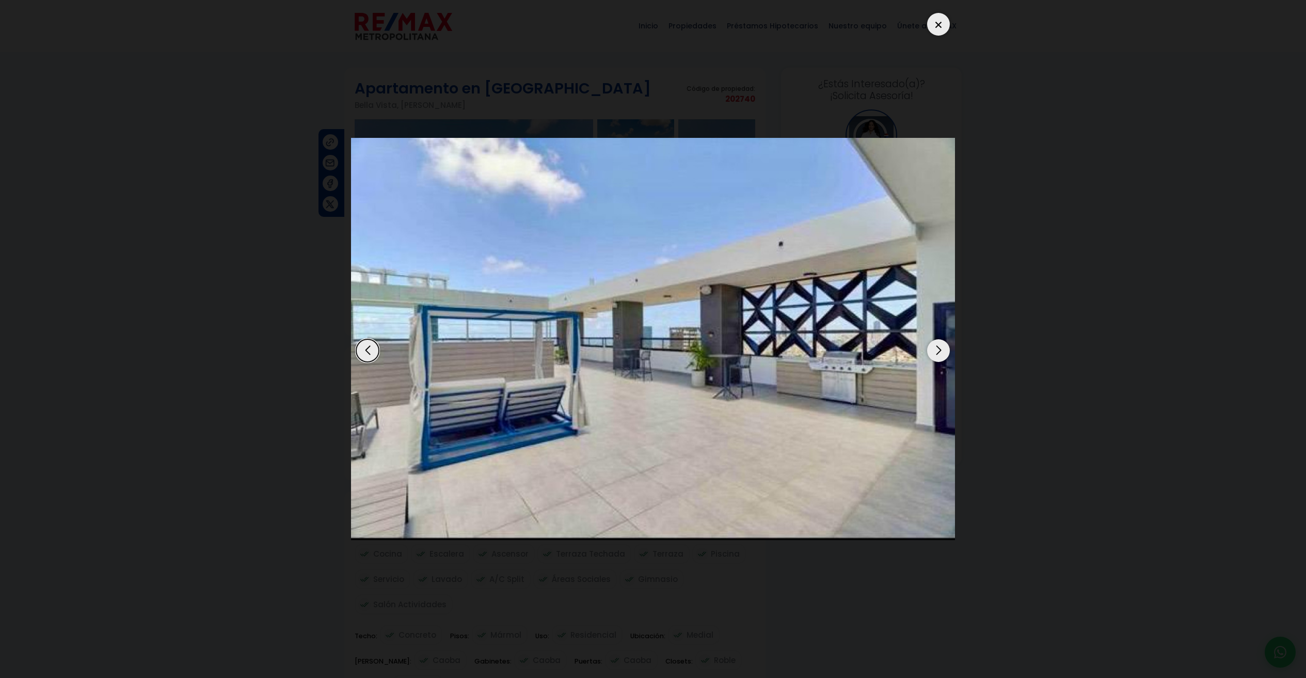
click at [942, 351] on div "Next slide" at bounding box center [938, 350] width 23 height 23
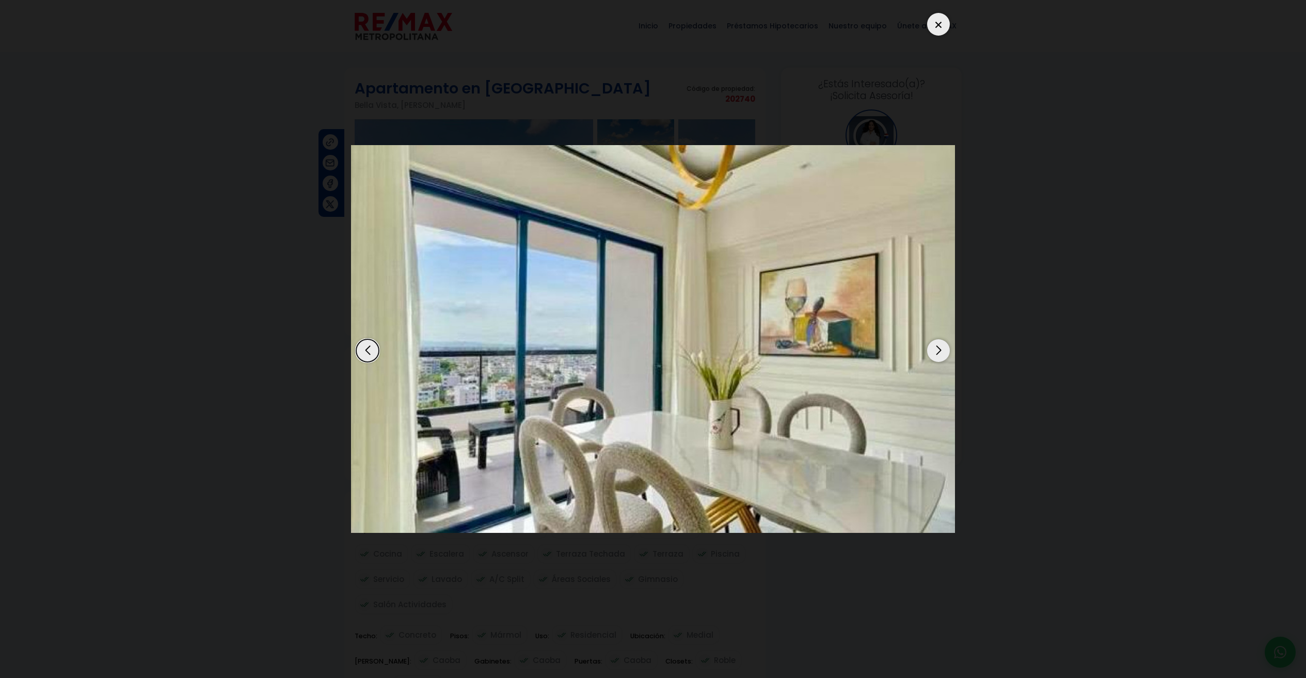
click at [942, 351] on div "Next slide" at bounding box center [938, 350] width 23 height 23
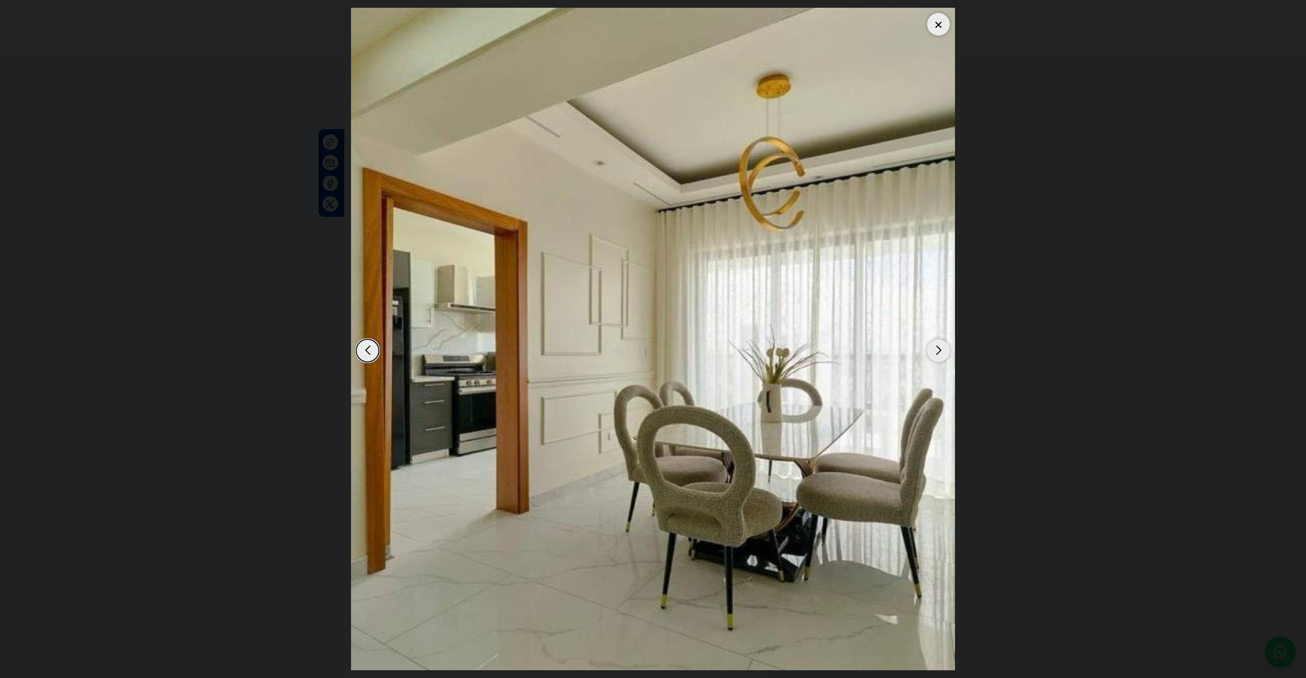
click at [942, 352] on div "Next slide" at bounding box center [938, 350] width 23 height 23
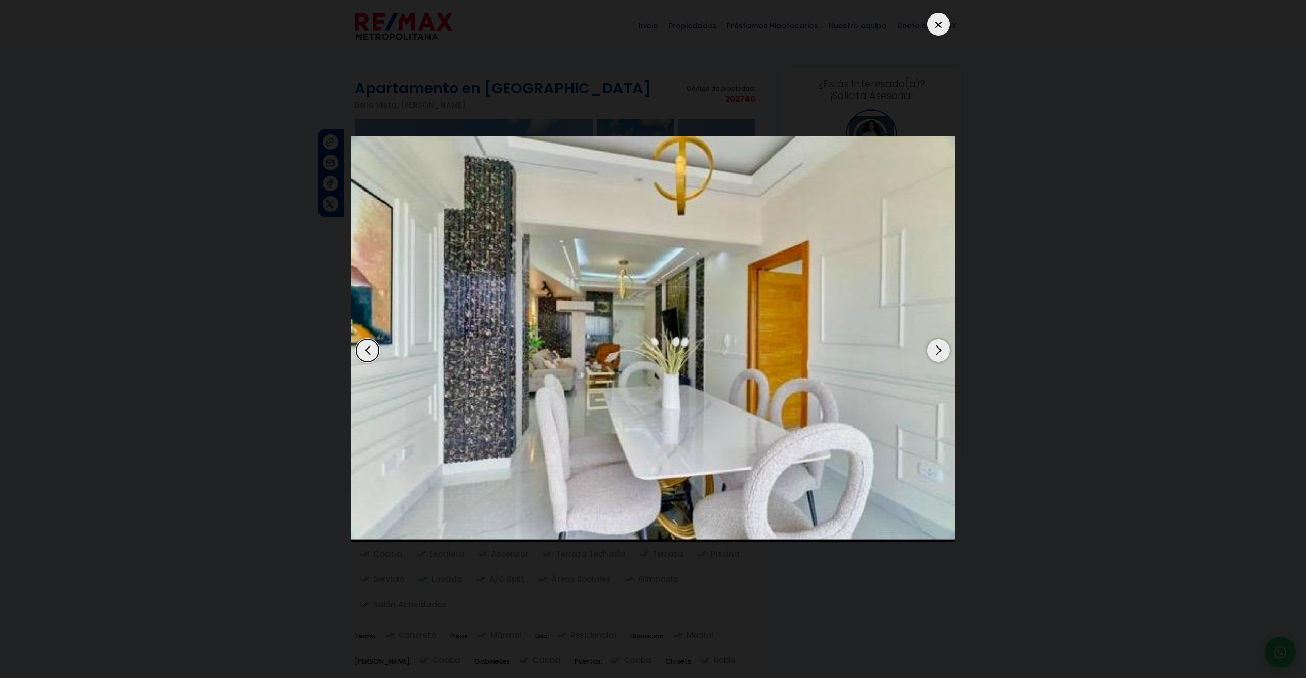
click at [941, 351] on div "Next slide" at bounding box center [938, 350] width 23 height 23
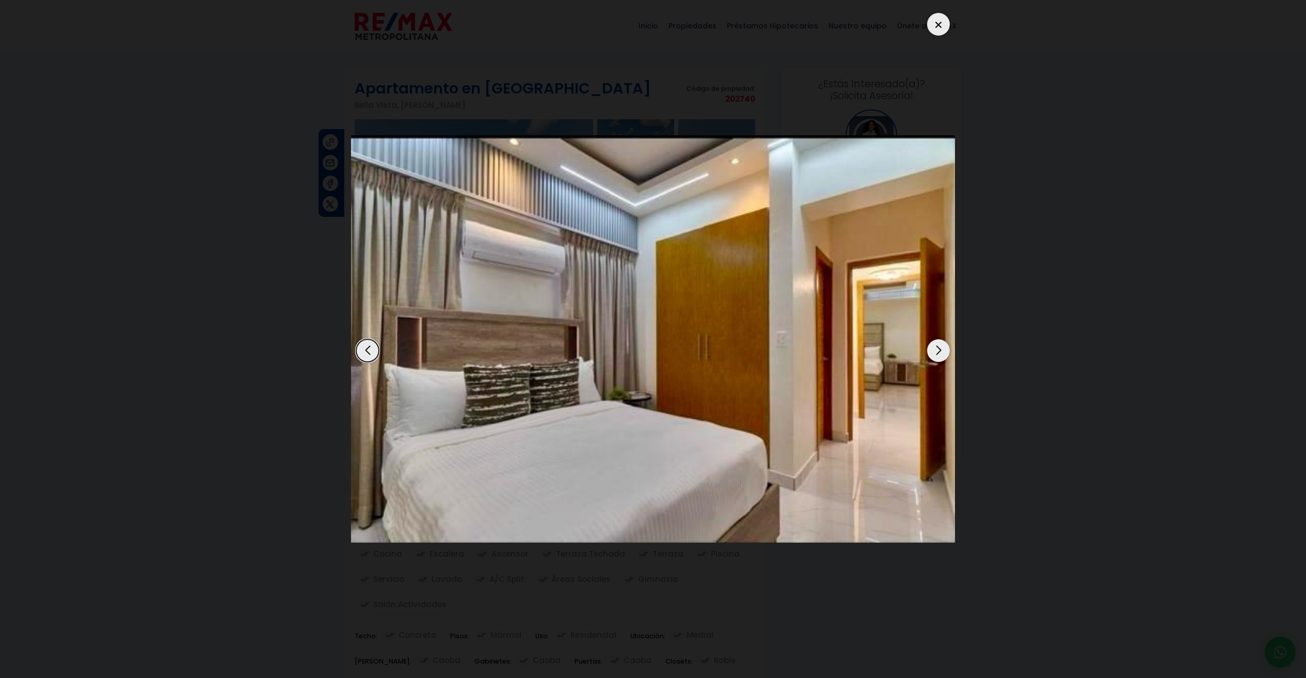
click at [940, 353] on div "Next slide" at bounding box center [938, 350] width 23 height 23
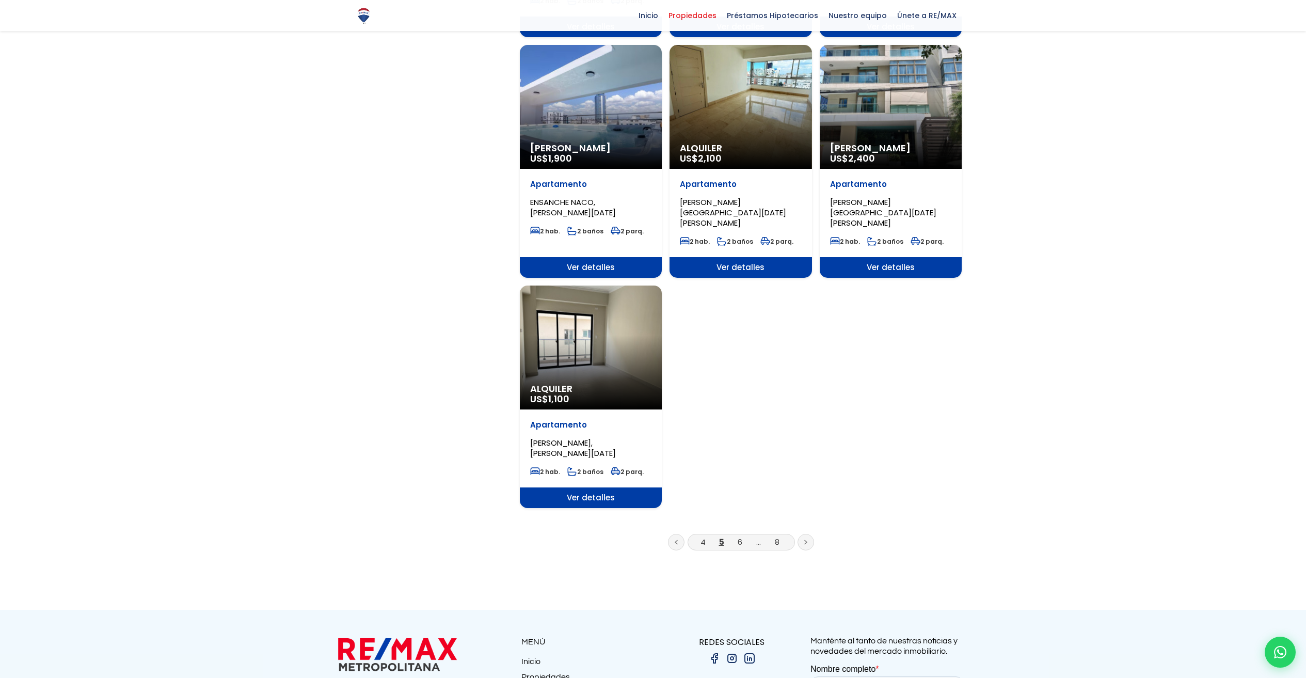
scroll to position [1051, 0]
click at [739, 537] on link "6" at bounding box center [739, 542] width 5 height 11
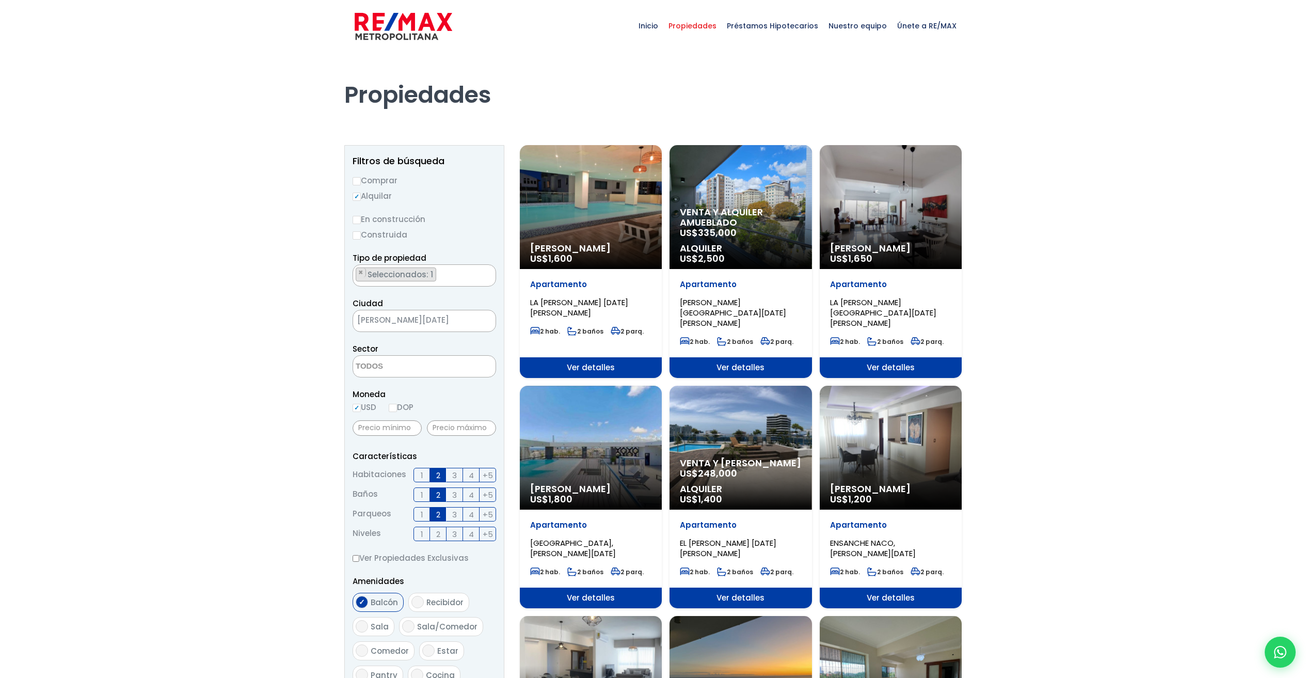
click at [624, 190] on div "Alquiler Amueblado US$ 1,600" at bounding box center [591, 207] width 142 height 124
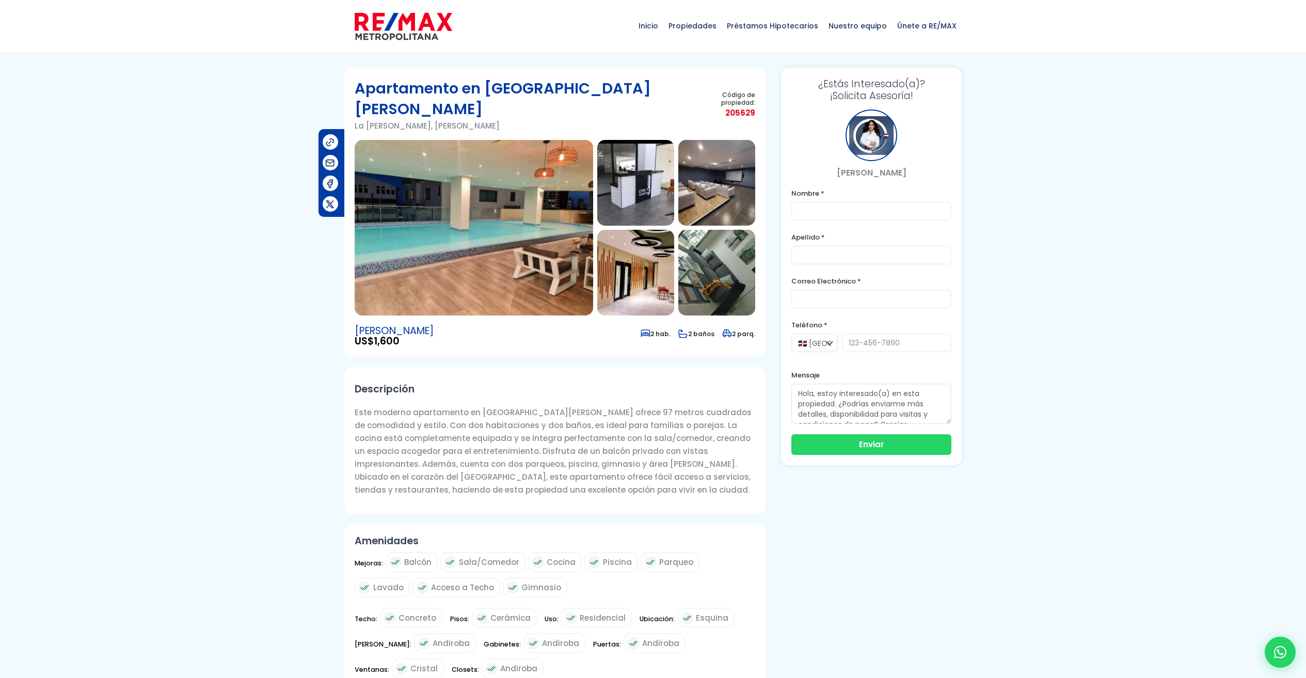
click at [502, 209] on img at bounding box center [474, 227] width 238 height 175
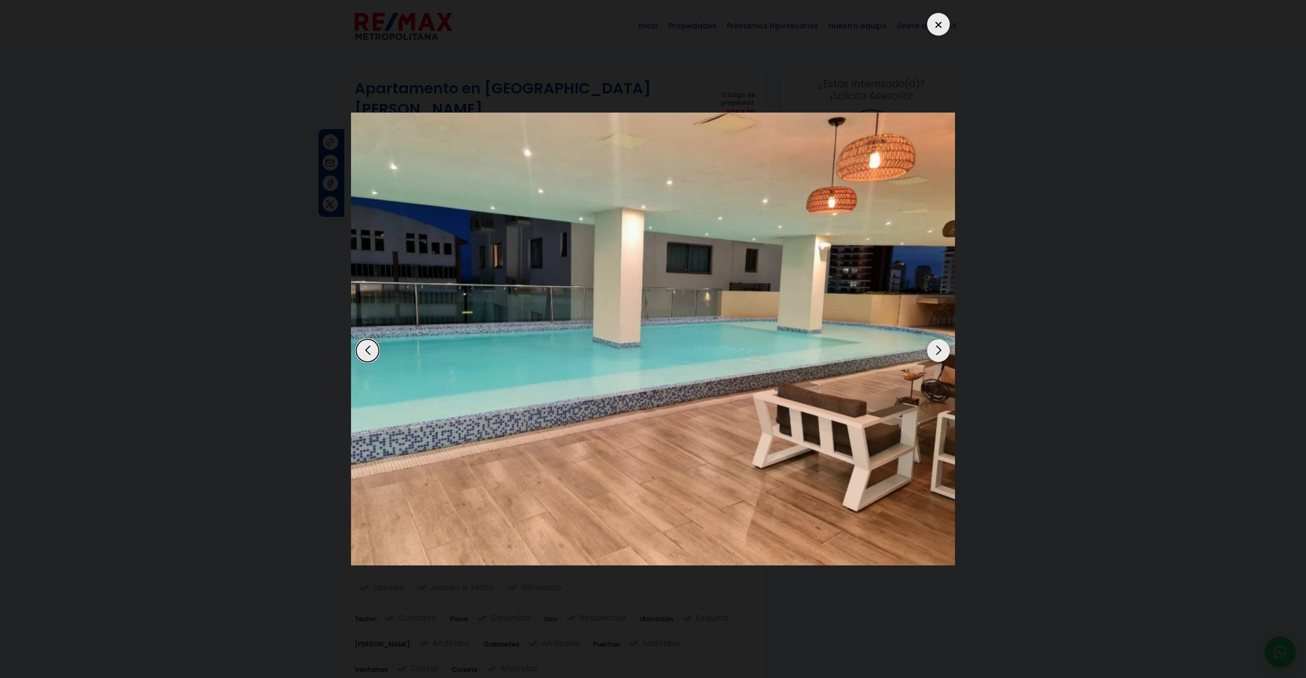
click at [936, 351] on div "Next slide" at bounding box center [938, 350] width 23 height 23
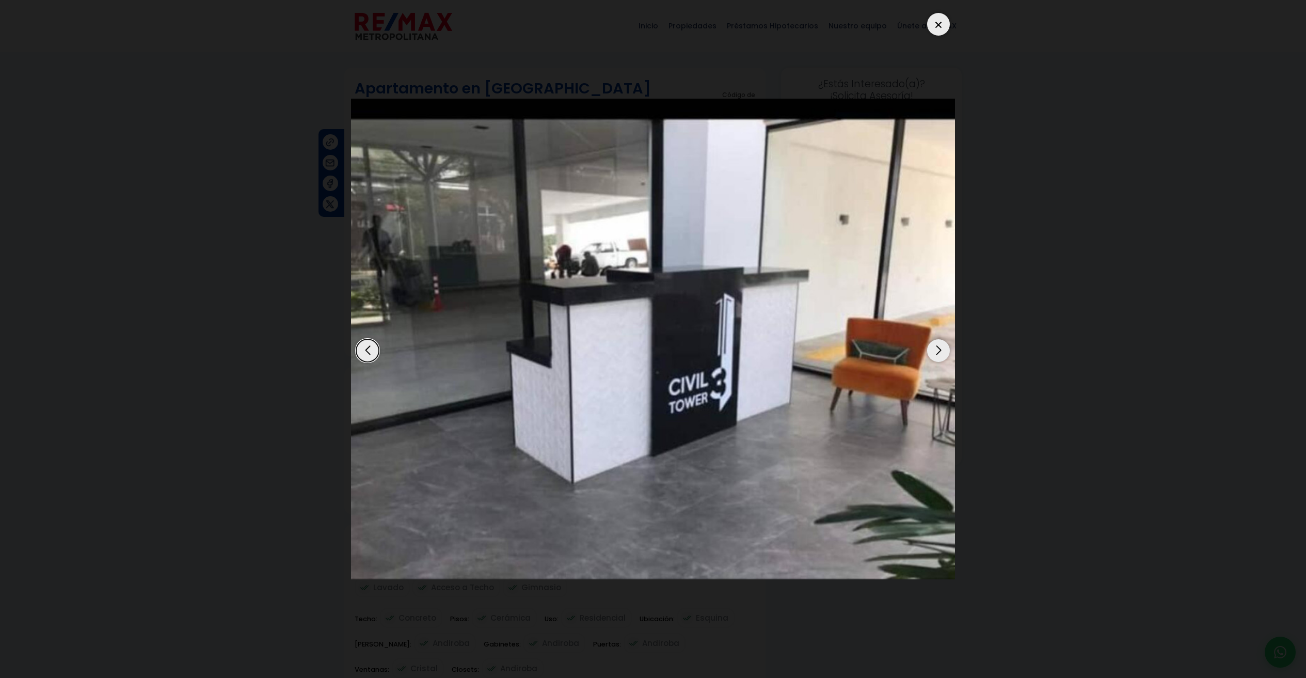
click at [936, 351] on div "Next slide" at bounding box center [938, 350] width 23 height 23
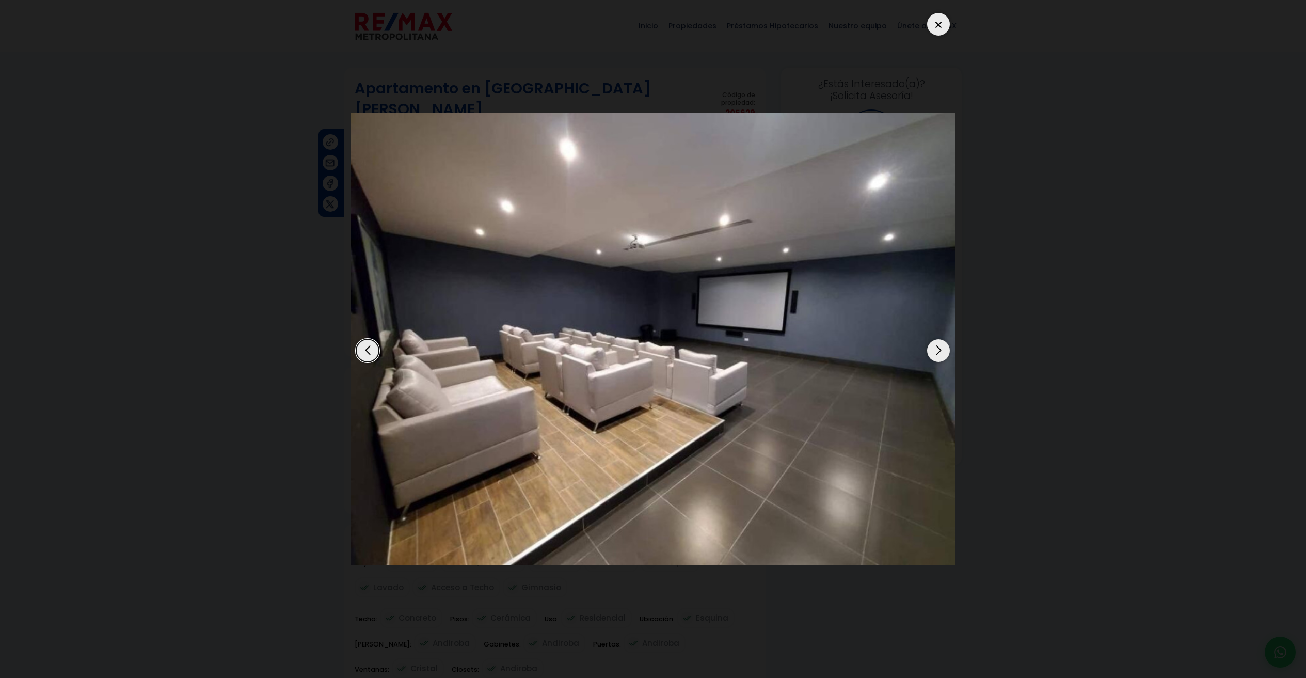
click at [934, 348] on div "Next slide" at bounding box center [938, 350] width 23 height 23
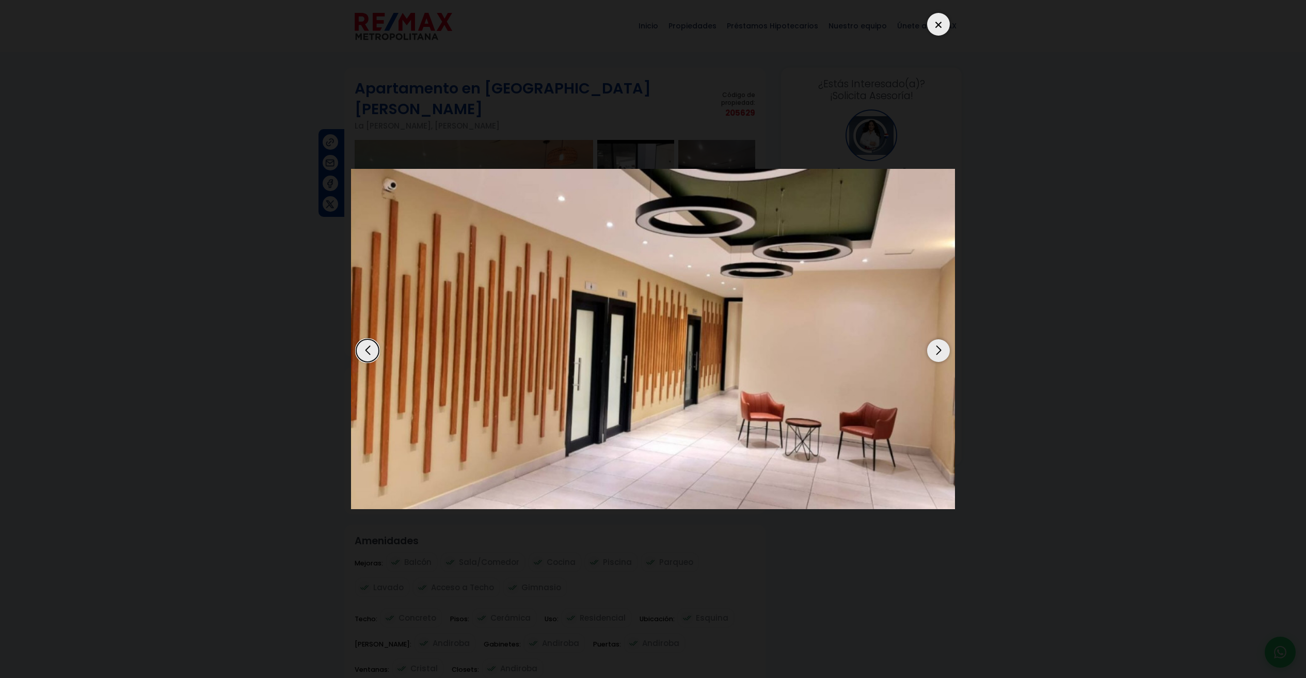
click at [933, 348] on div "Next slide" at bounding box center [938, 350] width 23 height 23
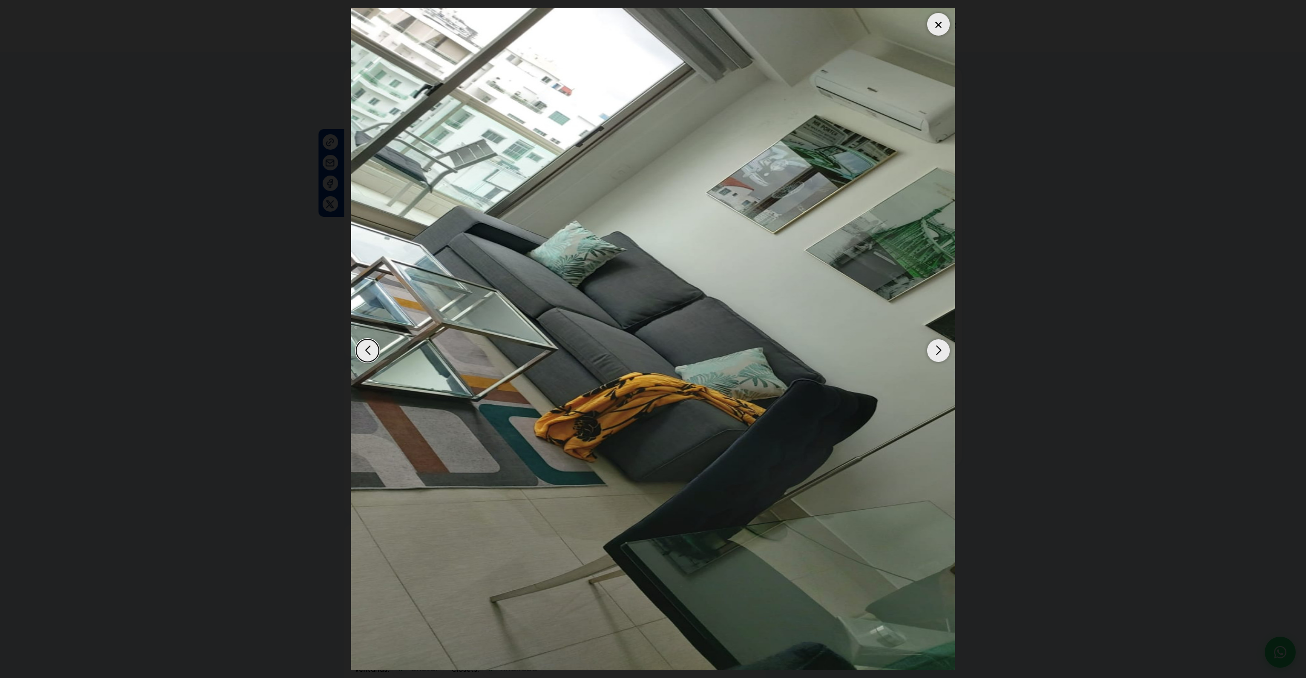
click at [933, 348] on div "Next slide" at bounding box center [938, 350] width 23 height 23
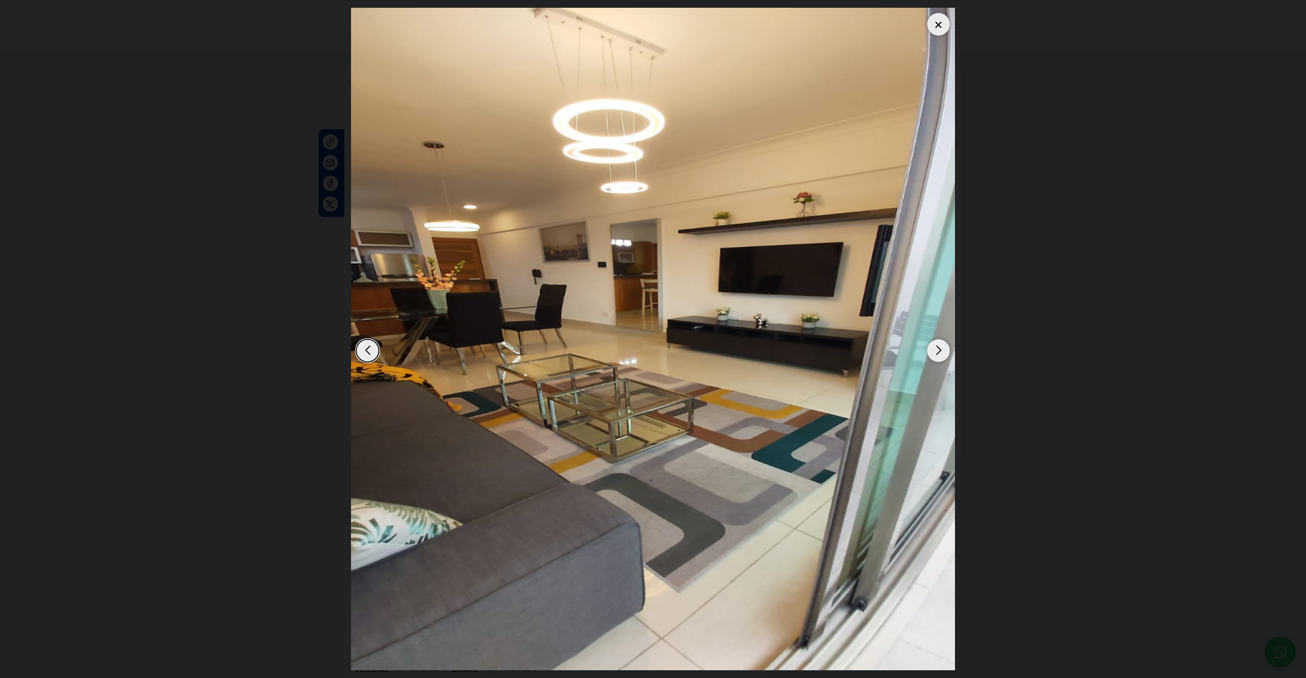
click at [933, 348] on div "Next slide" at bounding box center [938, 350] width 23 height 23
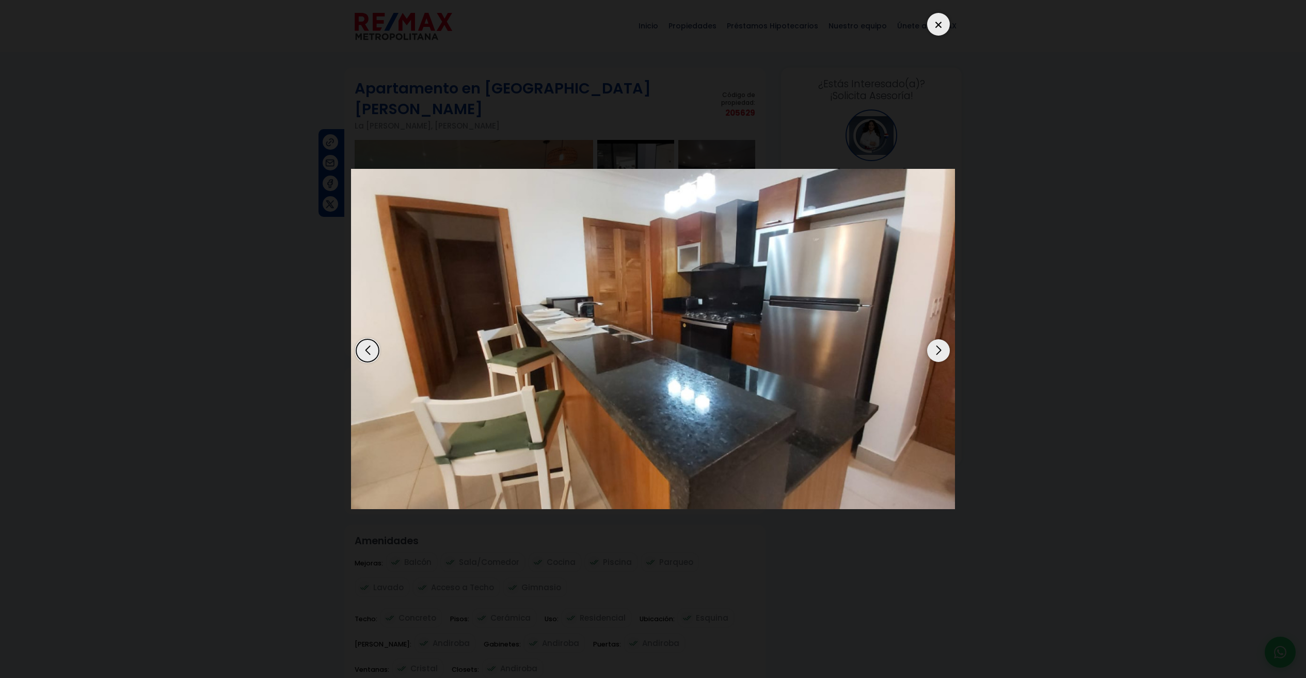
click at [933, 348] on div "Next slide" at bounding box center [938, 350] width 23 height 23
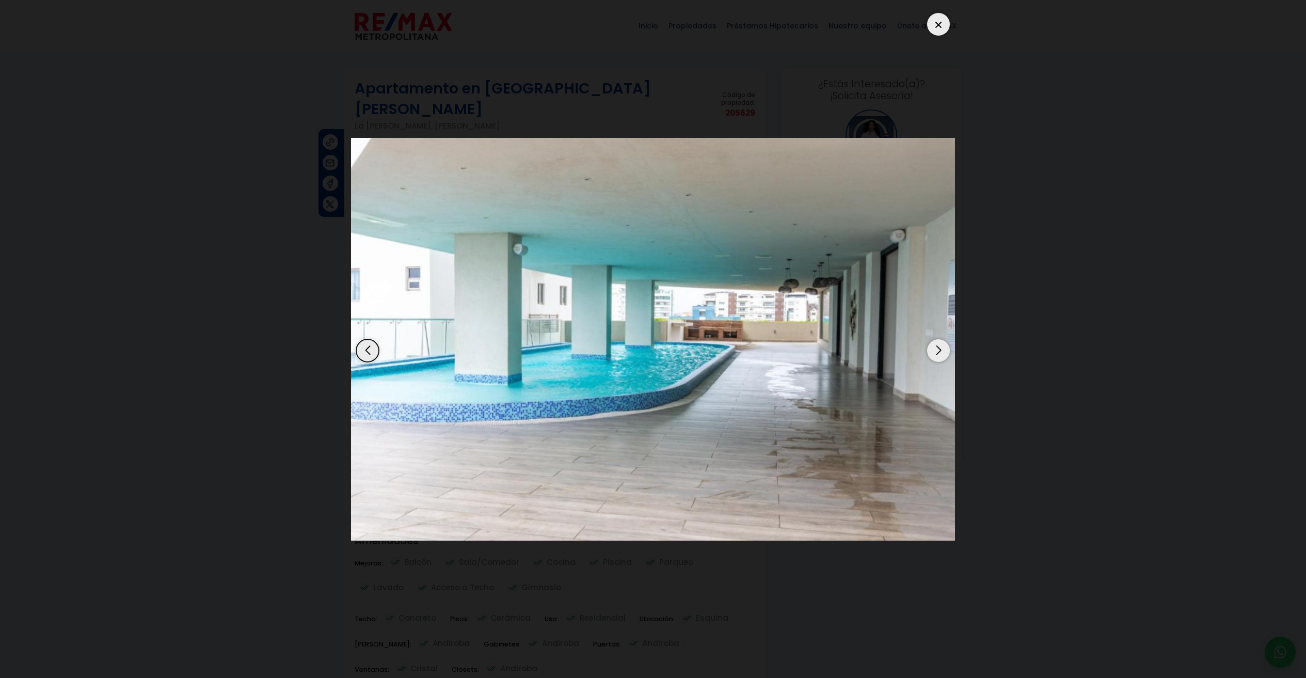
click at [933, 348] on div "Next slide" at bounding box center [938, 350] width 23 height 23
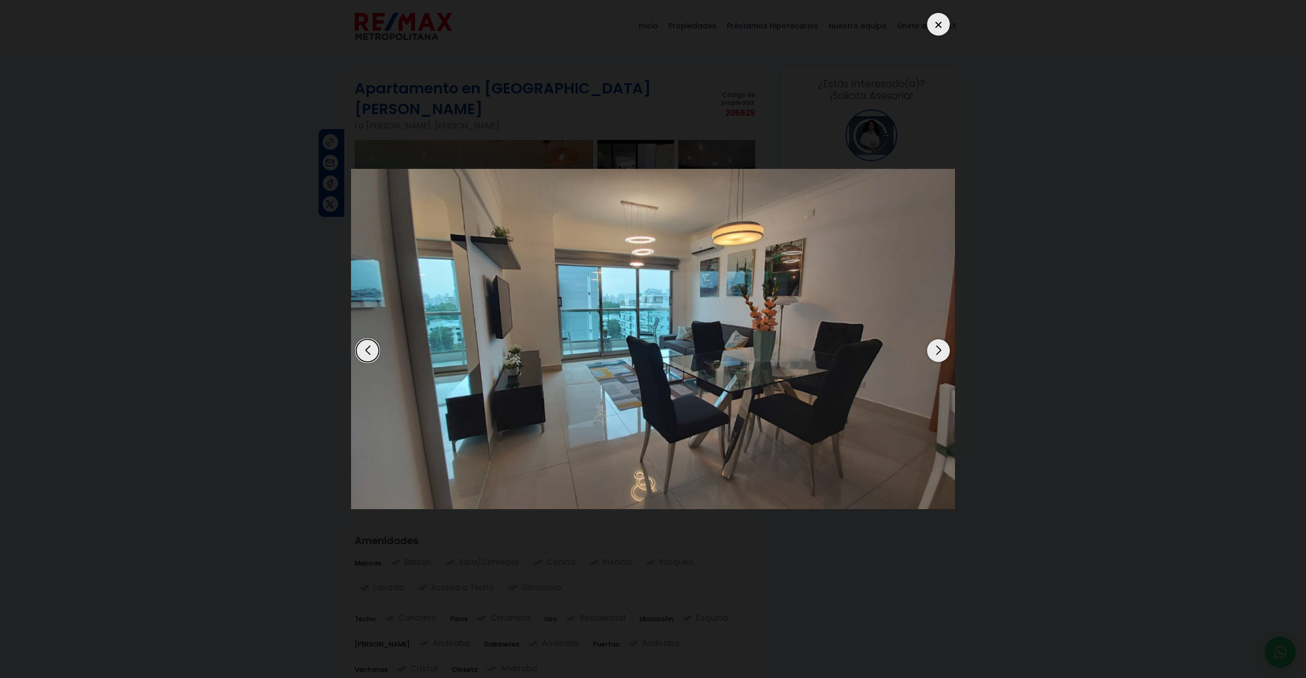
click at [933, 348] on div "Next slide" at bounding box center [938, 350] width 23 height 23
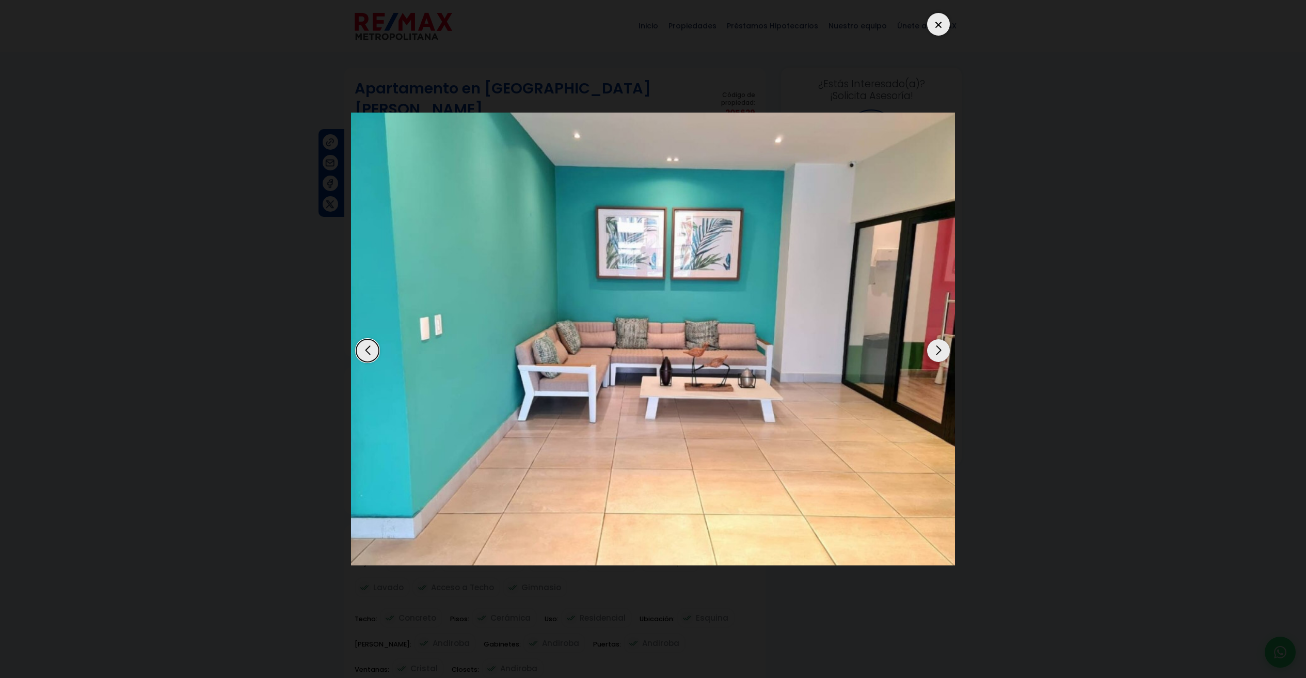
click at [933, 348] on div "Next slide" at bounding box center [938, 350] width 23 height 23
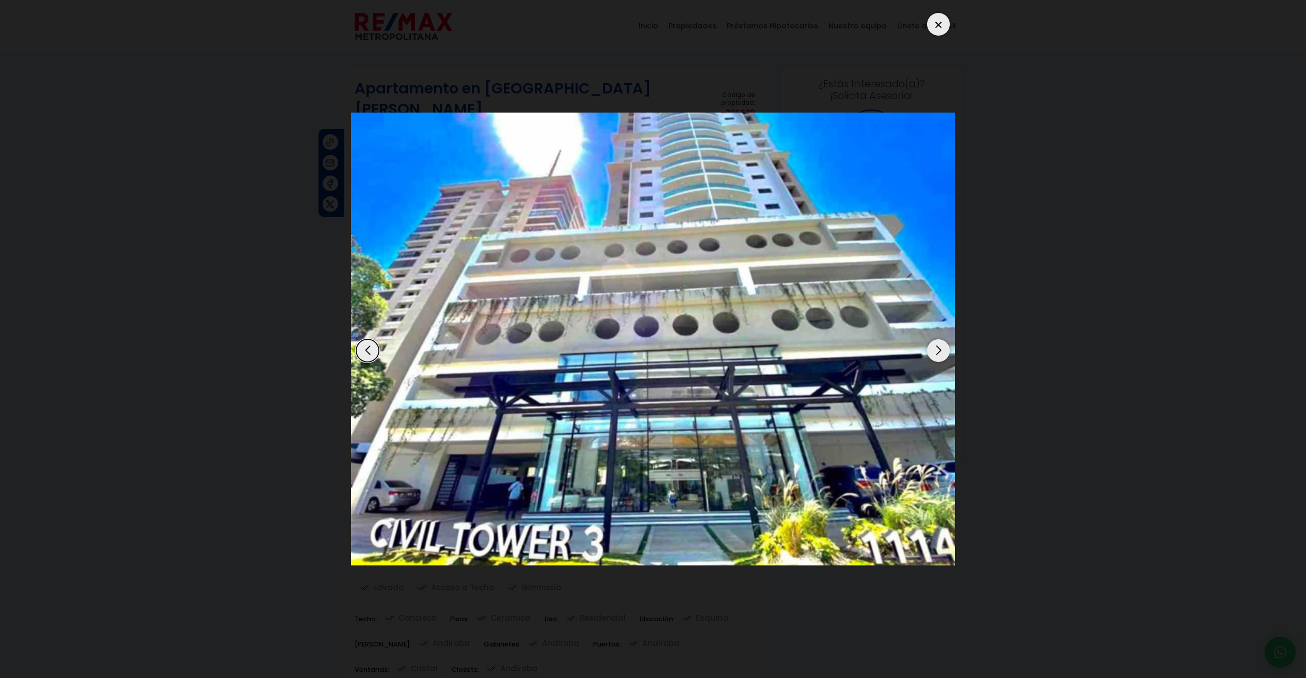
click at [933, 349] on div "Next slide" at bounding box center [938, 350] width 23 height 23
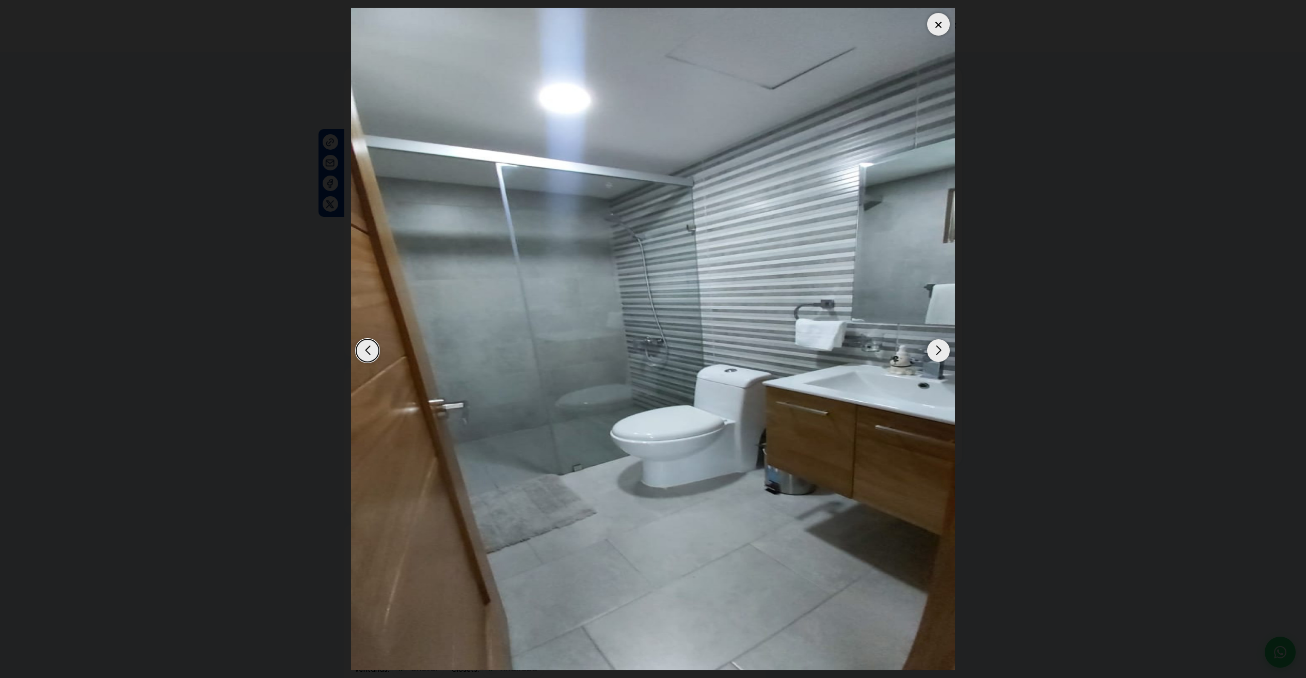
click at [933, 349] on div "Next slide" at bounding box center [938, 350] width 23 height 23
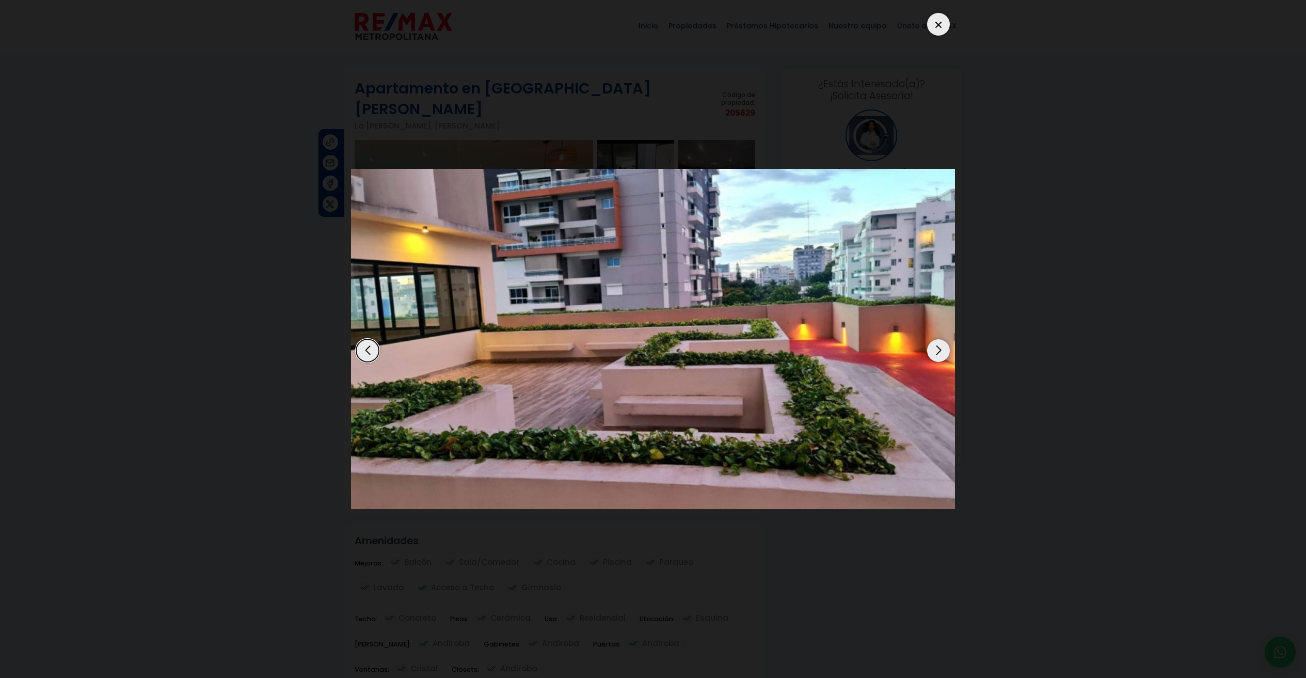
click at [933, 349] on div "Next slide" at bounding box center [938, 350] width 23 height 23
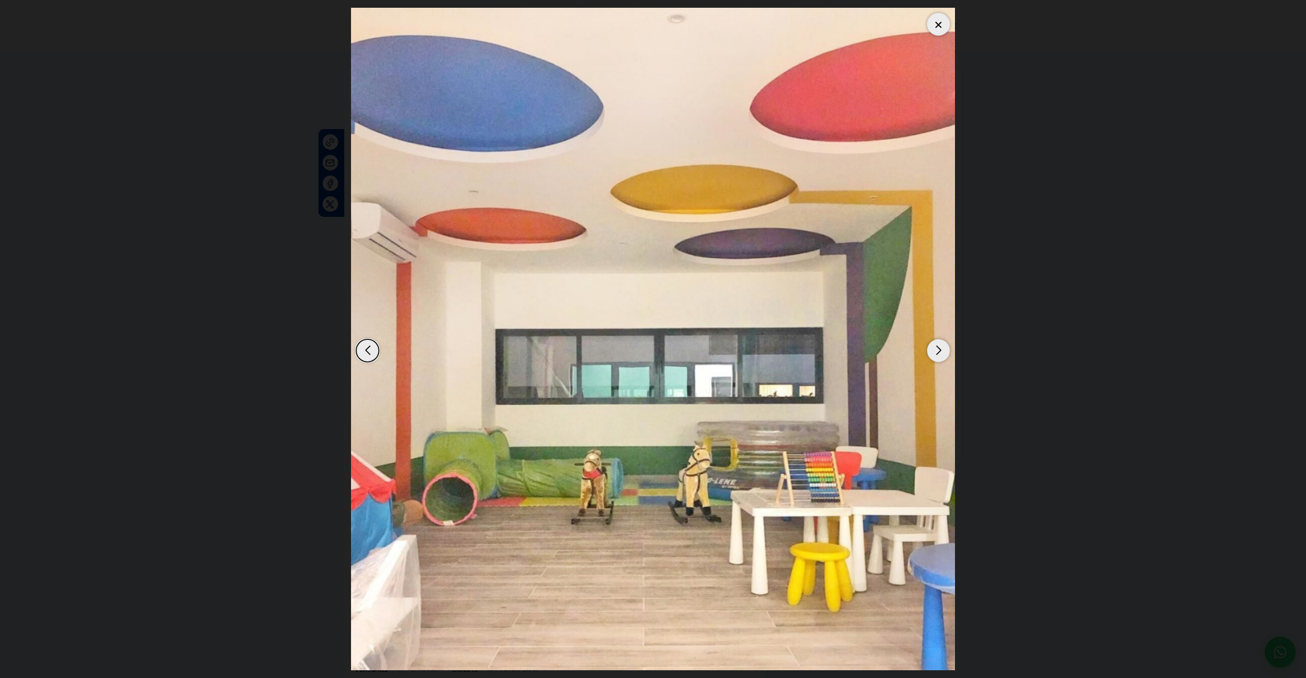
click at [933, 349] on div "Next slide" at bounding box center [938, 350] width 23 height 23
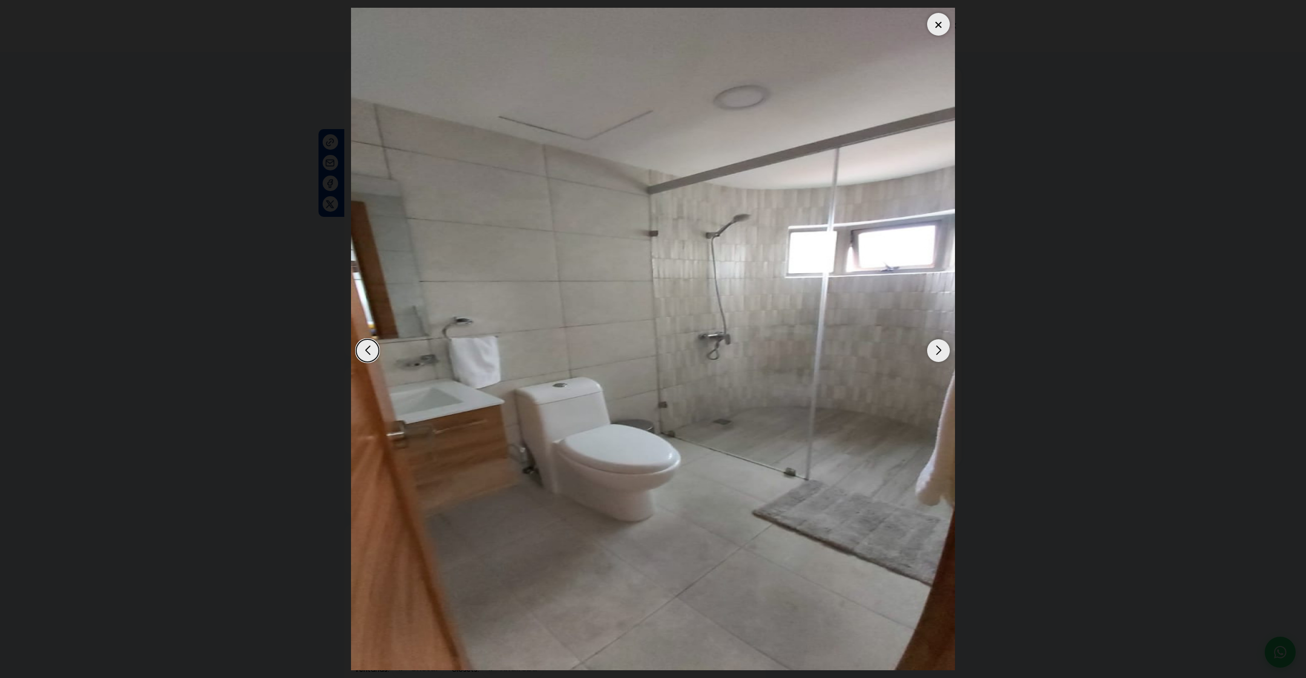
click at [933, 349] on div "Next slide" at bounding box center [938, 350] width 23 height 23
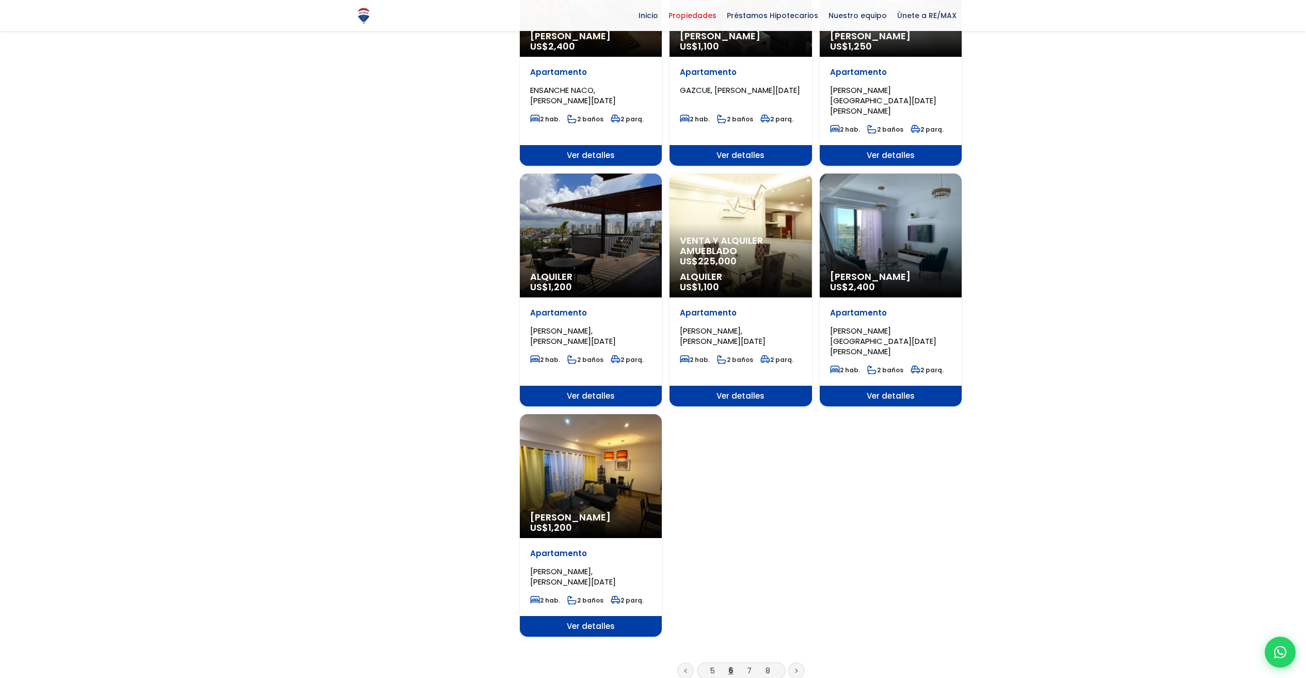
scroll to position [974, 0]
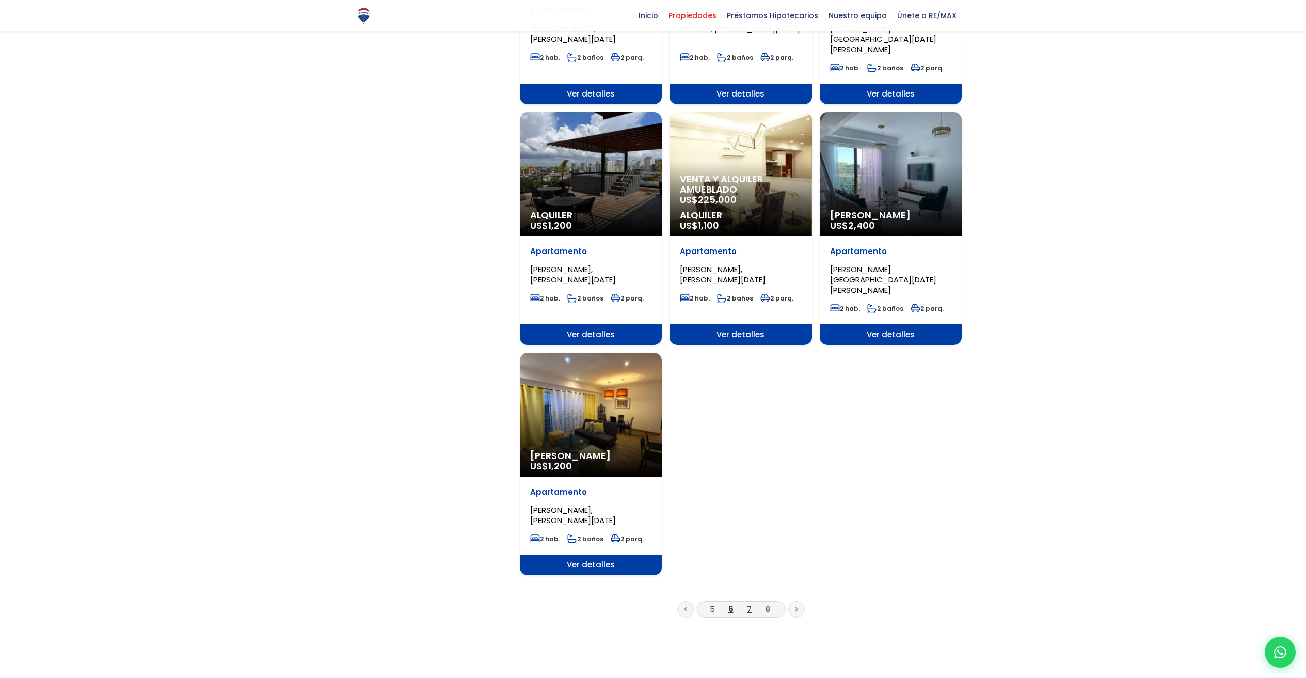
click at [747, 603] on link "7" at bounding box center [749, 608] width 5 height 11
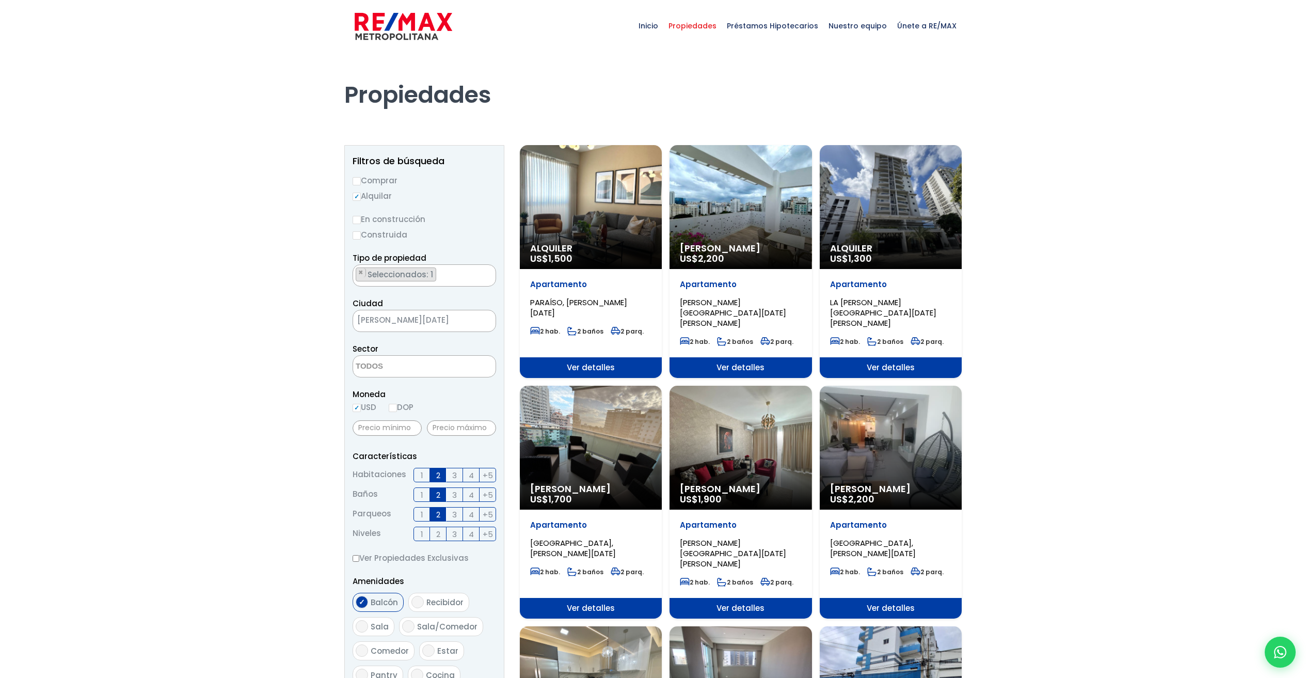
click at [908, 195] on div "Alquiler US$ 1,300" at bounding box center [890, 207] width 142 height 124
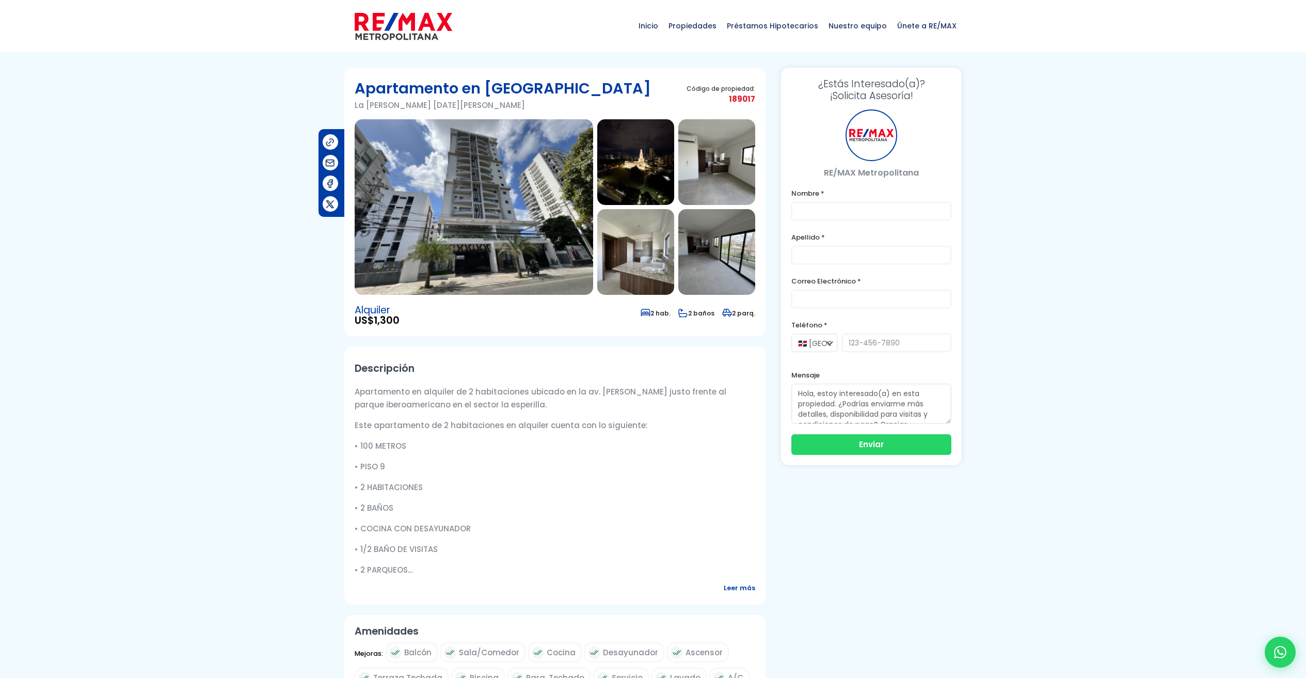
click at [488, 248] on img at bounding box center [474, 206] width 238 height 175
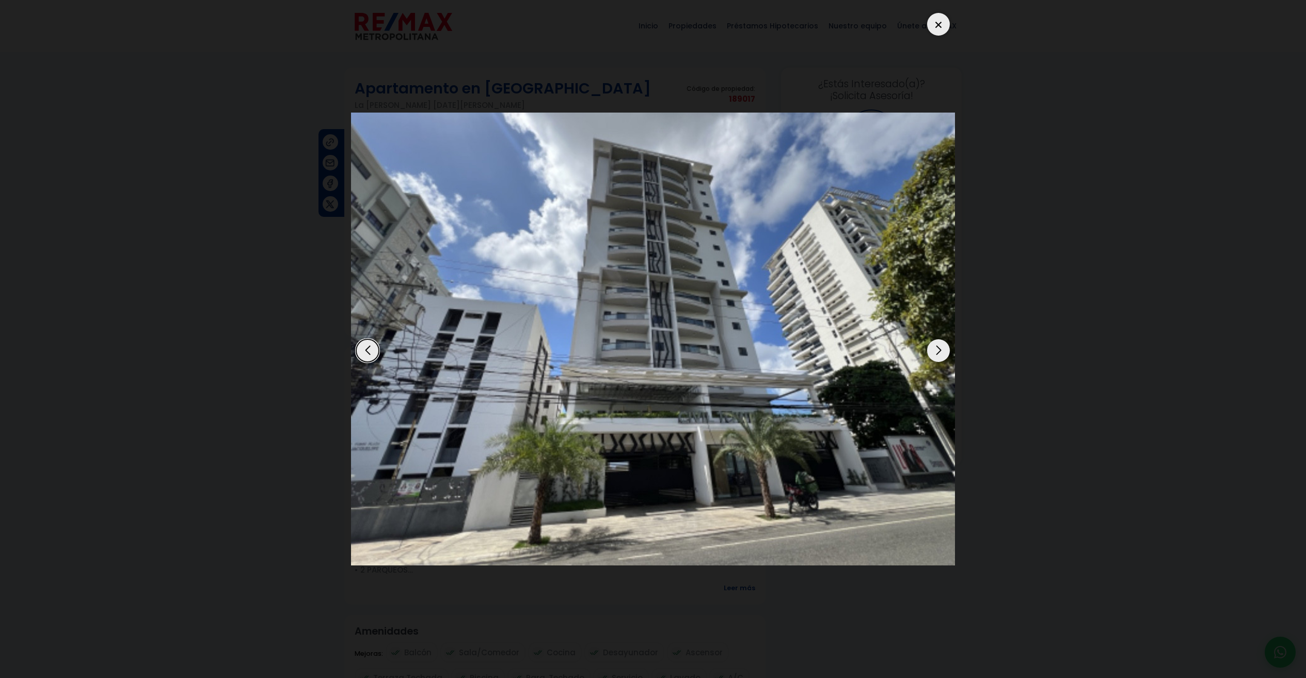
click at [939, 352] on div "Next slide" at bounding box center [938, 350] width 23 height 23
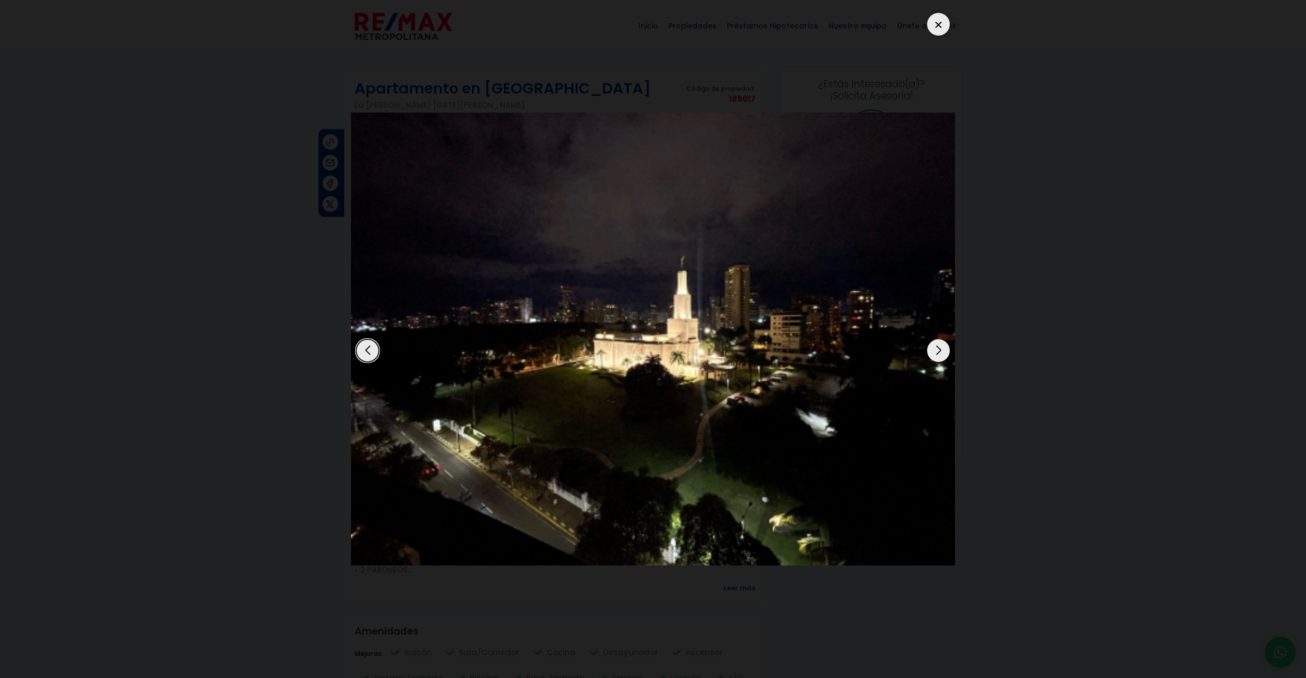
click at [361, 352] on div "Previous slide" at bounding box center [367, 350] width 23 height 23
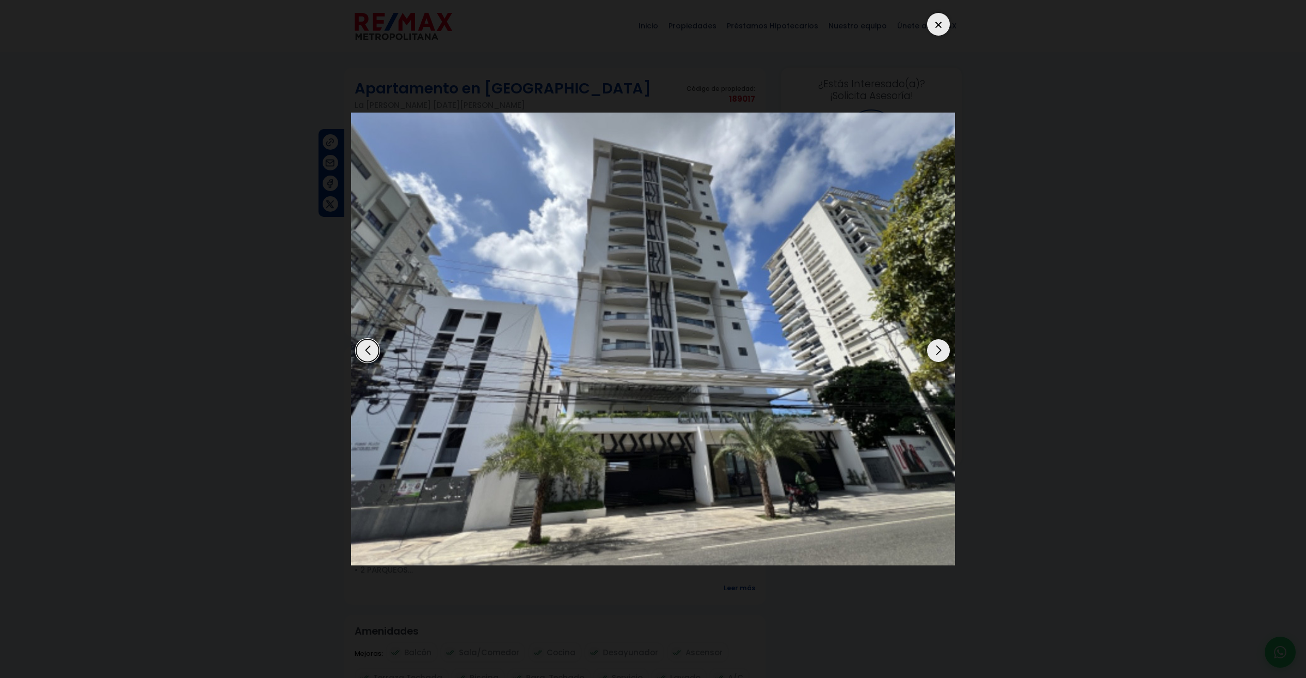
click at [941, 353] on div "Next slide" at bounding box center [938, 350] width 23 height 23
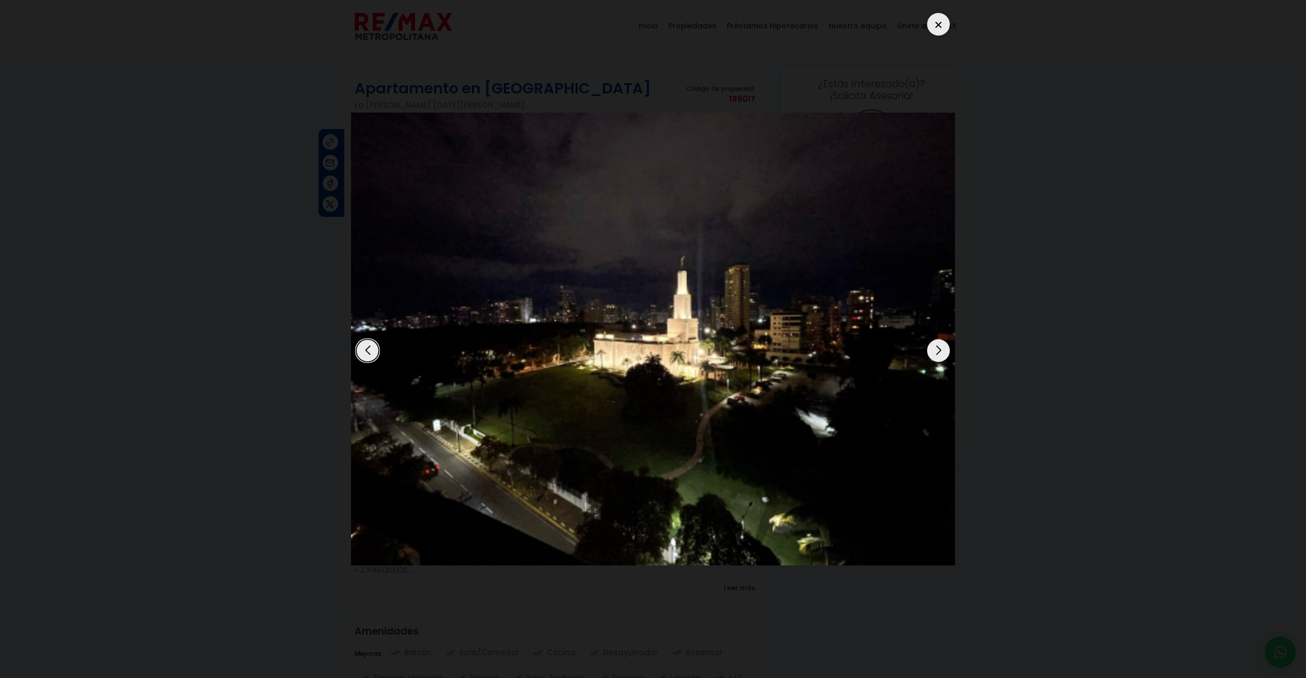
click at [941, 353] on div "Next slide" at bounding box center [938, 350] width 23 height 23
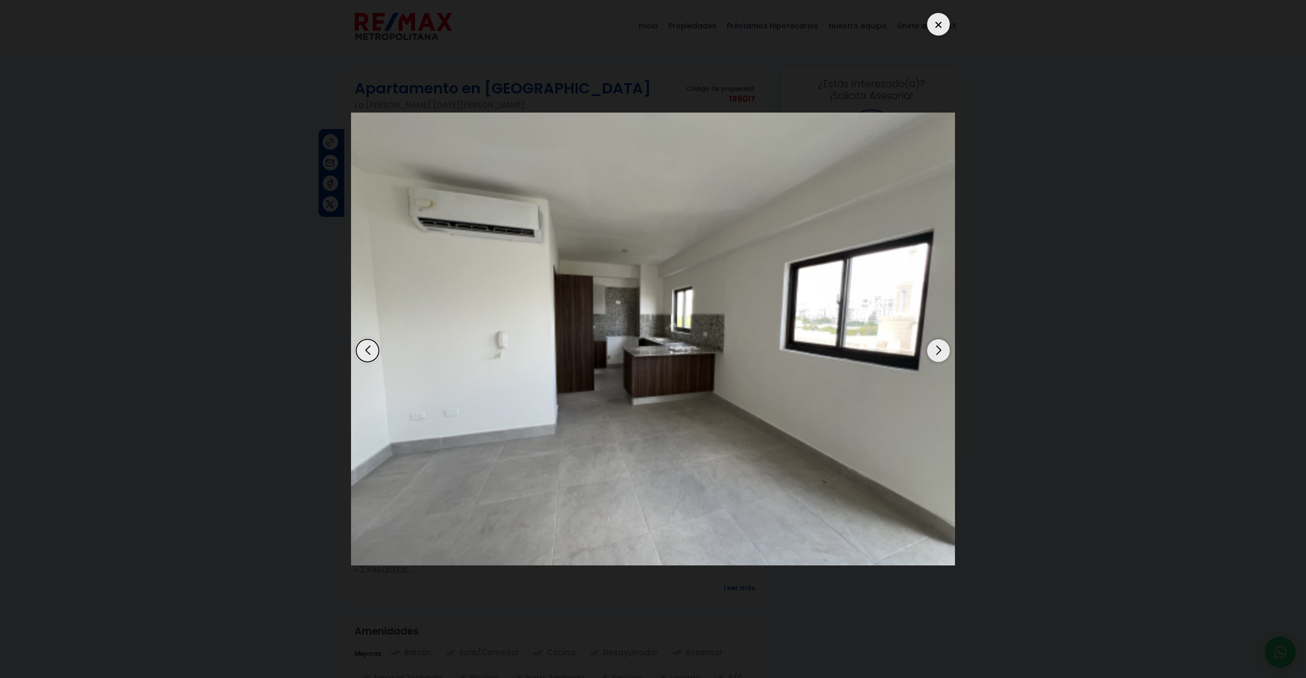
click at [940, 355] on div "Next slide" at bounding box center [938, 350] width 23 height 23
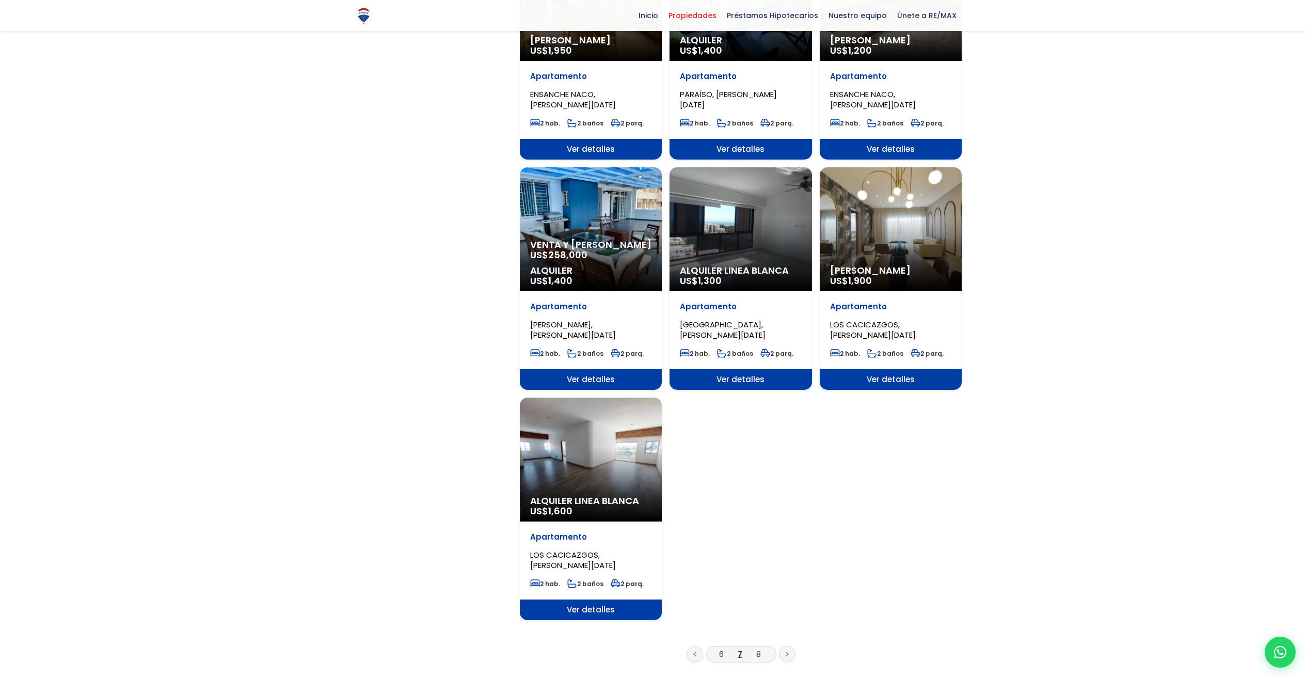
scroll to position [1147, 0]
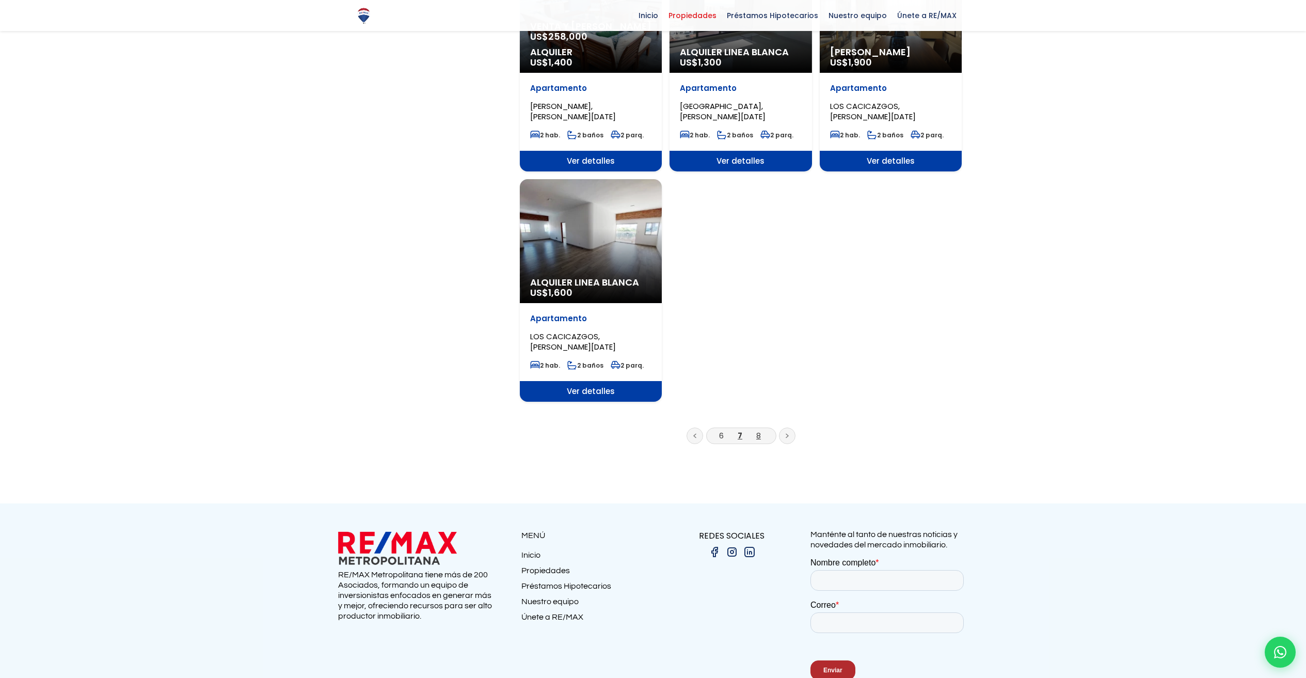
click at [756, 430] on link "8" at bounding box center [758, 435] width 5 height 11
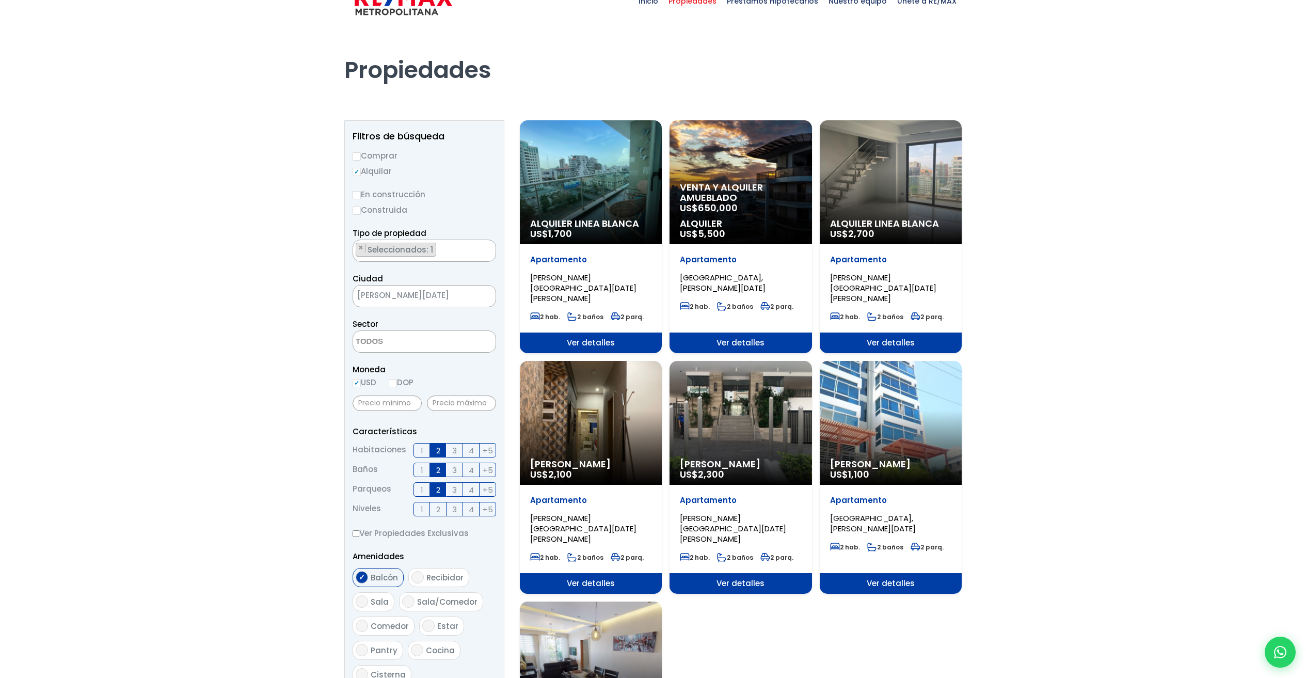
scroll to position [37, 0]
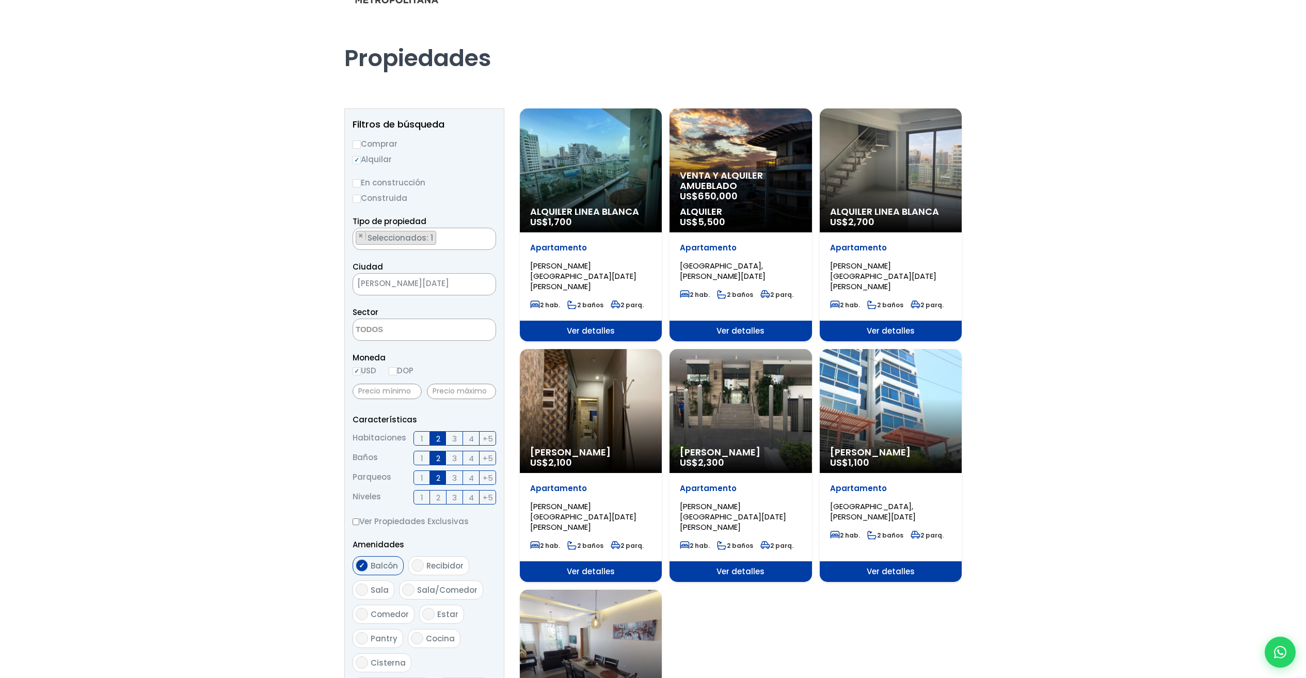
click at [449, 439] on label "3" at bounding box center [454, 438] width 17 height 14
click at [0, 0] on input "3" at bounding box center [0, 0] width 0 height 0
click at [454, 457] on span "3" at bounding box center [454, 458] width 5 height 13
click at [0, 0] on input "3" at bounding box center [0, 0] width 0 height 0
click at [438, 438] on span "2" at bounding box center [438, 438] width 4 height 13
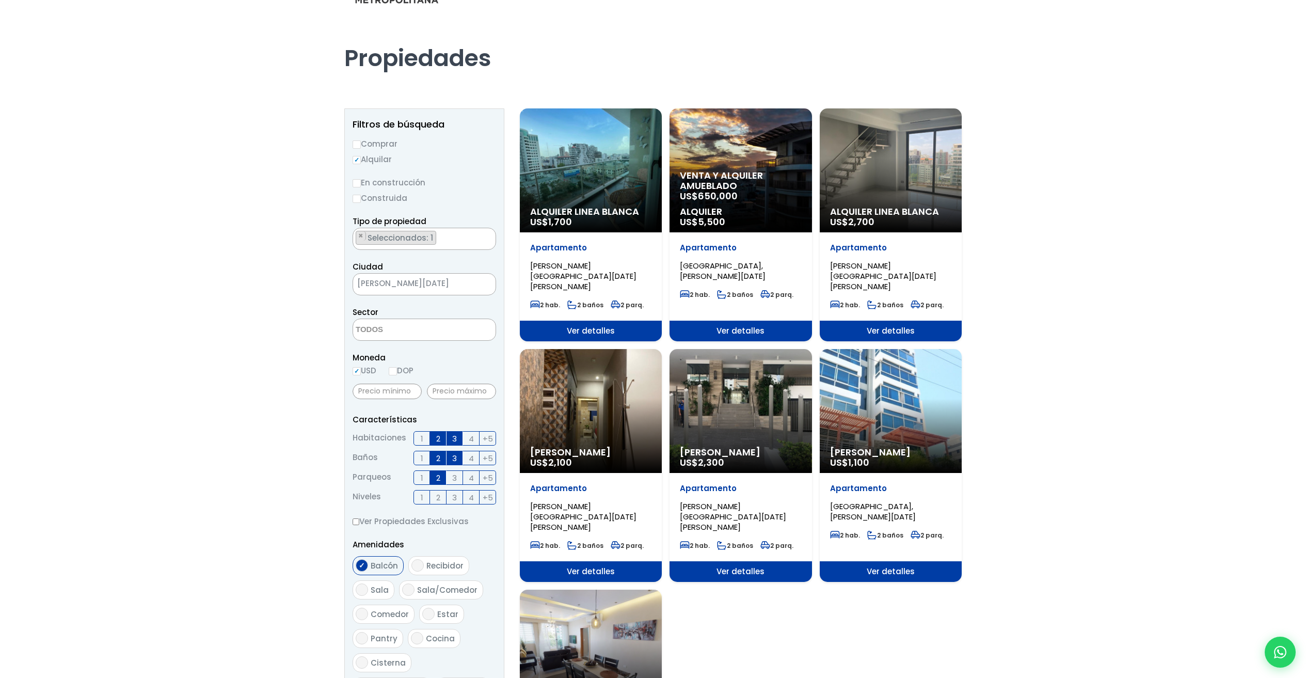
click at [0, 0] on input "2" at bounding box center [0, 0] width 0 height 0
click at [438, 457] on span "2" at bounding box center [438, 458] width 4 height 13
click at [0, 0] on input "2" at bounding box center [0, 0] width 0 height 0
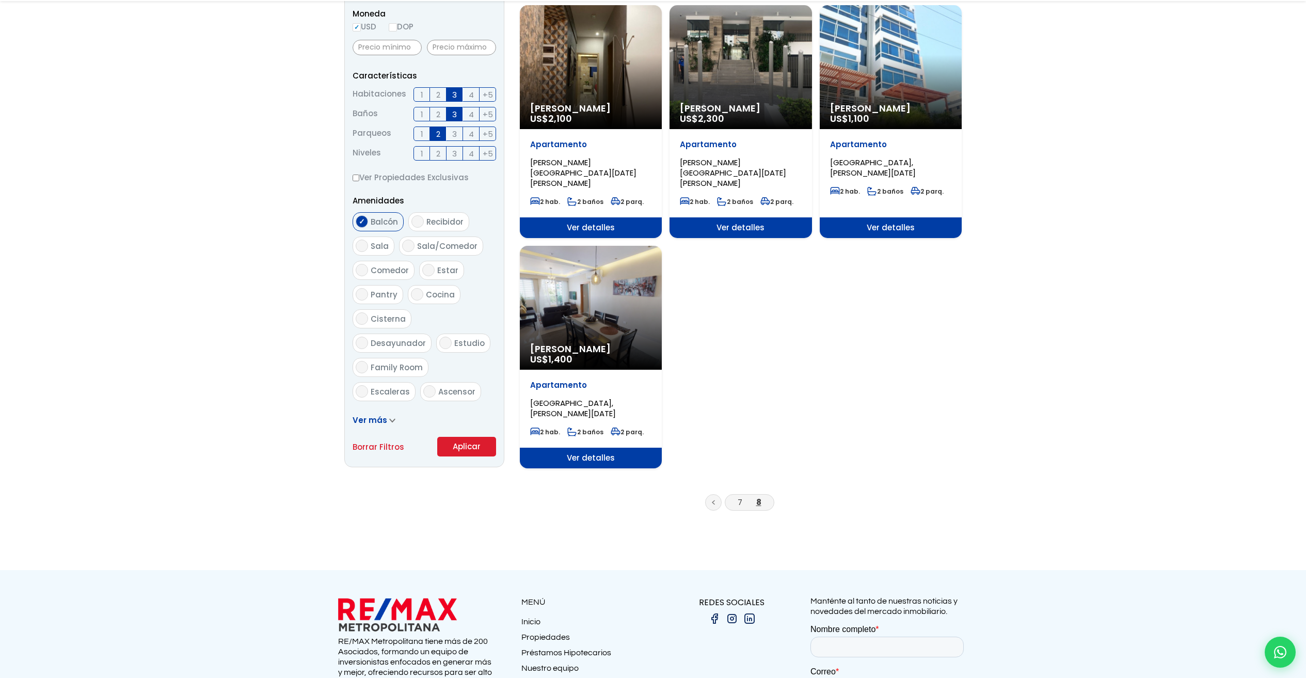
scroll to position [480, 0]
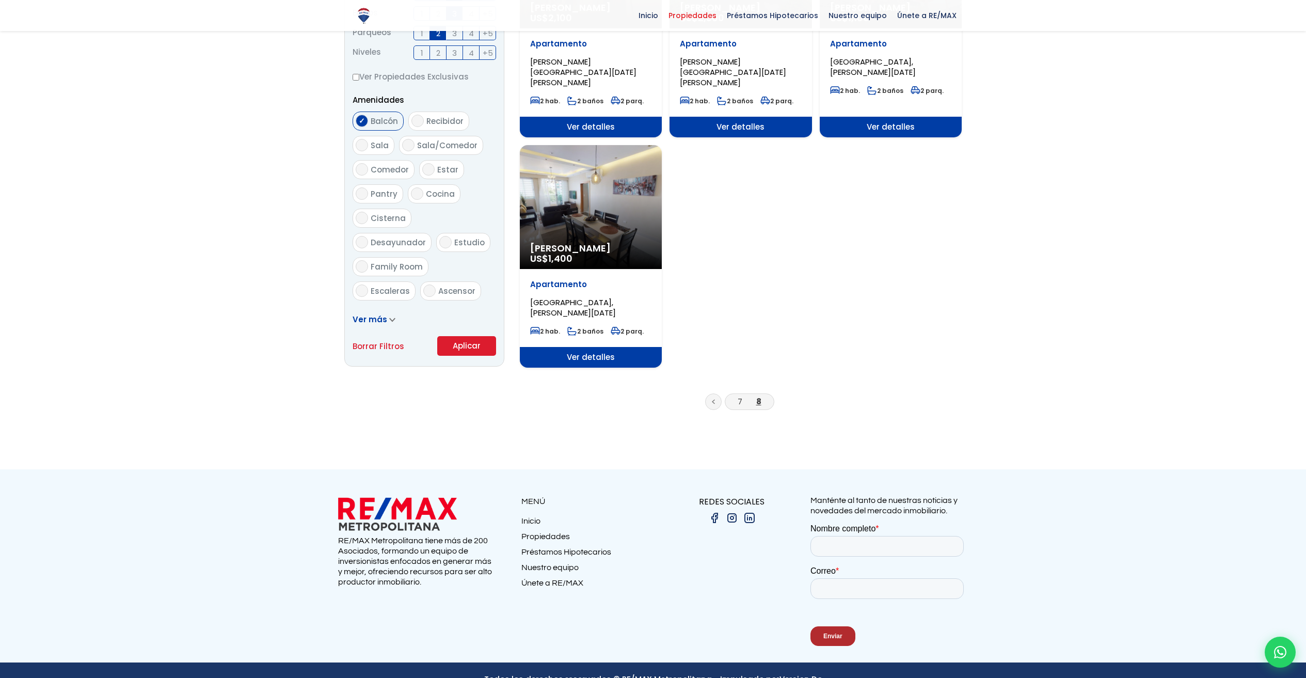
click at [466, 349] on button "Aplicar" at bounding box center [466, 346] width 59 height 20
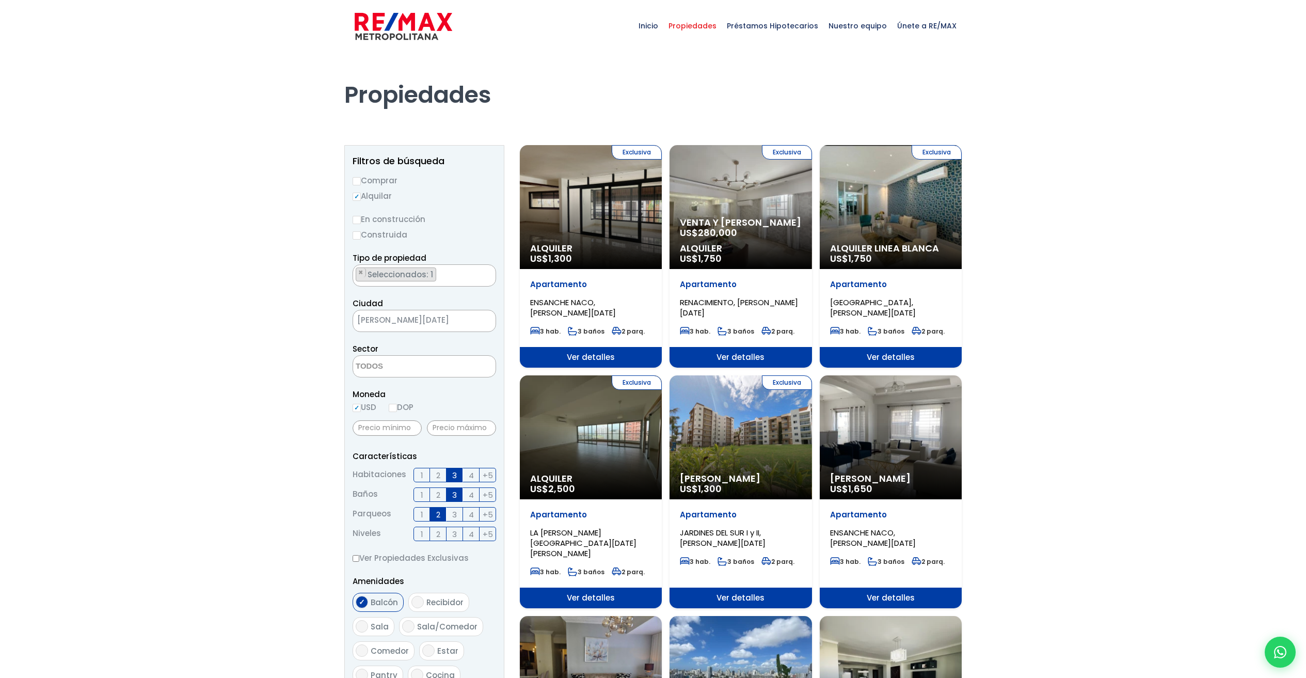
click at [565, 219] on div "Exclusiva Alquiler US$ 1,300" at bounding box center [591, 207] width 142 height 124
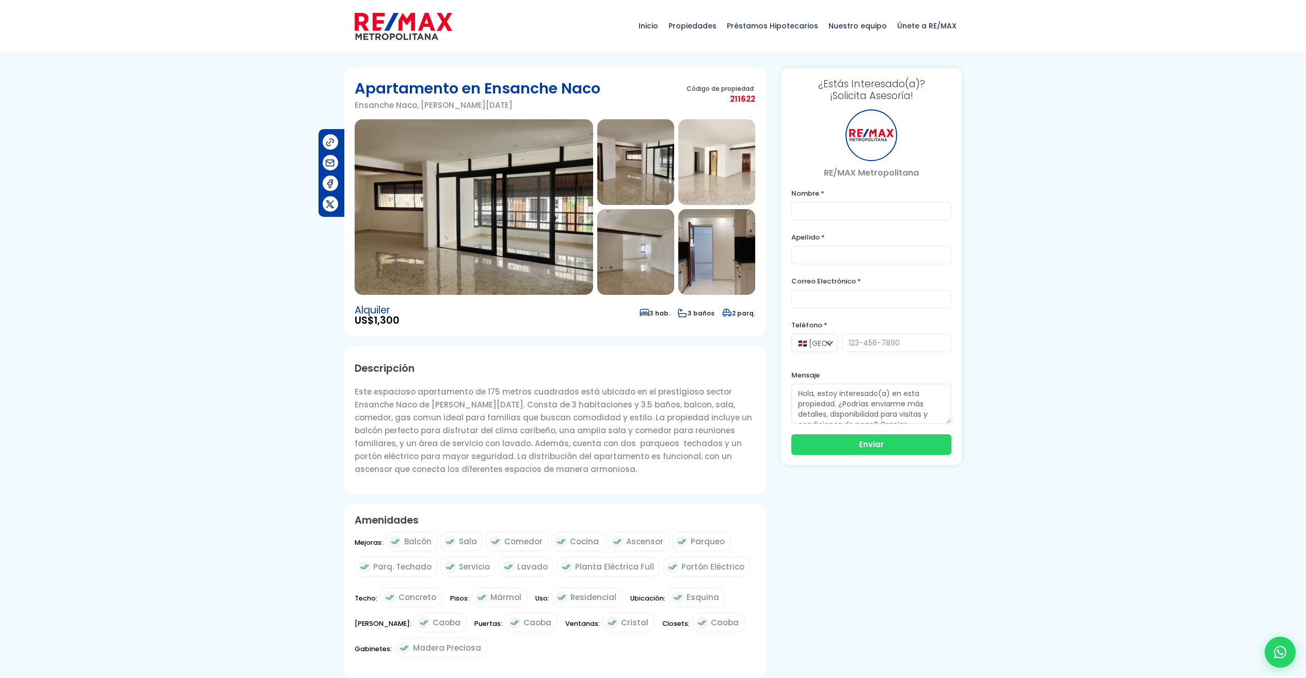
click at [560, 271] on img at bounding box center [474, 206] width 238 height 175
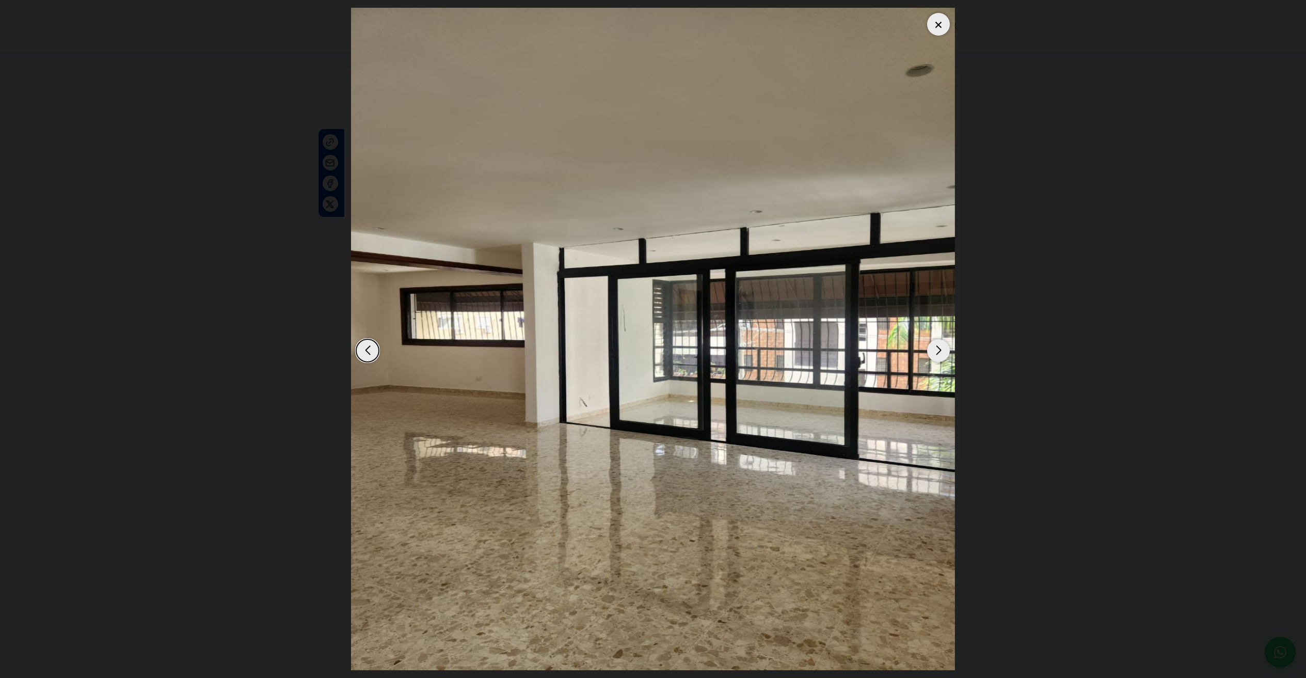
click at [936, 354] on div "Next slide" at bounding box center [938, 350] width 23 height 23
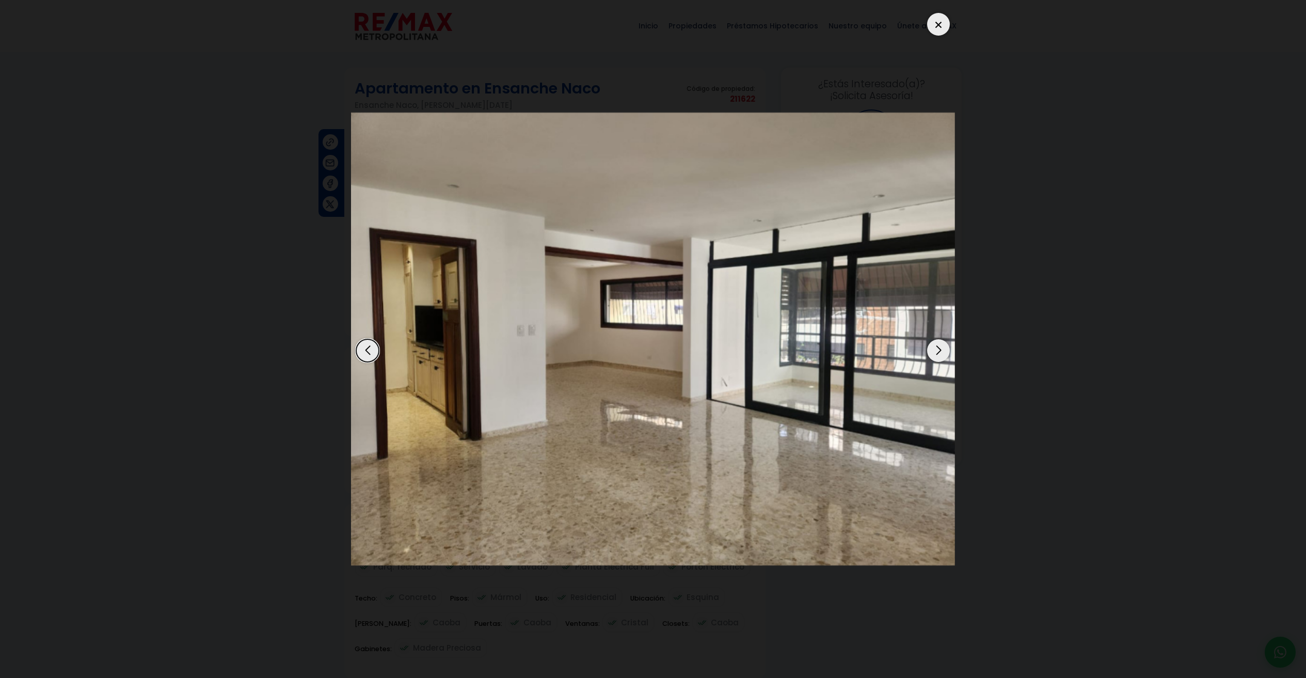
click at [936, 355] on div "Next slide" at bounding box center [938, 350] width 23 height 23
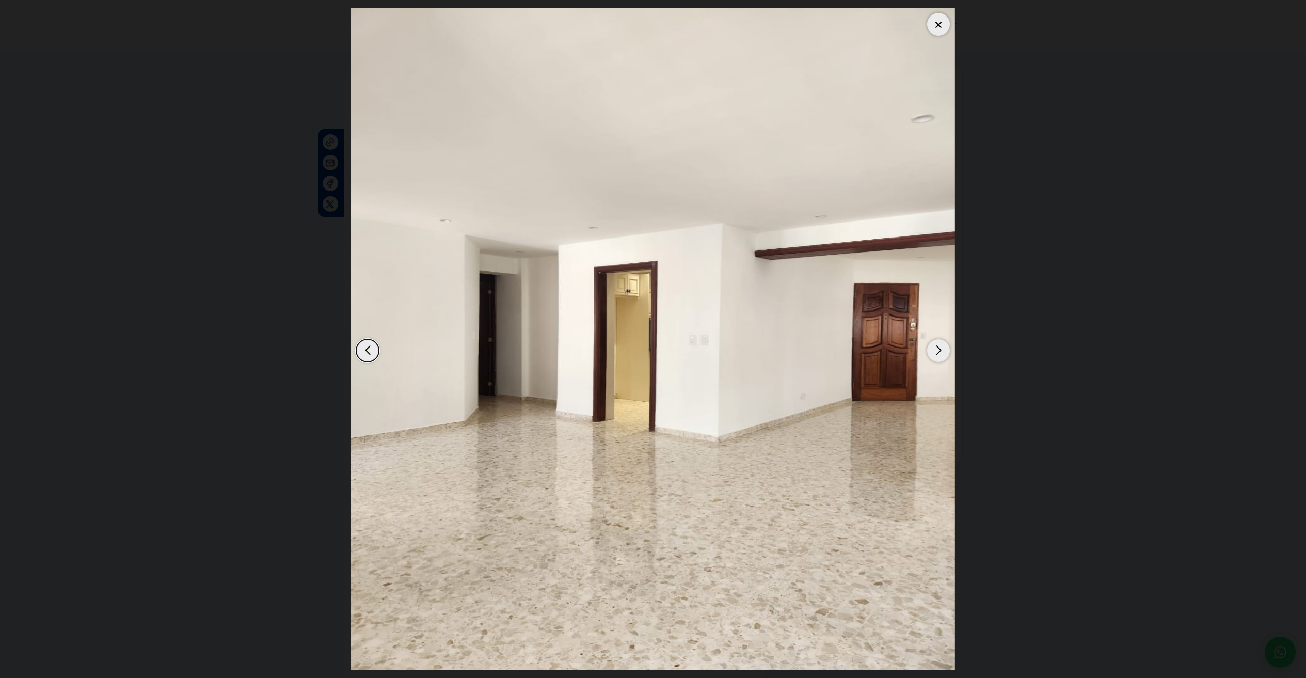
click at [936, 355] on div "Next slide" at bounding box center [938, 350] width 23 height 23
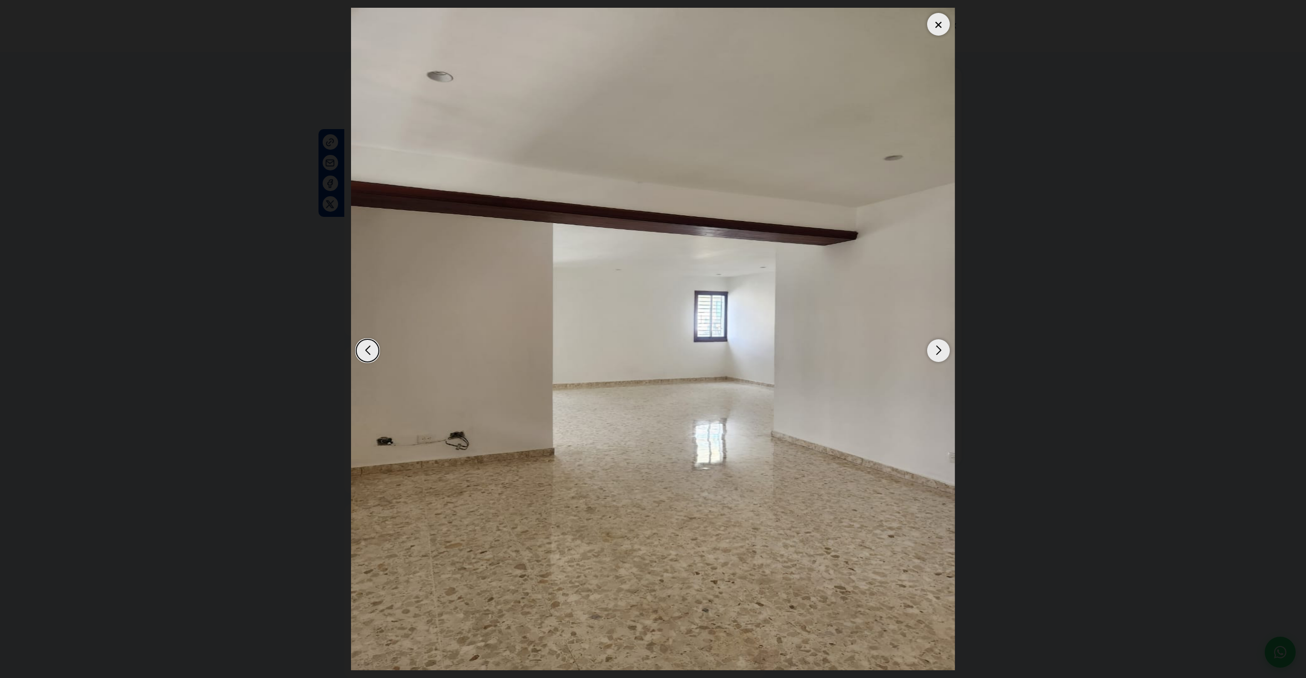
click at [936, 355] on div "Next slide" at bounding box center [938, 350] width 23 height 23
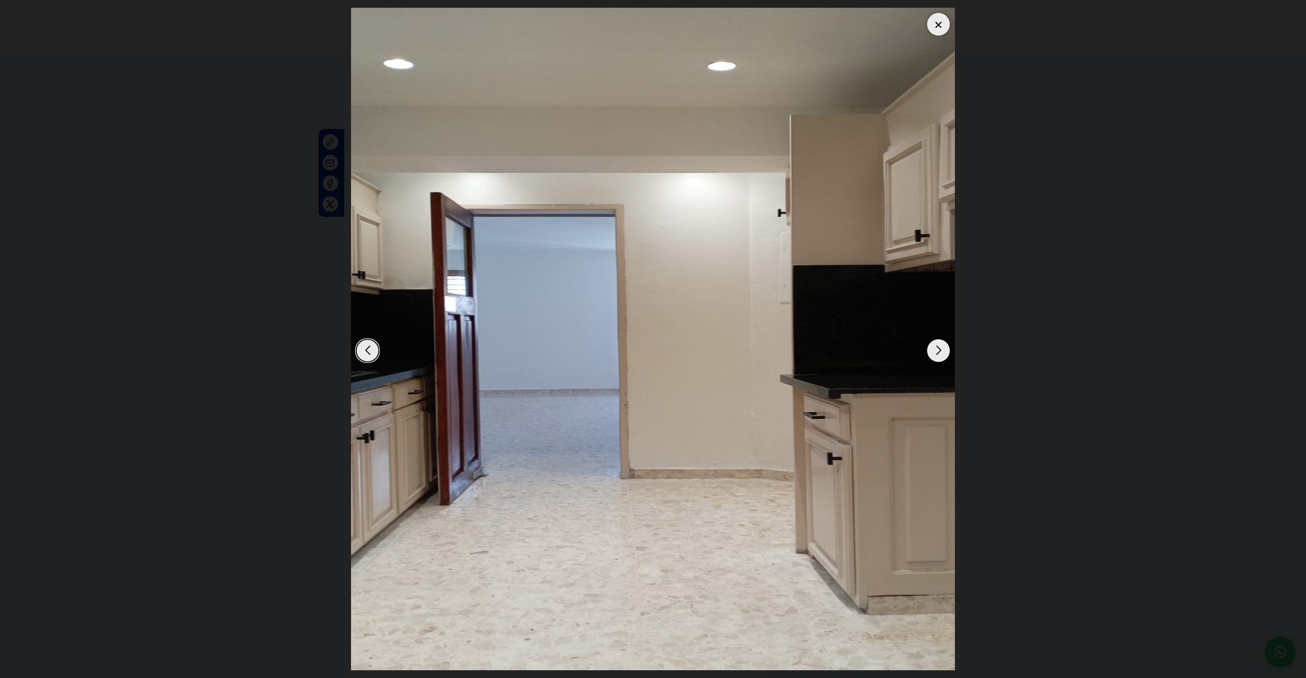
click at [936, 355] on div "Next slide" at bounding box center [938, 350] width 23 height 23
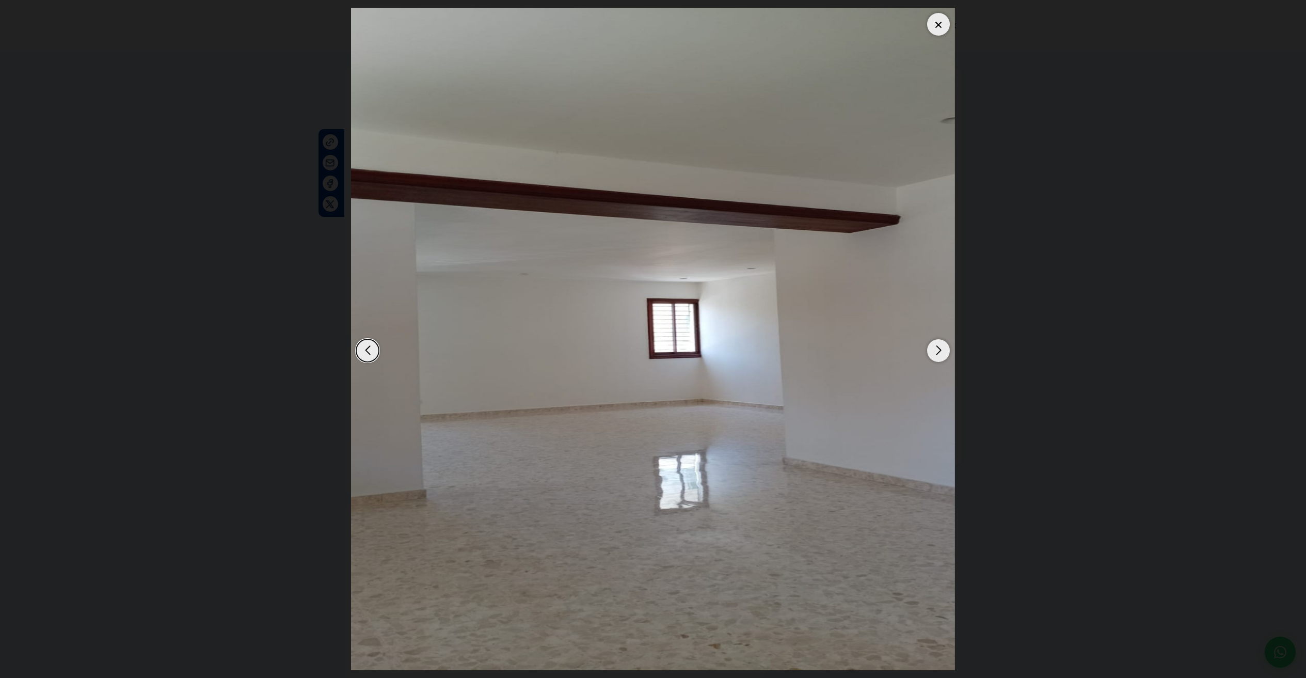
click at [936, 355] on div "Next slide" at bounding box center [938, 350] width 23 height 23
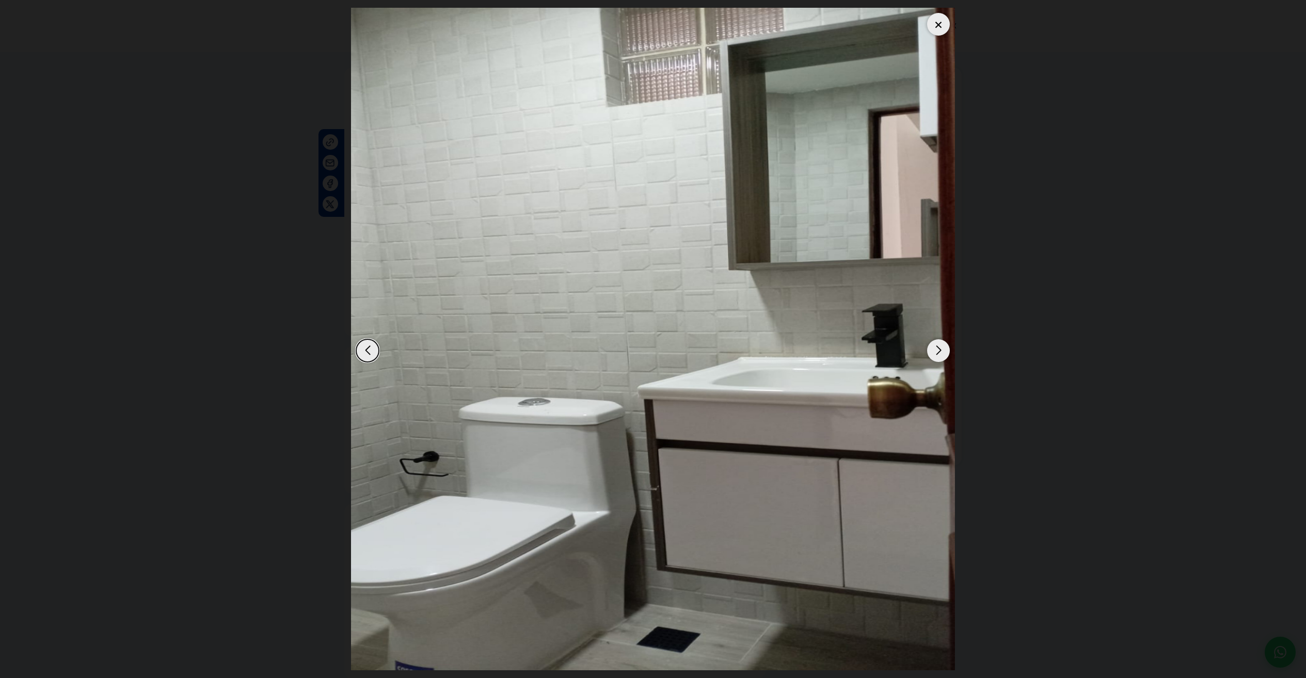
click at [936, 355] on div "Next slide" at bounding box center [938, 350] width 23 height 23
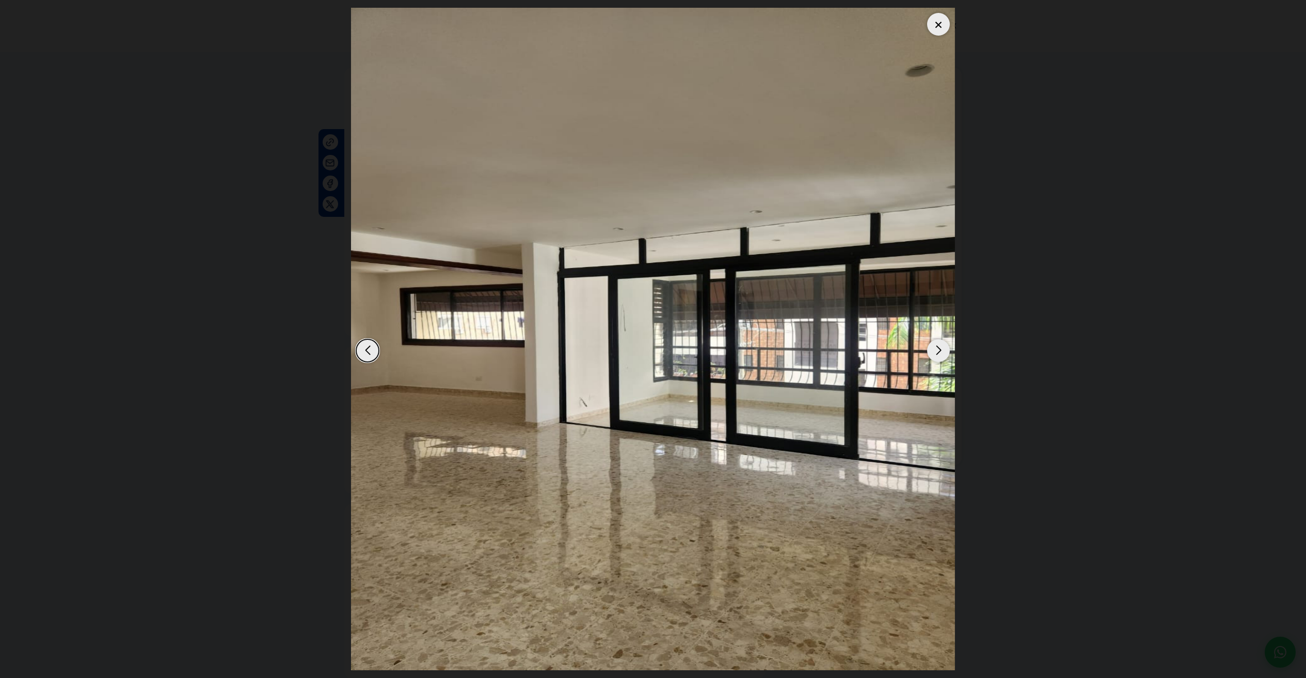
click at [936, 355] on div "Next slide" at bounding box center [938, 350] width 23 height 23
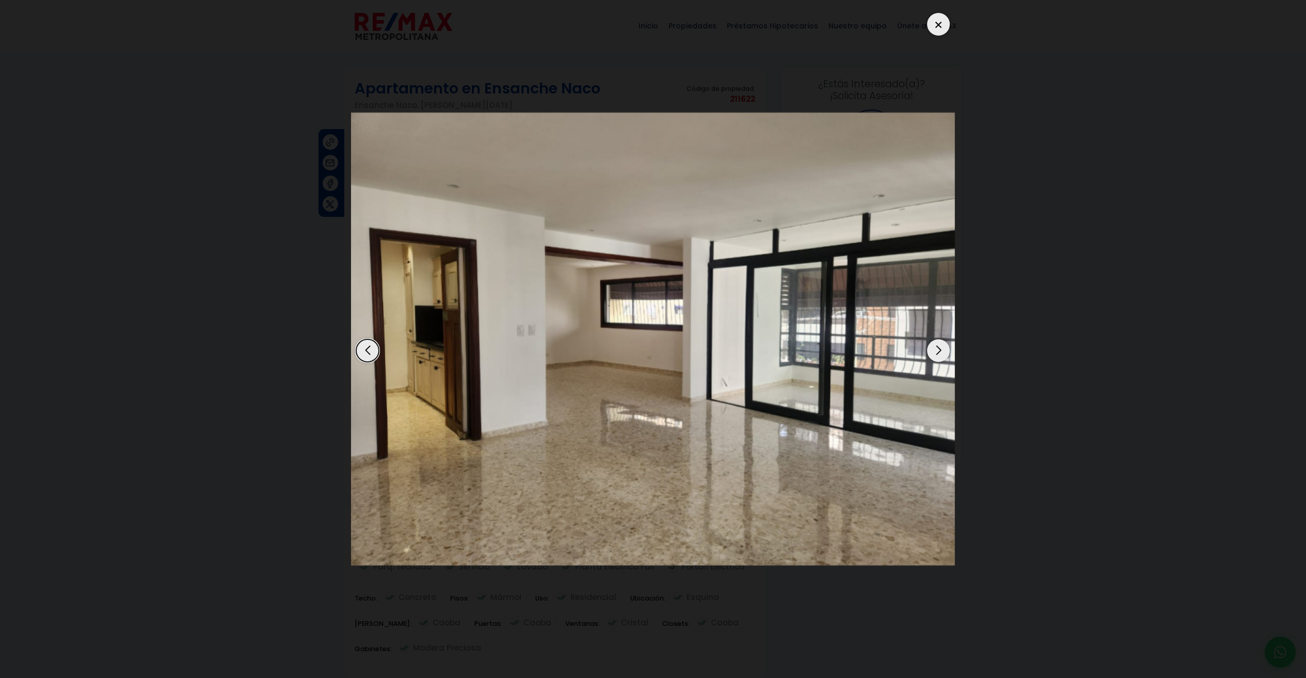
click at [936, 355] on div "Next slide" at bounding box center [938, 350] width 23 height 23
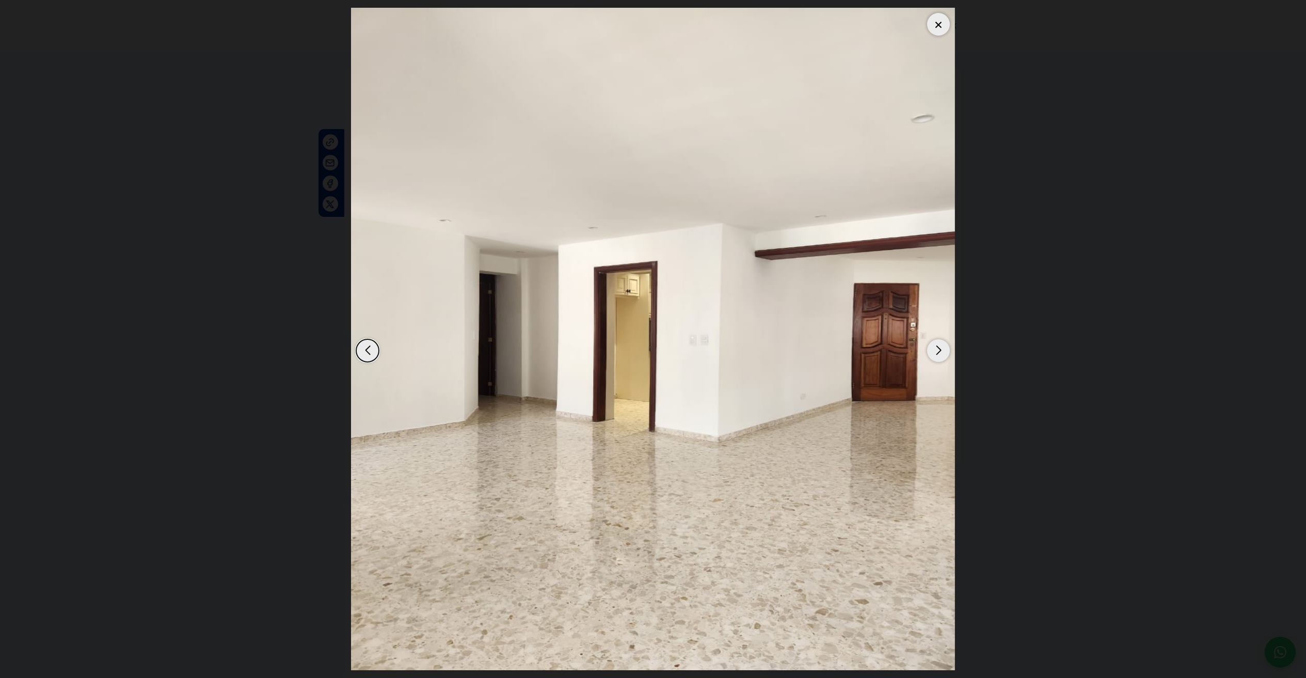
click at [936, 355] on div "Next slide" at bounding box center [938, 350] width 23 height 23
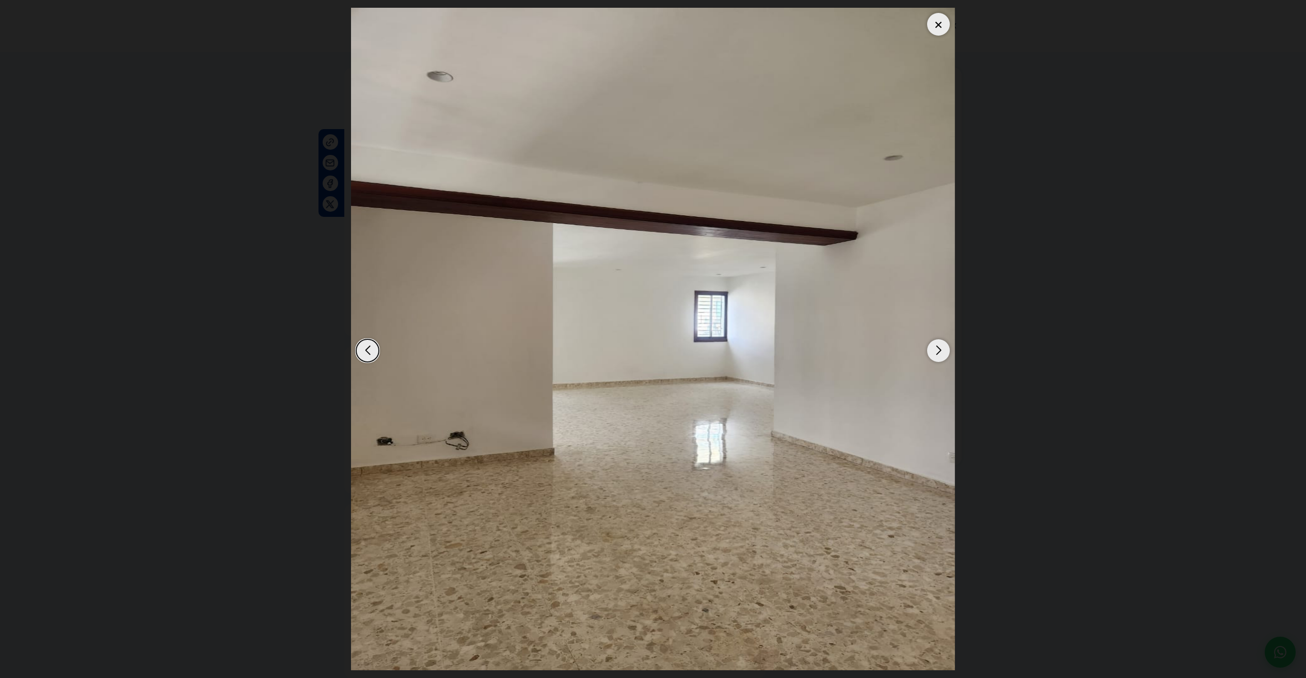
click at [936, 355] on div "Next slide" at bounding box center [938, 350] width 23 height 23
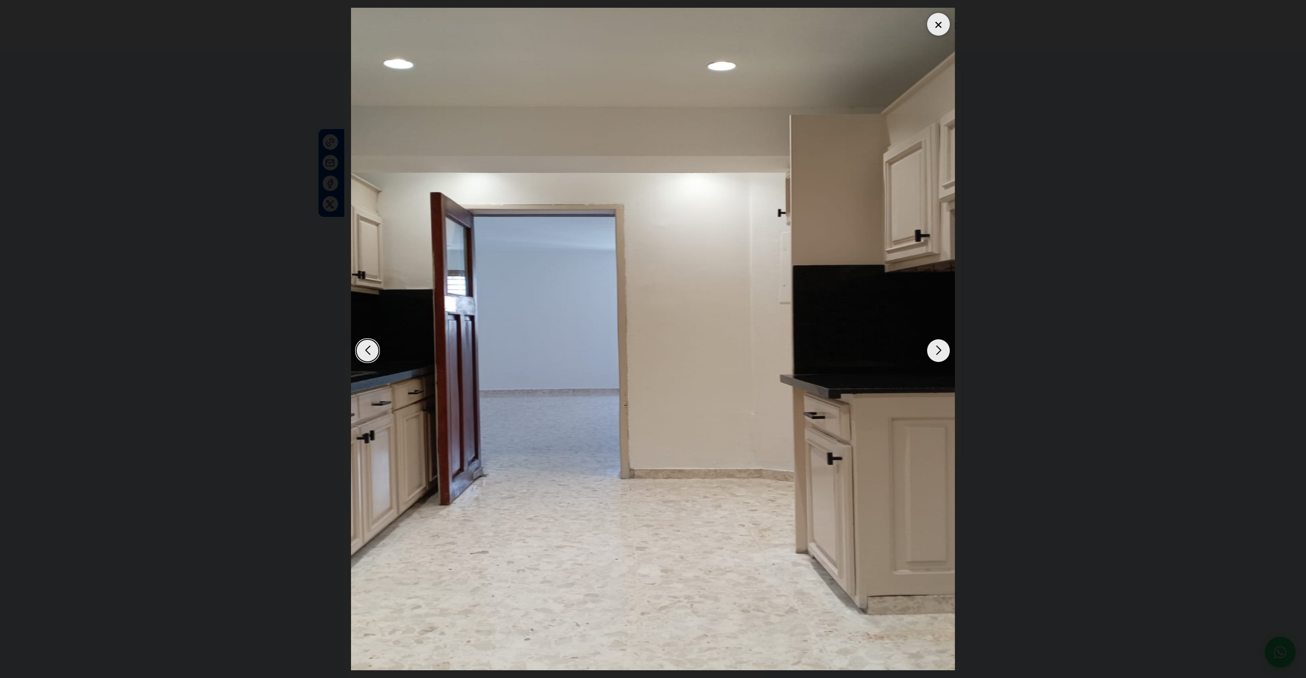
click at [936, 355] on div "Next slide" at bounding box center [938, 350] width 23 height 23
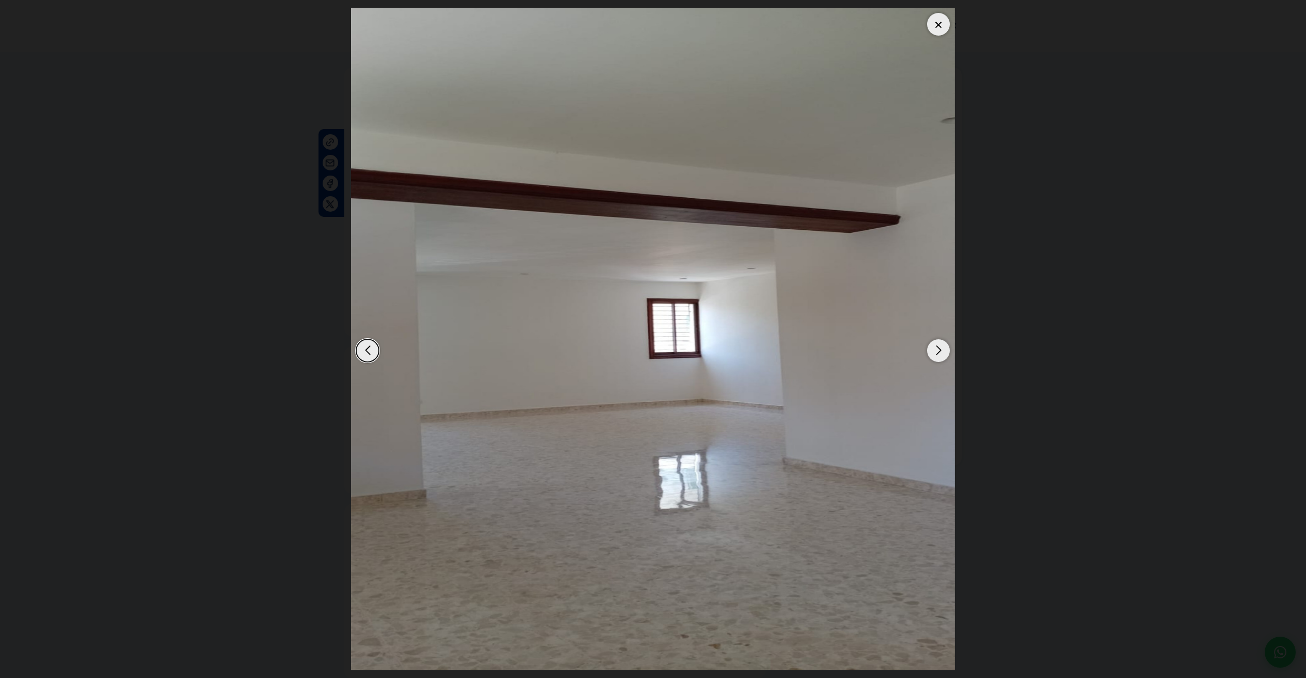
click at [936, 355] on div "Next slide" at bounding box center [938, 350] width 23 height 23
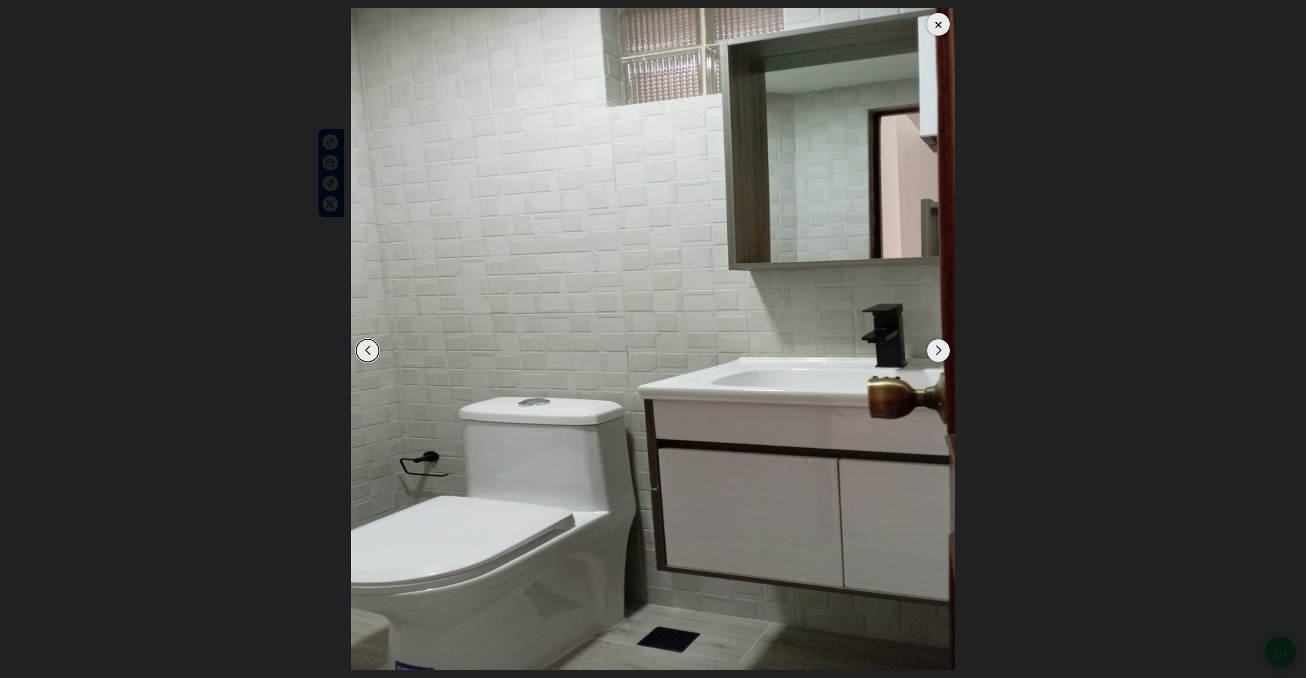
click at [936, 355] on div "Next slide" at bounding box center [938, 350] width 23 height 23
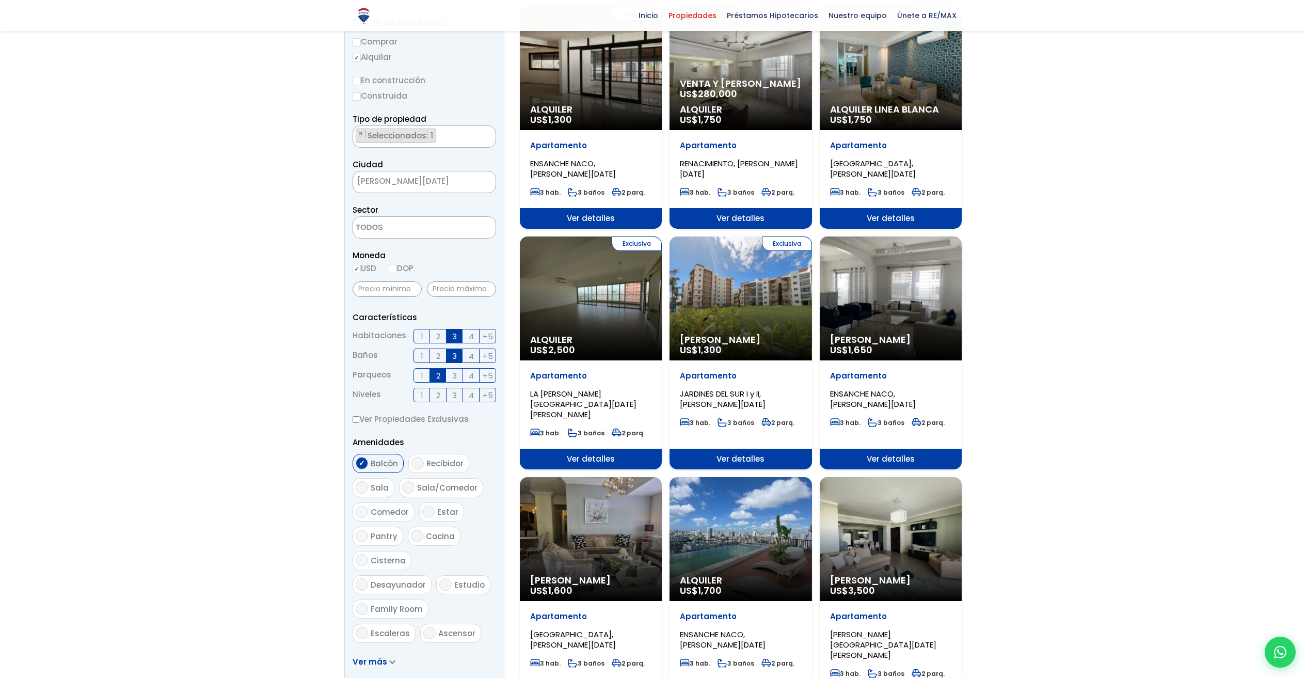
scroll to position [141, 0]
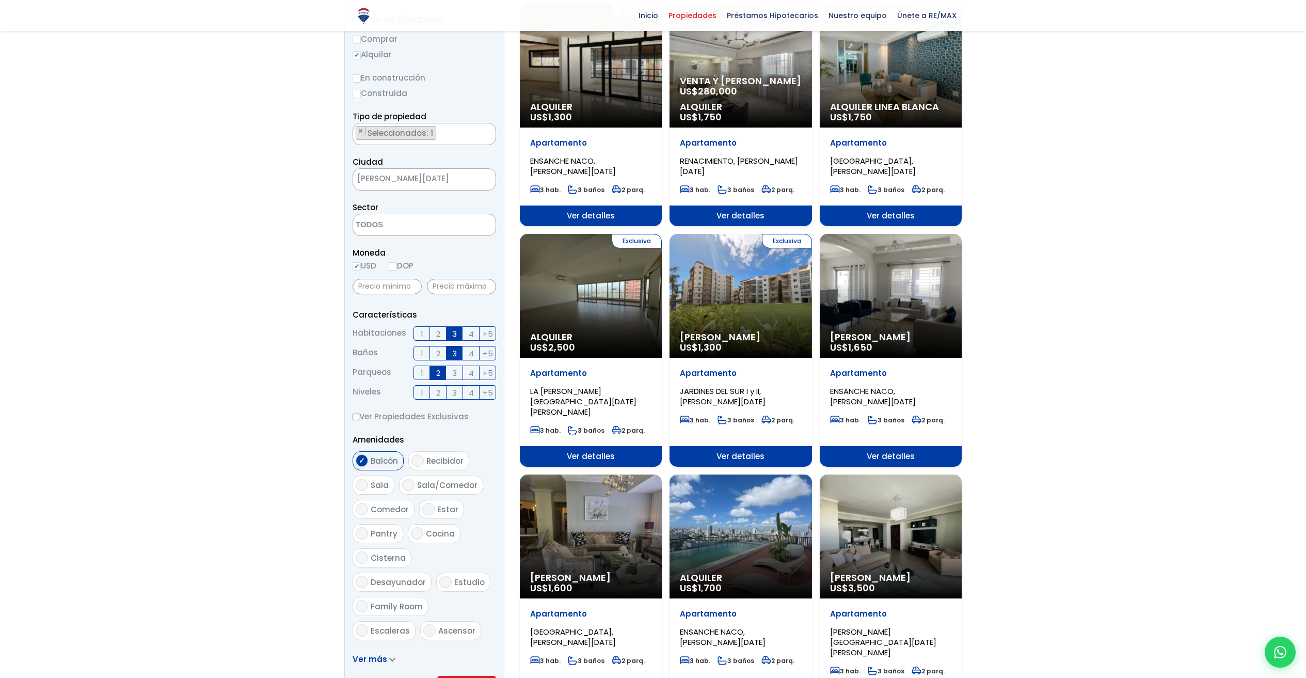
click at [618, 294] on div "Exclusiva Alquiler US$ 2,500" at bounding box center [591, 296] width 142 height 124
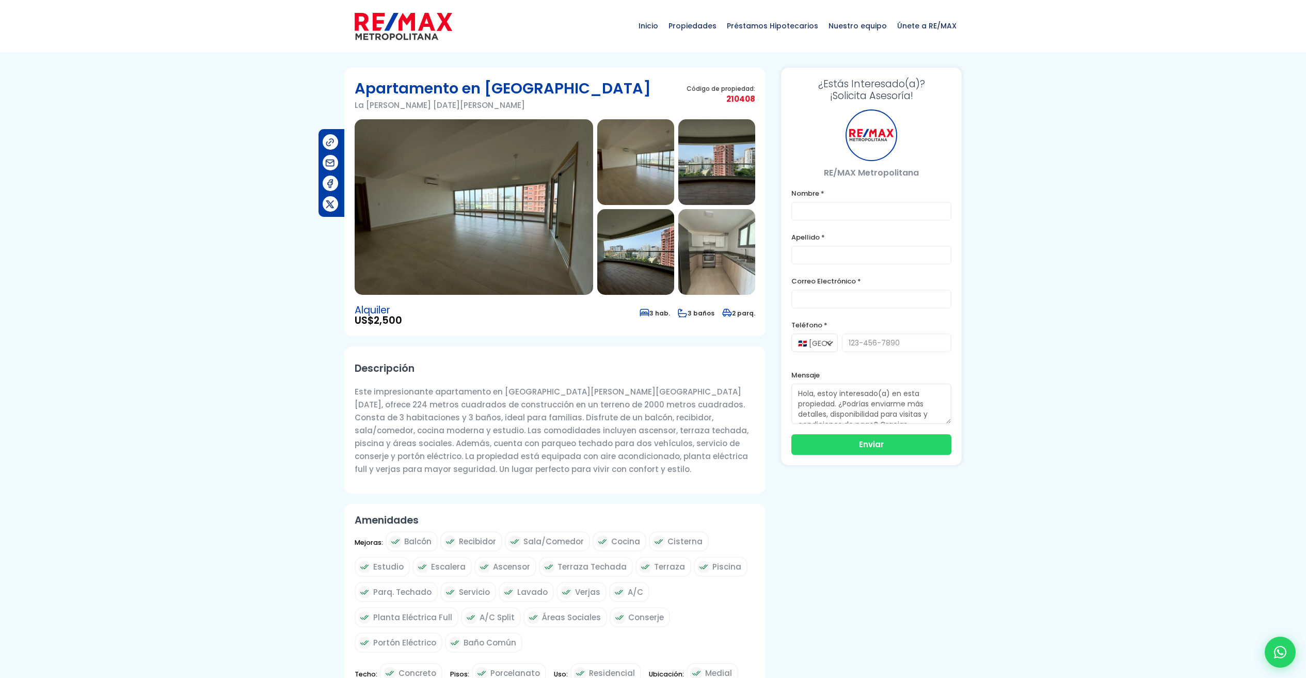
click at [530, 266] on img at bounding box center [474, 206] width 238 height 175
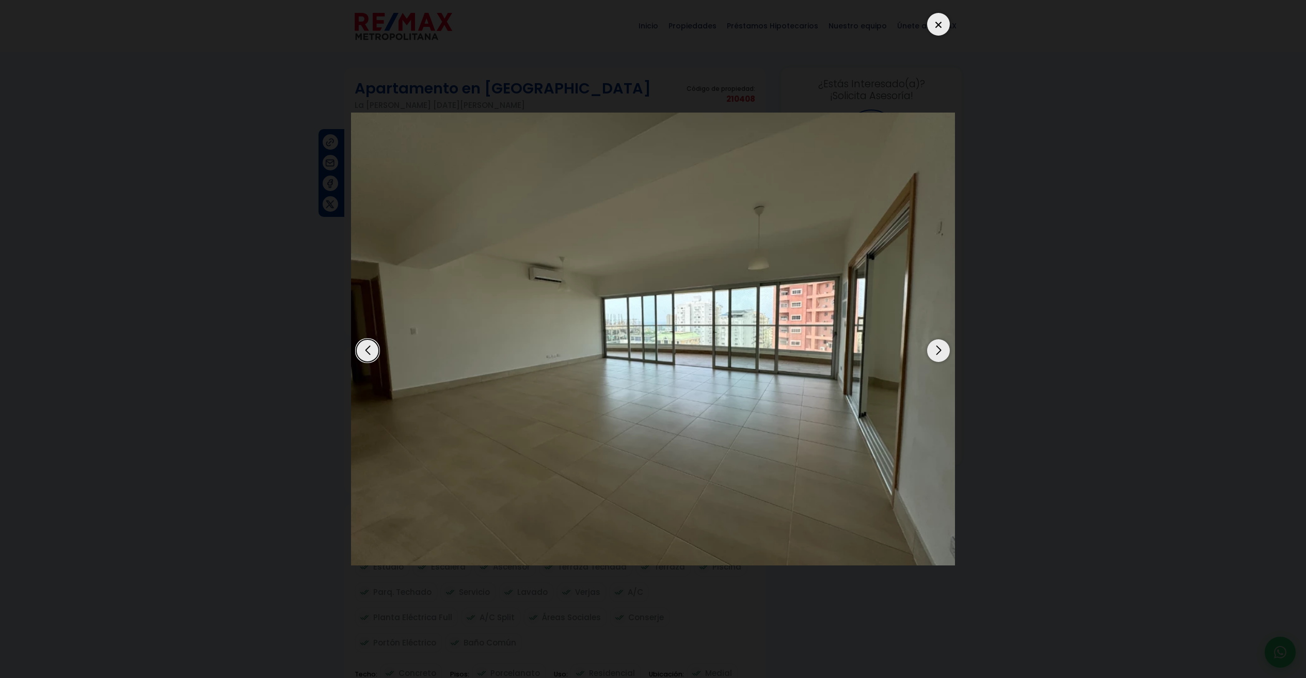
click at [937, 353] on div "Next slide" at bounding box center [938, 350] width 23 height 23
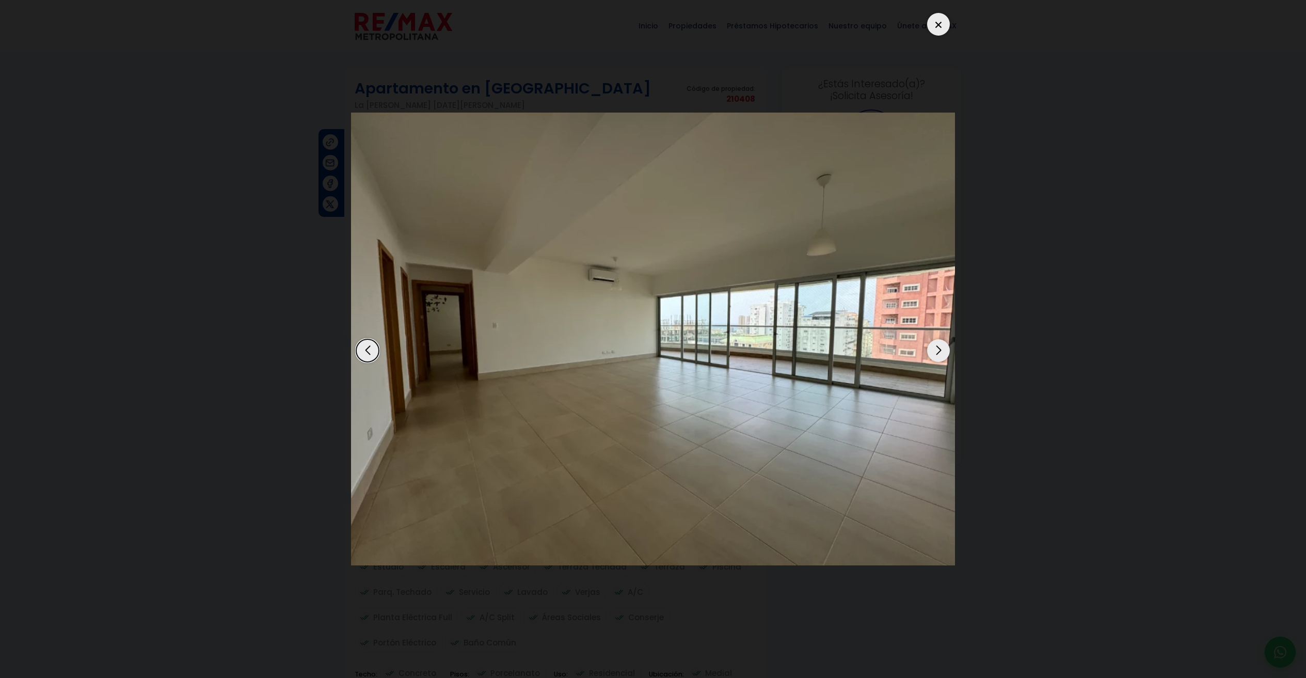
click at [937, 353] on div "Next slide" at bounding box center [938, 350] width 23 height 23
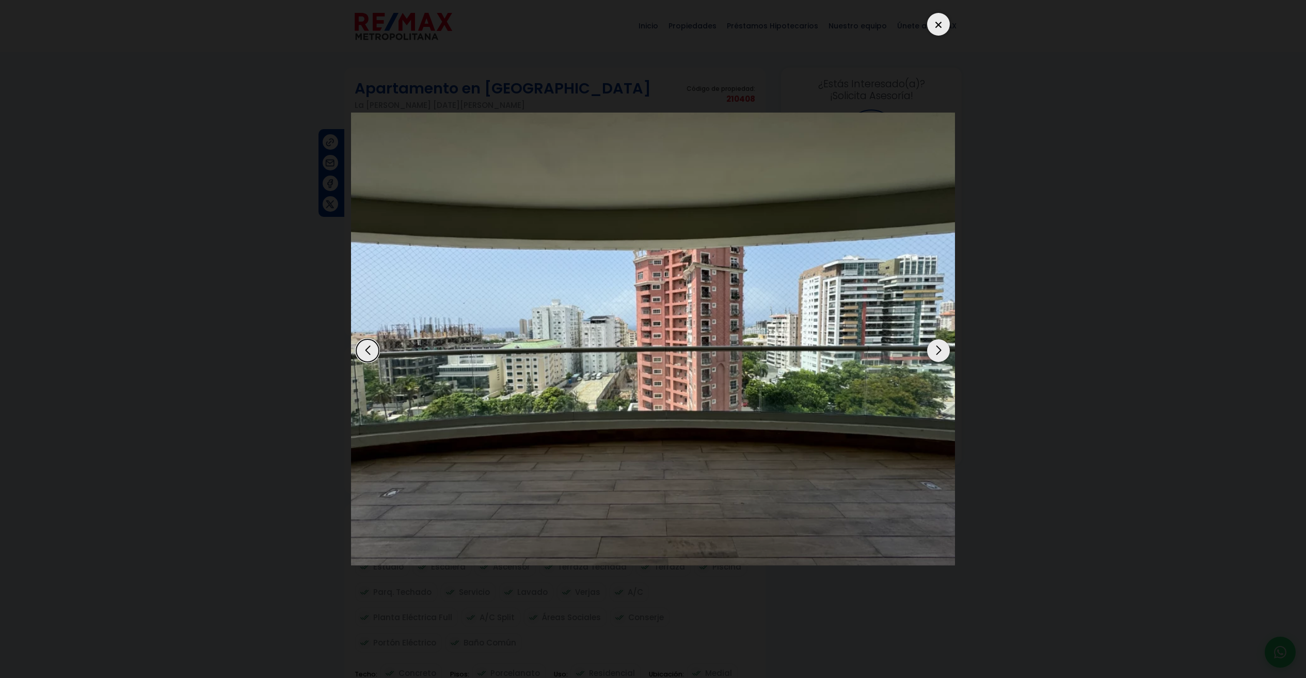
click at [937, 353] on div "Next slide" at bounding box center [938, 350] width 23 height 23
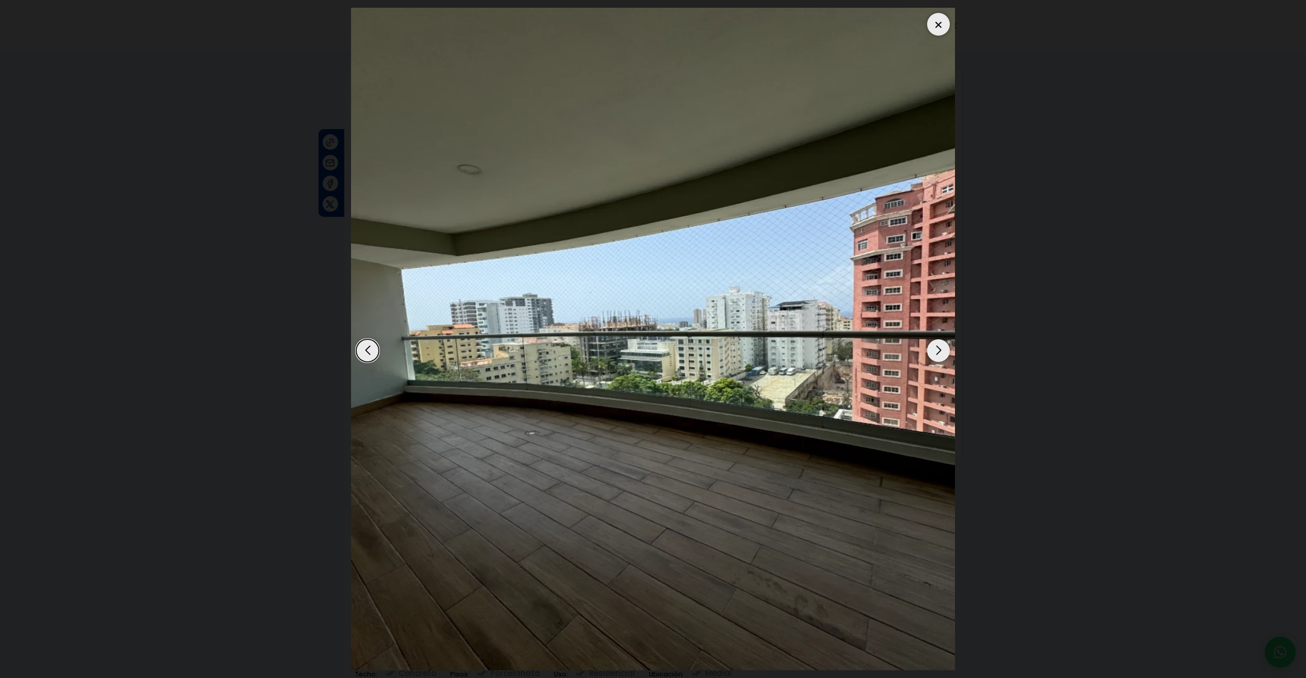
click at [937, 353] on div "Next slide" at bounding box center [938, 350] width 23 height 23
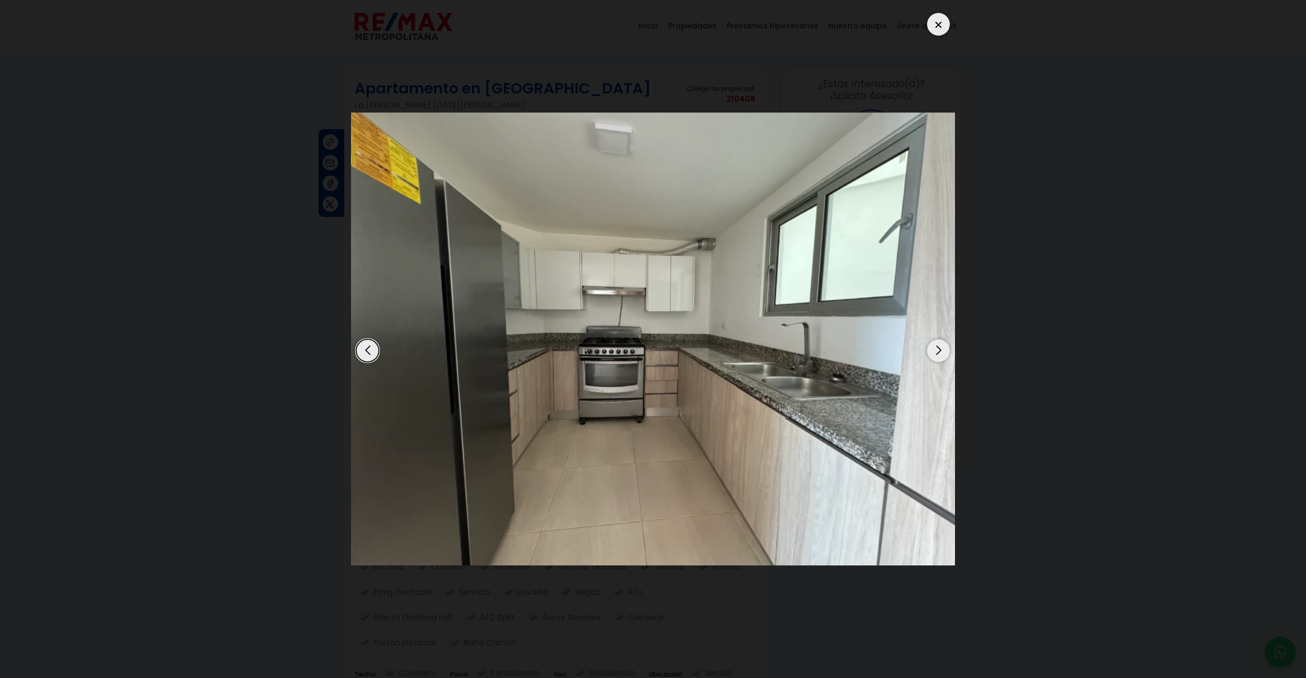
click at [937, 353] on div "Next slide" at bounding box center [938, 350] width 23 height 23
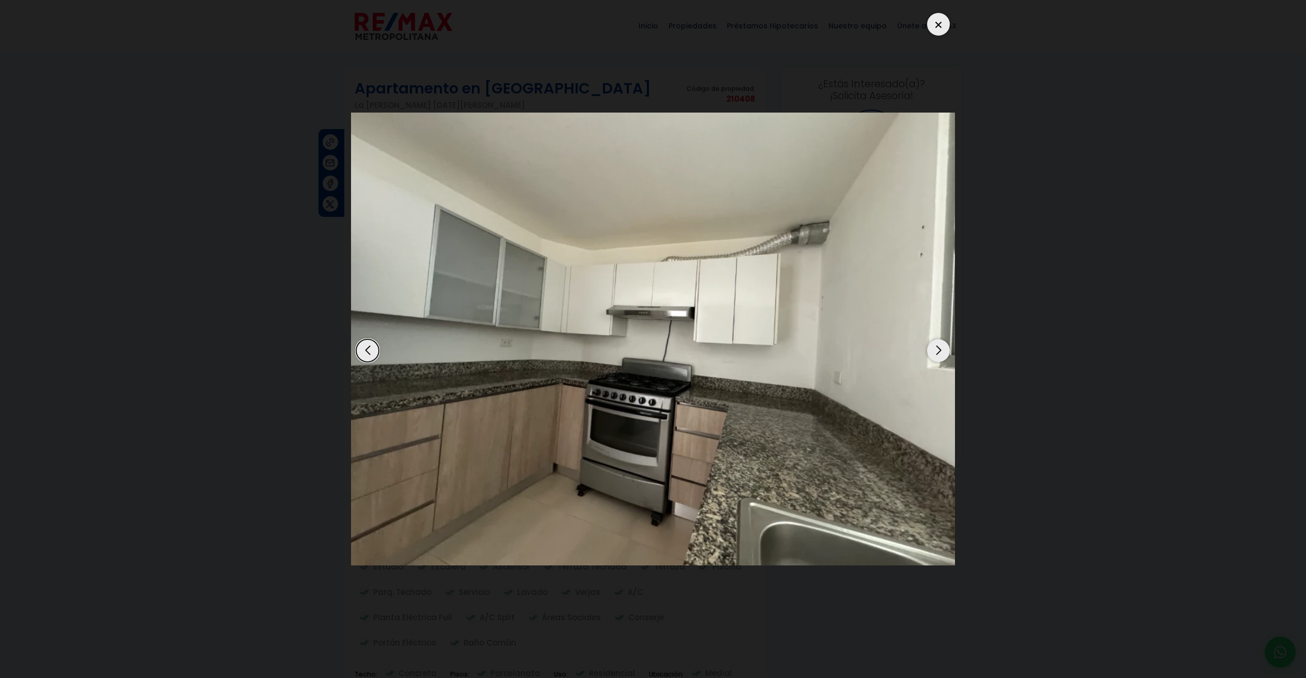
click at [937, 353] on div "Next slide" at bounding box center [938, 350] width 23 height 23
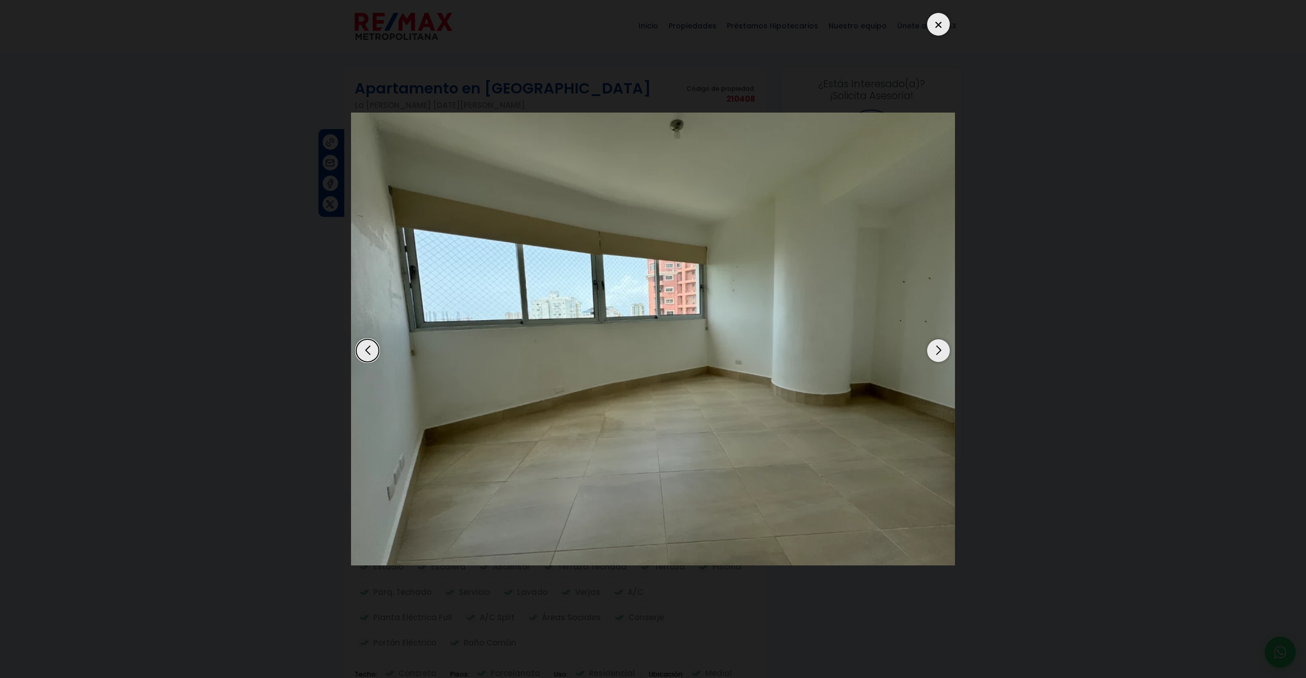
click at [937, 353] on div "Next slide" at bounding box center [938, 350] width 23 height 23
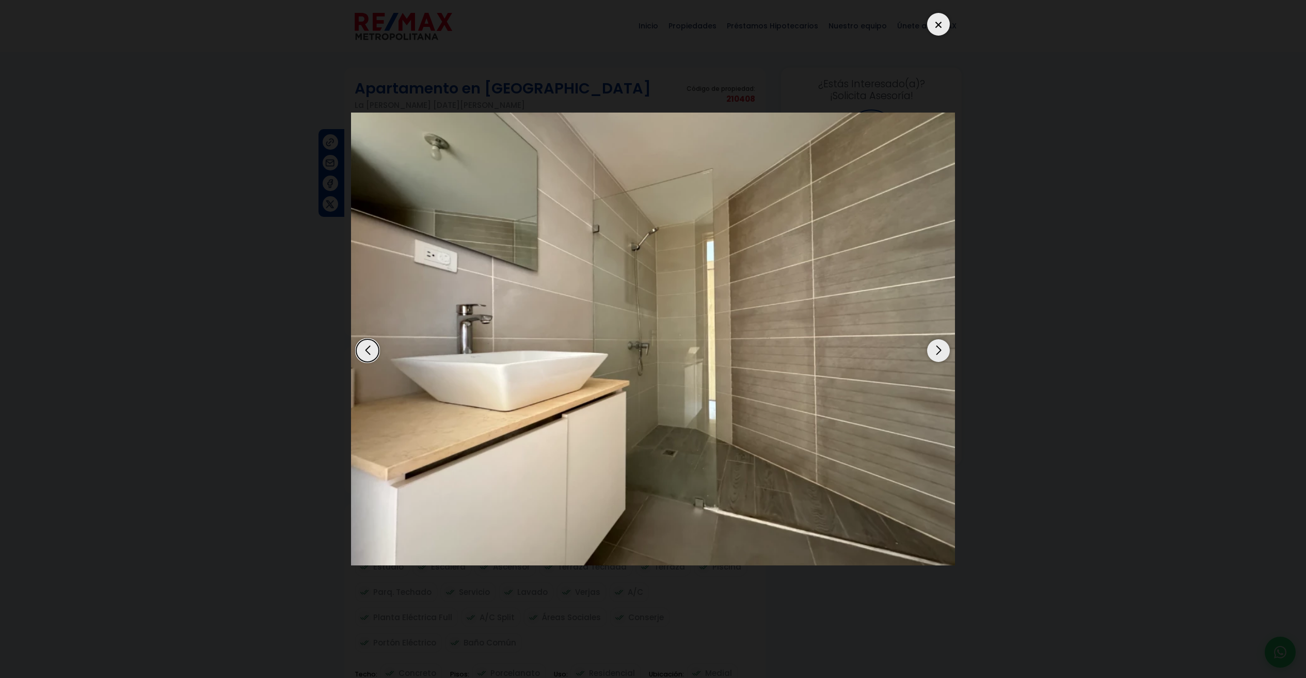
click at [937, 353] on div "Next slide" at bounding box center [938, 350] width 23 height 23
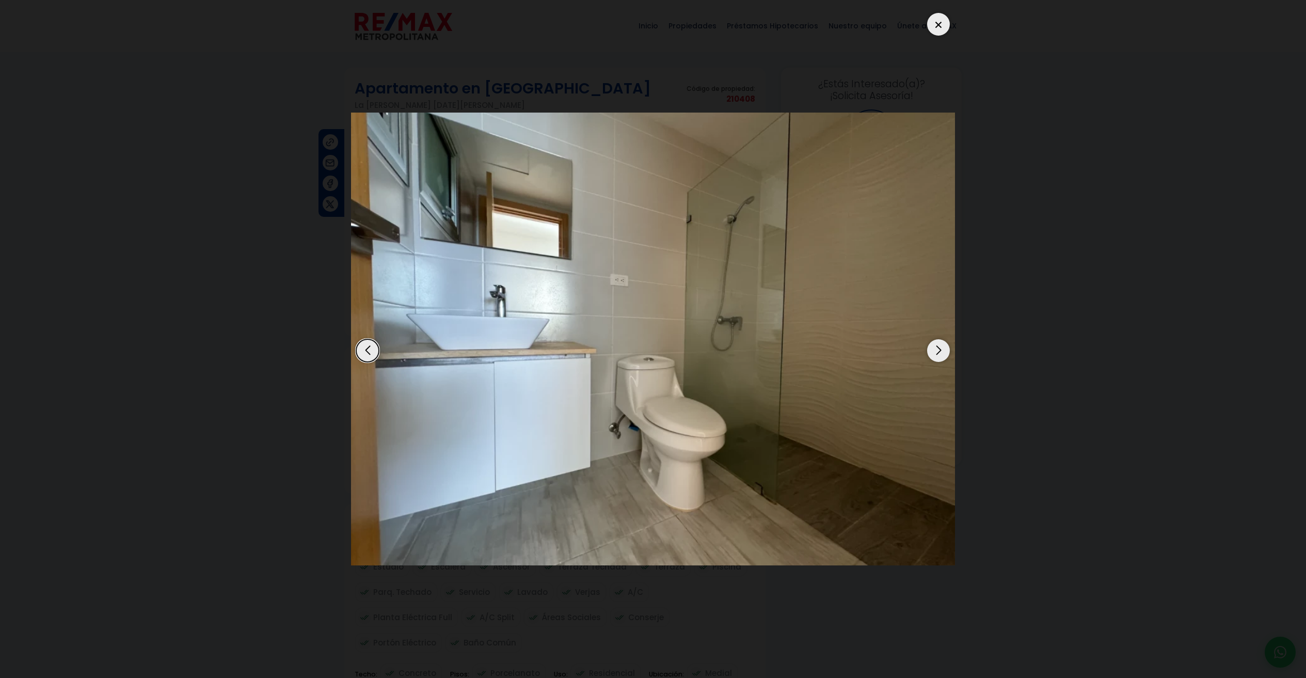
click at [937, 353] on div "Next slide" at bounding box center [938, 350] width 23 height 23
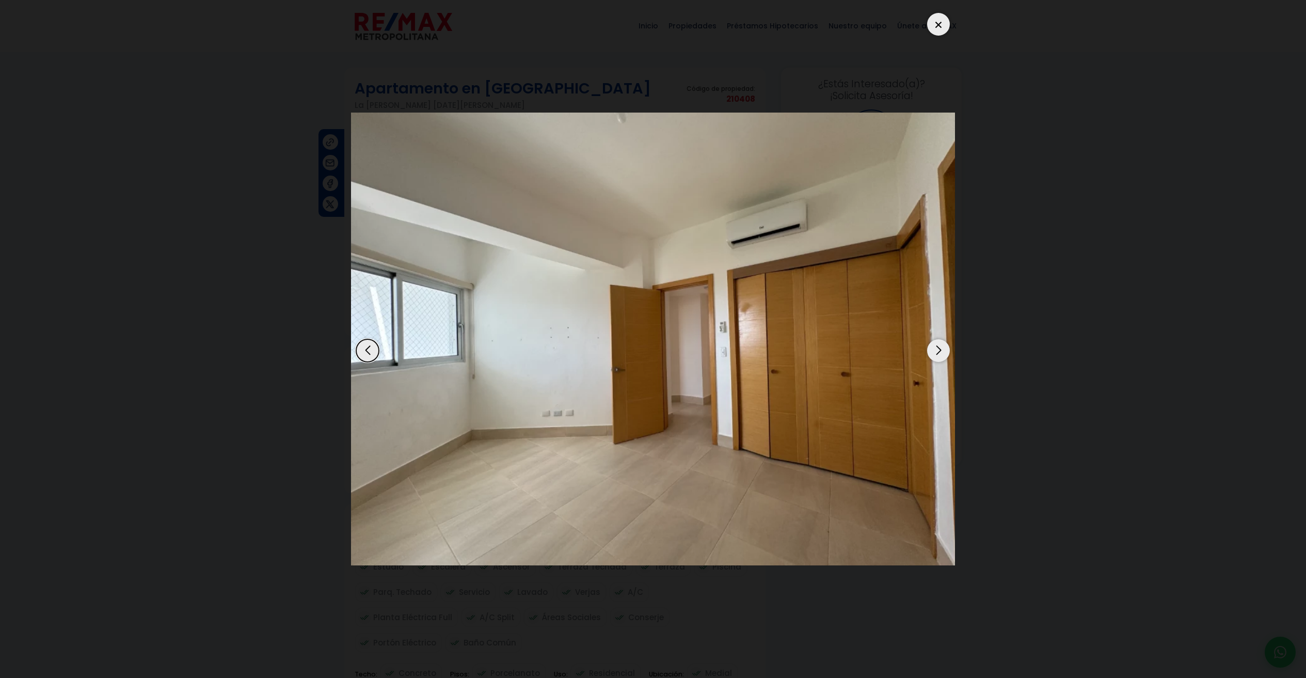
click at [937, 353] on div "Next slide" at bounding box center [938, 350] width 23 height 23
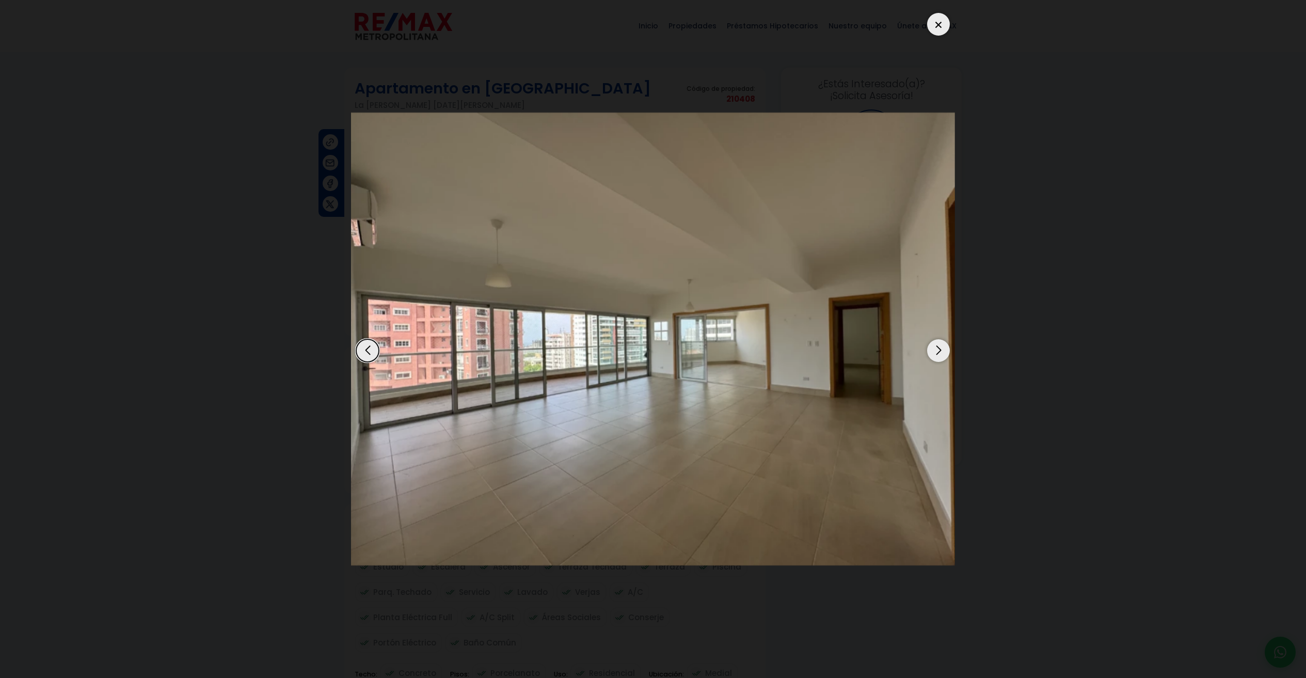
click at [937, 353] on div "Next slide" at bounding box center [938, 350] width 23 height 23
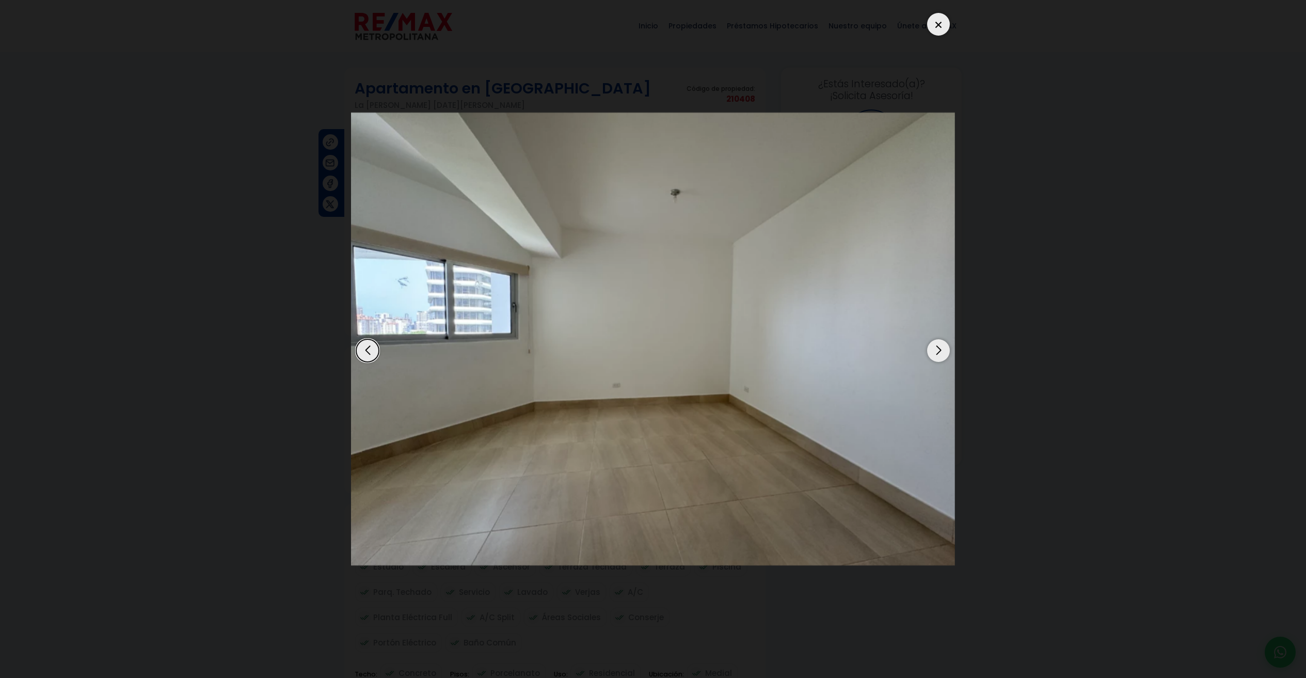
click at [937, 353] on div "Next slide" at bounding box center [938, 350] width 23 height 23
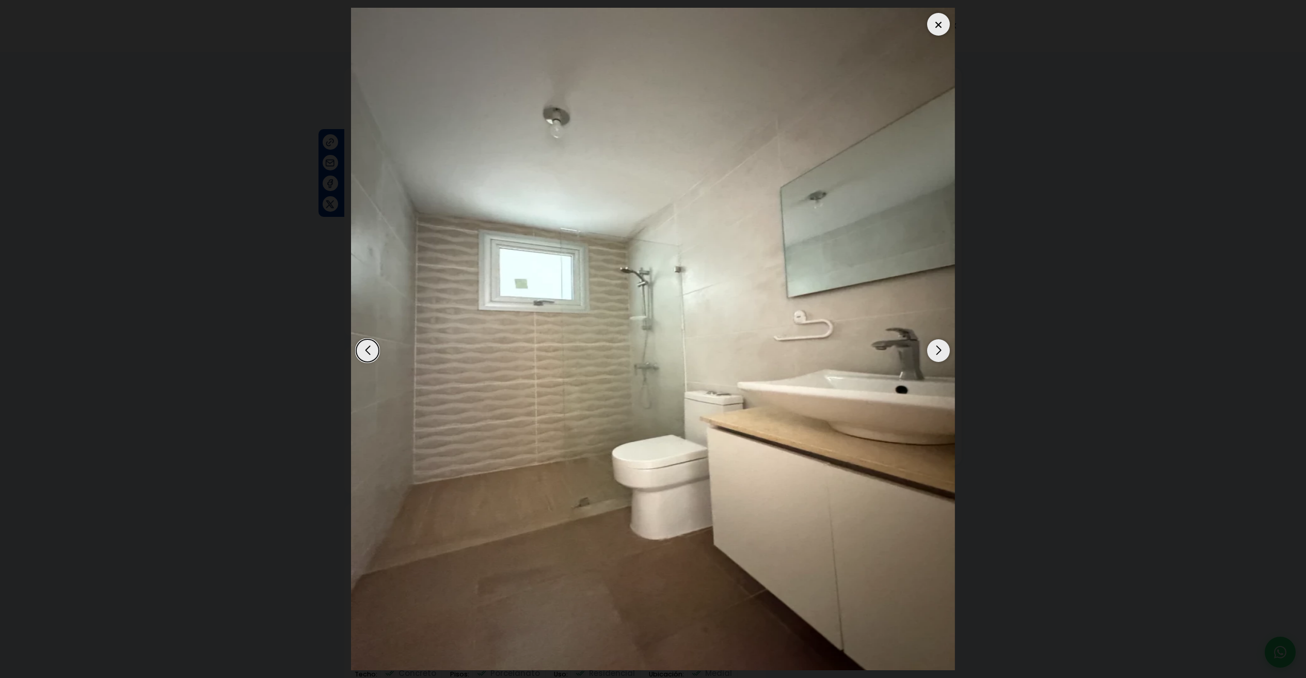
click at [937, 353] on div "Next slide" at bounding box center [938, 350] width 23 height 23
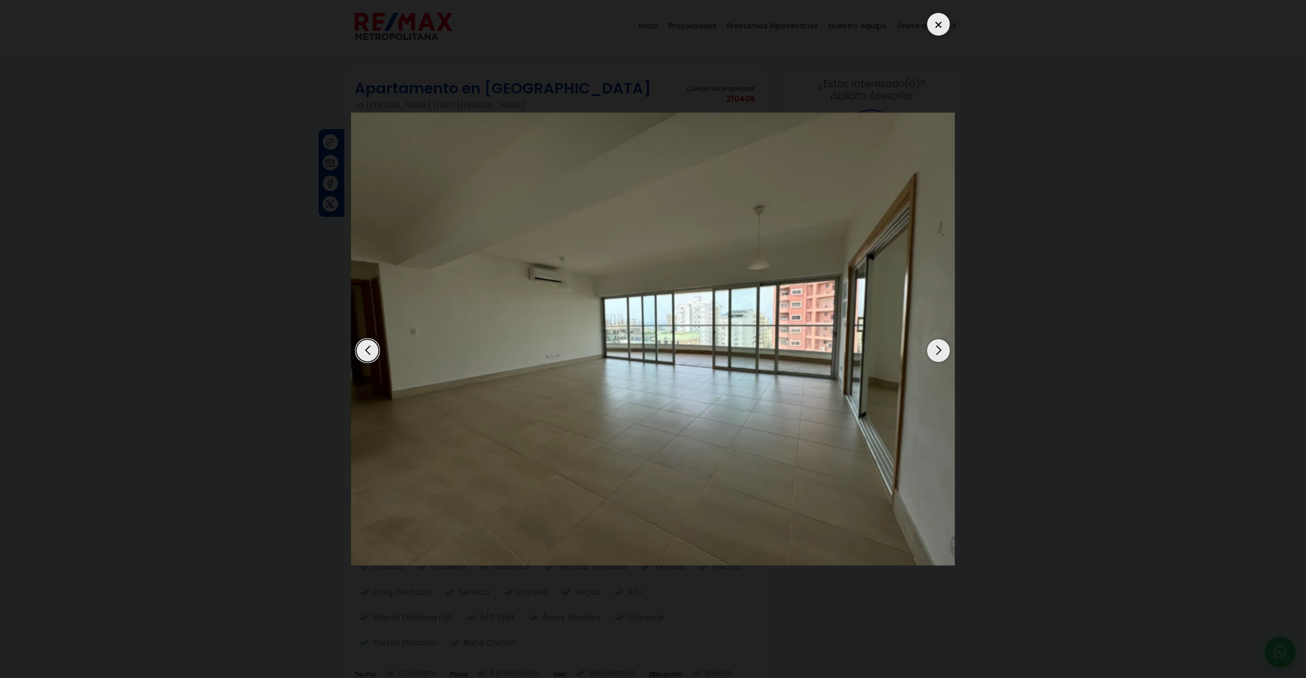
click at [937, 353] on div "Next slide" at bounding box center [938, 350] width 23 height 23
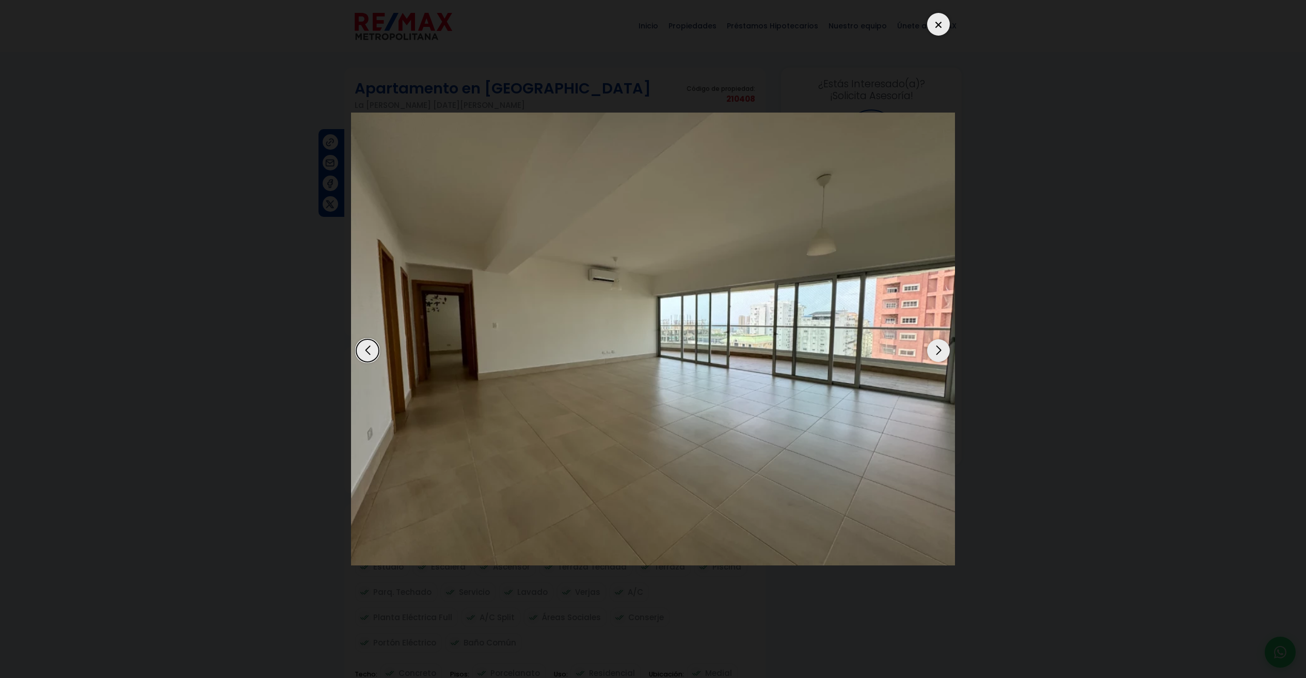
click at [937, 353] on div "Next slide" at bounding box center [938, 350] width 23 height 23
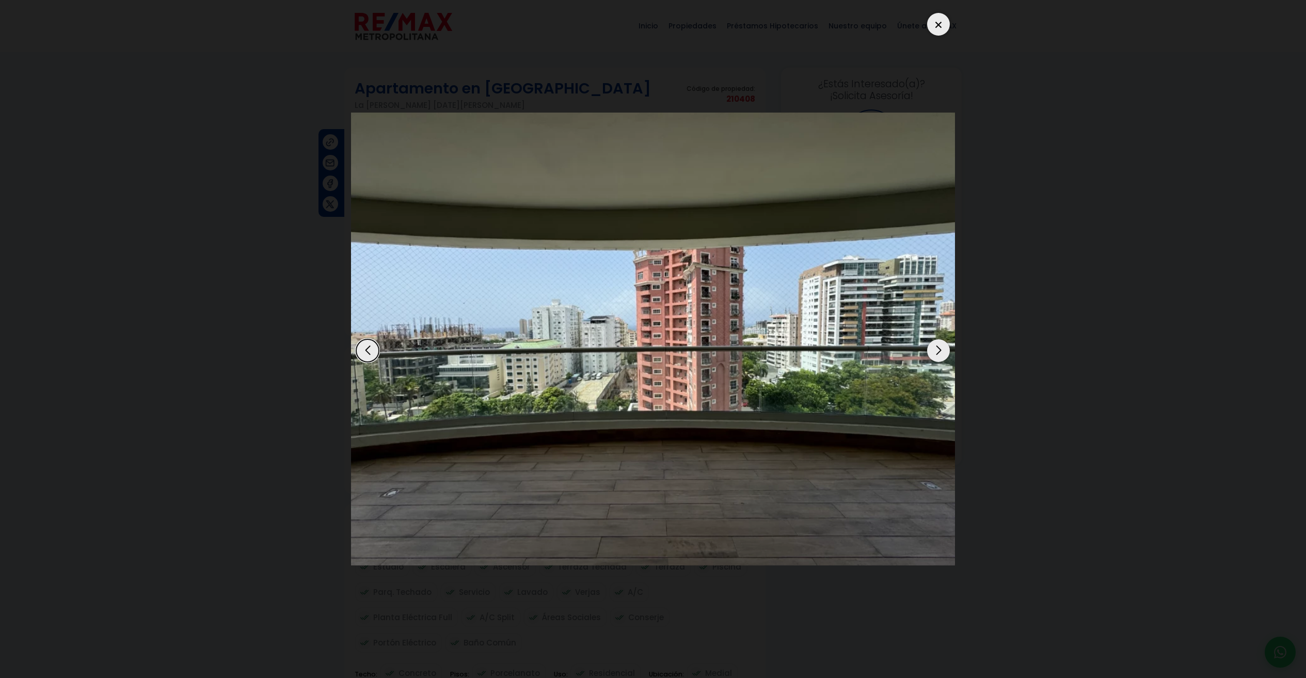
click at [937, 353] on div "Next slide" at bounding box center [938, 350] width 23 height 23
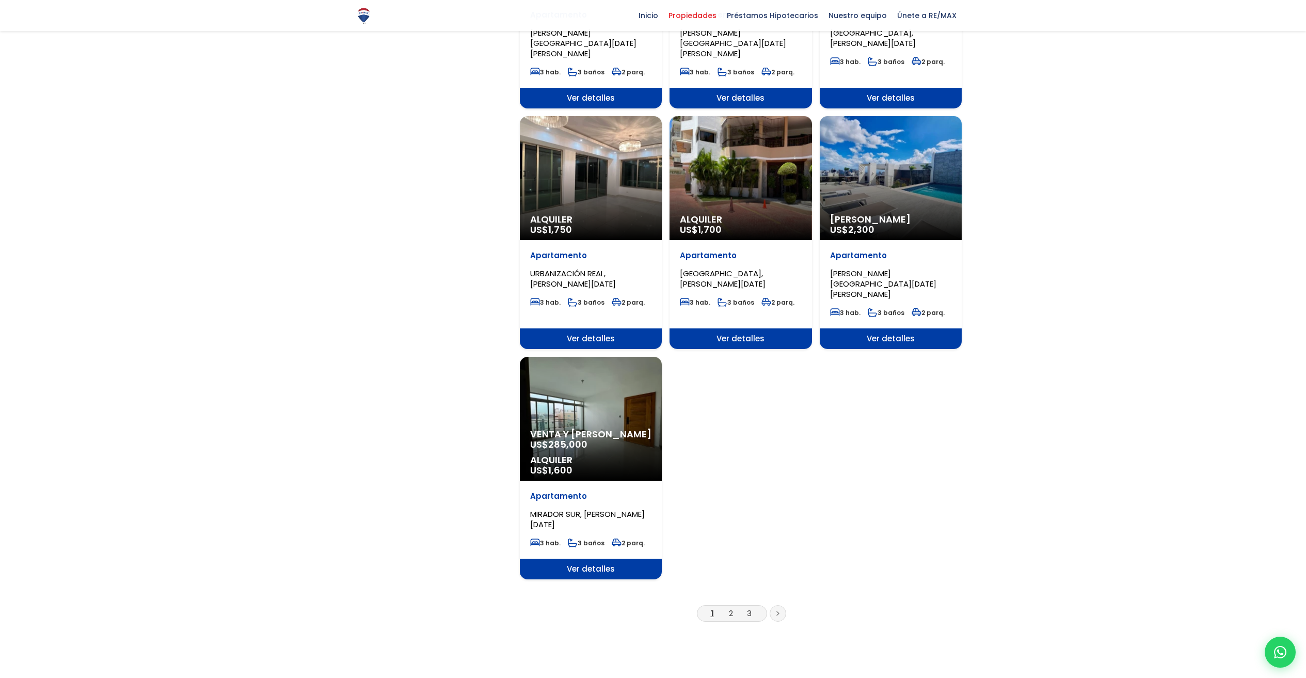
scroll to position [1006, 0]
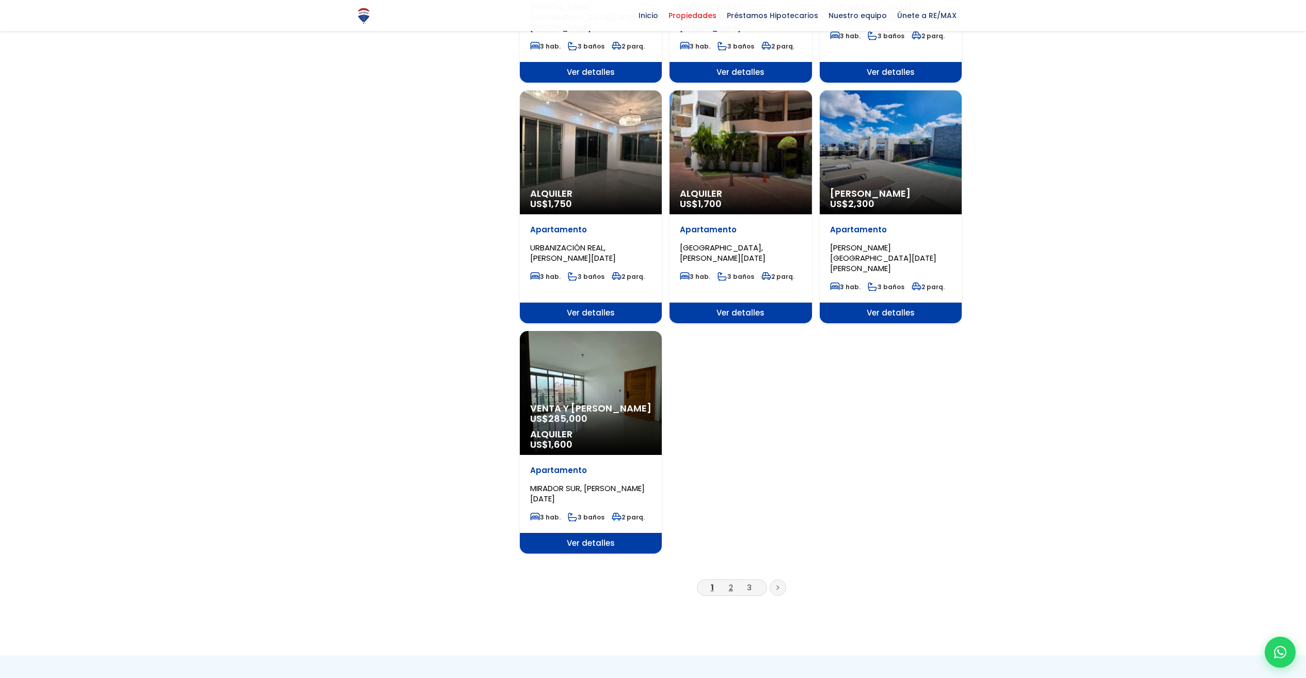
click at [730, 582] on link "2" at bounding box center [731, 587] width 4 height 11
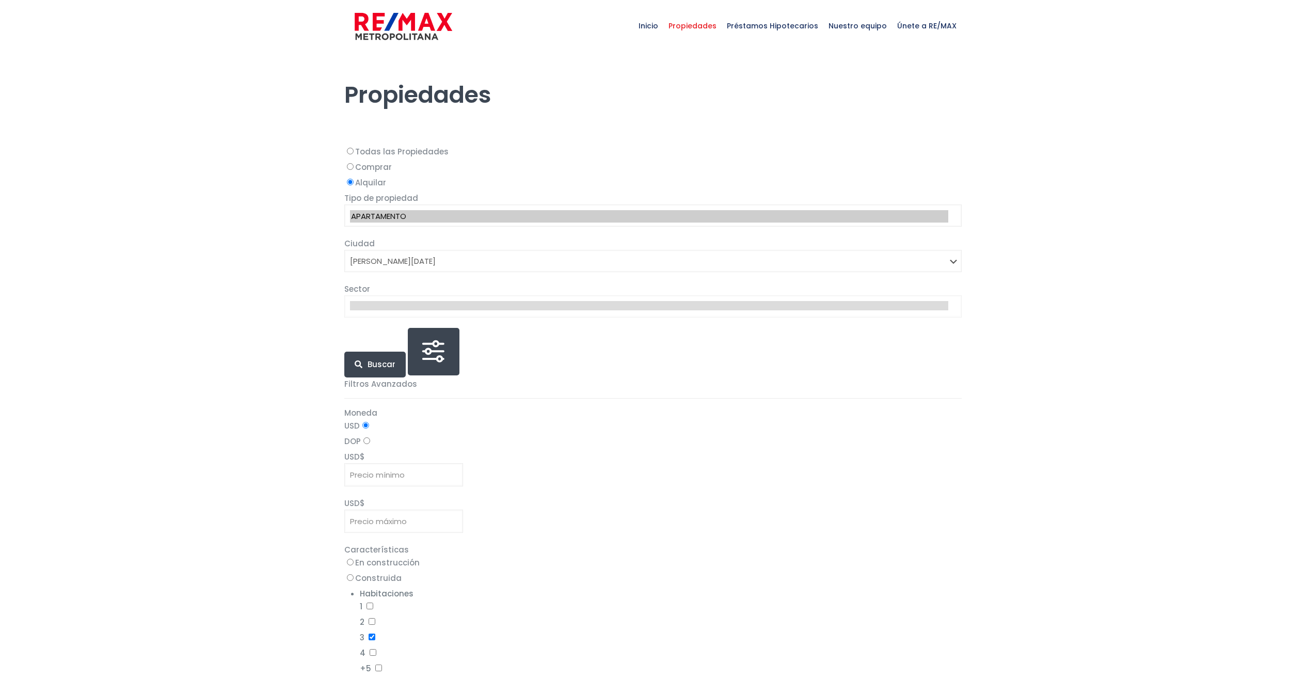
select select "1"
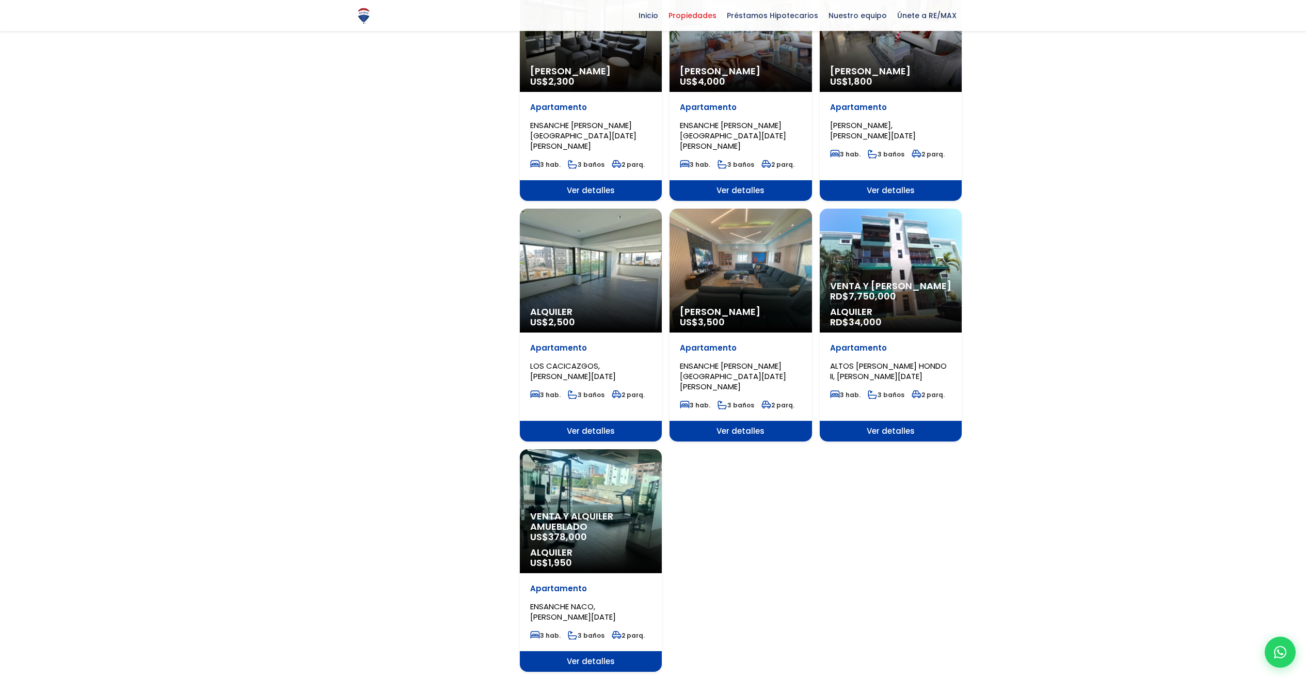
scroll to position [989, 0]
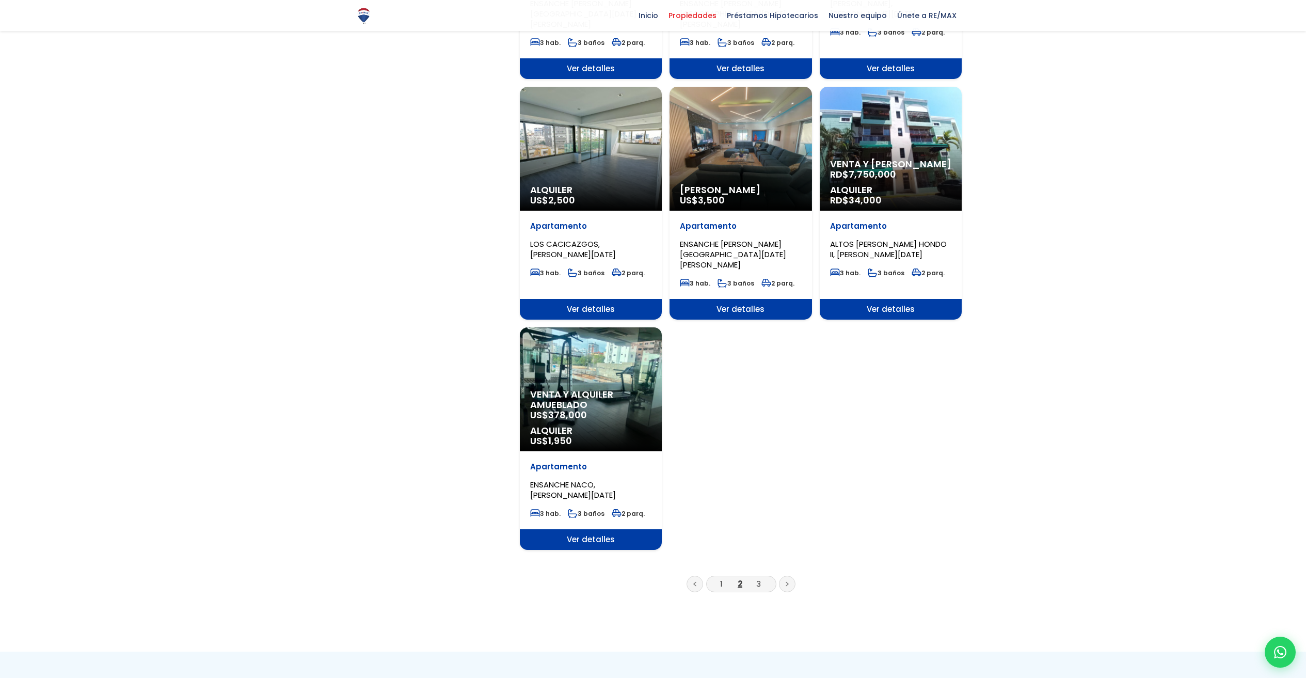
click at [761, 577] on li "3" at bounding box center [758, 583] width 17 height 13
click at [760, 578] on link "3" at bounding box center [758, 583] width 5 height 11
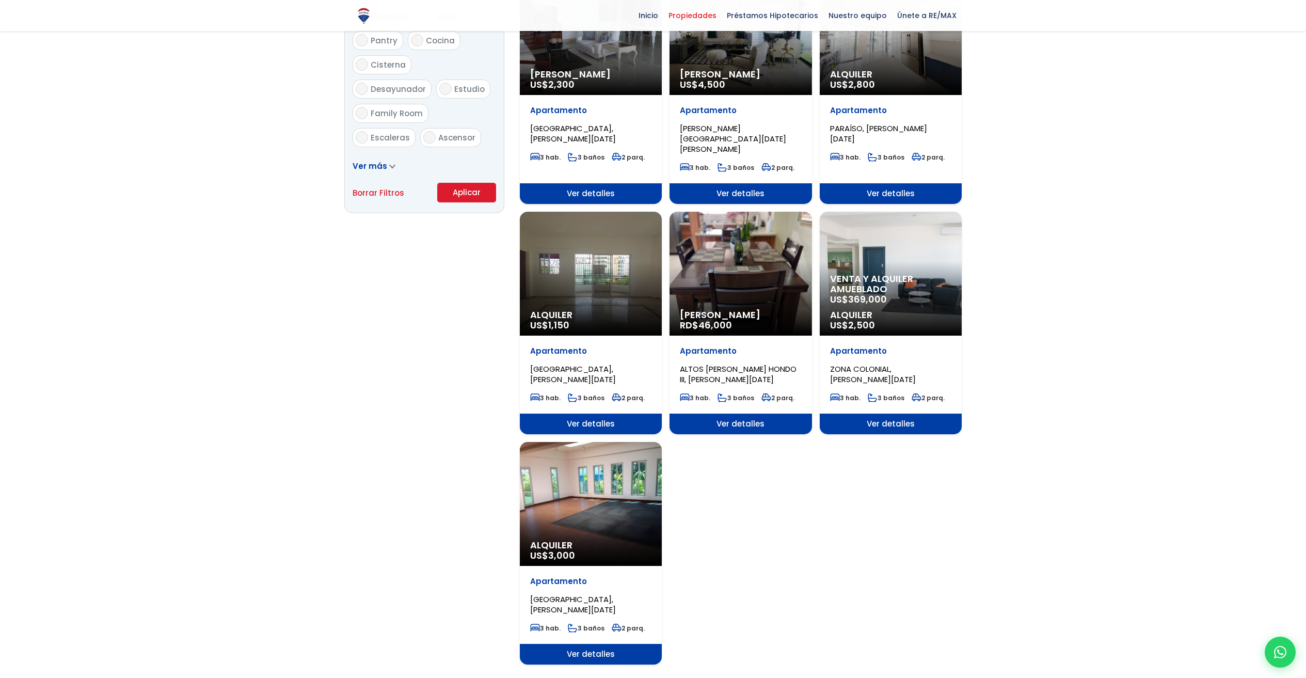
scroll to position [637, 0]
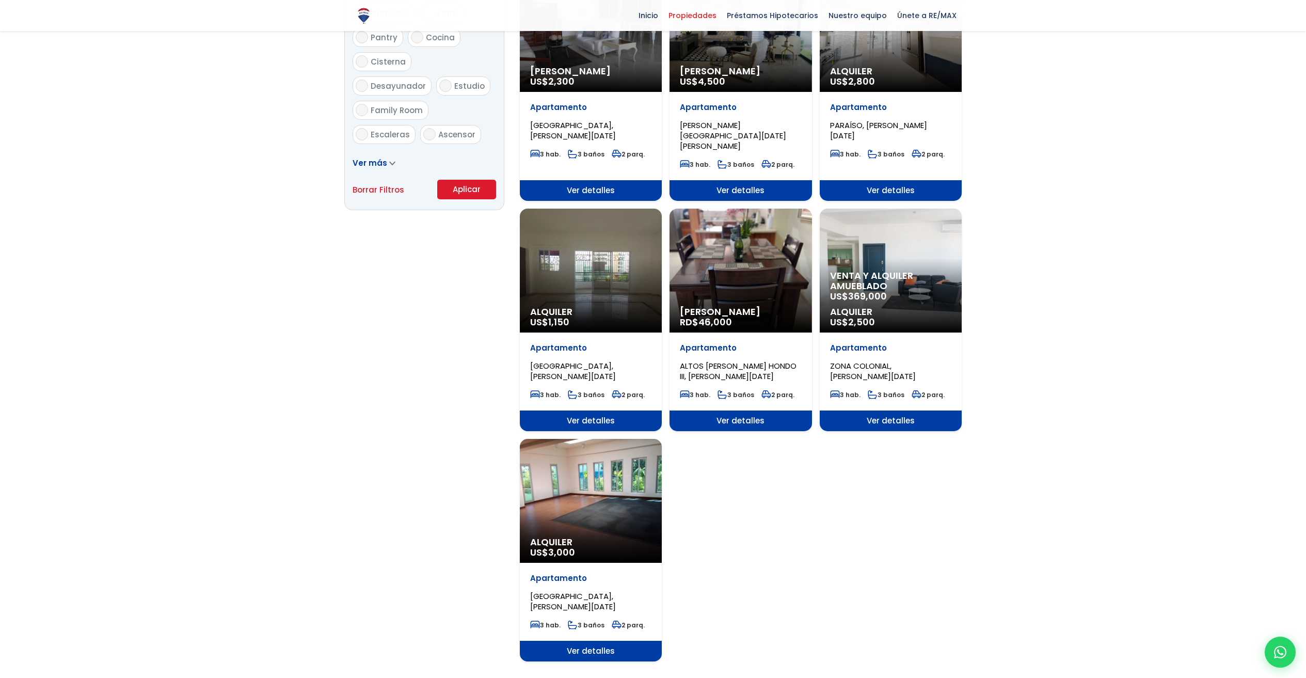
click at [605, 281] on div "Alquiler US$ 1,150" at bounding box center [591, 270] width 142 height 124
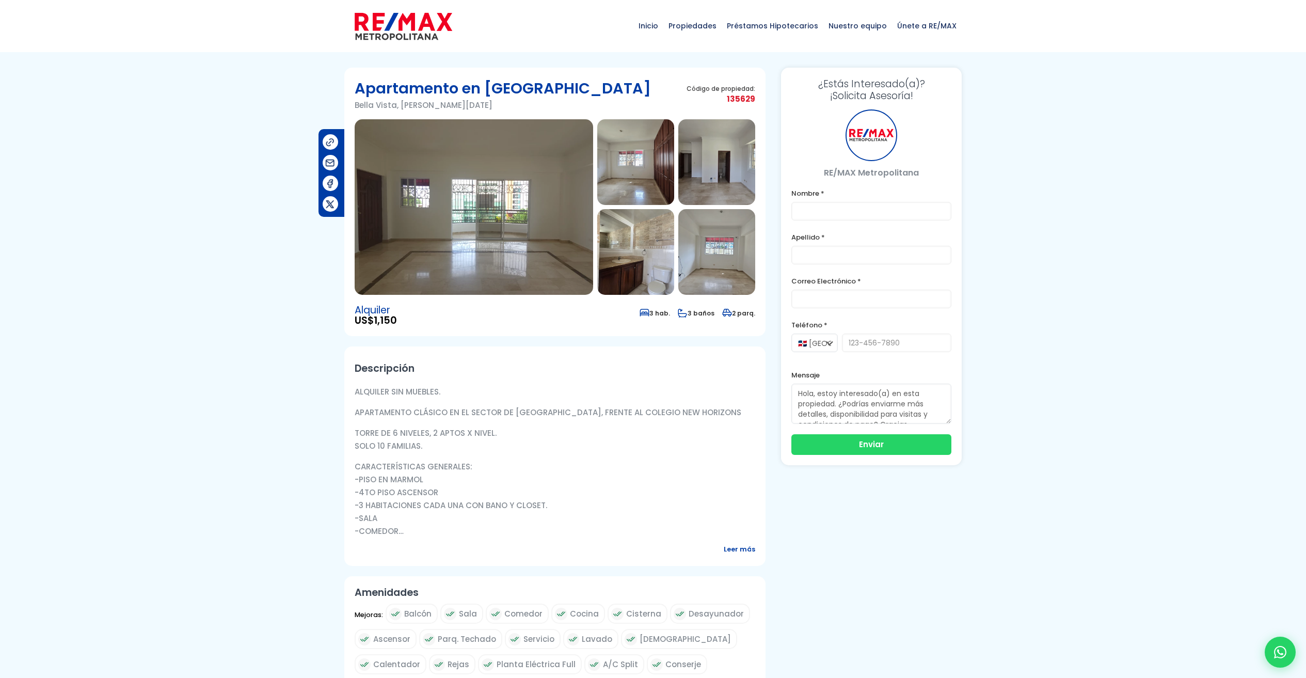
click at [524, 257] on img at bounding box center [474, 206] width 238 height 175
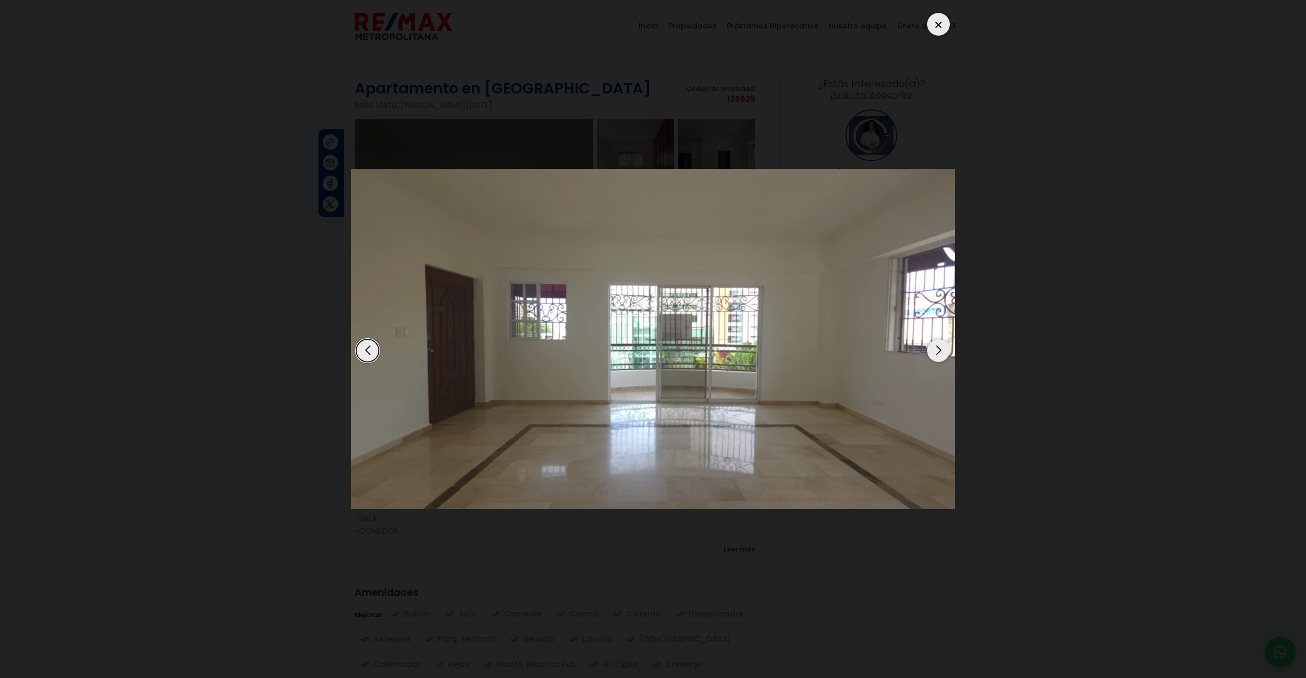
click at [943, 350] on div "Next slide" at bounding box center [938, 350] width 23 height 23
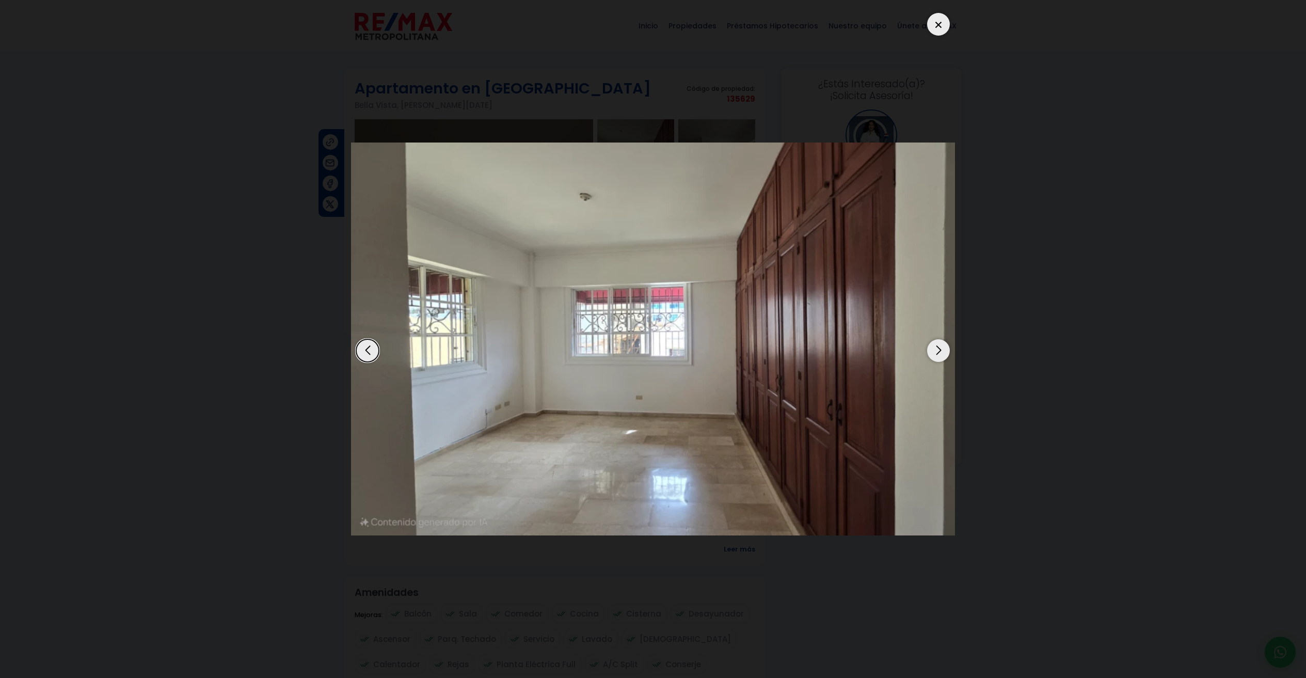
click at [943, 350] on div "Next slide" at bounding box center [938, 350] width 23 height 23
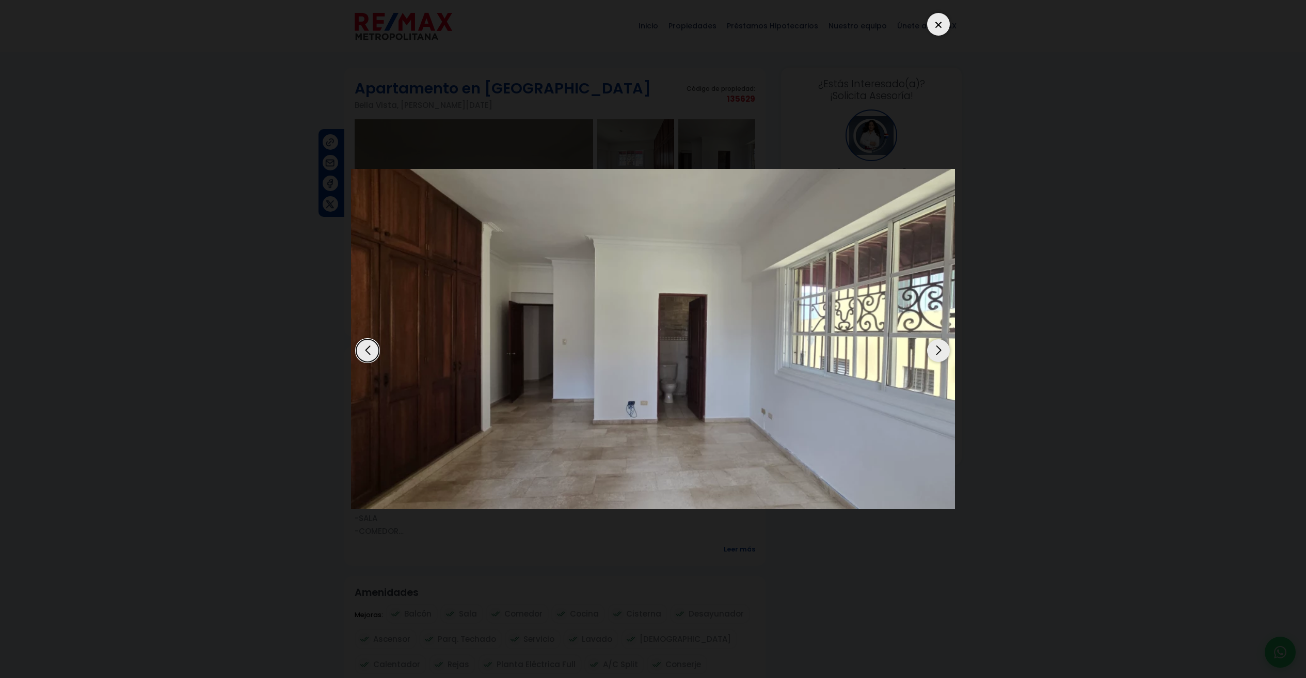
click at [943, 350] on div "Next slide" at bounding box center [938, 350] width 23 height 23
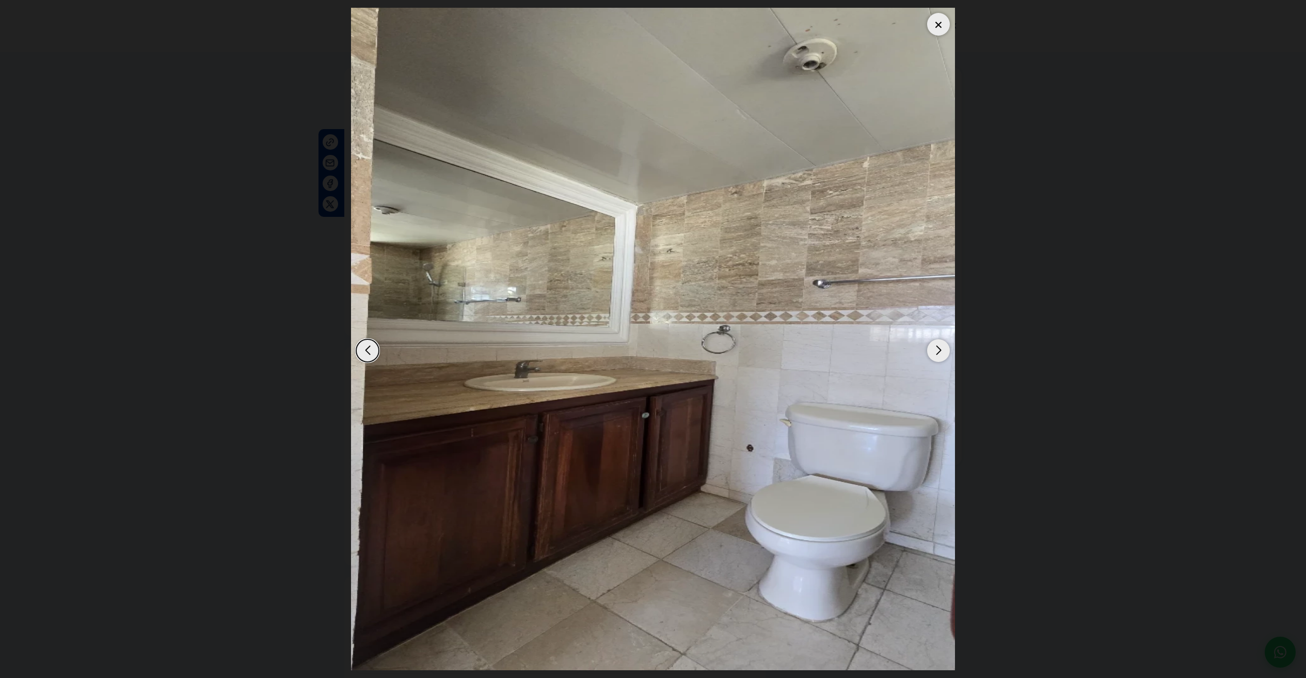
click at [943, 350] on div "Next slide" at bounding box center [938, 350] width 23 height 23
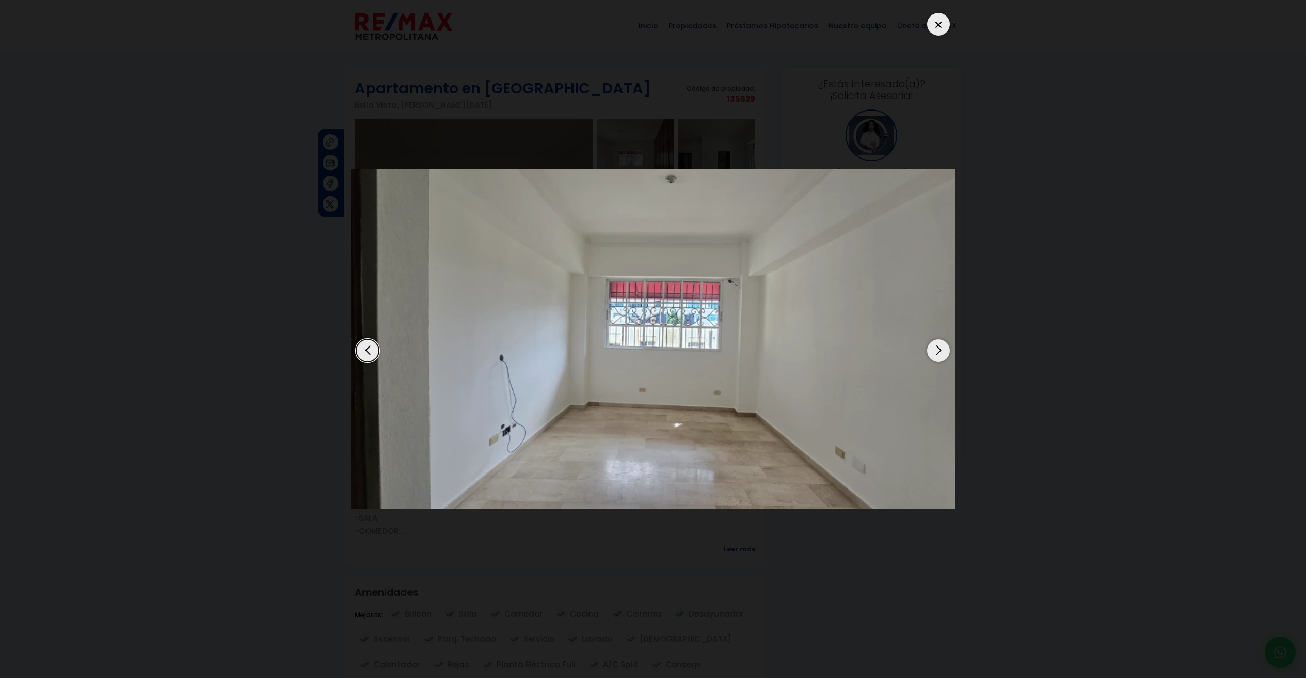
click at [943, 350] on div "Next slide" at bounding box center [938, 350] width 23 height 23
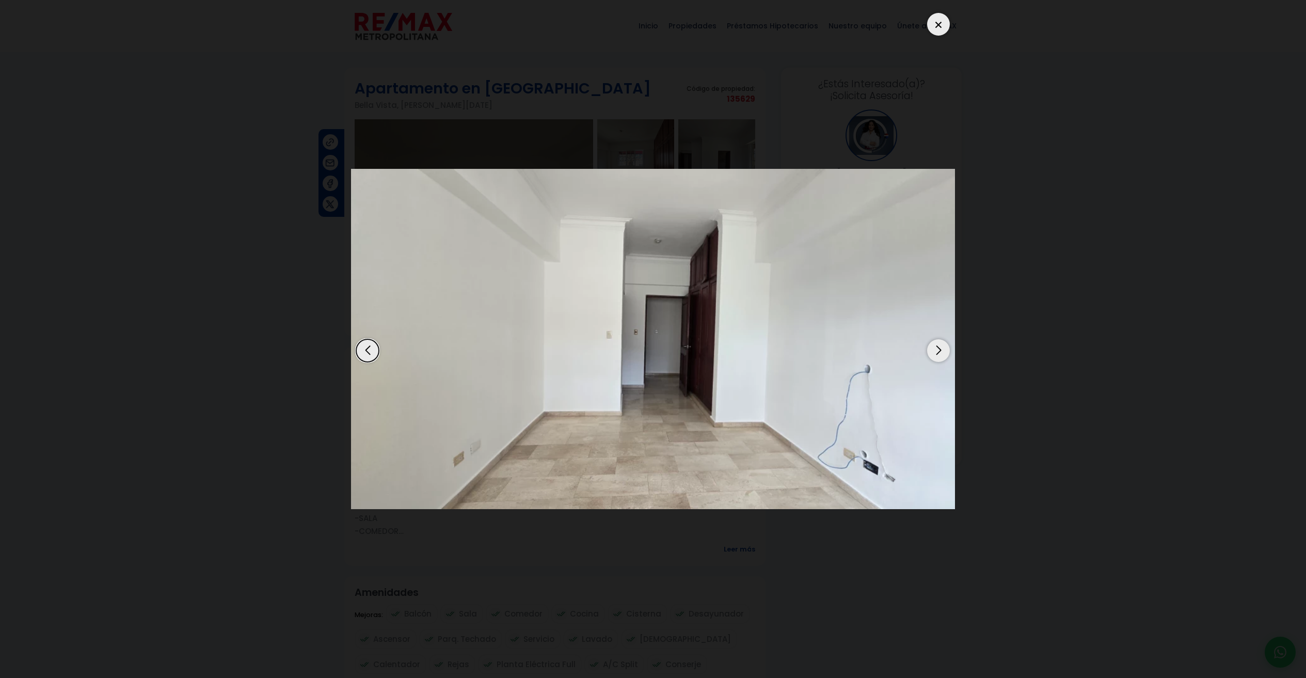
click at [943, 350] on div "Next slide" at bounding box center [938, 350] width 23 height 23
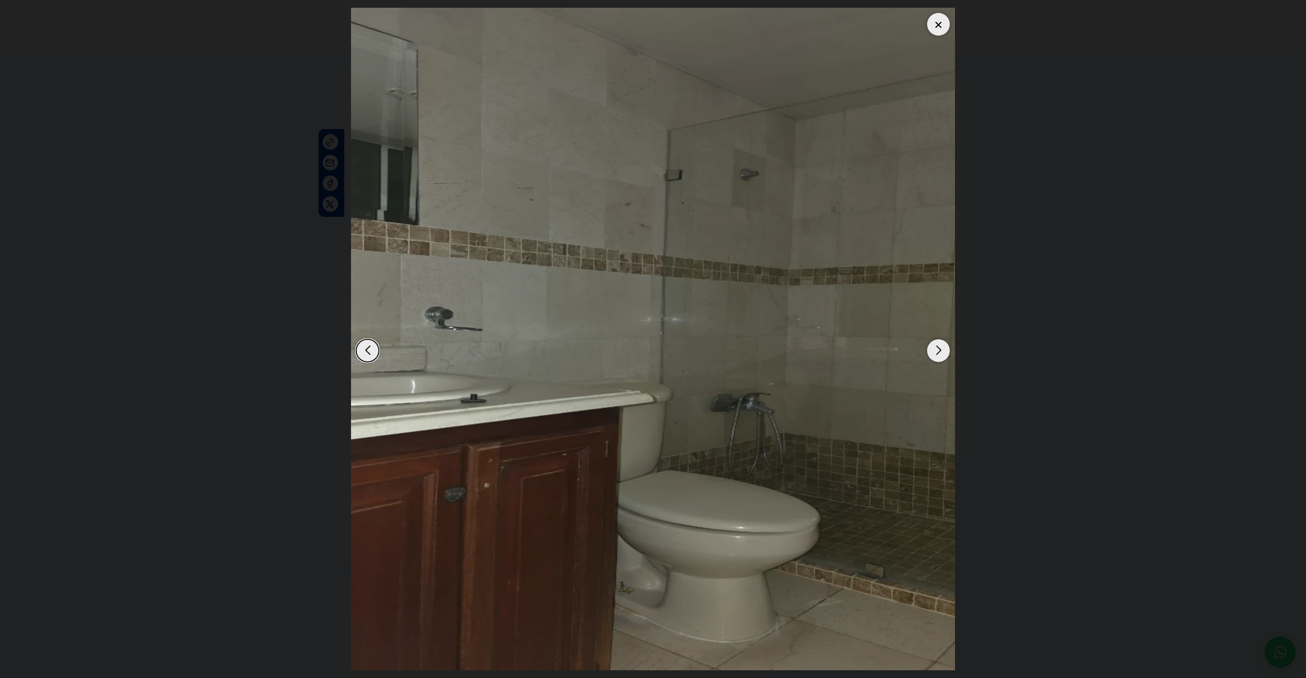
click at [943, 351] on div "Next slide" at bounding box center [938, 350] width 23 height 23
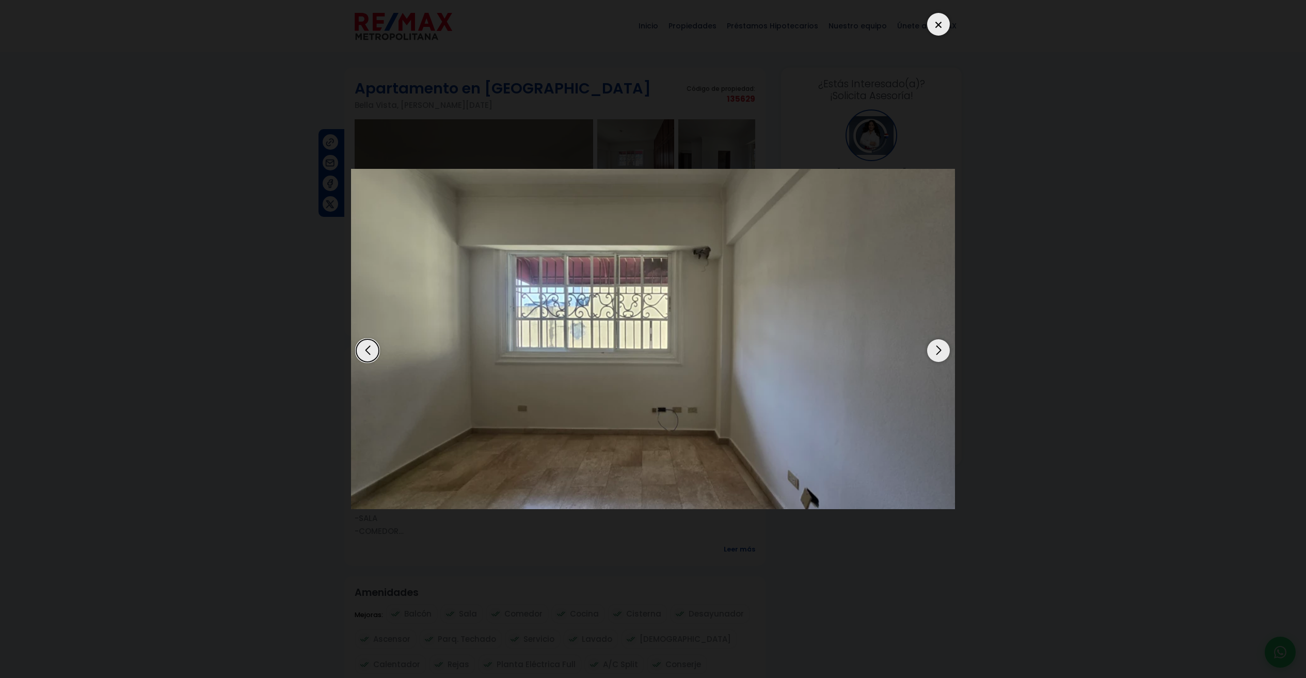
click at [943, 351] on div "Next slide" at bounding box center [938, 350] width 23 height 23
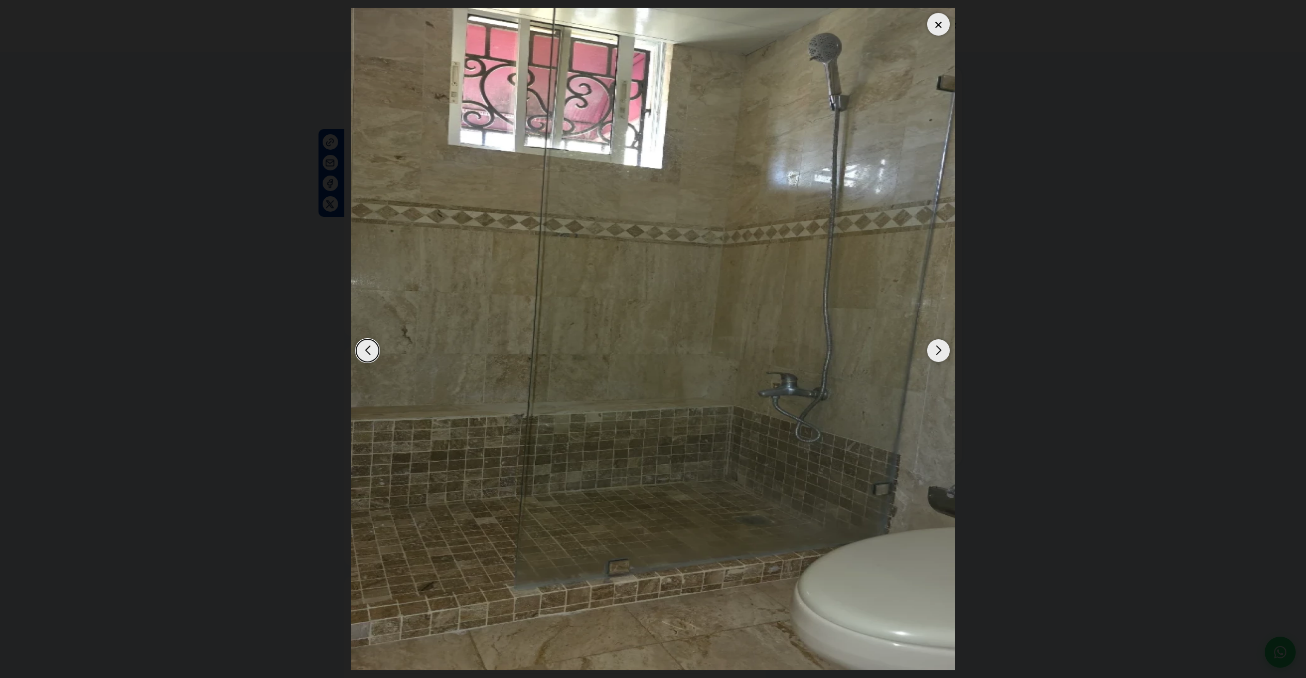
click at [943, 351] on div "Next slide" at bounding box center [938, 350] width 23 height 23
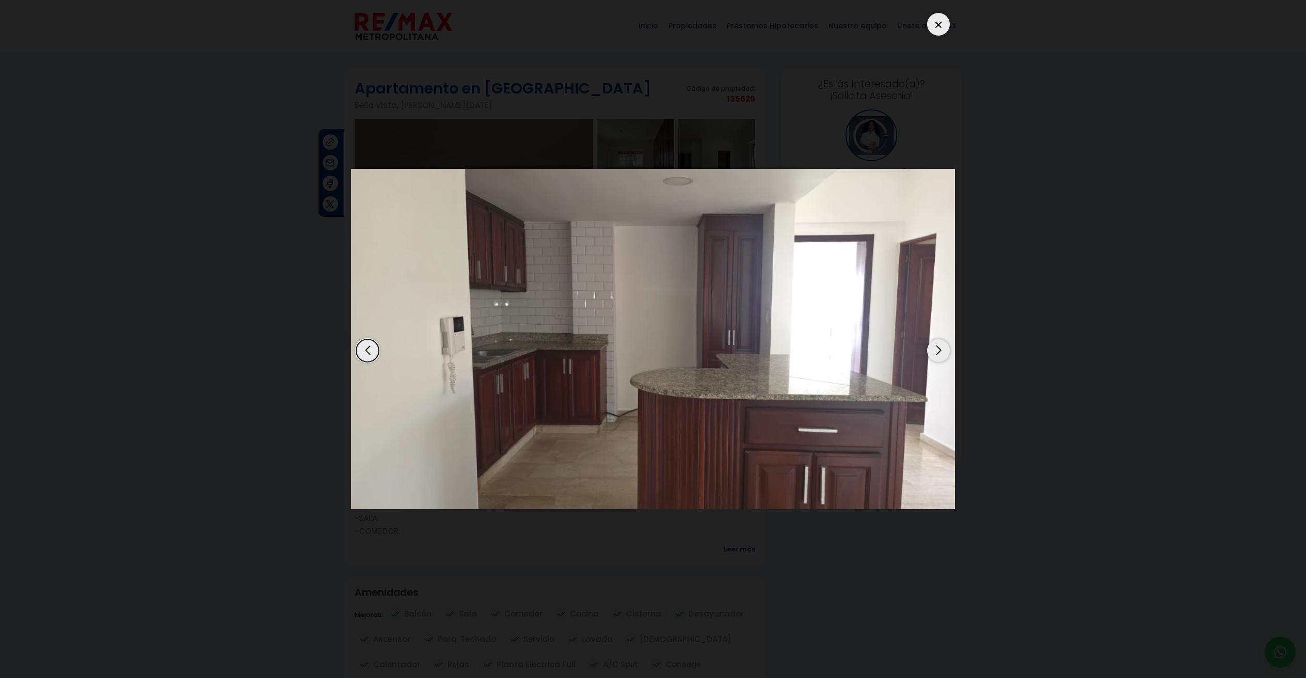
click at [943, 351] on div "Next slide" at bounding box center [938, 350] width 23 height 23
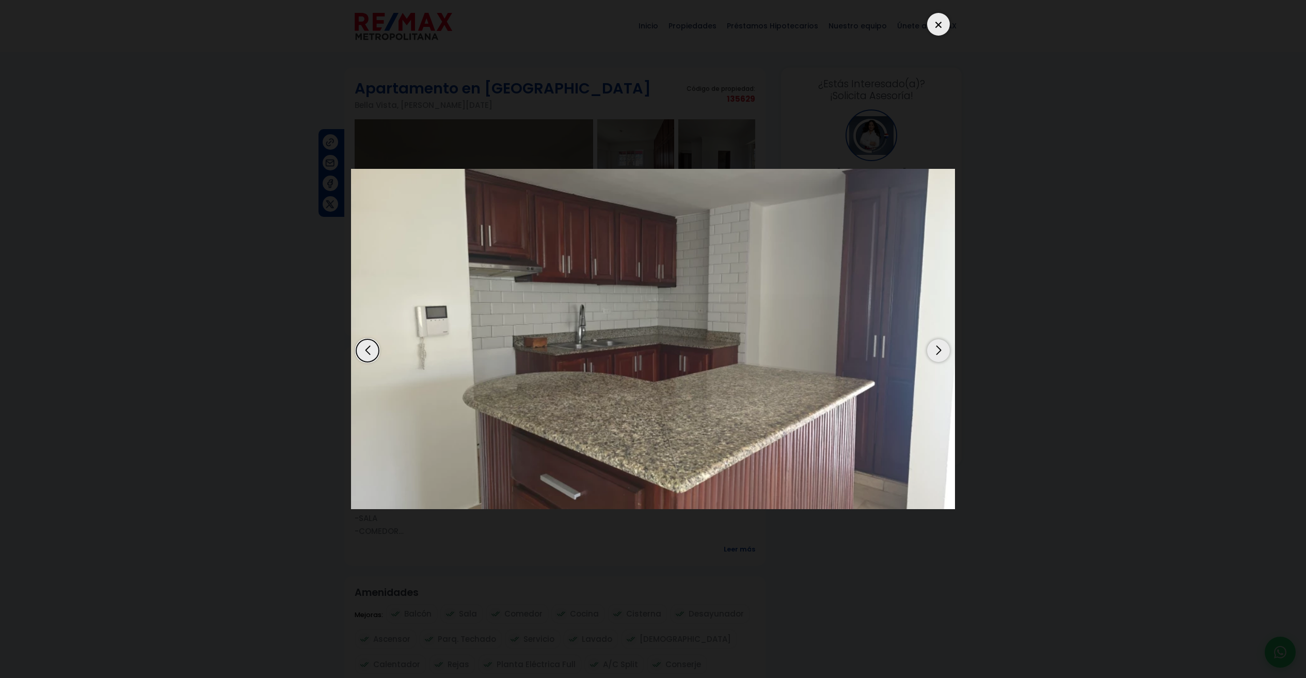
click at [943, 351] on div "Next slide" at bounding box center [938, 350] width 23 height 23
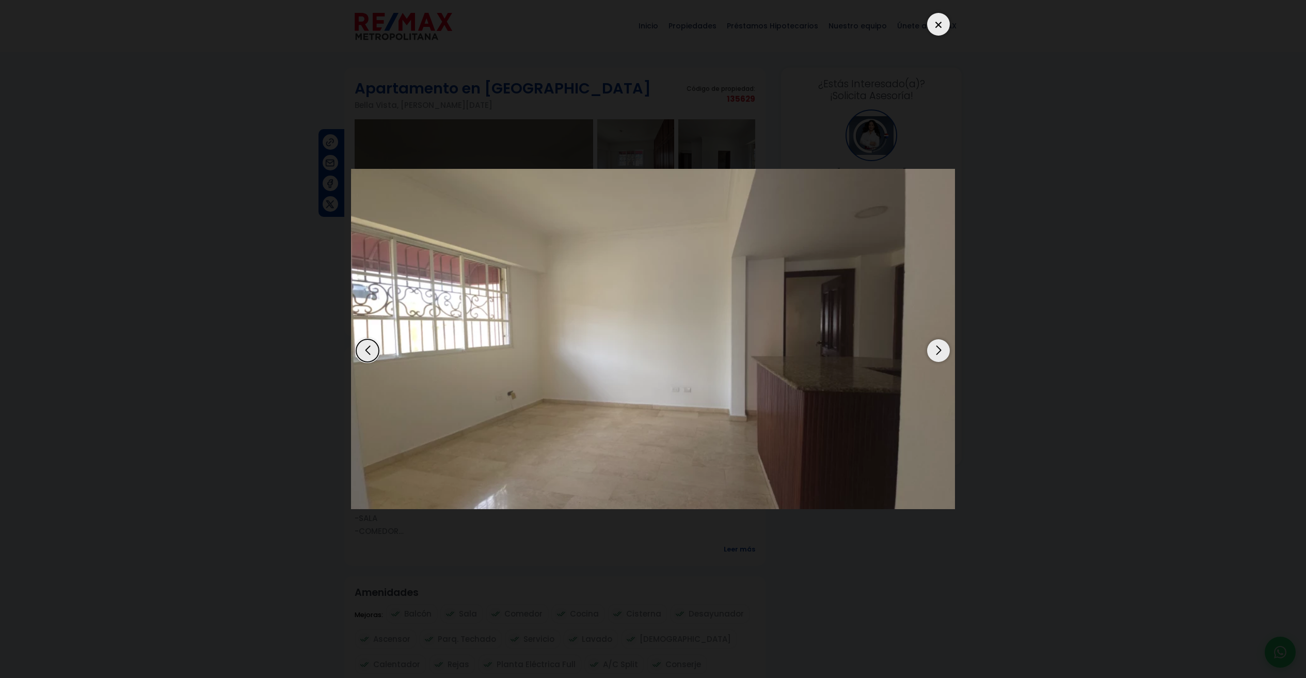
click at [943, 351] on div "Next slide" at bounding box center [938, 350] width 23 height 23
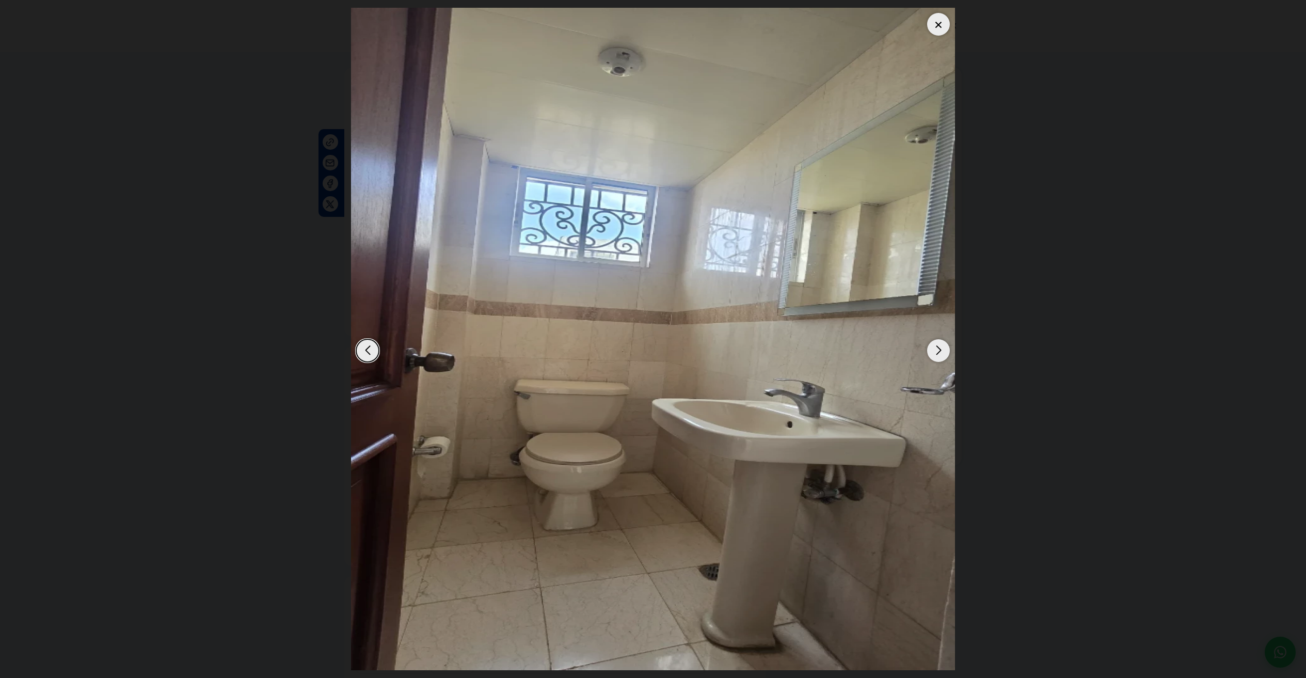
click at [943, 351] on div "Next slide" at bounding box center [938, 350] width 23 height 23
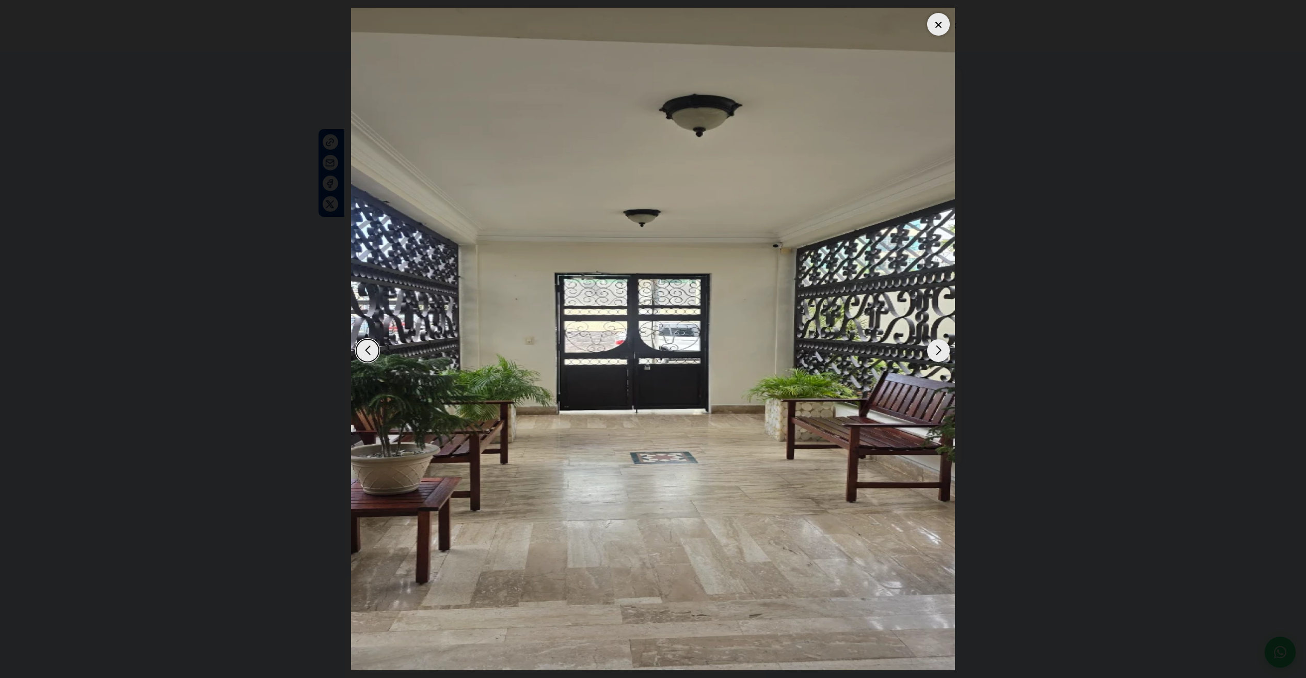
click at [943, 351] on div "Next slide" at bounding box center [938, 350] width 23 height 23
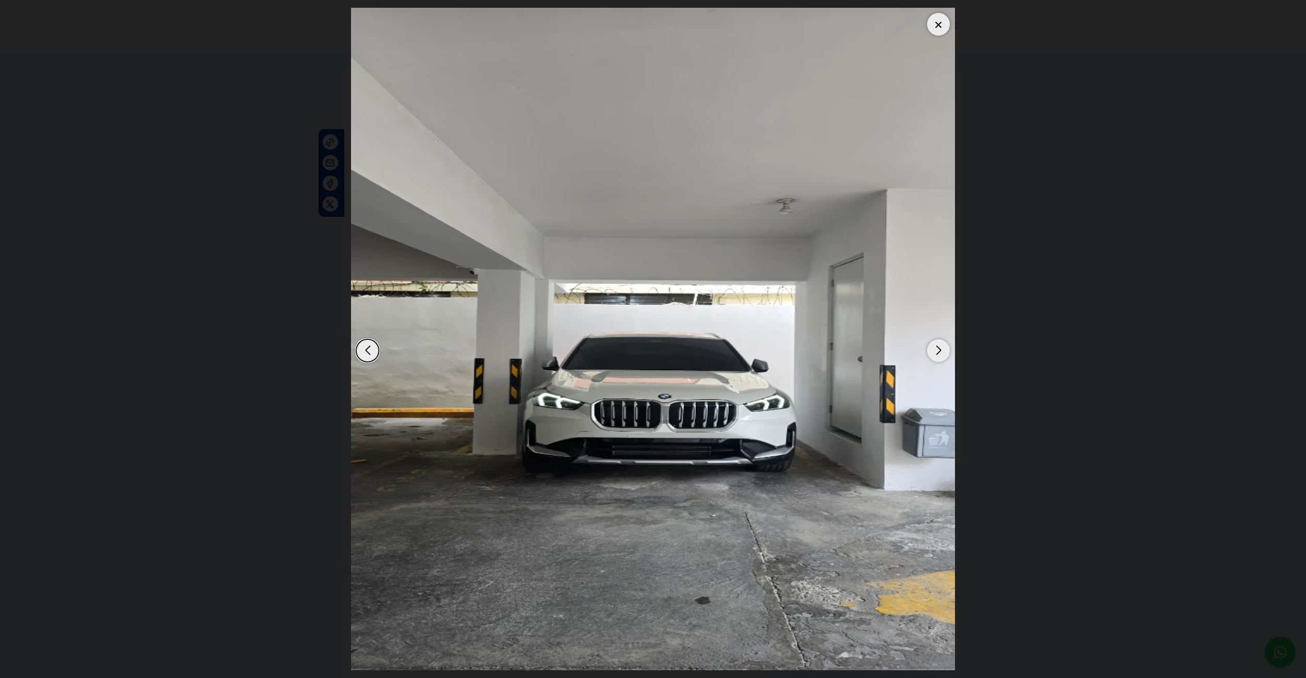
click at [943, 351] on div "Next slide" at bounding box center [938, 350] width 23 height 23
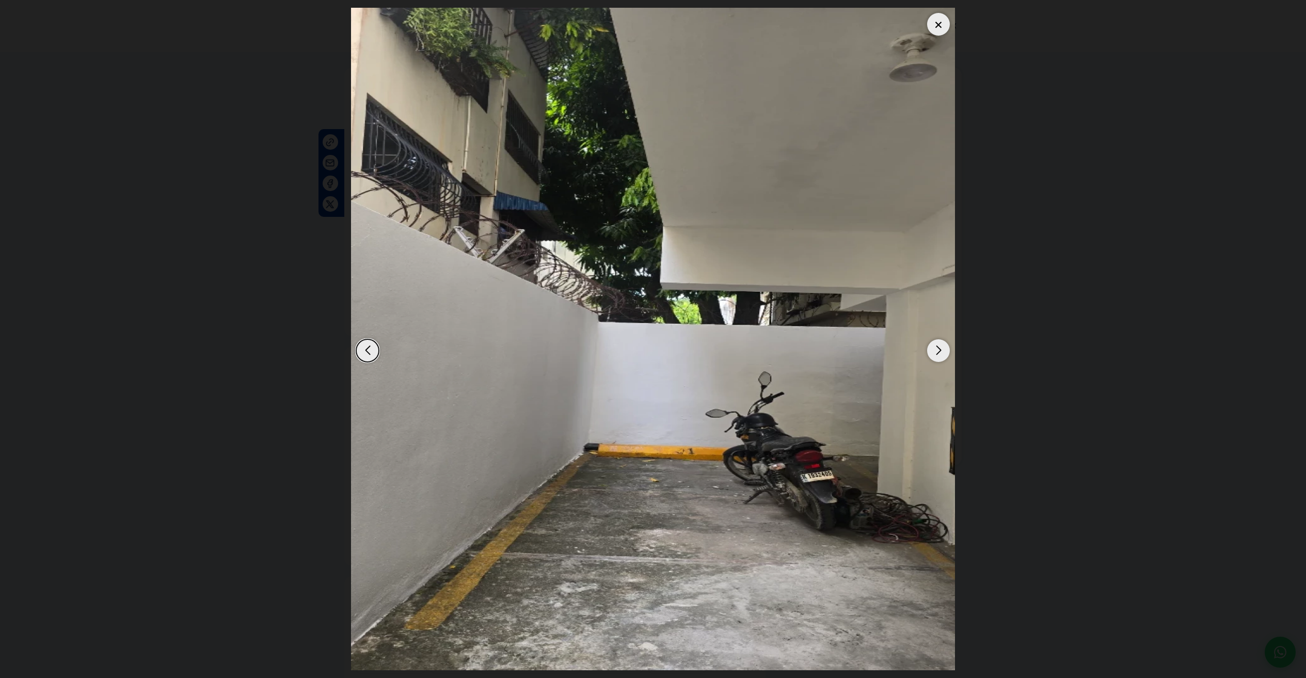
click at [943, 351] on div "Next slide" at bounding box center [938, 350] width 23 height 23
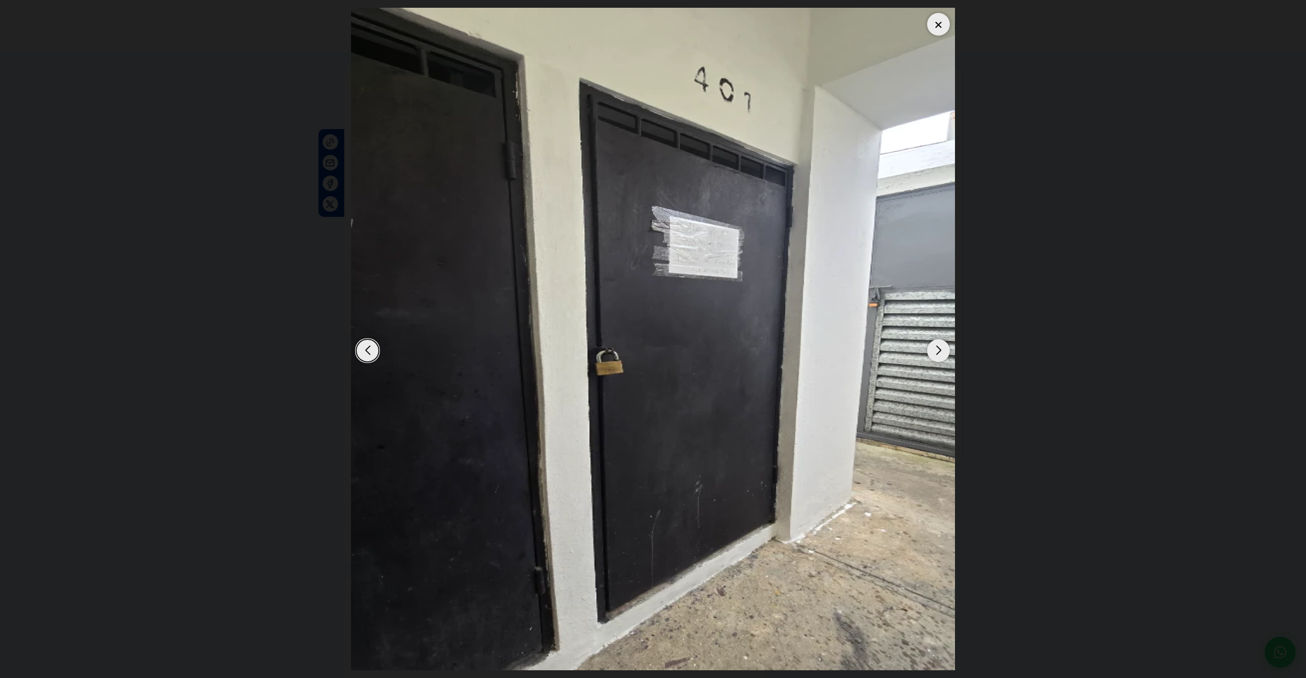
click at [943, 351] on div "Next slide" at bounding box center [938, 350] width 23 height 23
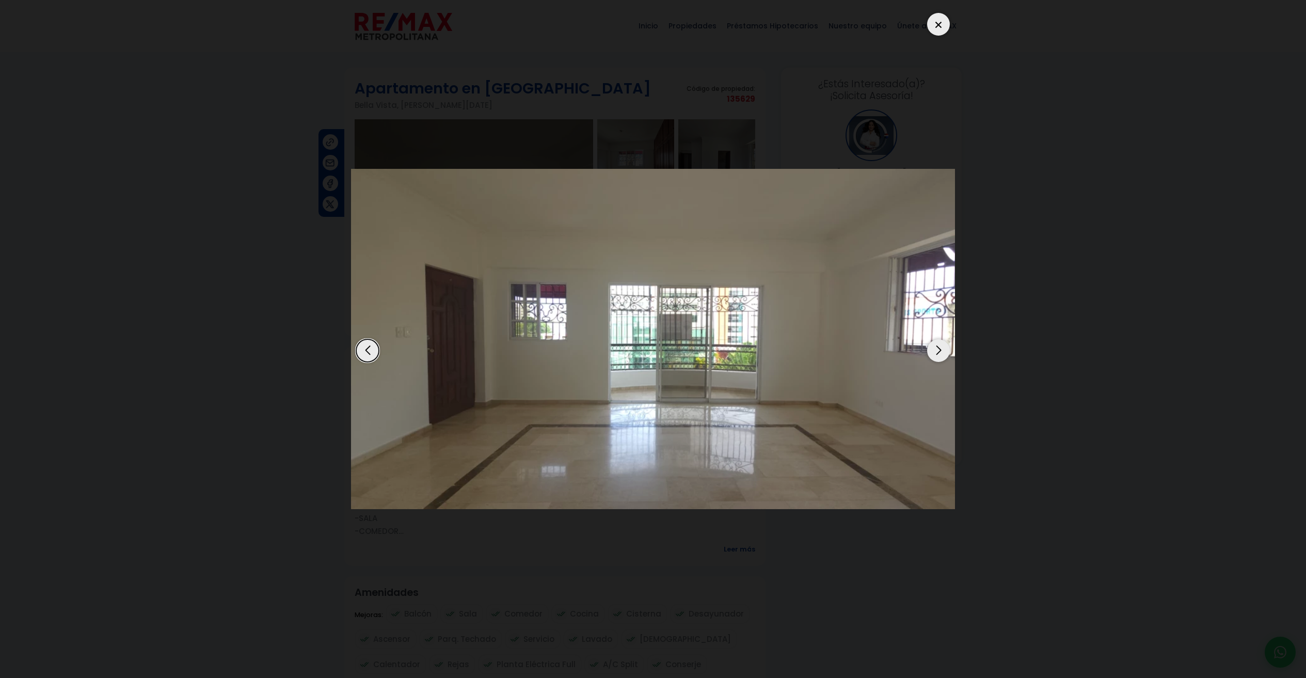
click at [943, 351] on div "Next slide" at bounding box center [938, 350] width 23 height 23
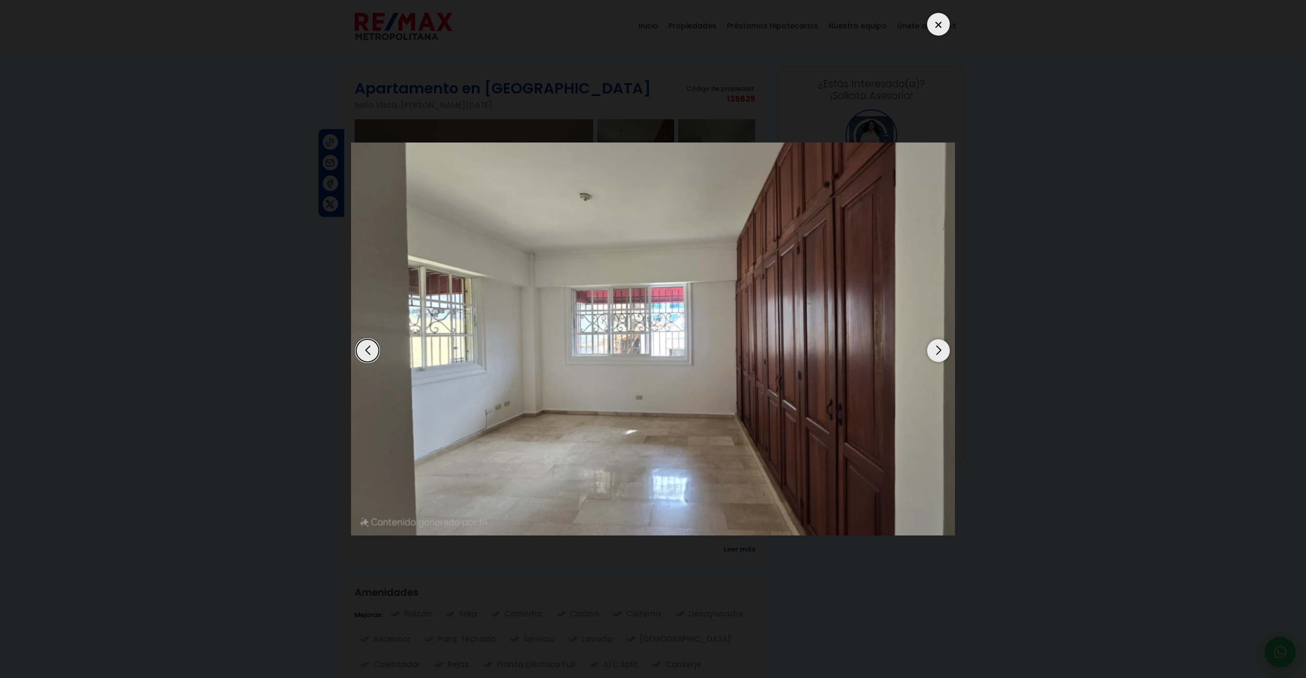
click at [943, 351] on div "Next slide" at bounding box center [938, 350] width 23 height 23
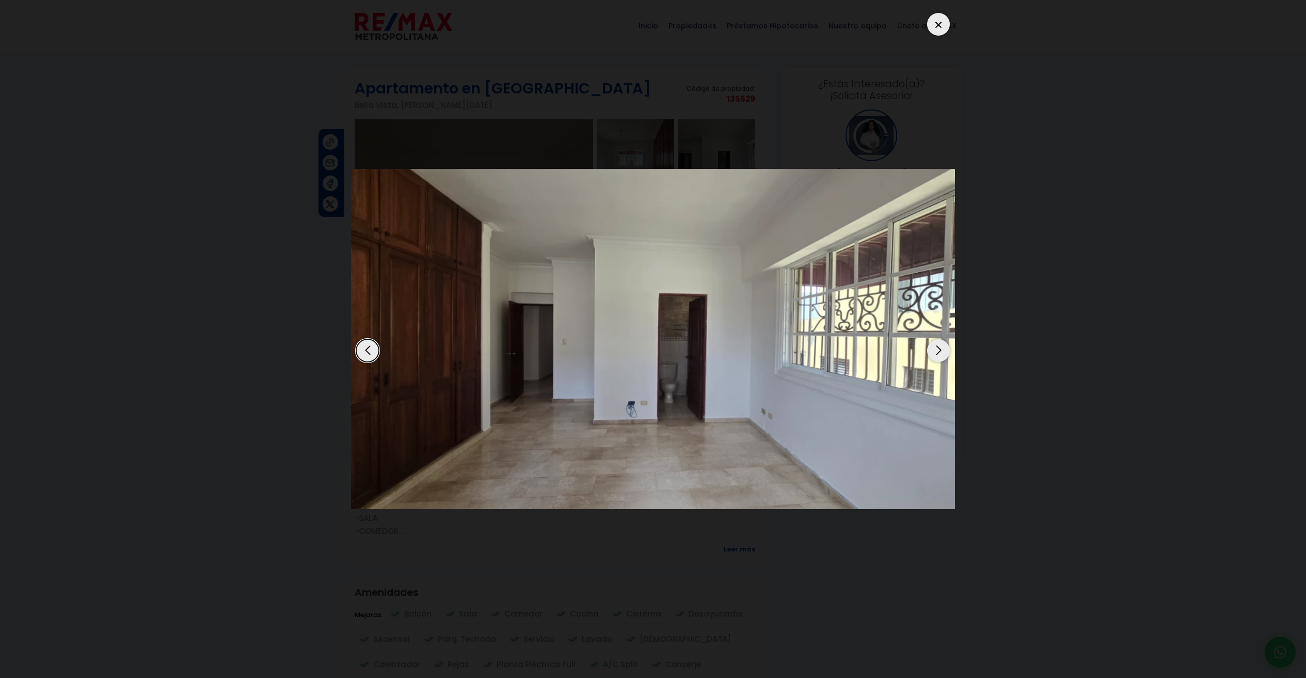
click at [939, 28] on div at bounding box center [938, 24] width 23 height 23
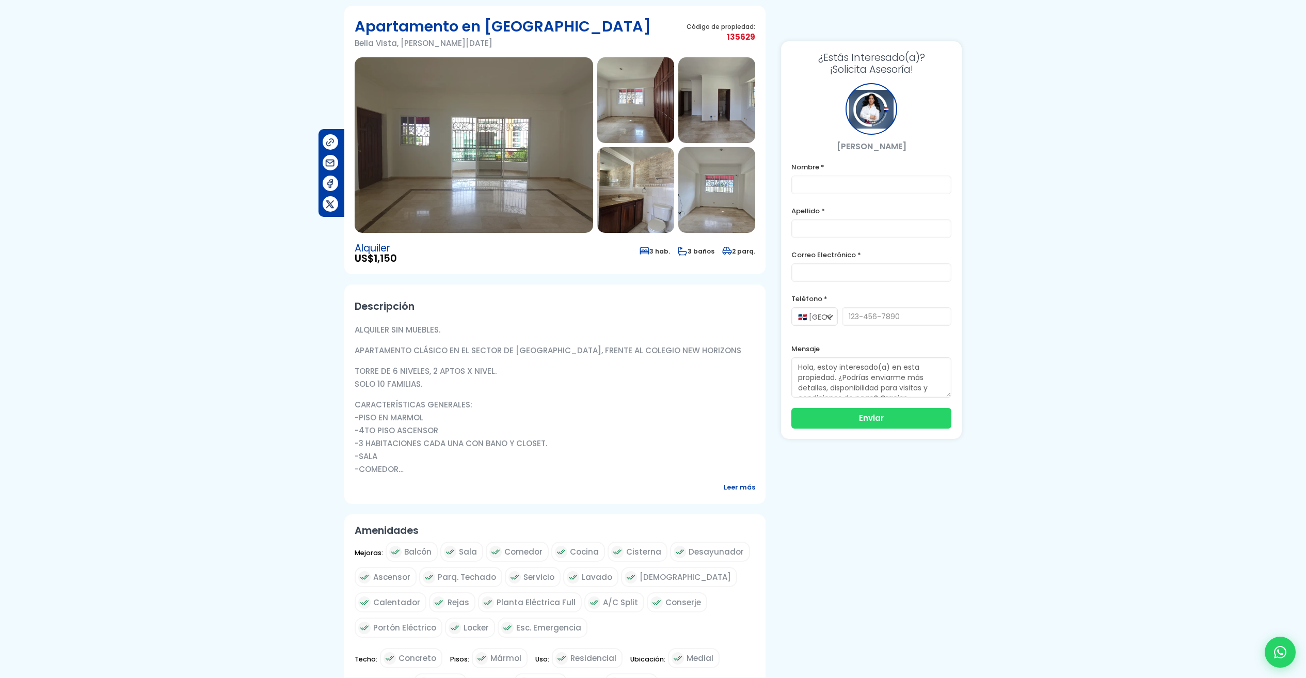
scroll to position [89, 0]
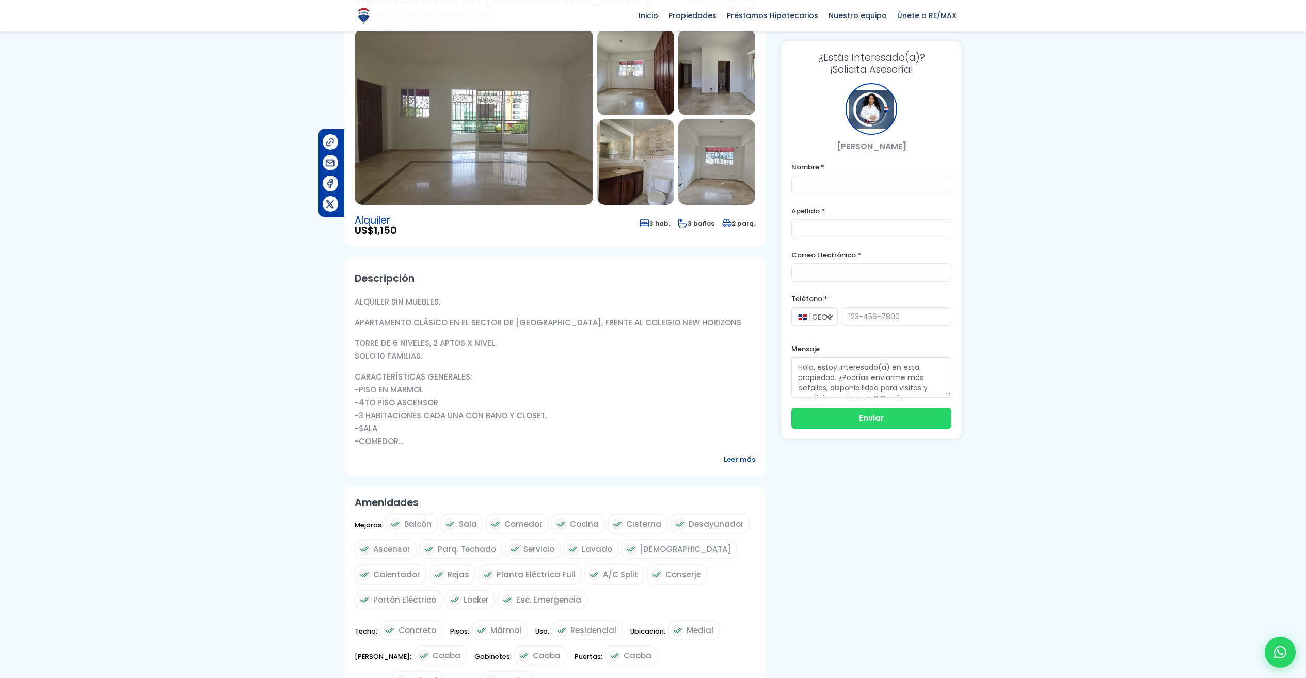
click at [734, 458] on span "Leer más" at bounding box center [738, 459] width 31 height 13
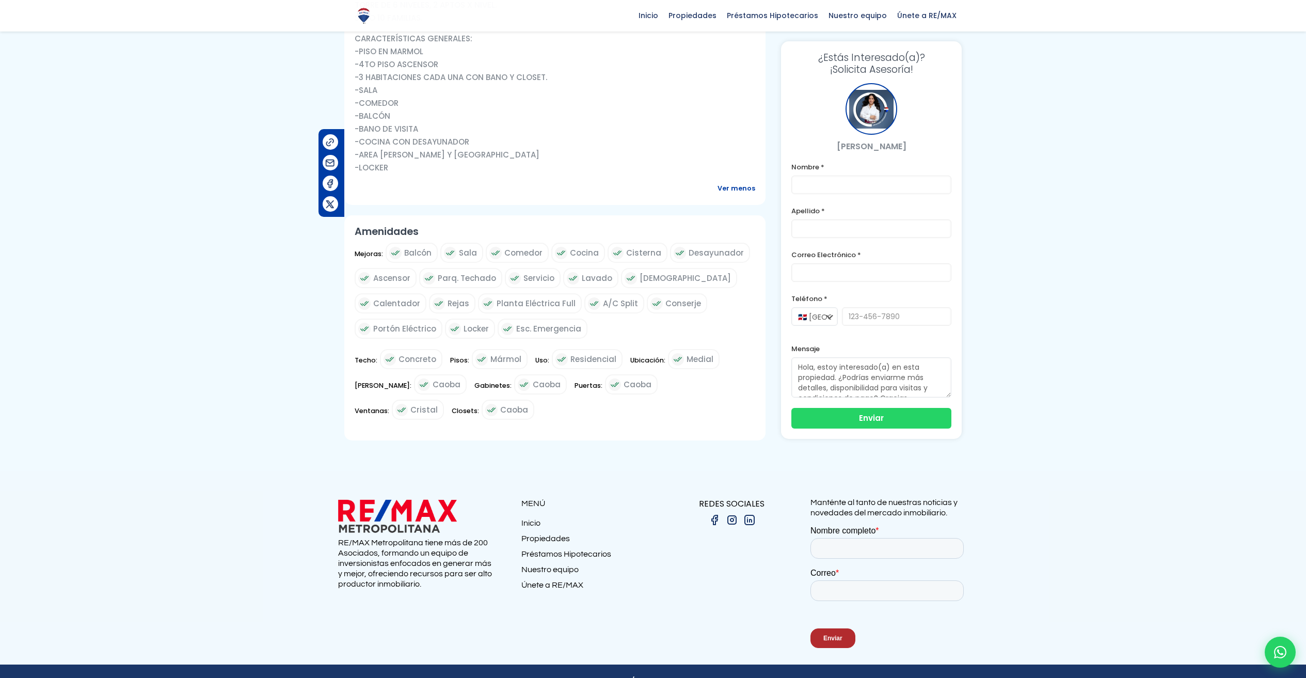
scroll to position [450, 0]
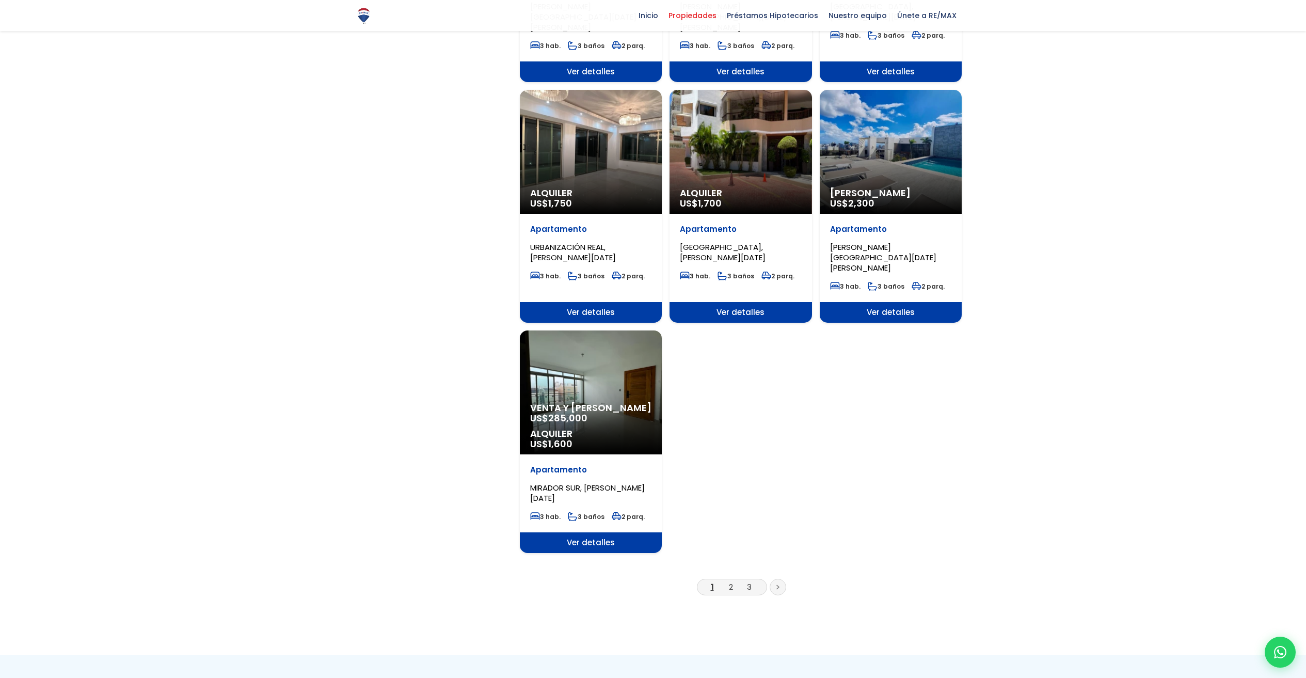
scroll to position [1006, 0]
